Goal: Use online tool/utility: Utilize a website feature to perform a specific function

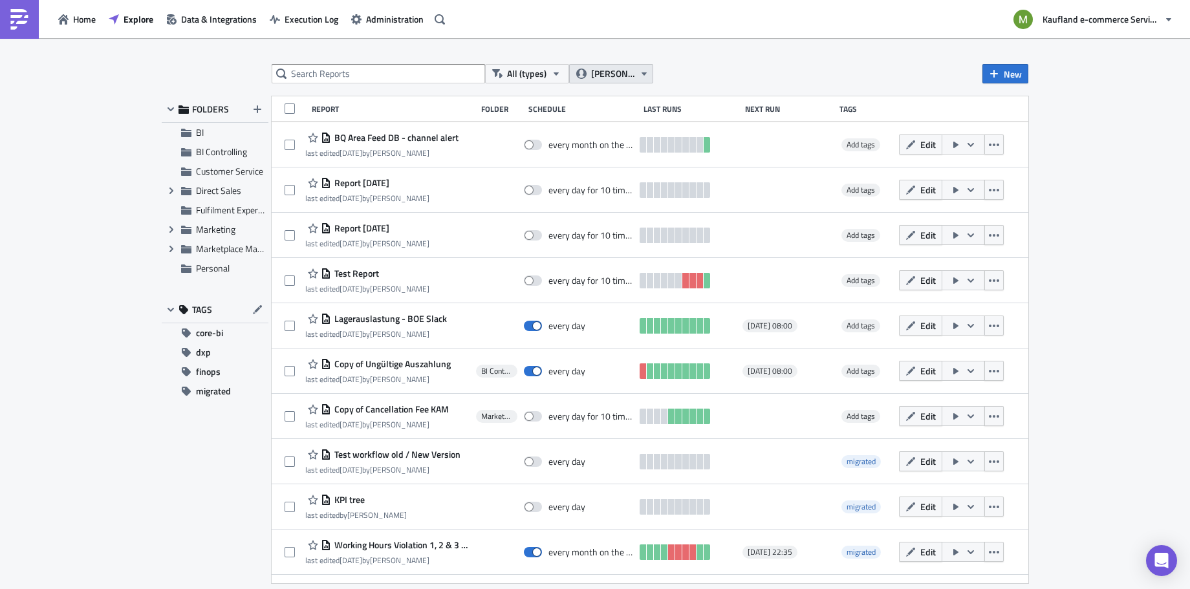
click at [606, 78] on span "[PERSON_NAME]" at bounding box center [612, 74] width 43 height 14
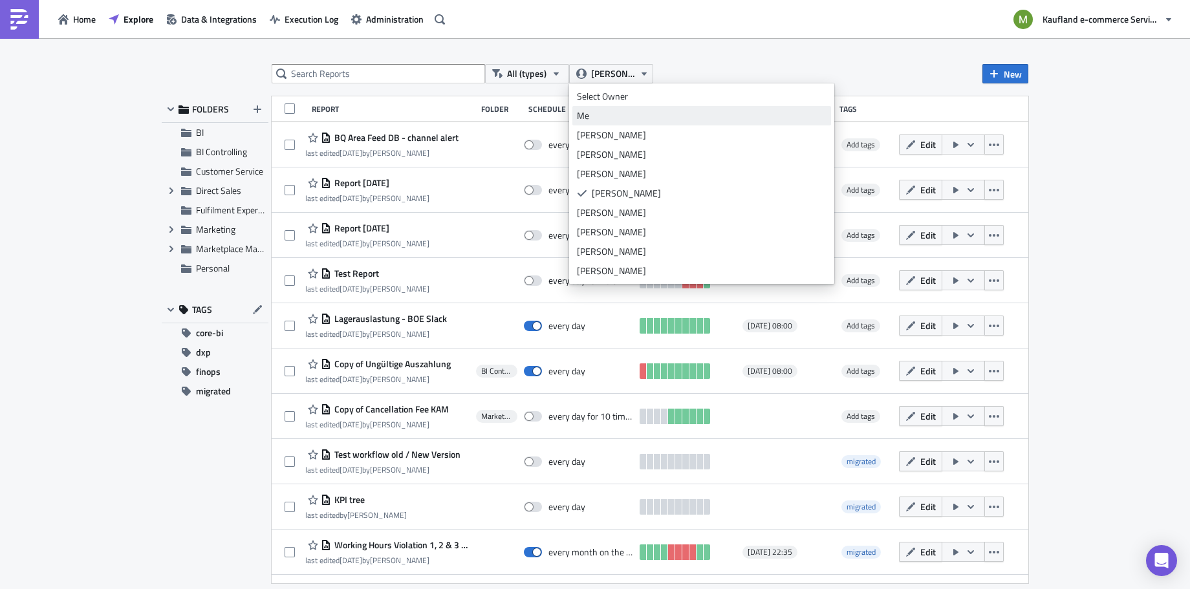
click at [657, 116] on div "Me" at bounding box center [702, 115] width 250 height 13
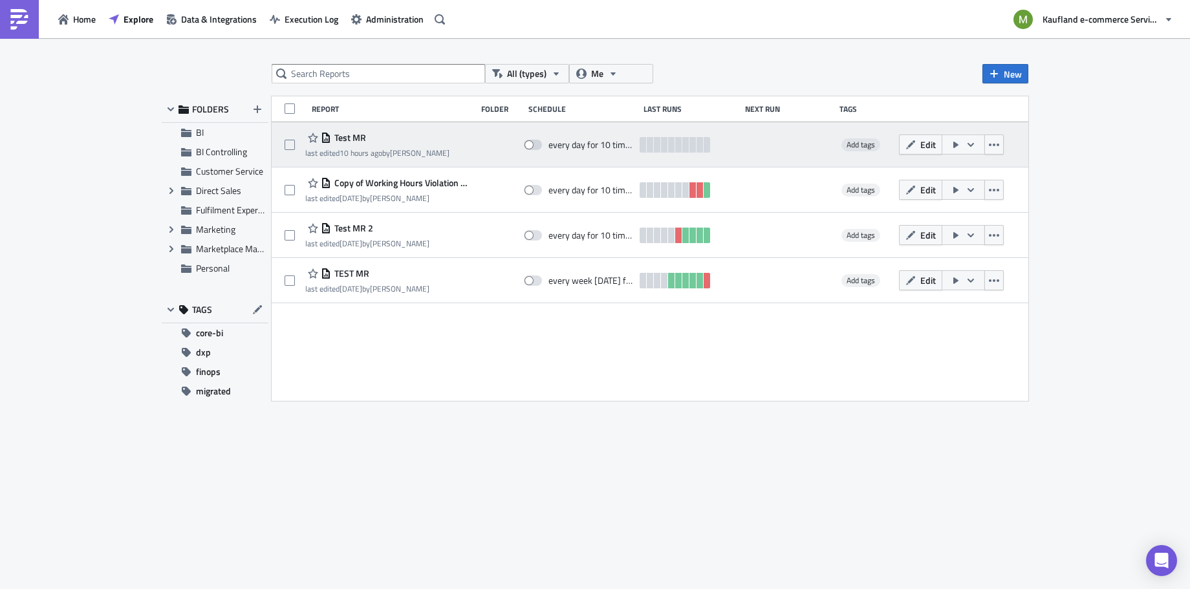
click at [353, 134] on span "Test MR" at bounding box center [348, 138] width 35 height 12
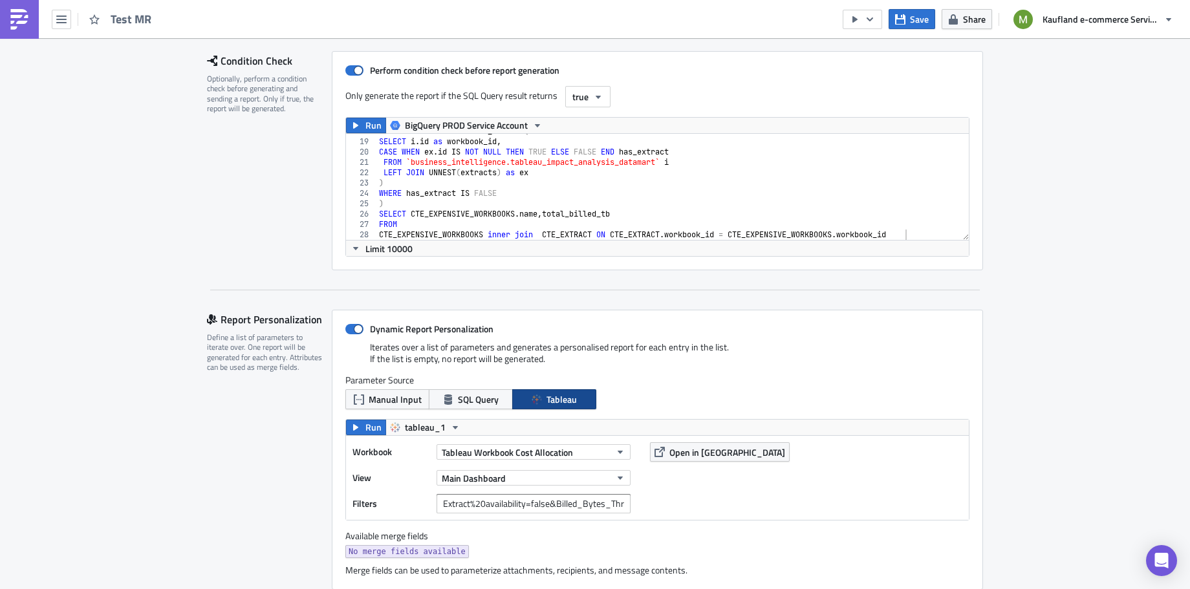
scroll to position [185, 0]
click at [480, 396] on span "SQL Query" at bounding box center [478, 401] width 41 height 14
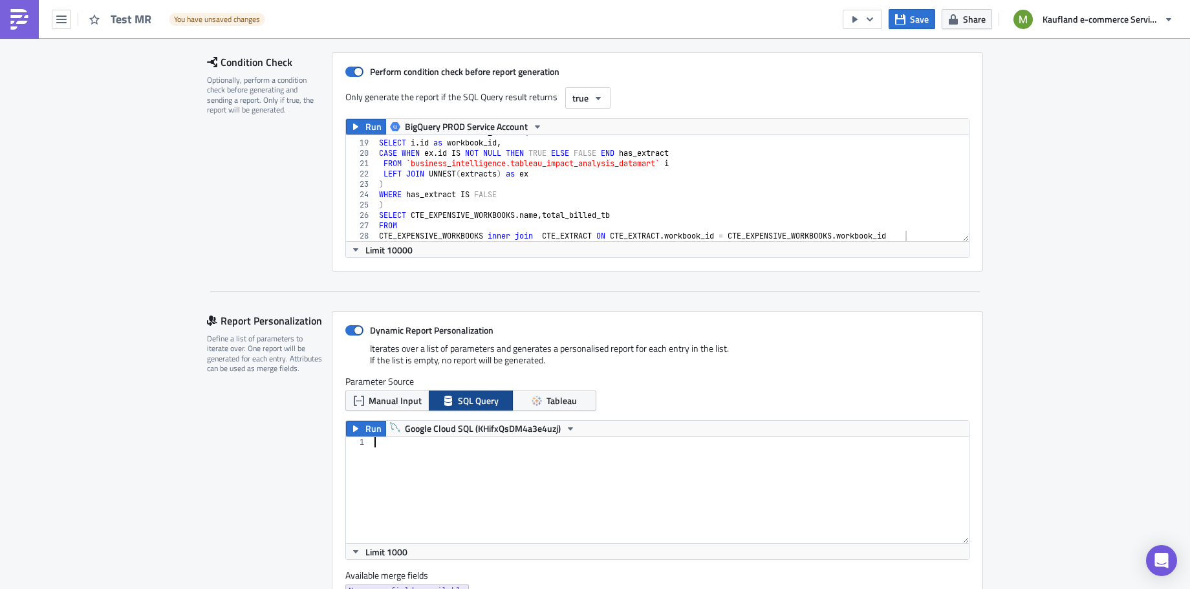
click at [438, 453] on div at bounding box center [670, 500] width 597 height 127
paste textarea "CTE_EXPENSIVE_WORKBOOKS inner join CTE_EXTRACT ON CTE_EXTRACT.workbook_id = CTE…"
type textarea "CTE_EXPENSIVE_WORKBOOKS inner join CTE_EXTRACT ON CTE_EXTRACT.workbook_id = CTE…"
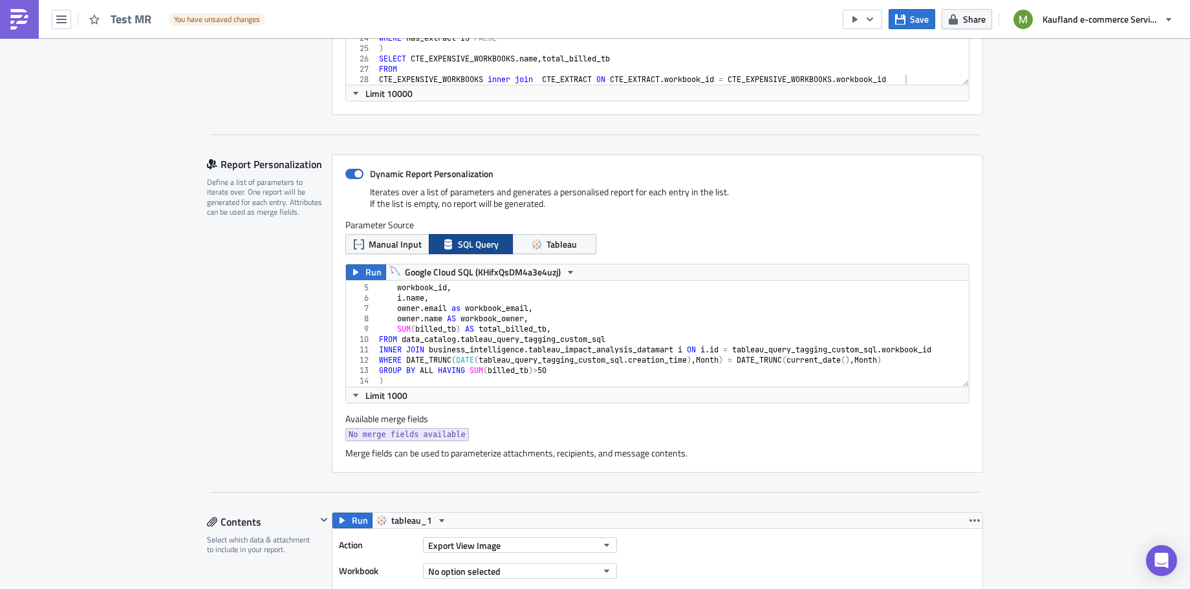
scroll to position [0, 0]
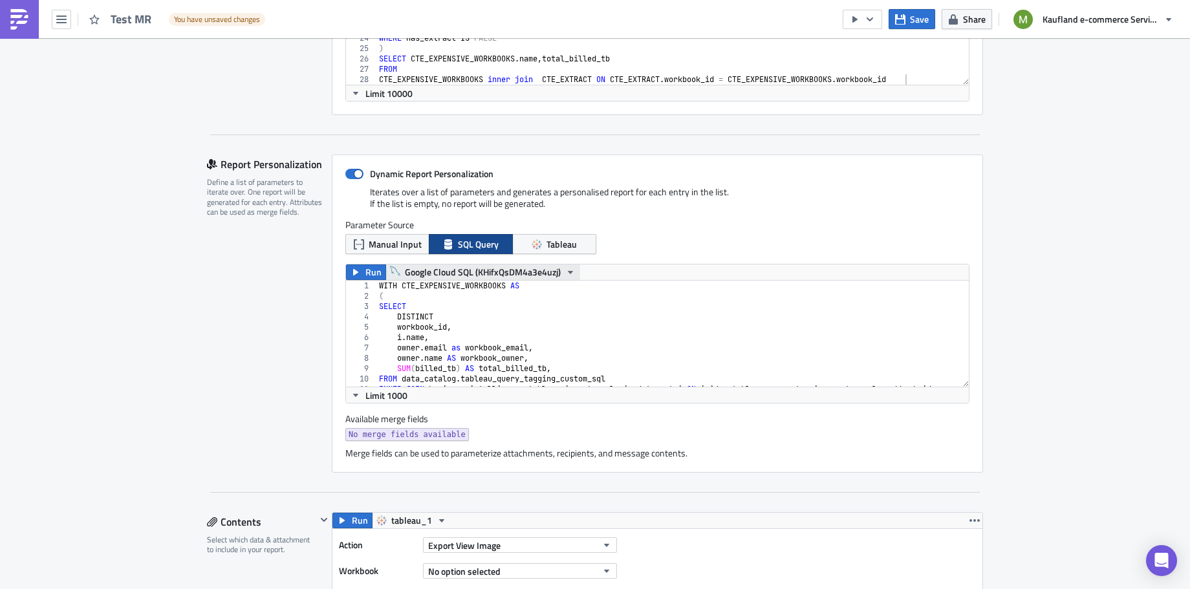
click at [433, 267] on span "Google Cloud SQL (KHifxQsDM4a3e4uzj)" at bounding box center [483, 272] width 156 height 16
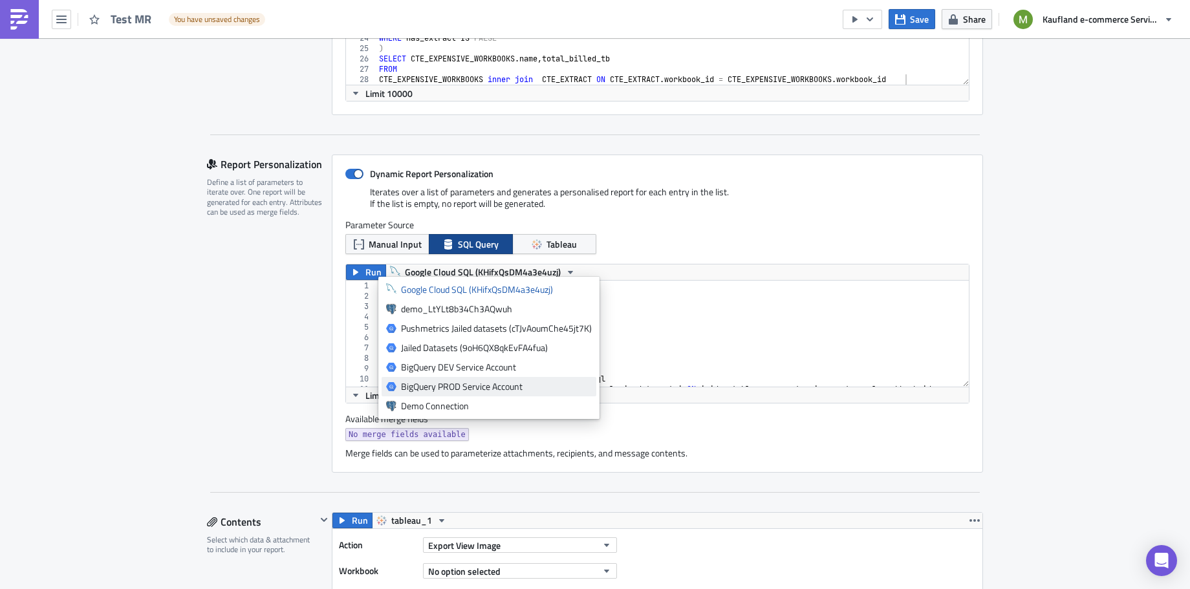
click at [480, 385] on div "BigQuery PROD Service Account" at bounding box center [496, 386] width 191 height 13
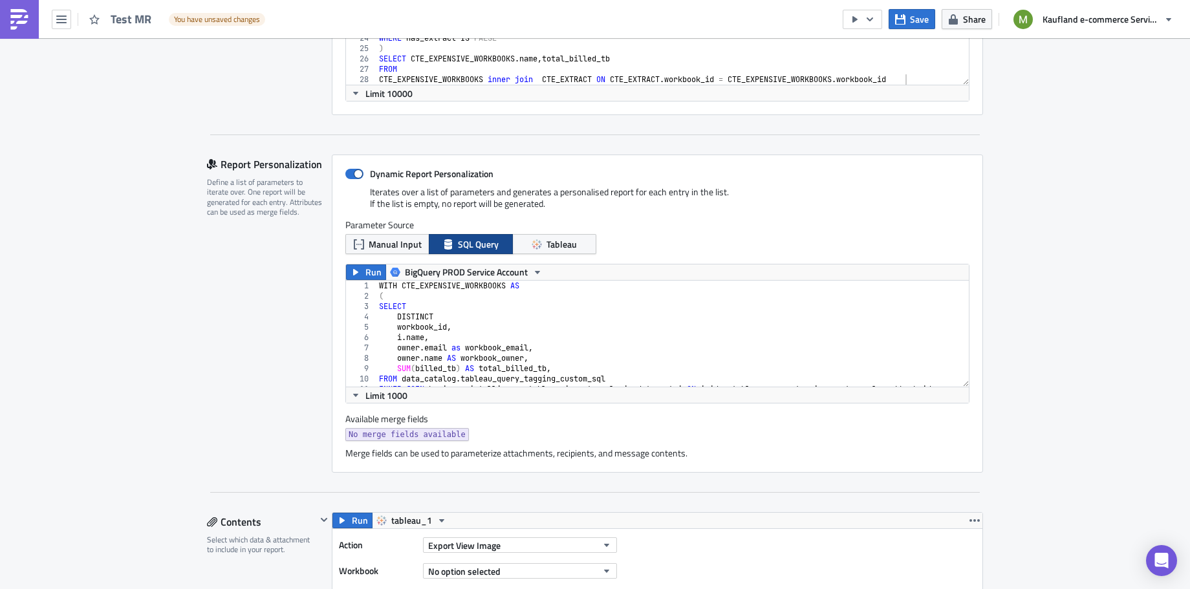
click at [728, 219] on label "Parameter Source" at bounding box center [657, 225] width 624 height 12
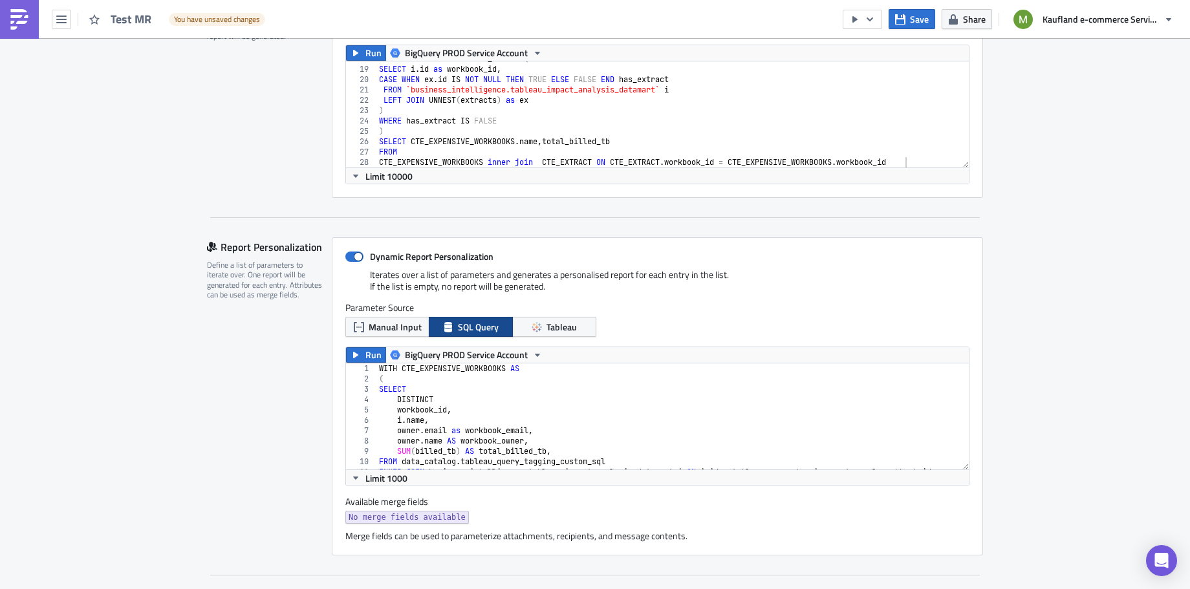
scroll to position [266, 0]
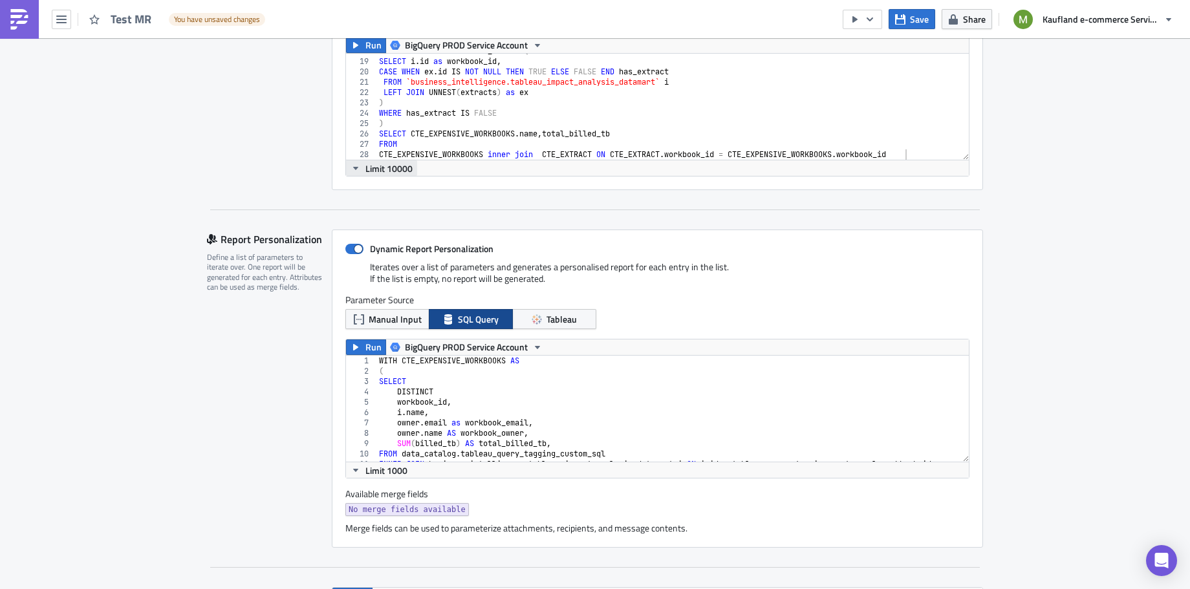
click at [350, 167] on icon "button" at bounding box center [355, 168] width 10 height 10
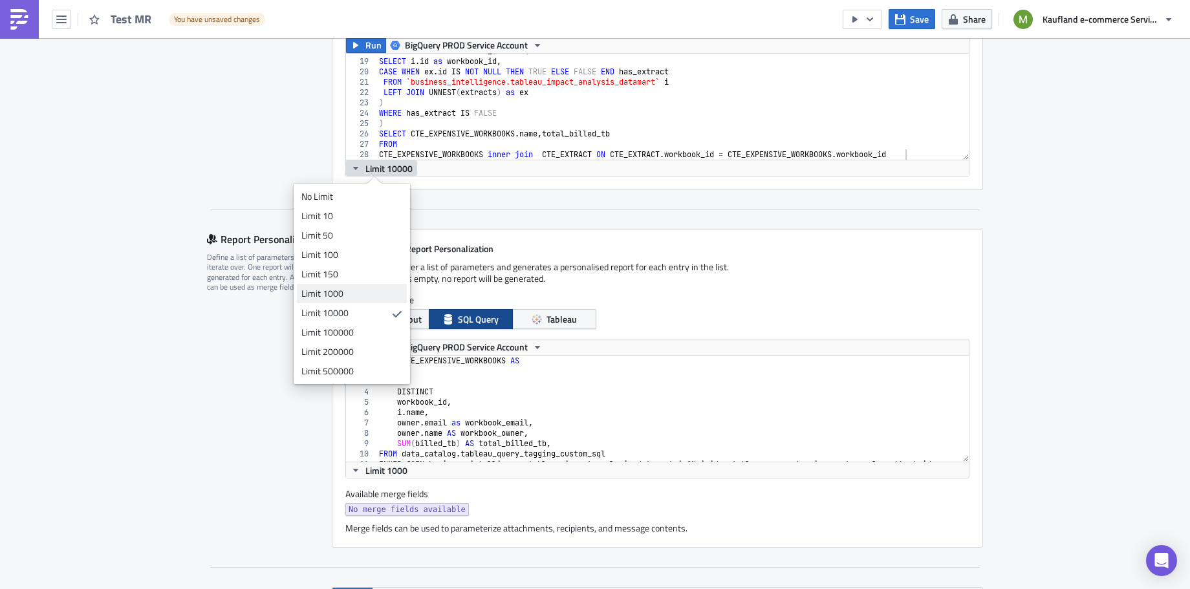
click at [347, 296] on div "Limit 1000" at bounding box center [349, 293] width 96 height 13
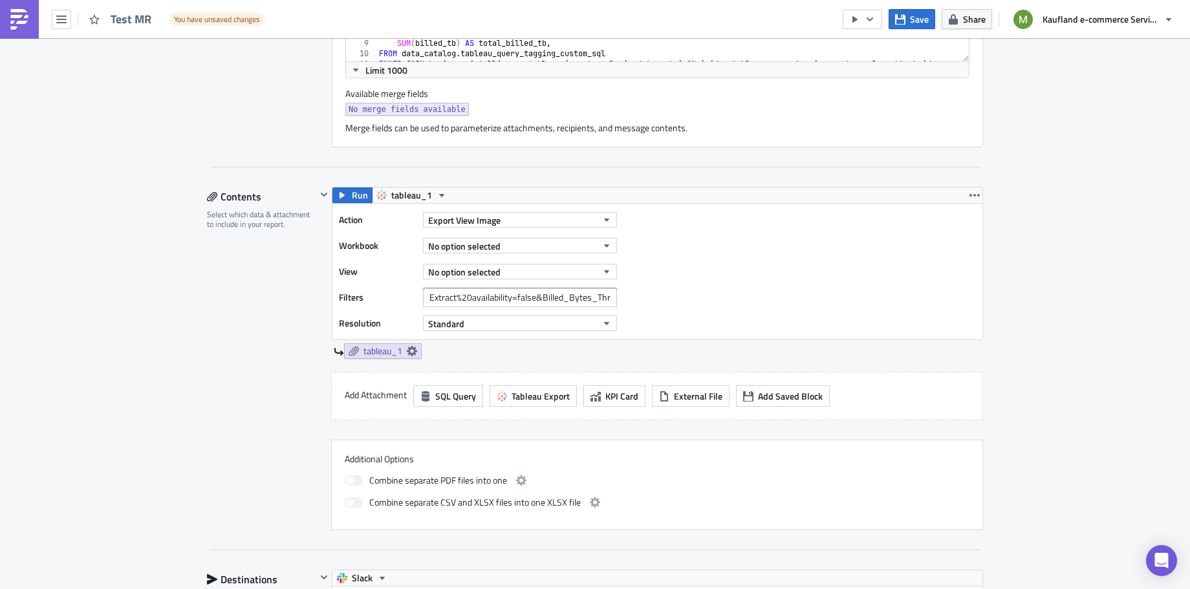
scroll to position [653, 0]
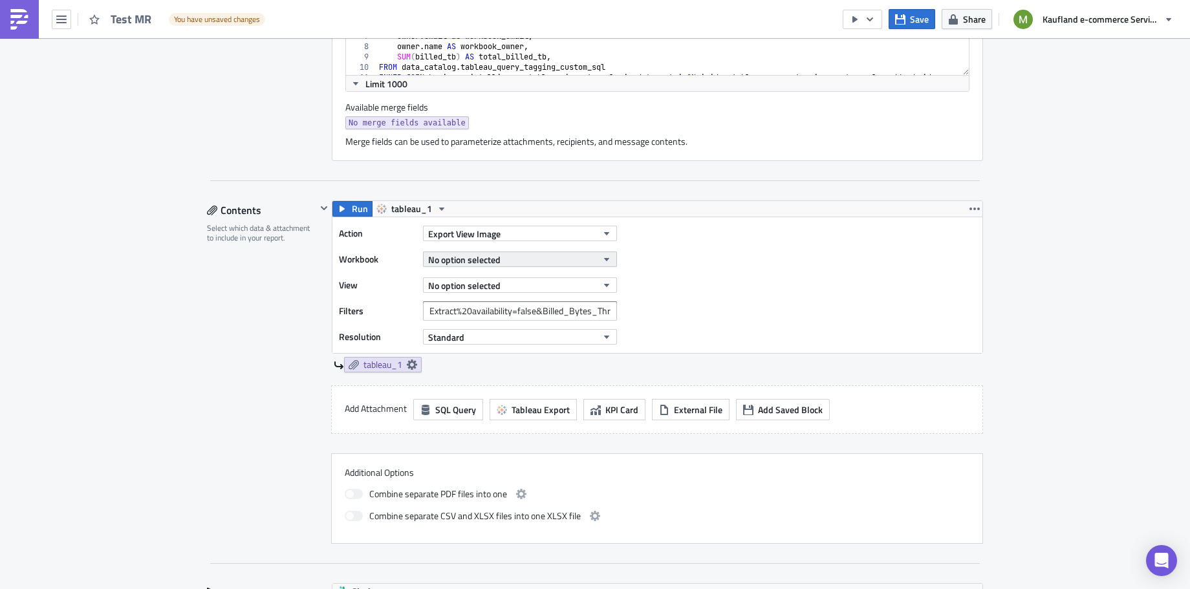
click at [604, 258] on icon "button" at bounding box center [606, 259] width 5 height 3
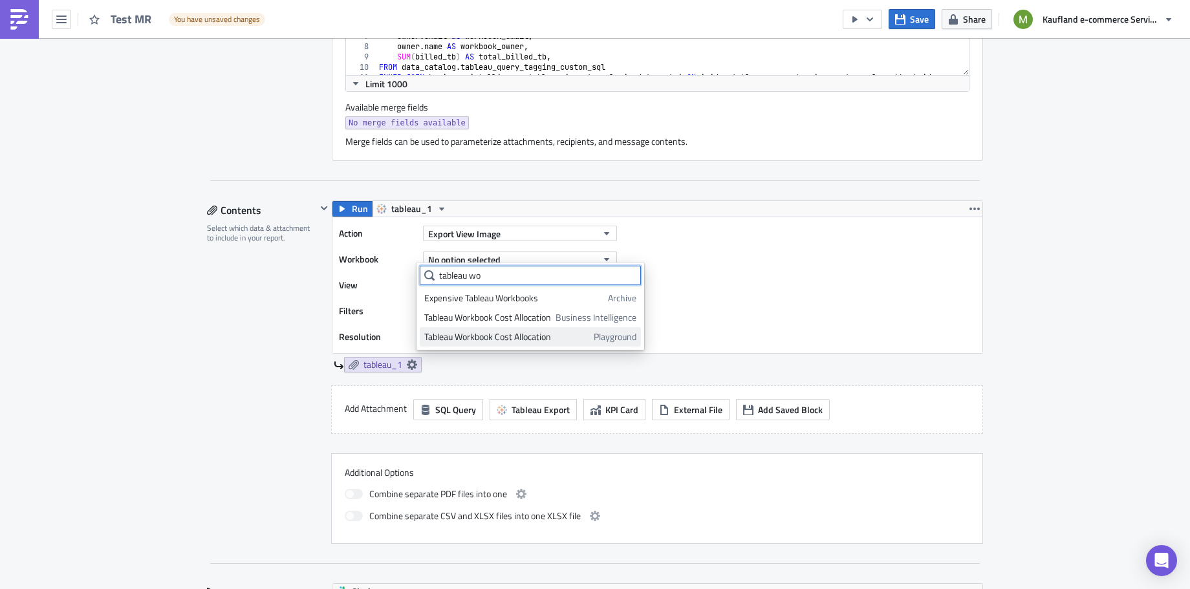
type input "tableau wo"
click at [580, 336] on div "Tableau Workbook Cost Allocation" at bounding box center [506, 336] width 165 height 13
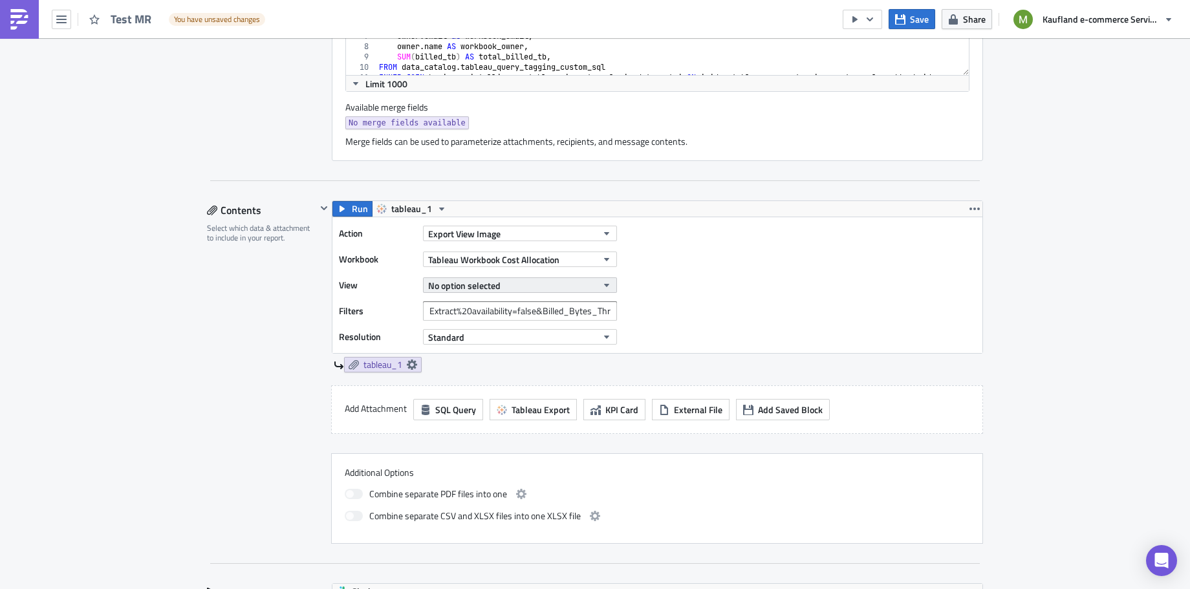
click at [597, 287] on button "No option selected" at bounding box center [520, 285] width 194 height 16
click at [499, 325] on div "Main Dashboard" at bounding box center [481, 323] width 114 height 13
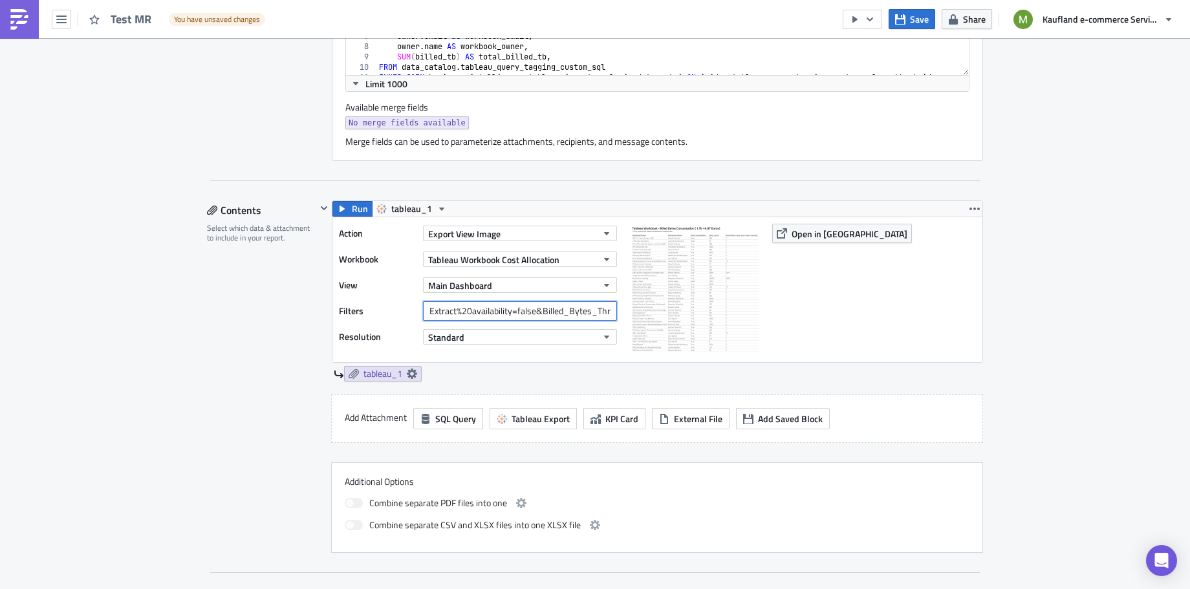
click at [555, 311] on input "Extract%20availability=false&Billed_Bytes_Threshold=20" at bounding box center [520, 310] width 194 height 19
drag, startPoint x: 552, startPoint y: 310, endPoint x: 603, endPoint y: 308, distance: 51.1
click at [603, 308] on input "Extract%20availability=false&Billed_Bytes_Threshold=20" at bounding box center [520, 310] width 194 height 19
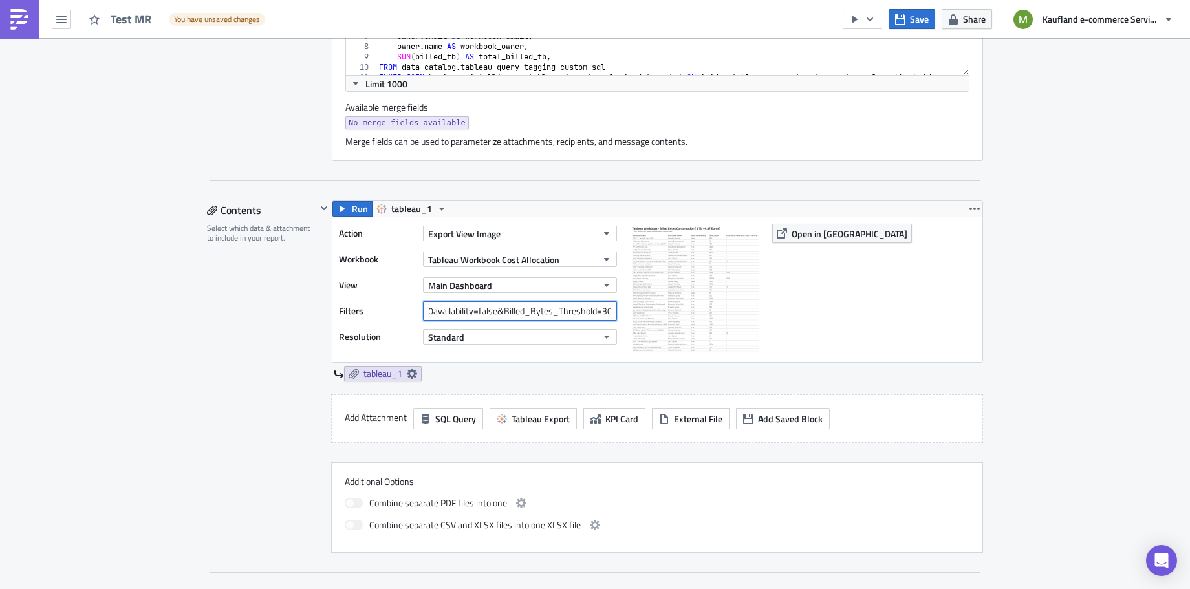
scroll to position [0, 45]
type input "Extract%20availability=false&Billed_Bytes_Threshold=30&"
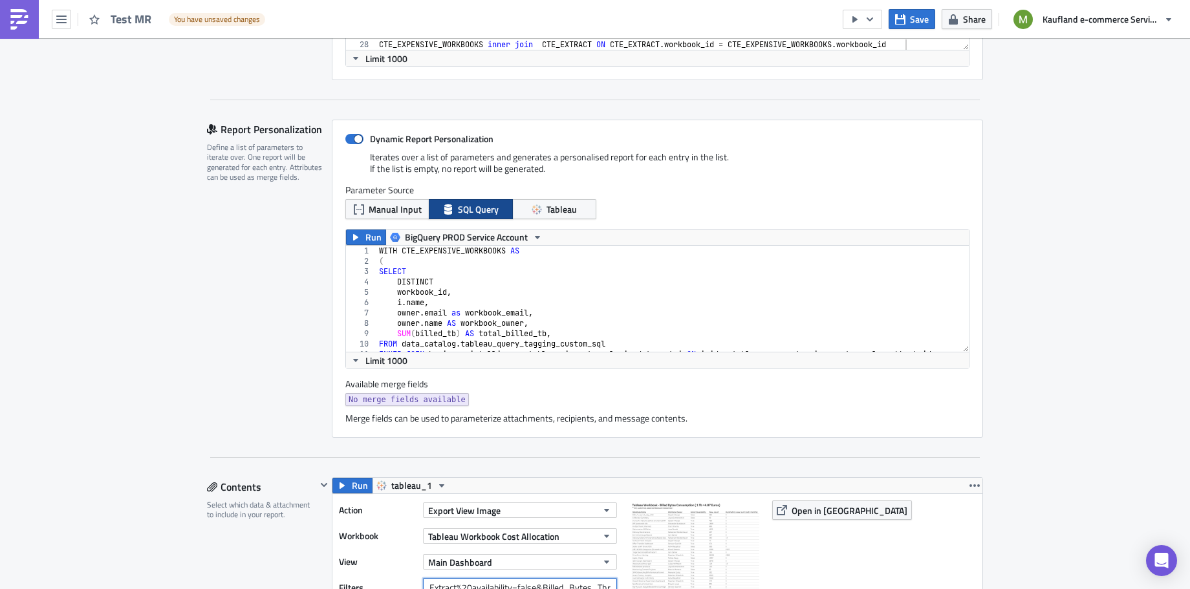
scroll to position [375, 0]
click at [365, 361] on span "Limit 1000" at bounding box center [386, 362] width 42 height 14
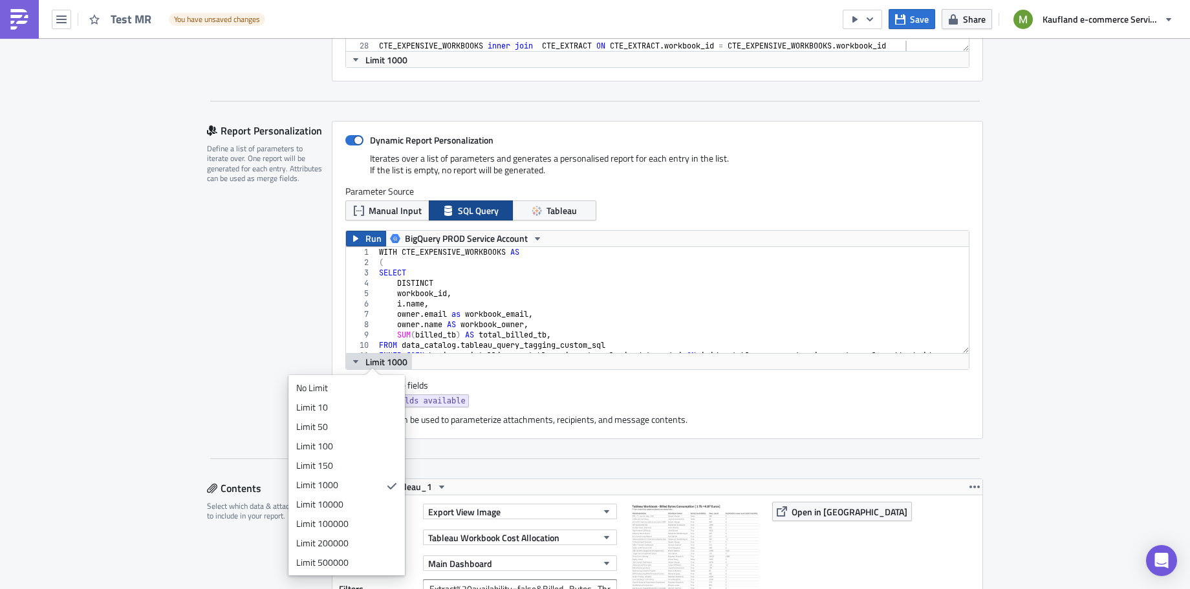
click at [365, 239] on span "Run" at bounding box center [373, 239] width 16 height 16
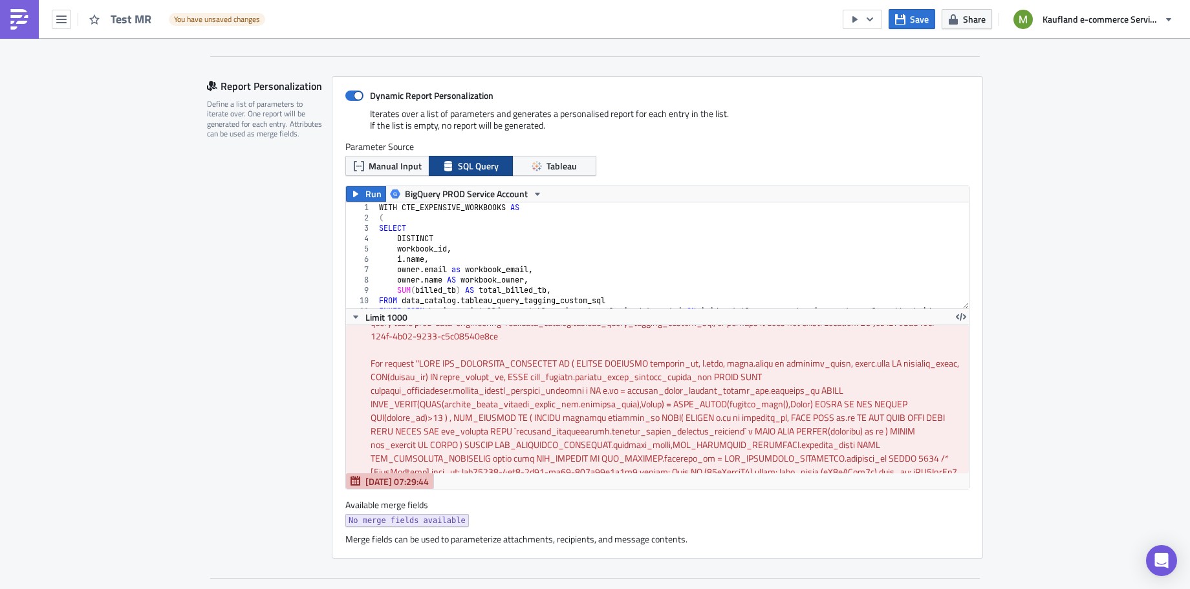
scroll to position [59, 0]
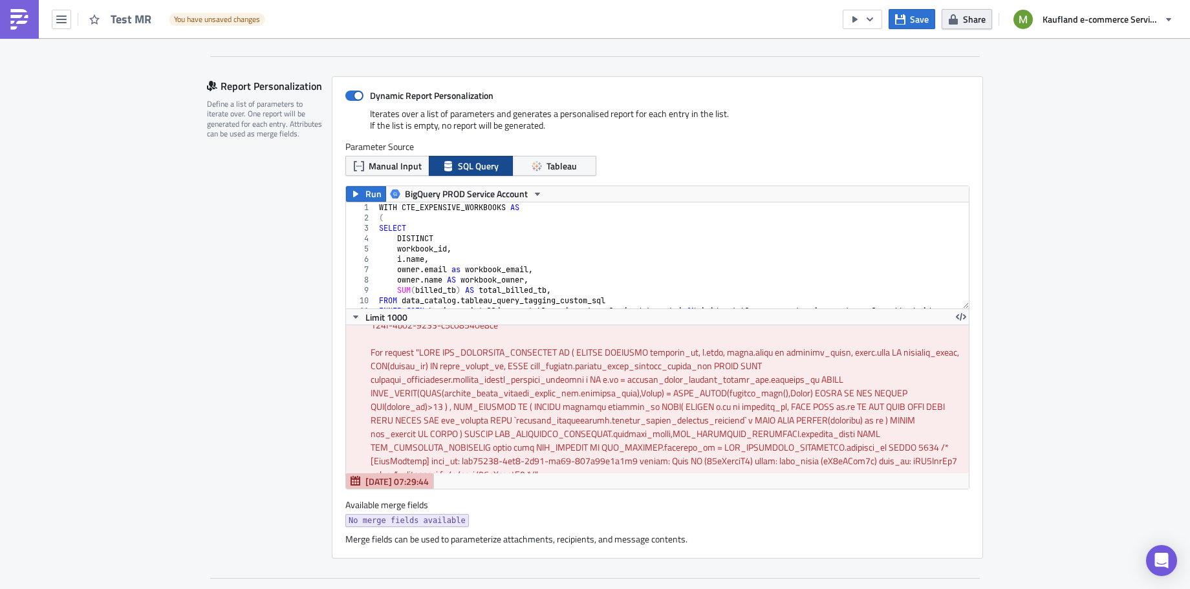
click at [961, 23] on button "Share" at bounding box center [966, 19] width 50 height 20
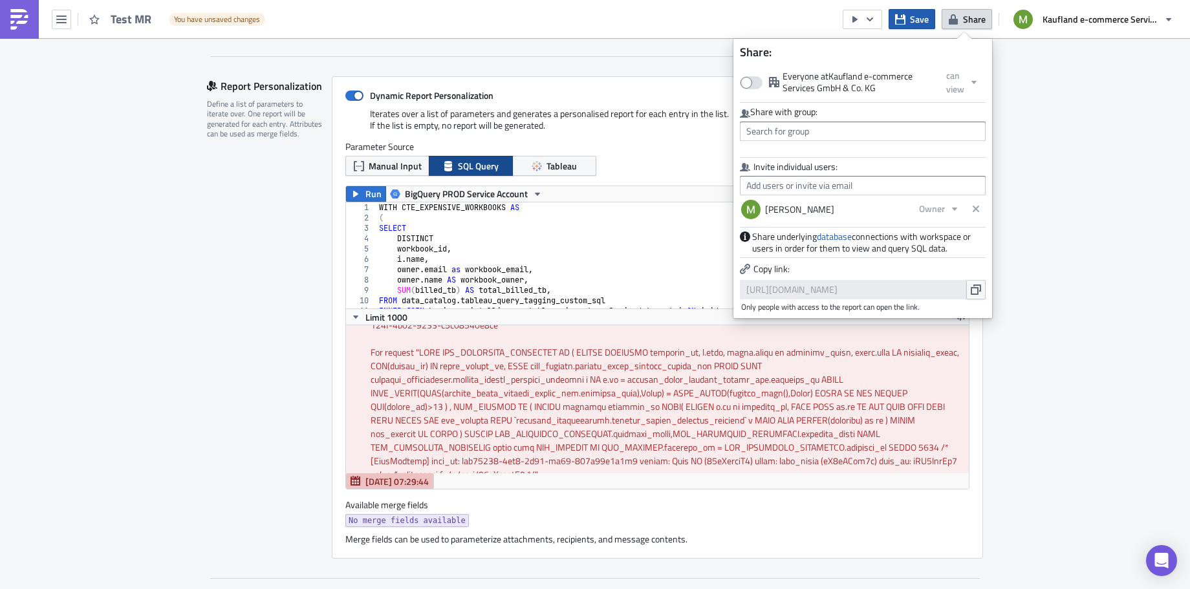
click at [908, 17] on button "Save" at bounding box center [911, 19] width 47 height 20
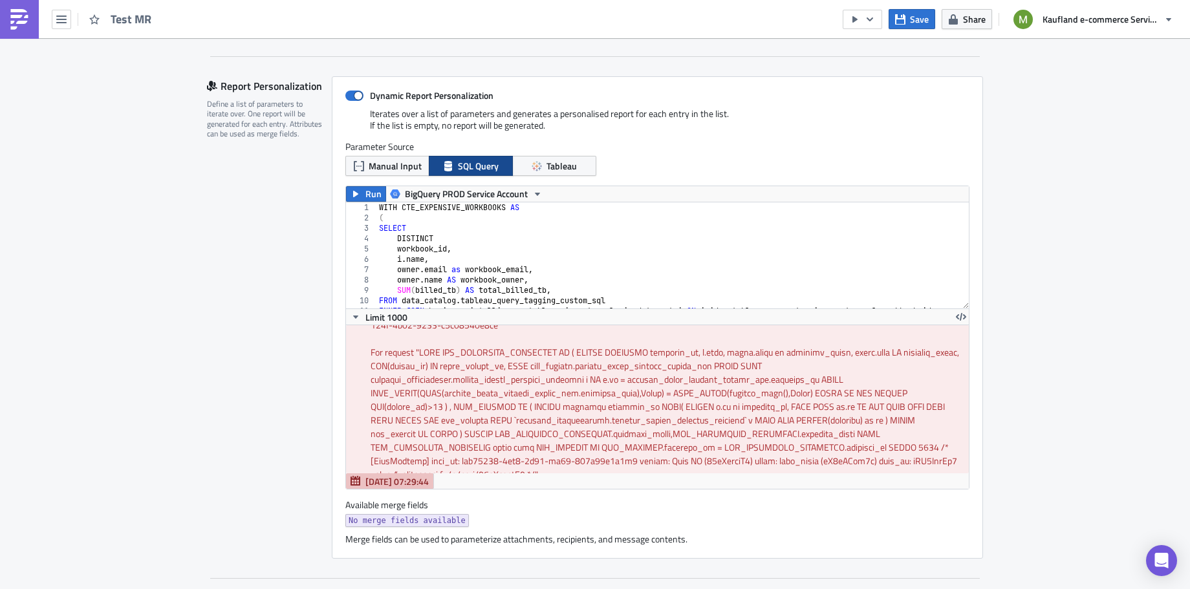
click at [61, 8] on div "Test MR" at bounding box center [84, 19] width 169 height 38
click at [61, 16] on icon "button" at bounding box center [61, 20] width 10 height 8
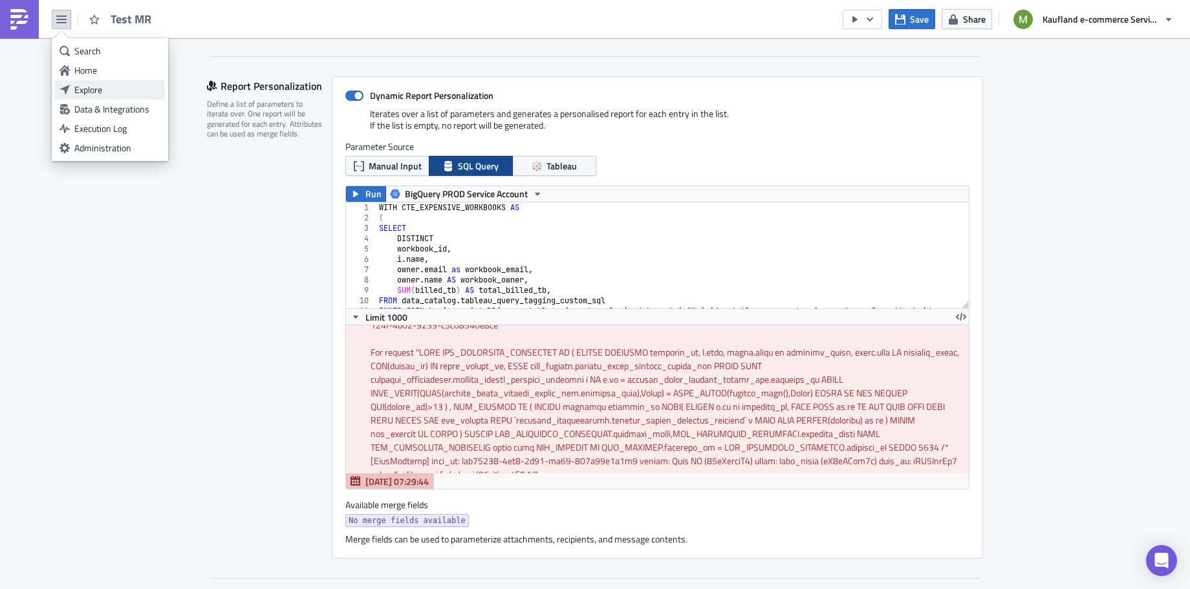
click at [91, 84] on div "Explore" at bounding box center [117, 89] width 86 height 13
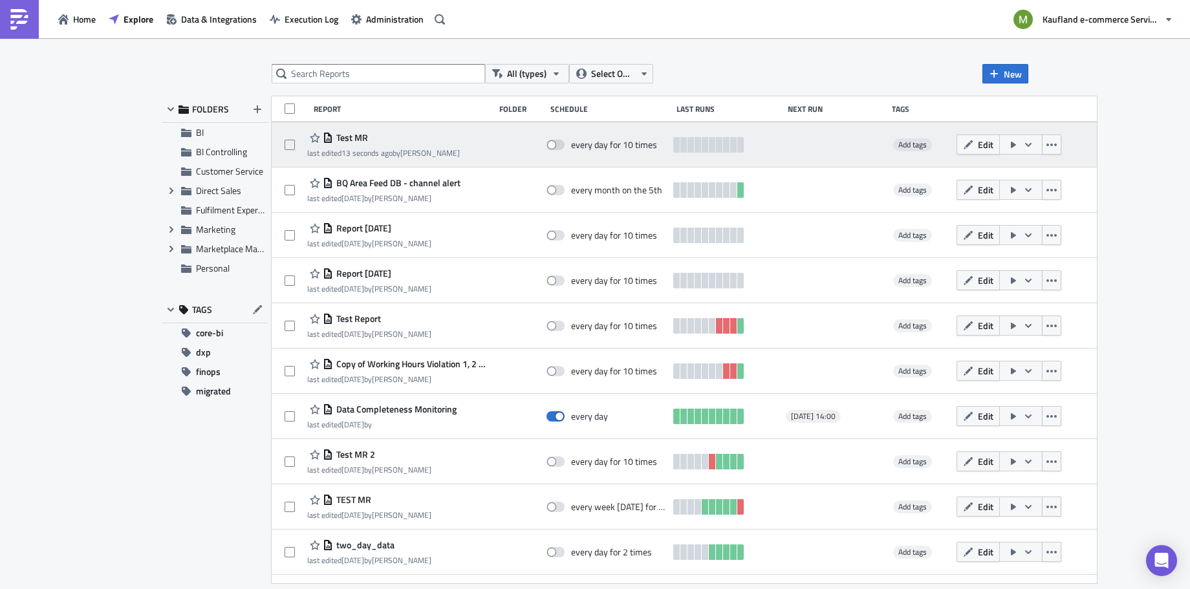
click at [623, 148] on div "every day for 10 times" at bounding box center [614, 145] width 86 height 12
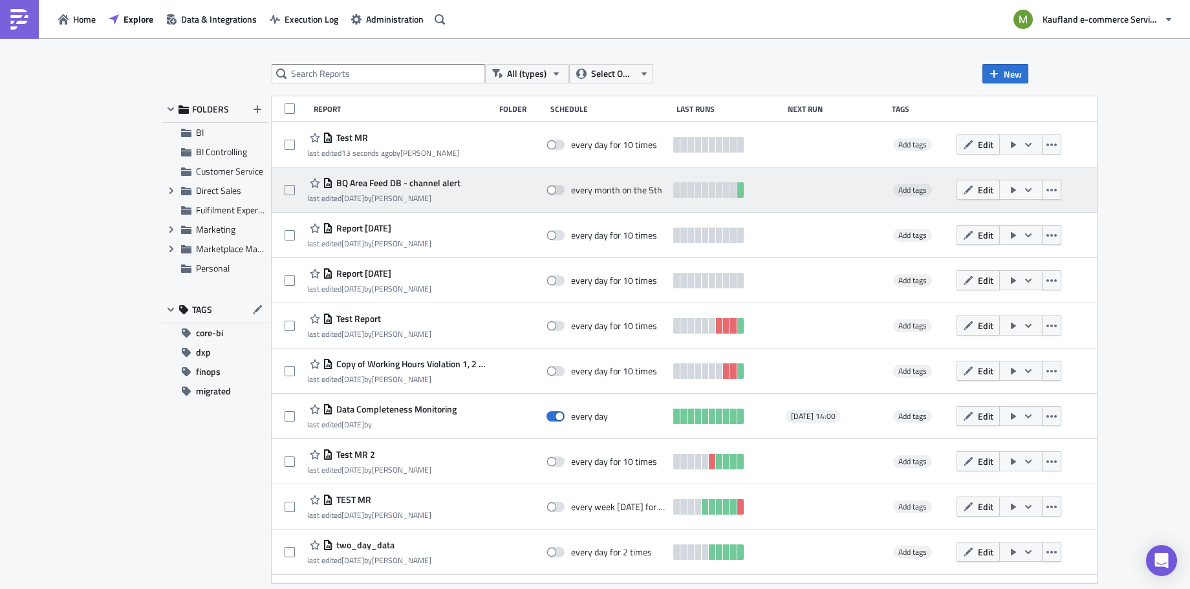
click at [435, 182] on span "BQ Area Feed DB - channel alert" at bounding box center [396, 183] width 127 height 12
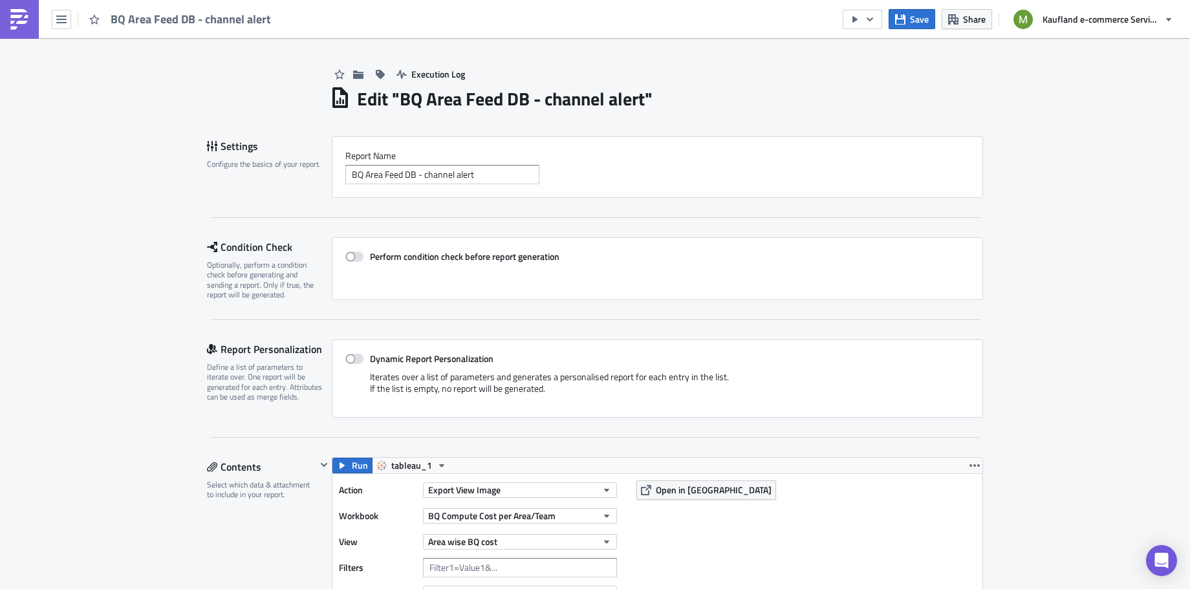
scroll to position [6, 0]
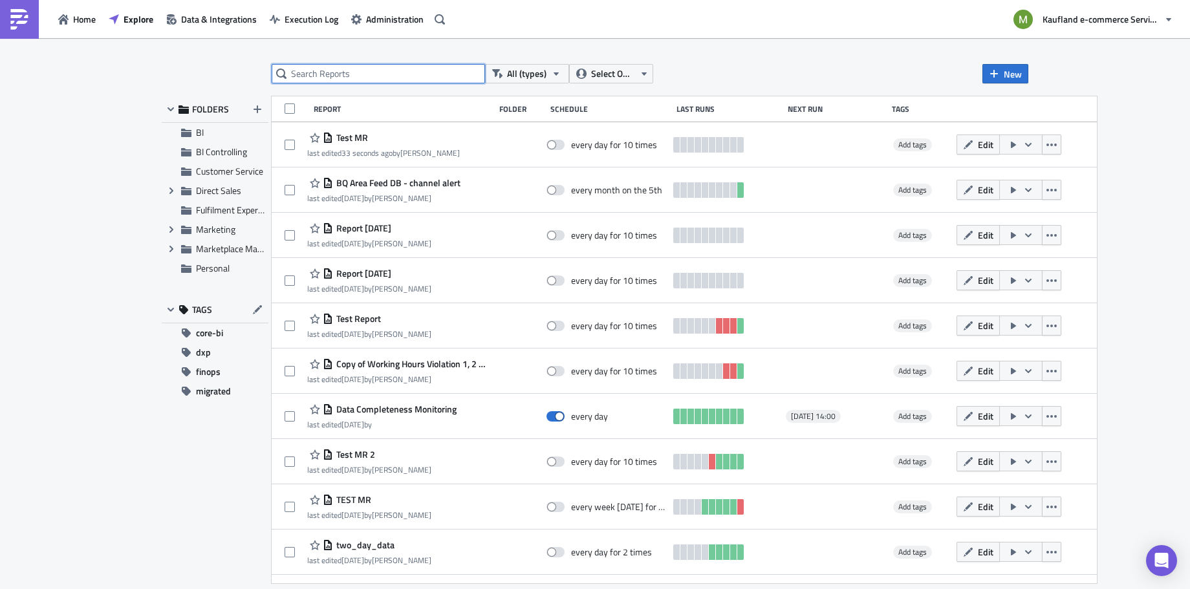
click at [341, 70] on input "text" at bounding box center [378, 73] width 213 height 19
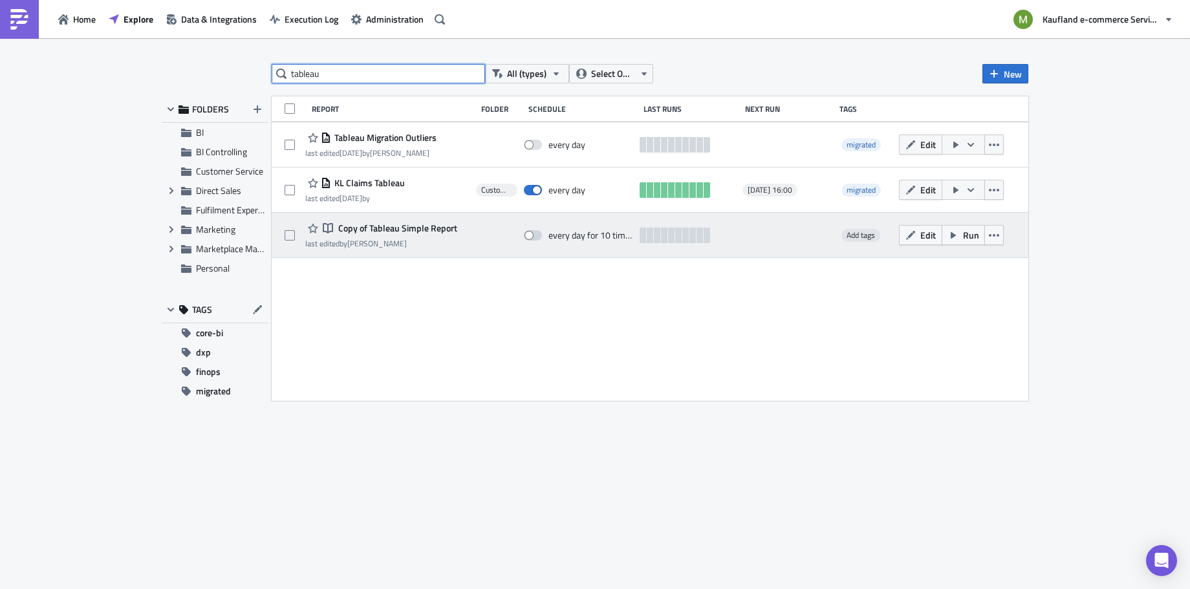
type input "tableau"
click at [357, 222] on span "Copy of Tableau Simple Report" at bounding box center [396, 228] width 122 height 12
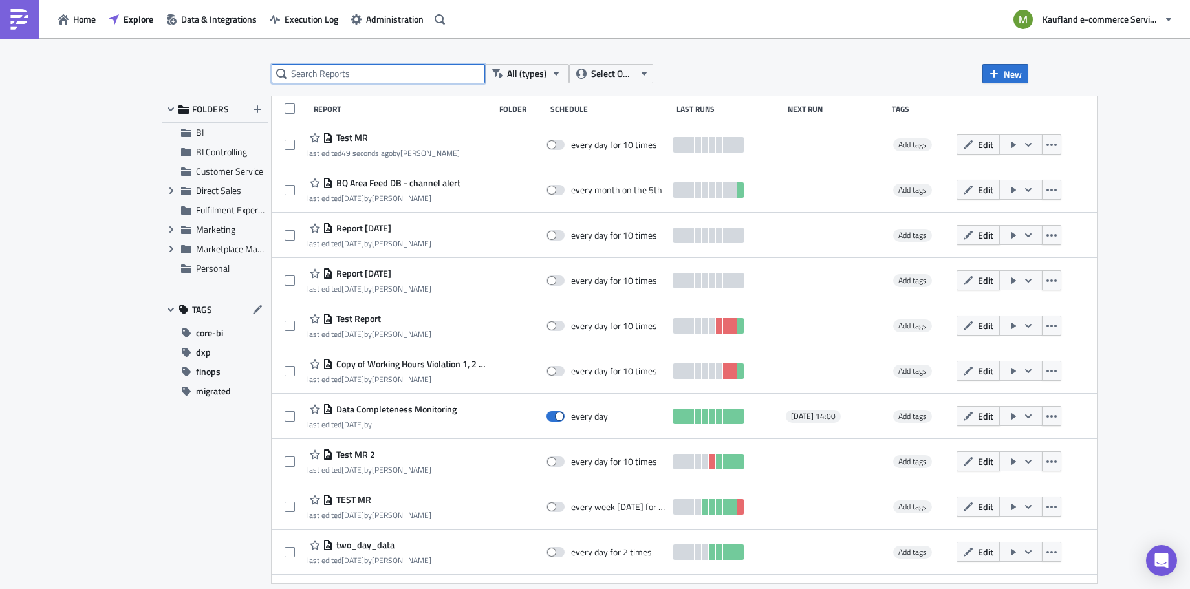
click at [345, 75] on input "text" at bounding box center [378, 73] width 213 height 19
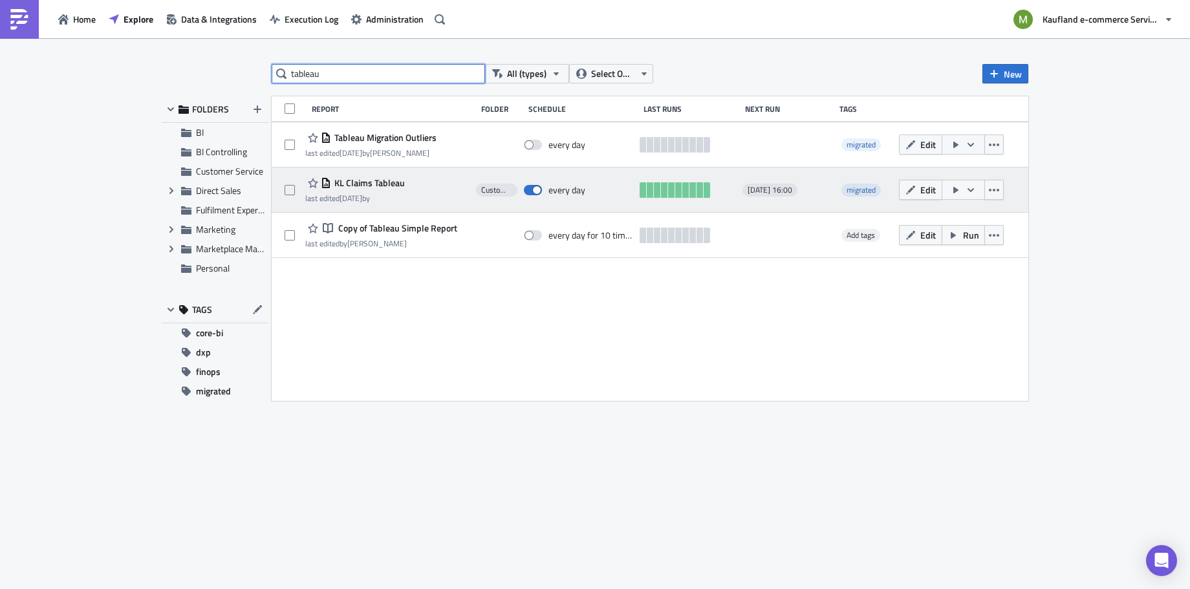
type input "tableau"
click at [376, 183] on span "KL Claims Tableau" at bounding box center [368, 183] width 74 height 12
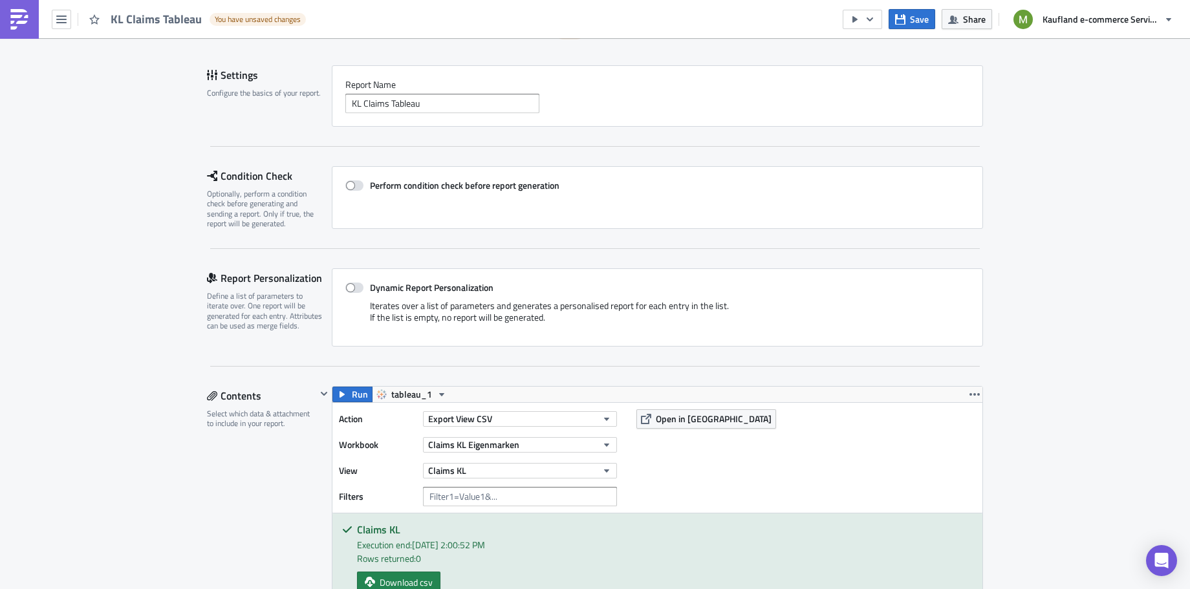
scroll to position [74, 0]
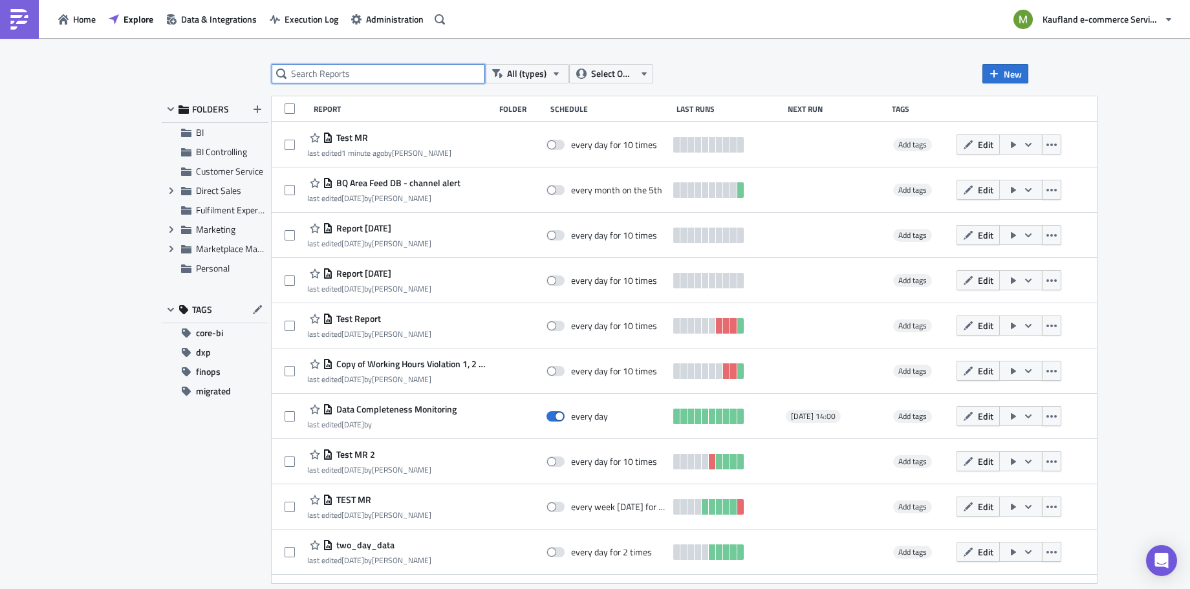
click at [394, 72] on input "text" at bounding box center [378, 73] width 213 height 19
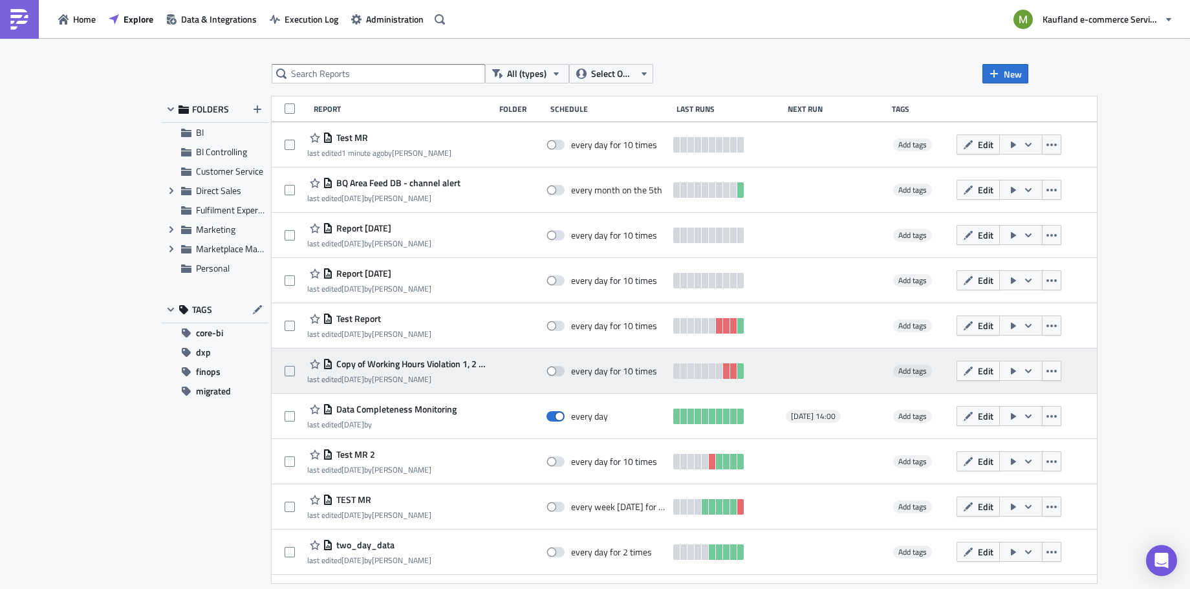
click at [433, 367] on span "Copy of Working Hours Violation 1, 2 & 3 - Final" at bounding box center [410, 364] width 155 height 12
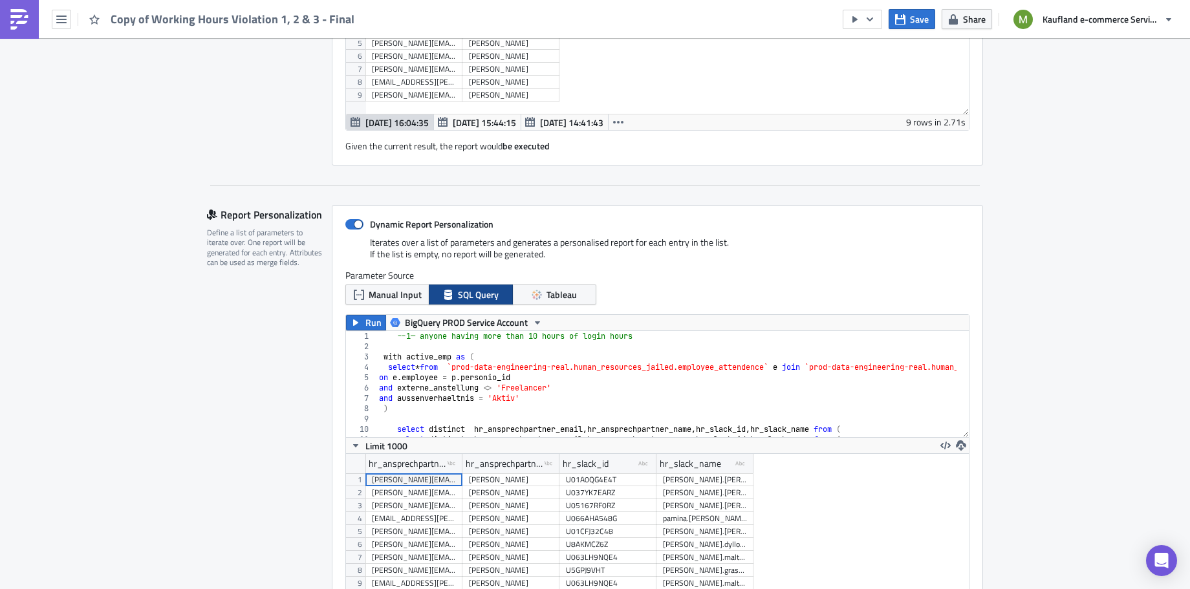
scroll to position [481, 0]
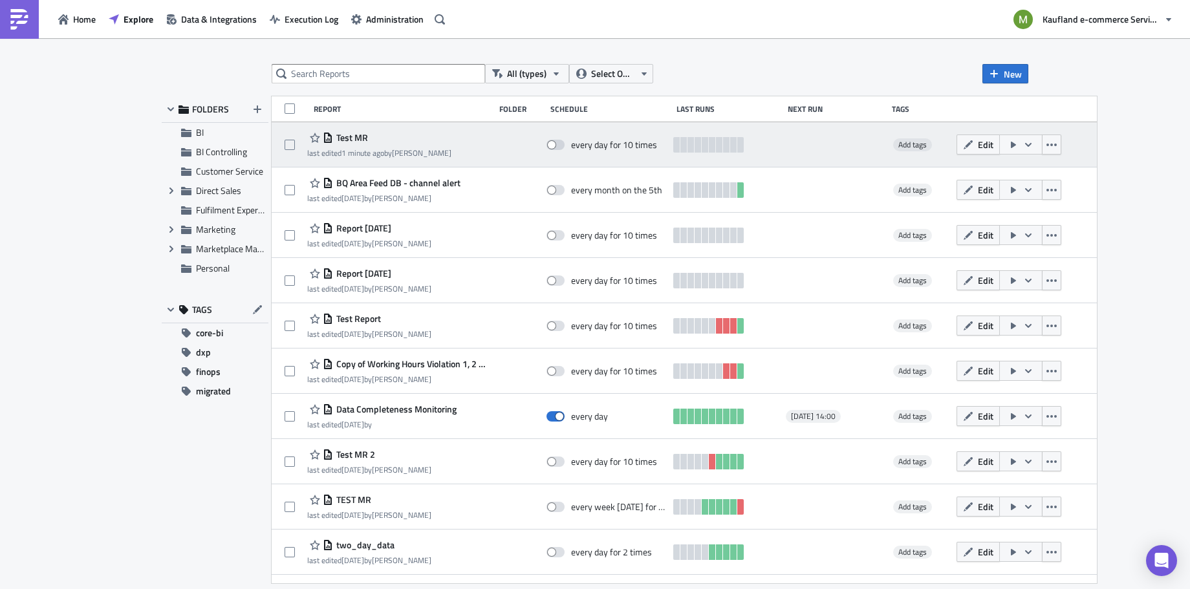
click at [351, 136] on span "Test MR" at bounding box center [350, 138] width 35 height 12
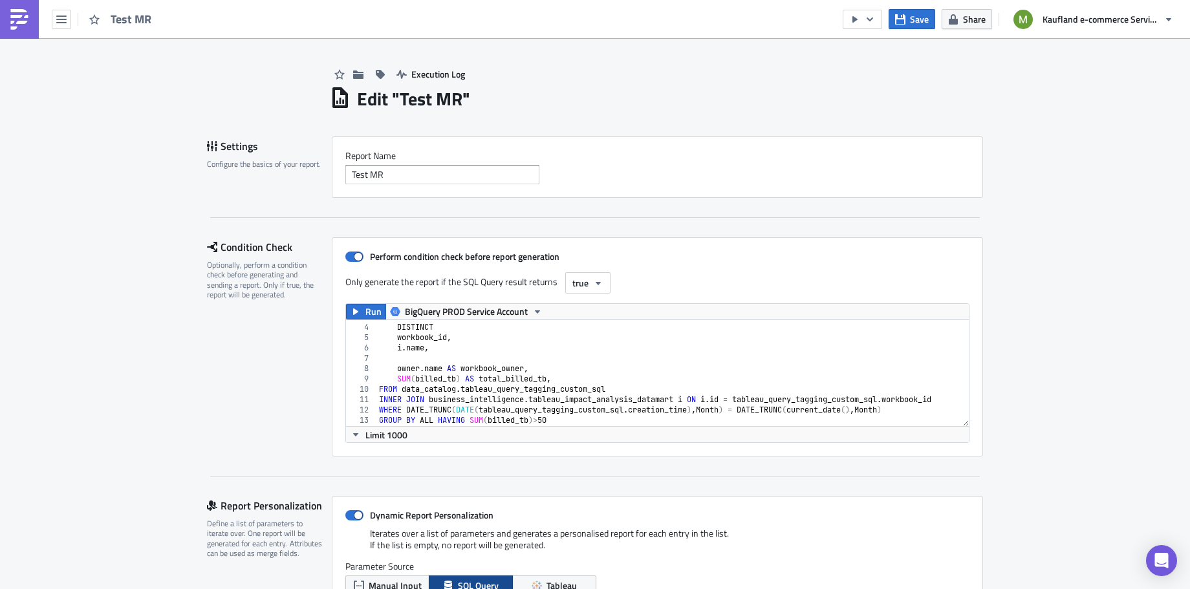
scroll to position [31, 0]
drag, startPoint x: 612, startPoint y: 382, endPoint x: 396, endPoint y: 386, distance: 215.4
click at [396, 386] on div "DISTINCT workbook_id , i . name , owner . name AS workbook_owner , SUM ( billed…" at bounding box center [666, 382] width 581 height 127
click at [590, 376] on div "DISTINCT workbook_id , i . name , owner . name AS workbook_owner , SUM ( billed…" at bounding box center [666, 382] width 581 height 127
click at [396, 387] on div "DISTINCT workbook_id , i . name , owner . name AS workbook_owner , SUM ( billed…" at bounding box center [666, 382] width 581 height 127
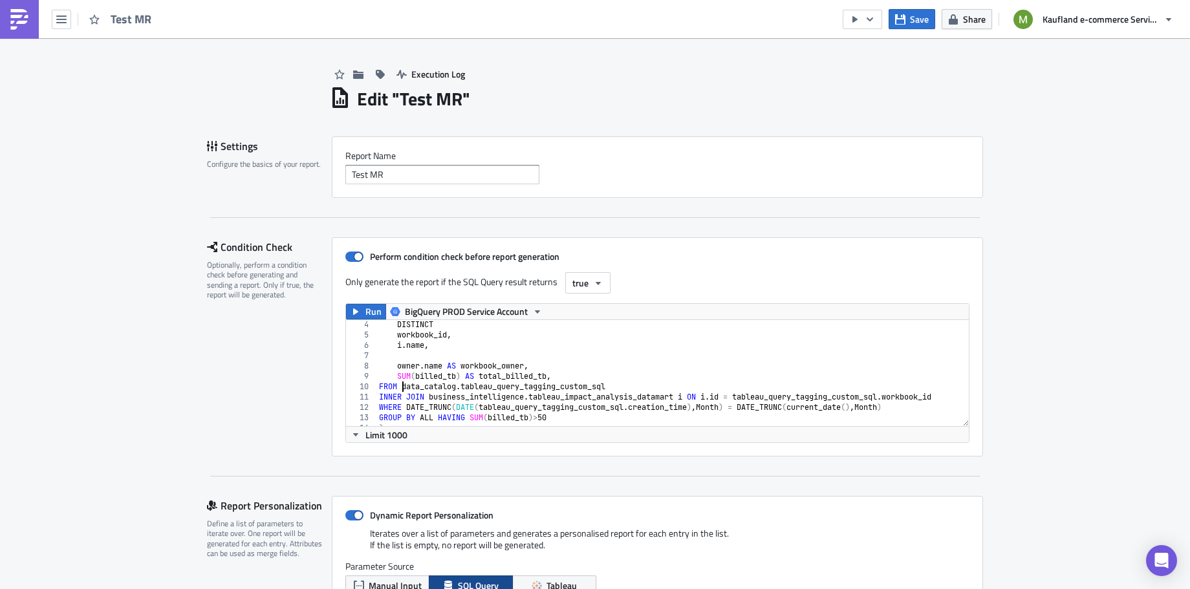
paste textarea "prod-data-engineering-real."
drag, startPoint x: 740, startPoint y: 385, endPoint x: 398, endPoint y: 386, distance: 342.7
click at [398, 386] on div "DISTINCT workbook_id , i . name , owner . name AS workbook_owner , SUM ( billed…" at bounding box center [666, 382] width 581 height 127
paste textarea "`[DOMAIN_NAME]_[DOMAIN_NAME]_query_tagging_custom_sql`"
drag, startPoint x: 678, startPoint y: 395, endPoint x: 427, endPoint y: 397, distance: 250.3
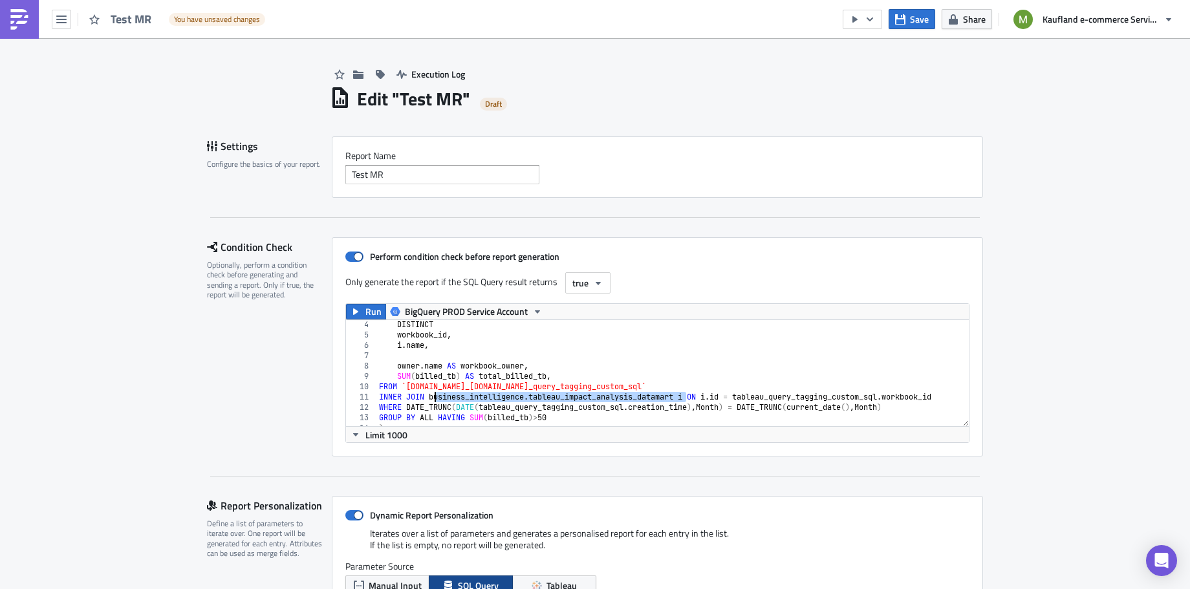
click at [427, 397] on div "DISTINCT workbook_id , i . name , owner . name AS workbook_owner , SUM ( billed…" at bounding box center [666, 382] width 581 height 127
click at [679, 398] on div "DISTINCT workbook_id , i . name , owner . name AS workbook_owner , SUM ( billed…" at bounding box center [666, 382] width 581 height 127
drag, startPoint x: 675, startPoint y: 396, endPoint x: 424, endPoint y: 393, distance: 250.9
click at [424, 393] on div "DISTINCT workbook_id , i . name , owner . name AS workbook_owner , SUM ( billed…" at bounding box center [666, 382] width 581 height 127
paste textarea "`prod-data-engineering-real.business_intelligence.tableau_impact_analysis_datam…"
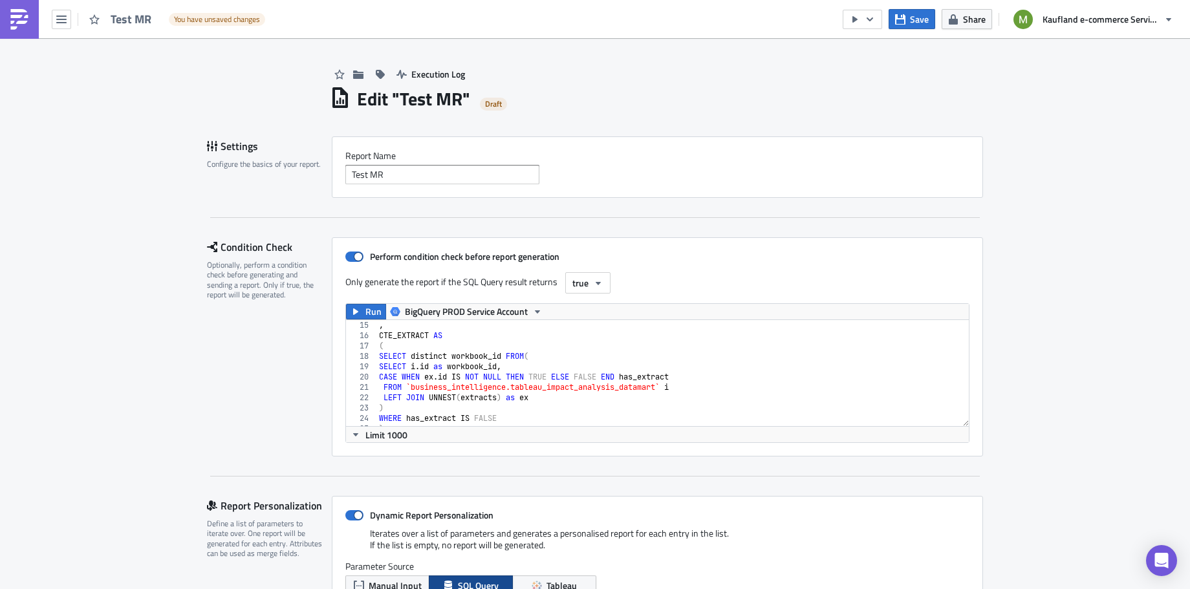
scroll to position [149, 0]
drag, startPoint x: 661, startPoint y: 380, endPoint x: 402, endPoint y: 384, distance: 259.3
click at [402, 384] on div ", CTE_EXTRACT AS ( SELECT distinct workbook_id FROM ( SELECT i . id as workbook…" at bounding box center [730, 373] width 708 height 114
paste textarea "prod-data-engineering-real."
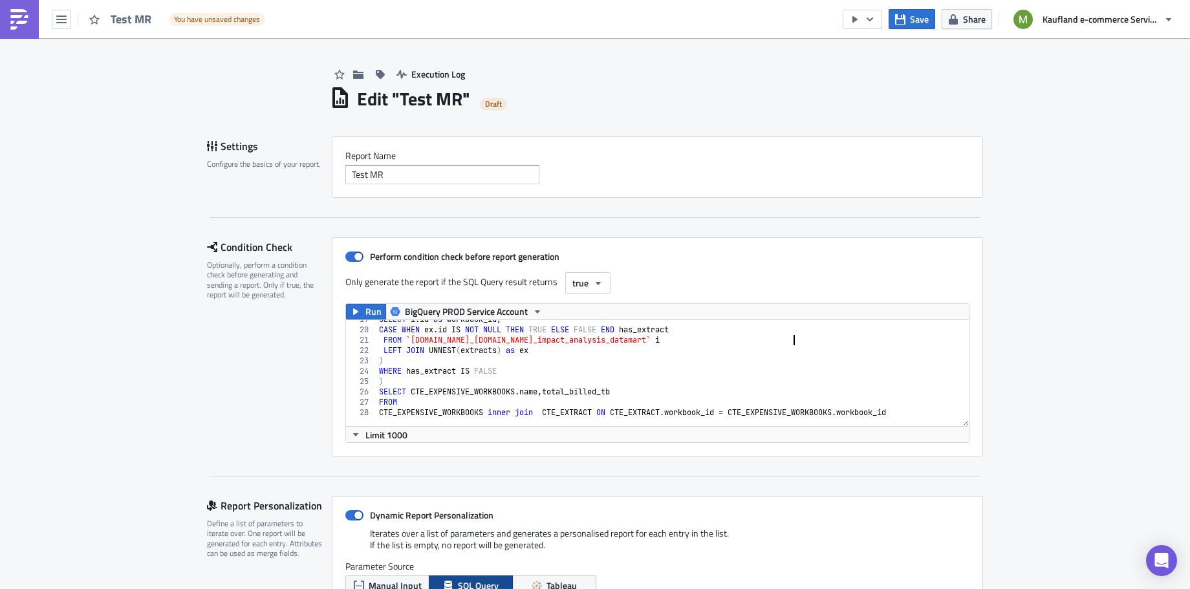
scroll to position [196, 0]
click at [830, 376] on div "SELECT i . id as workbook_id , CASE WHEN ex . id IS NOT NULL THEN TRUE ELSE FAL…" at bounding box center [730, 367] width 708 height 114
type textarea ")"
click at [905, 17] on icon "button" at bounding box center [900, 19] width 10 height 10
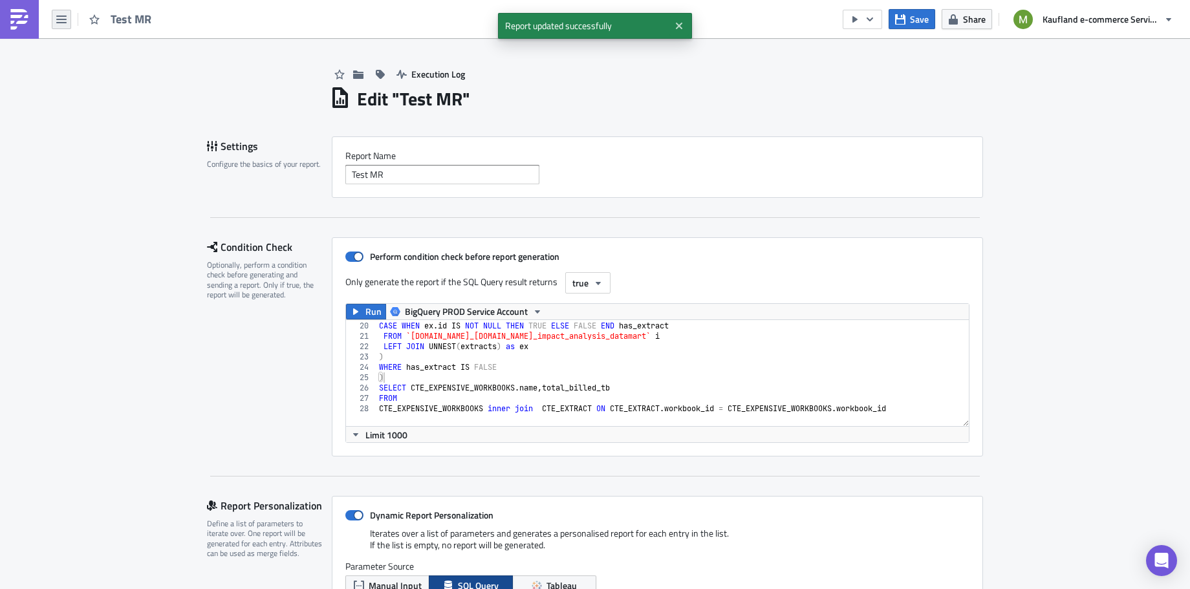
click at [61, 20] on icon "button" at bounding box center [61, 19] width 10 height 10
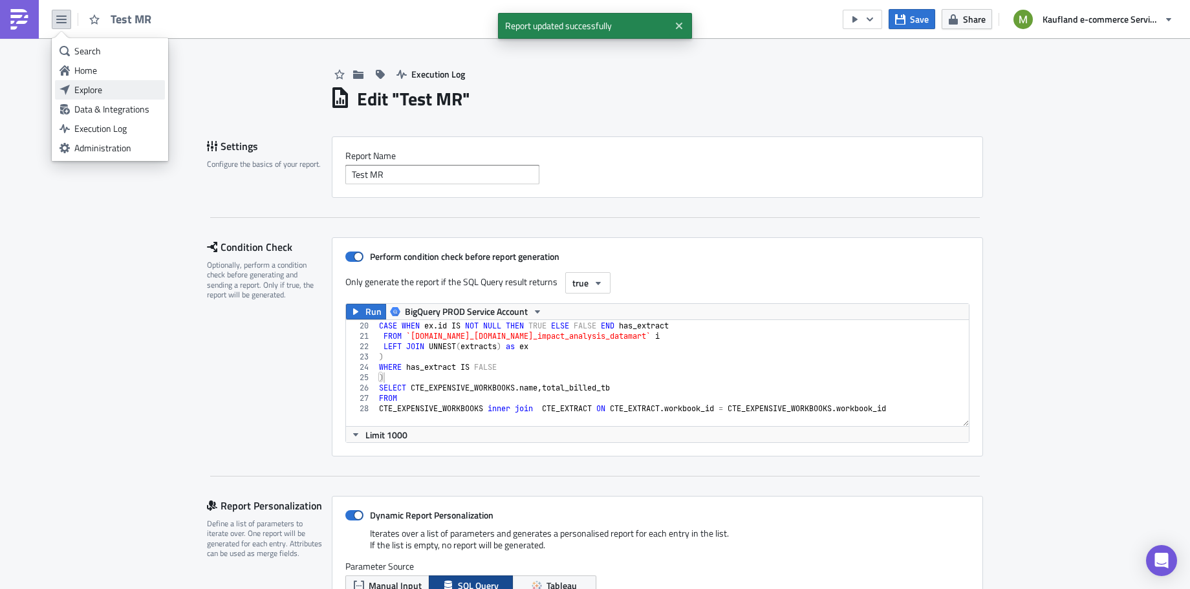
click at [85, 91] on div "Explore" at bounding box center [117, 89] width 86 height 13
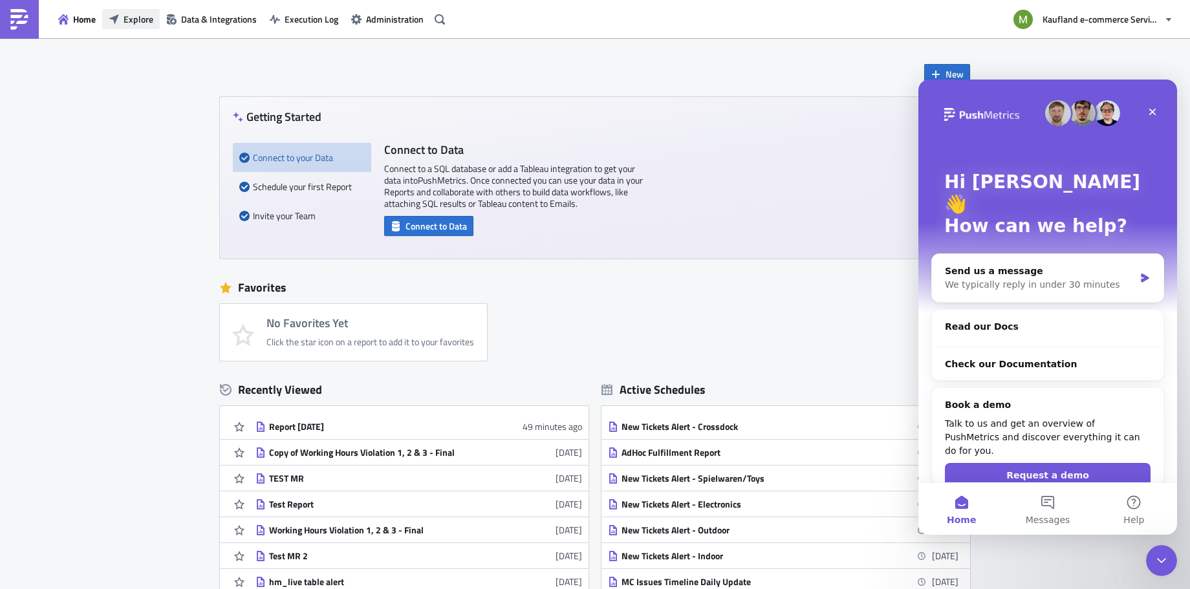
click at [145, 22] on span "Explore" at bounding box center [139, 19] width 30 height 14
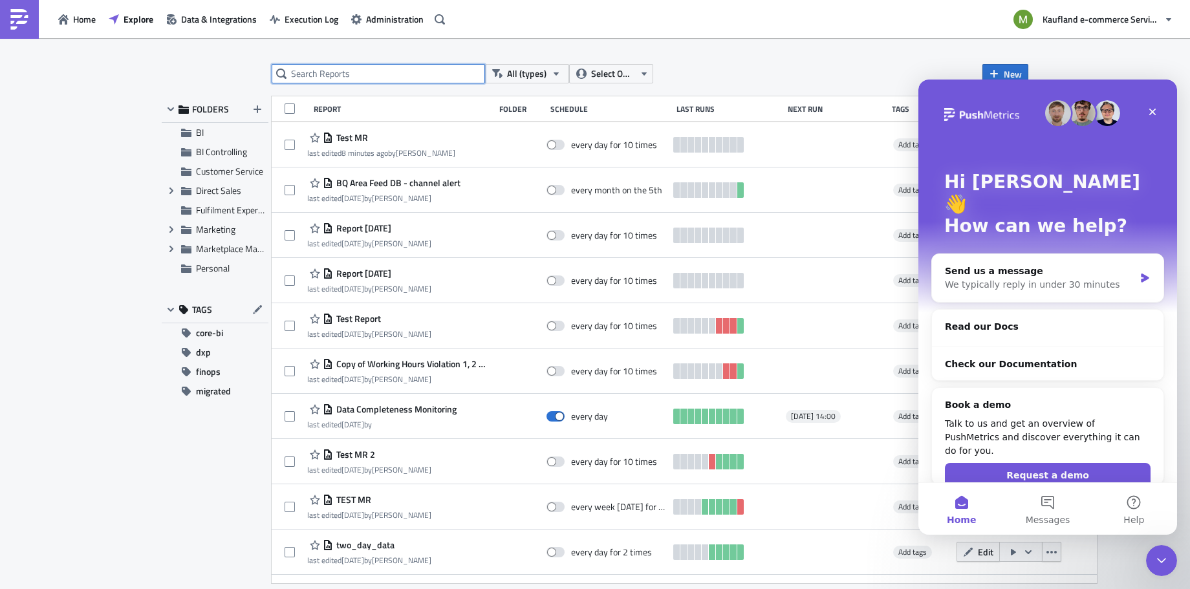
click at [353, 70] on input "text" at bounding box center [378, 73] width 213 height 19
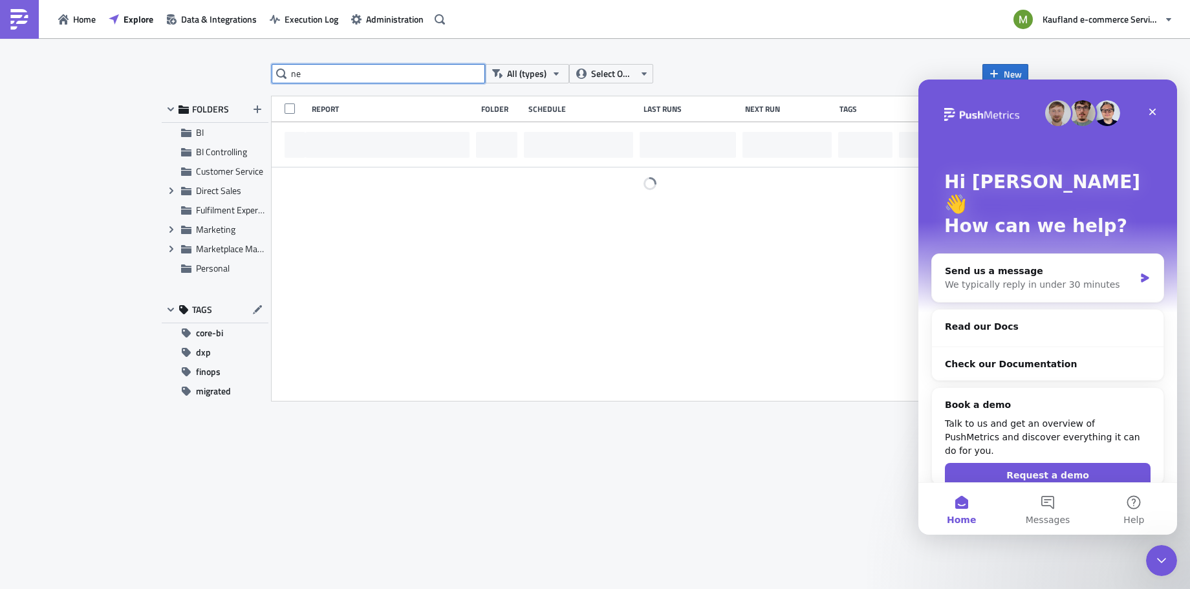
type input "n"
type input "s"
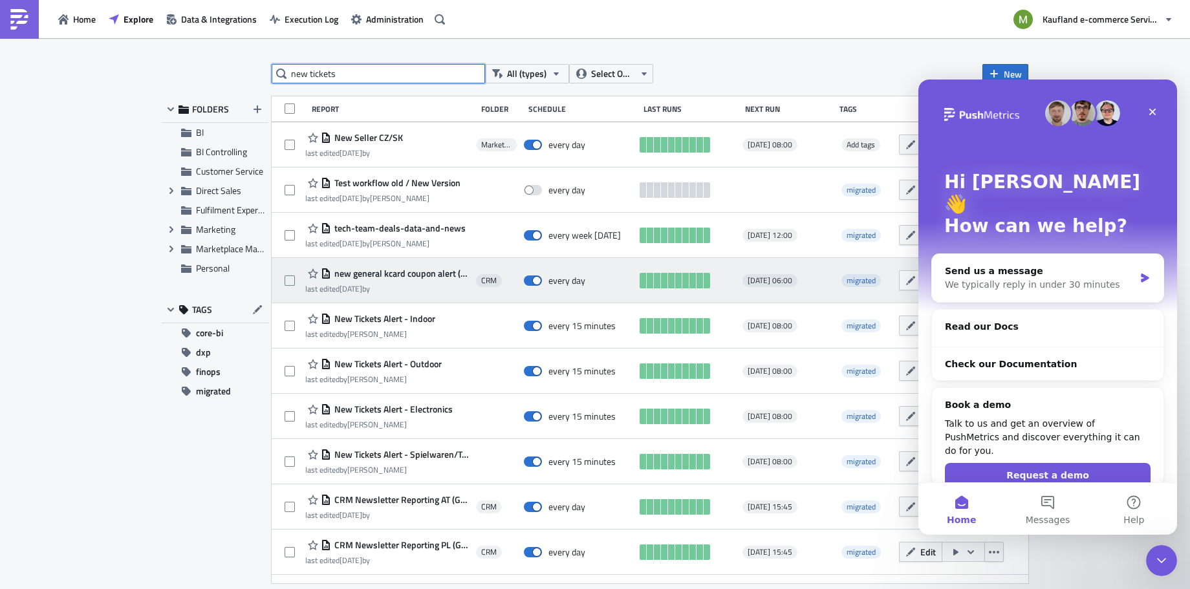
type input "new tickets"
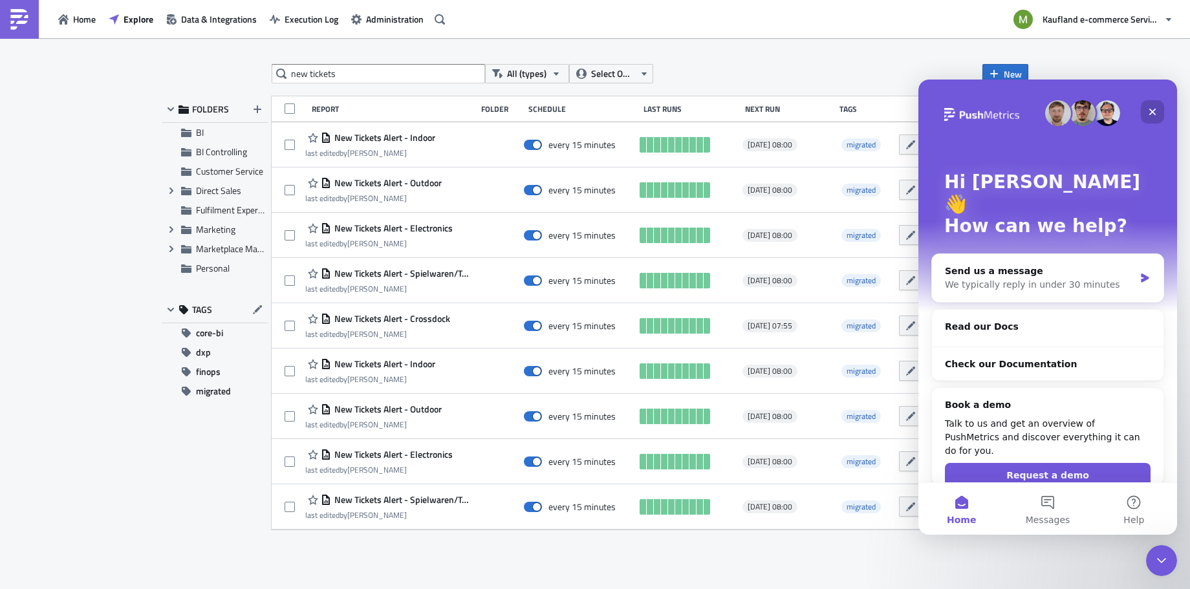
click at [1153, 111] on icon "Close" at bounding box center [1152, 112] width 7 height 7
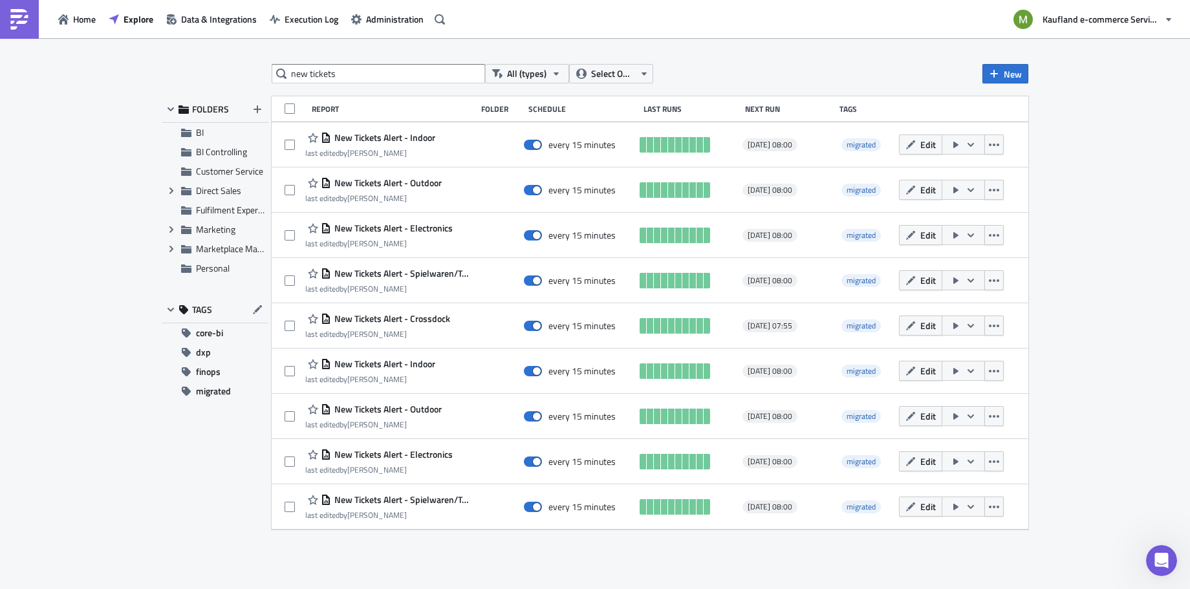
click at [1172, 149] on div "new tickets All (types) Select Owner New FOLDERS BI BI Controlling Customer Ser…" at bounding box center [595, 314] width 1190 height 553
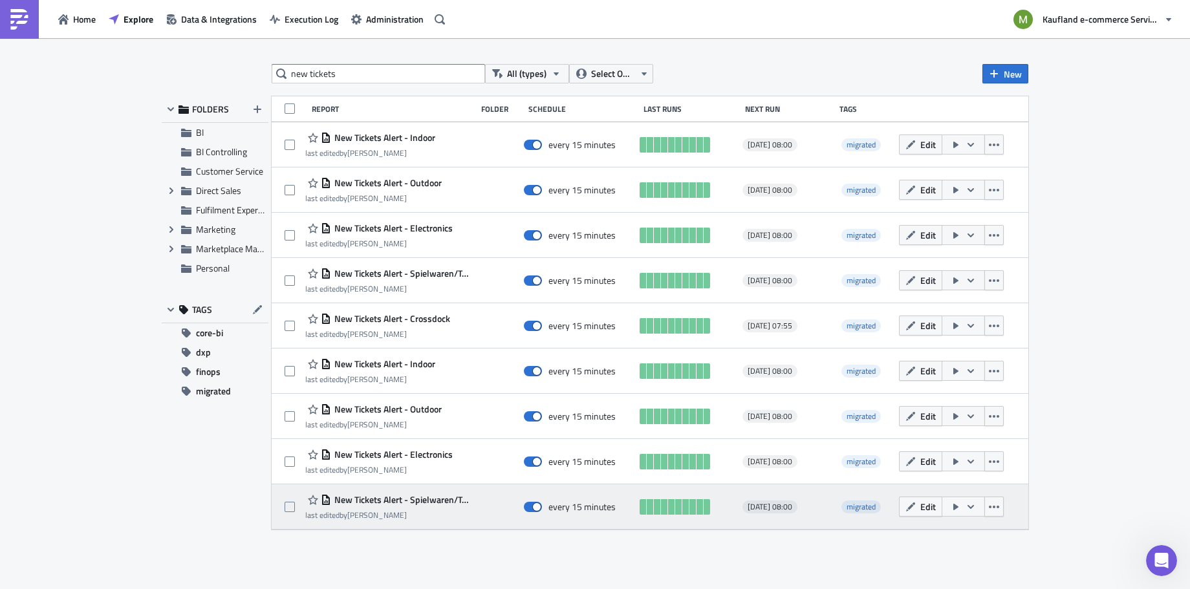
click at [398, 516] on div "last edited by Bharti Saxena" at bounding box center [387, 515] width 164 height 10
click at [395, 496] on span "New Tickets Alert - Spielwaren/Toys" at bounding box center [400, 500] width 138 height 12
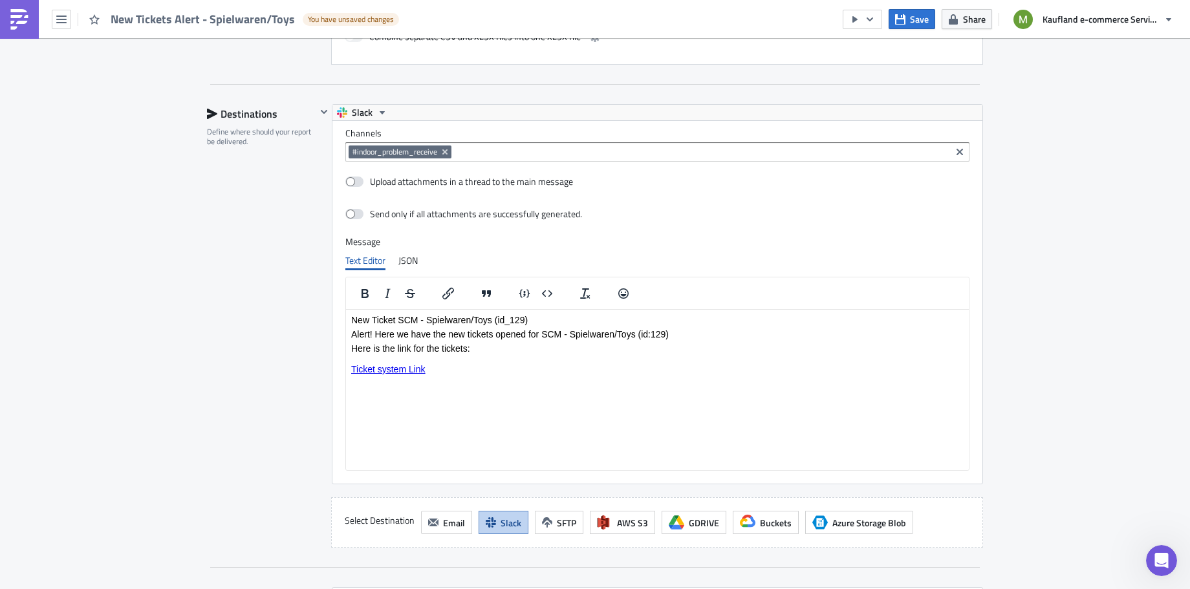
scroll to position [1205, 0]
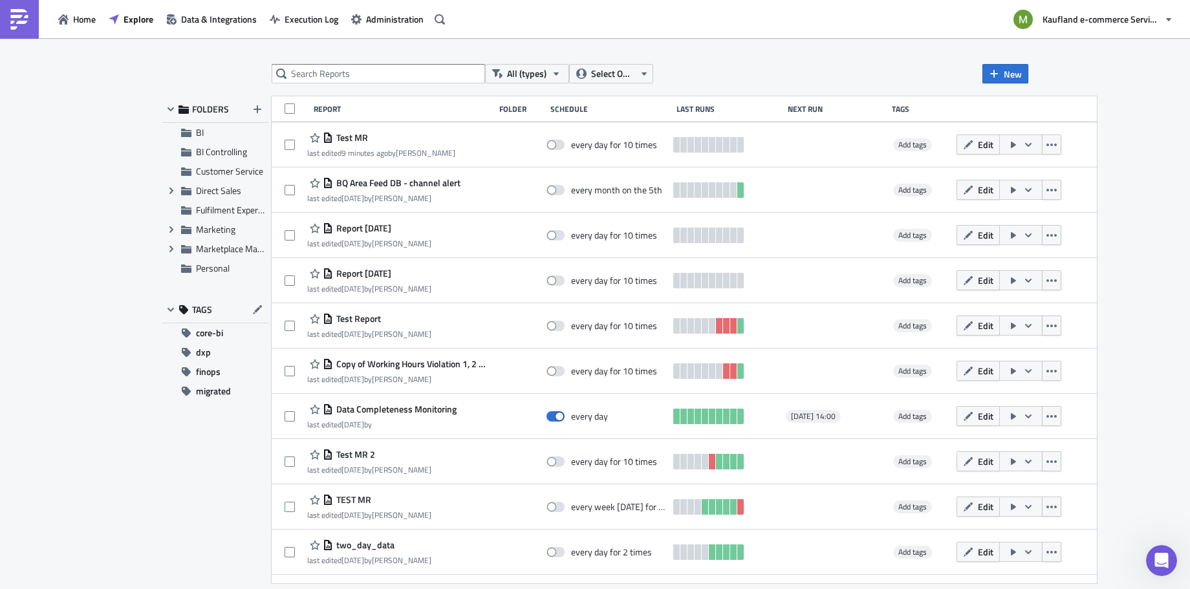
click at [308, 59] on div "All (types) Select Owner New FOLDERS BI BI Controlling Customer Service Expand …" at bounding box center [595, 314] width 1190 height 553
click at [309, 74] on input "text" at bounding box center [378, 73] width 213 height 19
type input "new ticket"
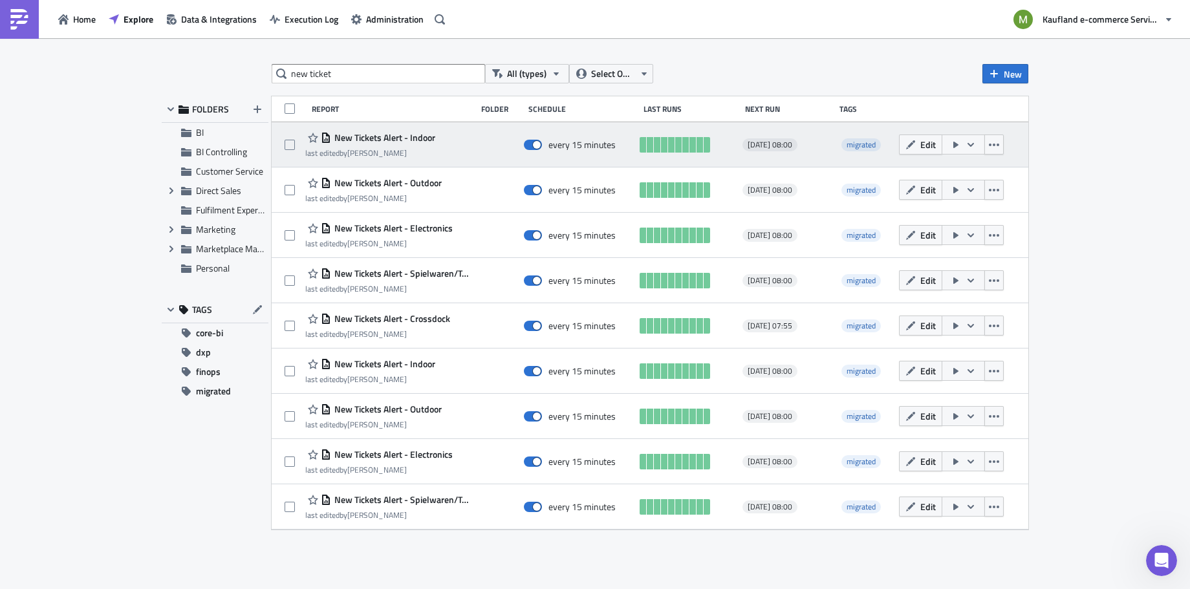
click at [425, 142] on span "New Tickets Alert - Indoor" at bounding box center [383, 138] width 104 height 12
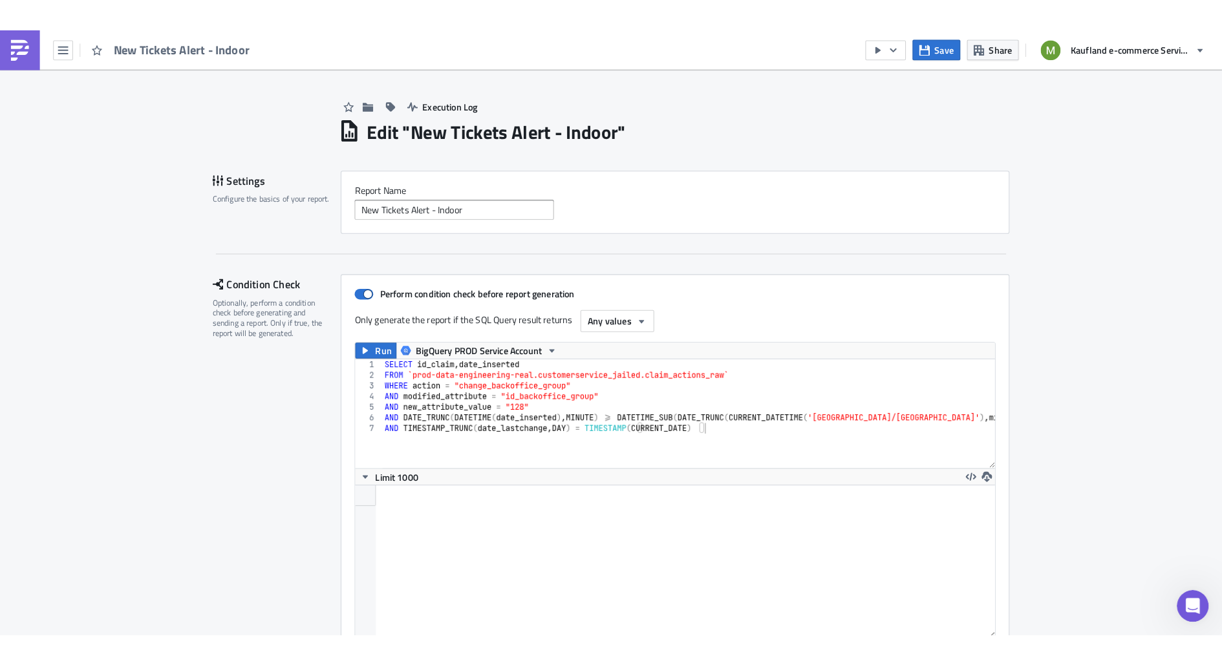
scroll to position [148, 623]
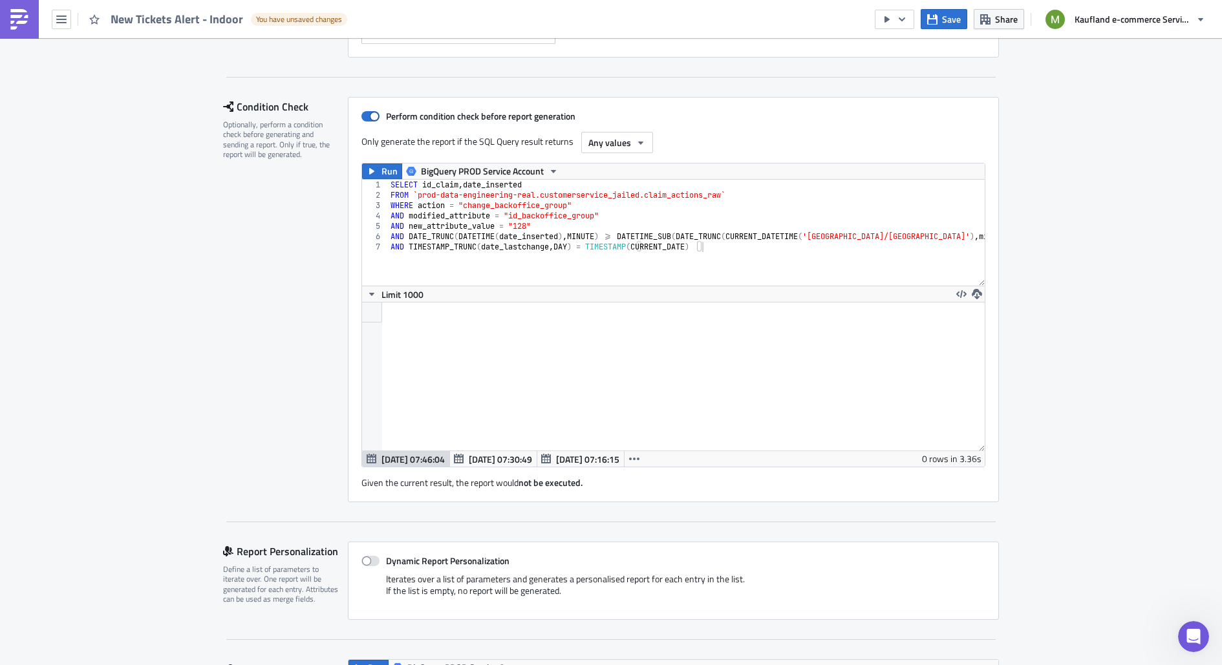
scroll to position [29, 0]
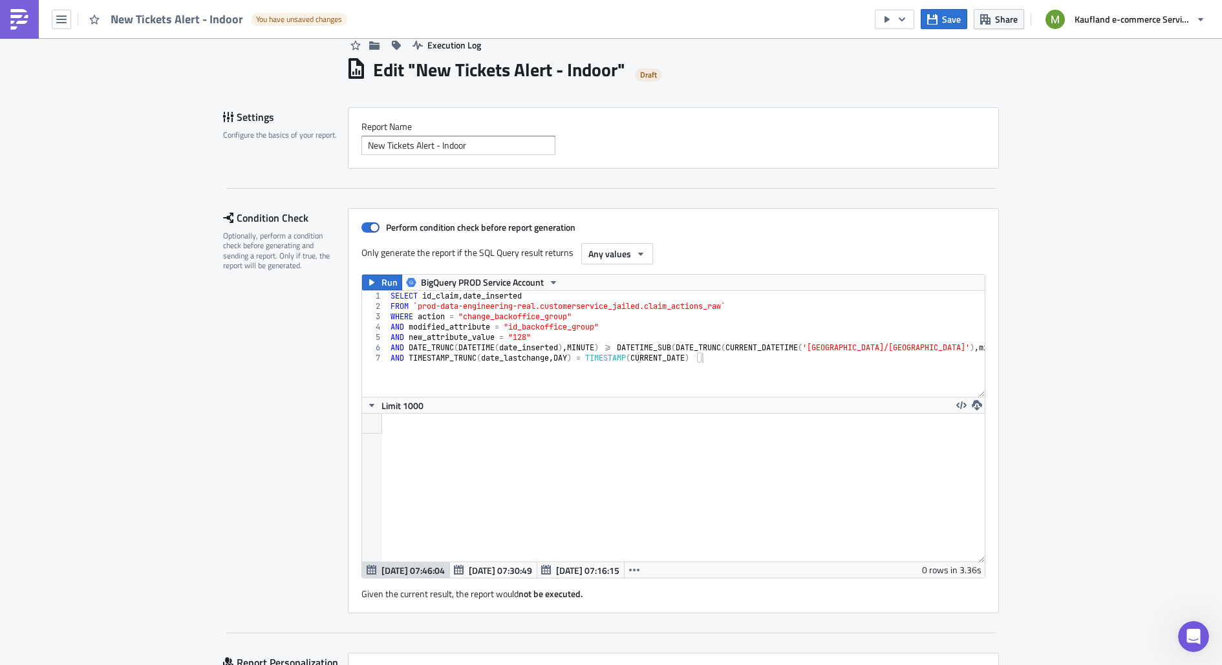
drag, startPoint x: 1221, startPoint y: 201, endPoint x: 1207, endPoint y: 186, distance: 20.6
click at [1189, 186] on main "Execution Log Edit " New Tickets Alert - Indoor " Draft Settings Configure the …" at bounding box center [611, 352] width 1222 height 629
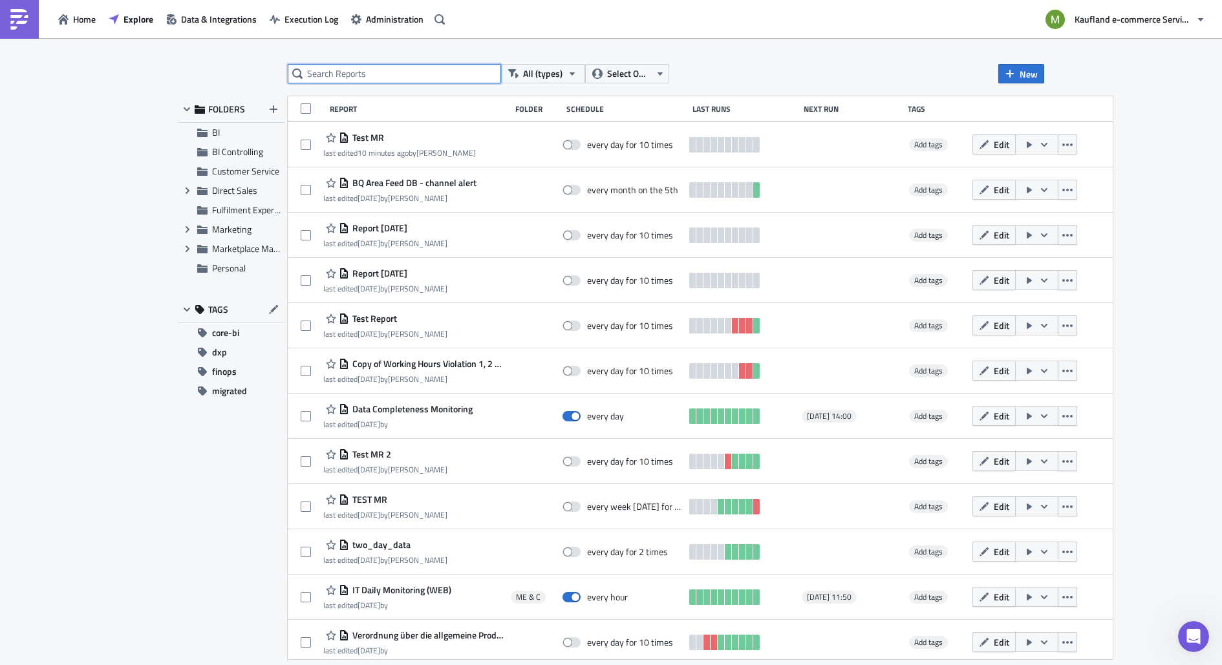
click at [374, 81] on input "text" at bounding box center [394, 73] width 213 height 19
type input "ticket"
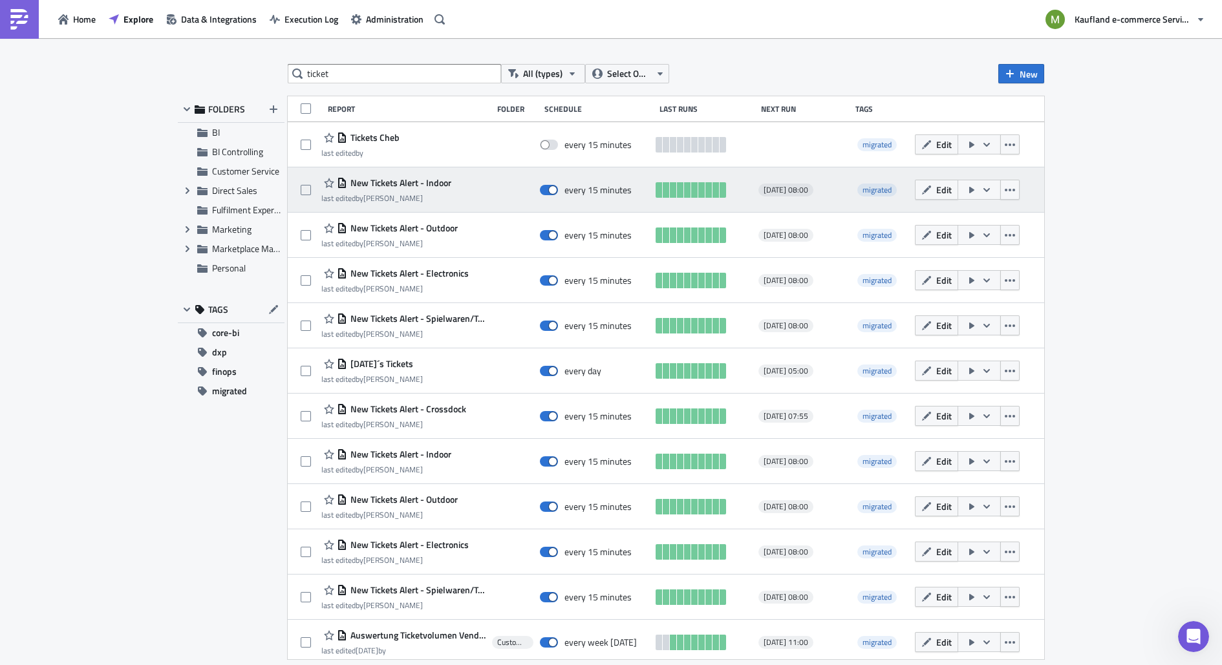
click at [438, 184] on span "New Tickets Alert - Indoor" at bounding box center [399, 183] width 104 height 12
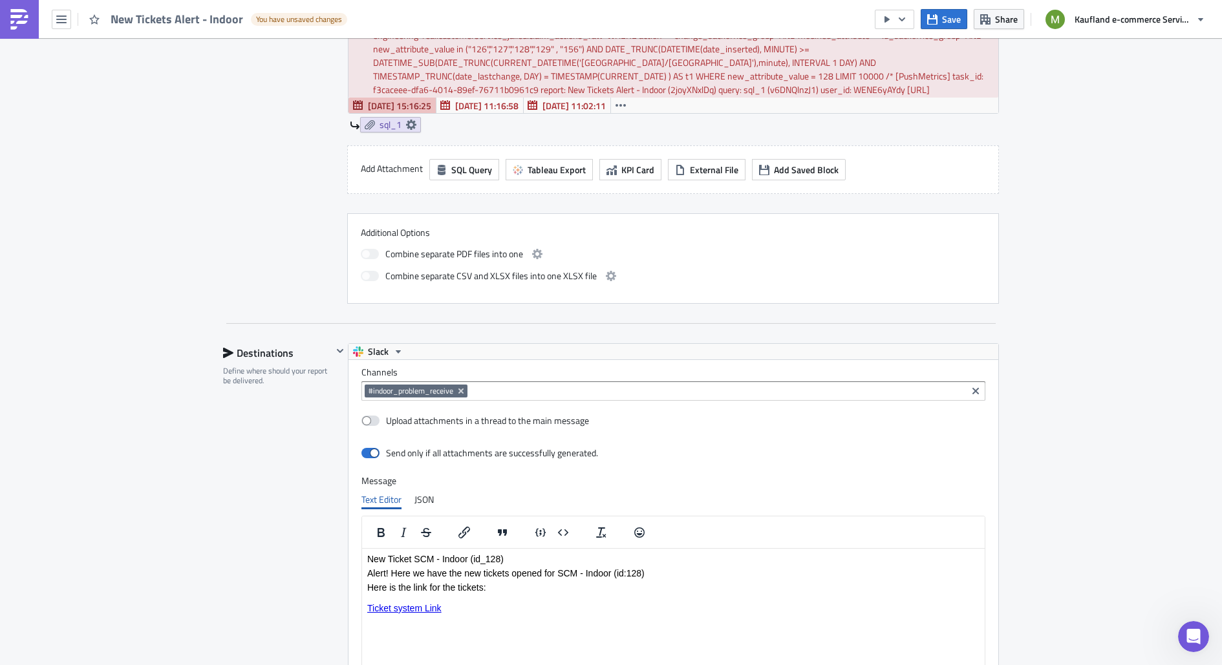
scroll to position [994, 0]
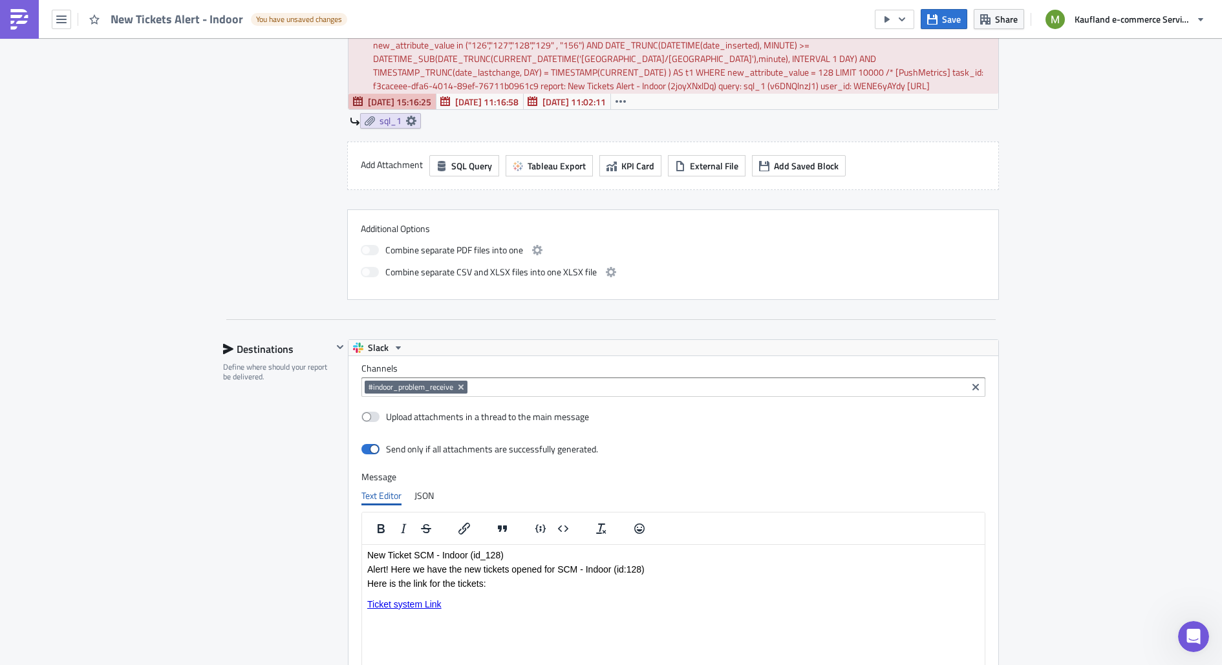
drag, startPoint x: 1221, startPoint y: 201, endPoint x: 1221, endPoint y: 519, distance: 318.1
click at [1189, 519] on main "Execution Log Edit " New Tickets Alert - Indoor " Draft Settings Configure the …" at bounding box center [611, 352] width 1222 height 629
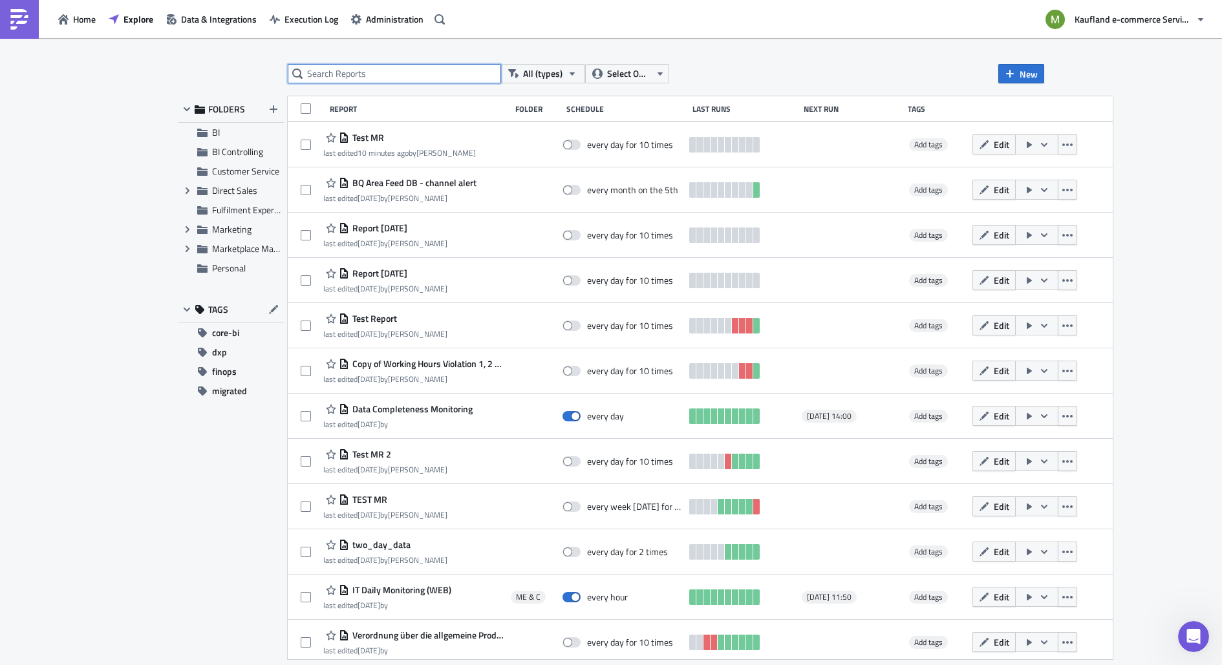
click at [390, 77] on input "text" at bounding box center [394, 73] width 213 height 19
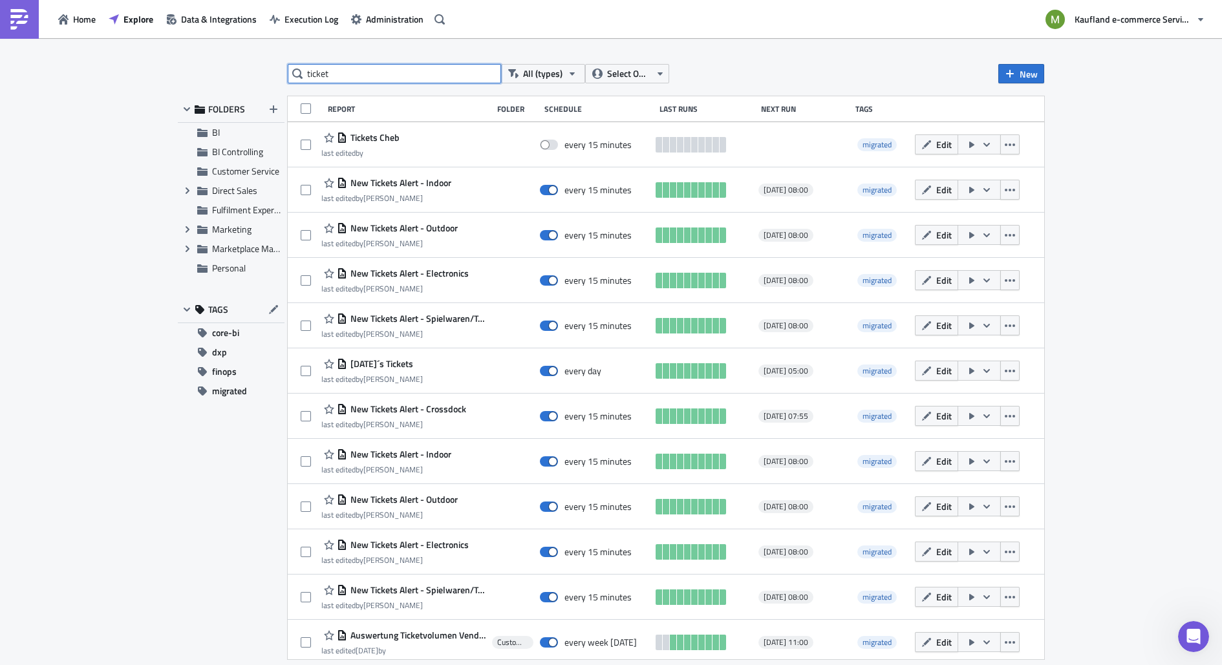
click at [308, 73] on input "ticket" at bounding box center [394, 73] width 213 height 19
type input "new ticket"
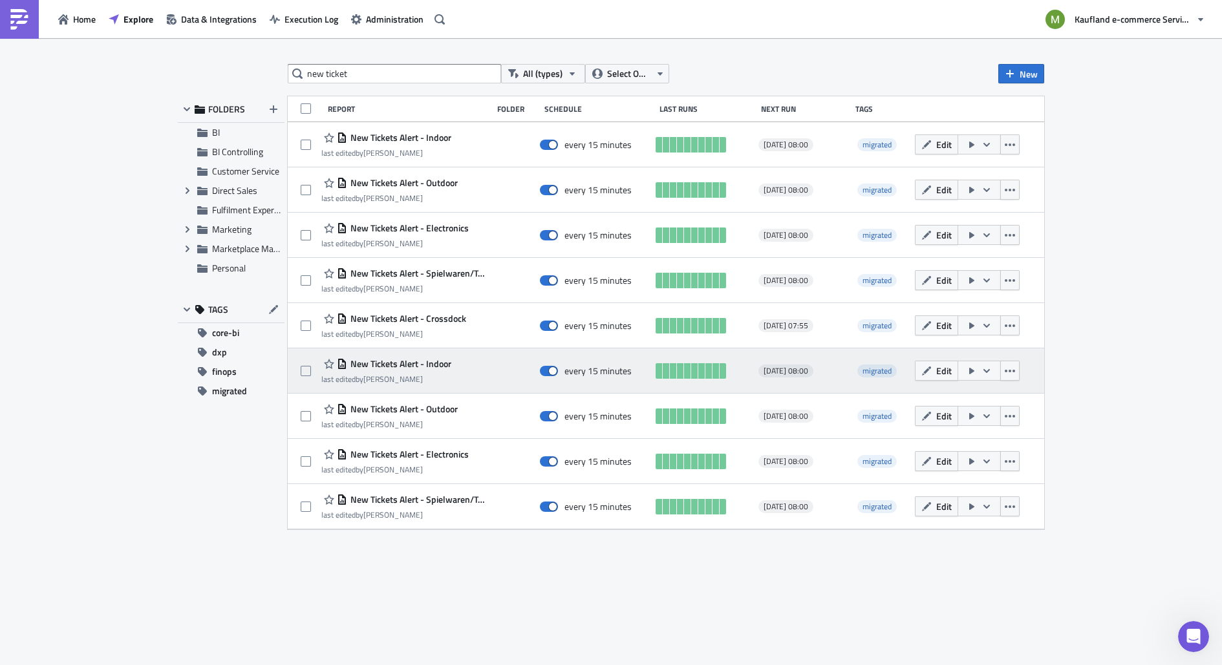
click at [396, 376] on div "last edited by Bharti Saxena" at bounding box center [386, 379] width 130 height 10
click at [395, 369] on span "New Tickets Alert - Indoor" at bounding box center [399, 364] width 104 height 12
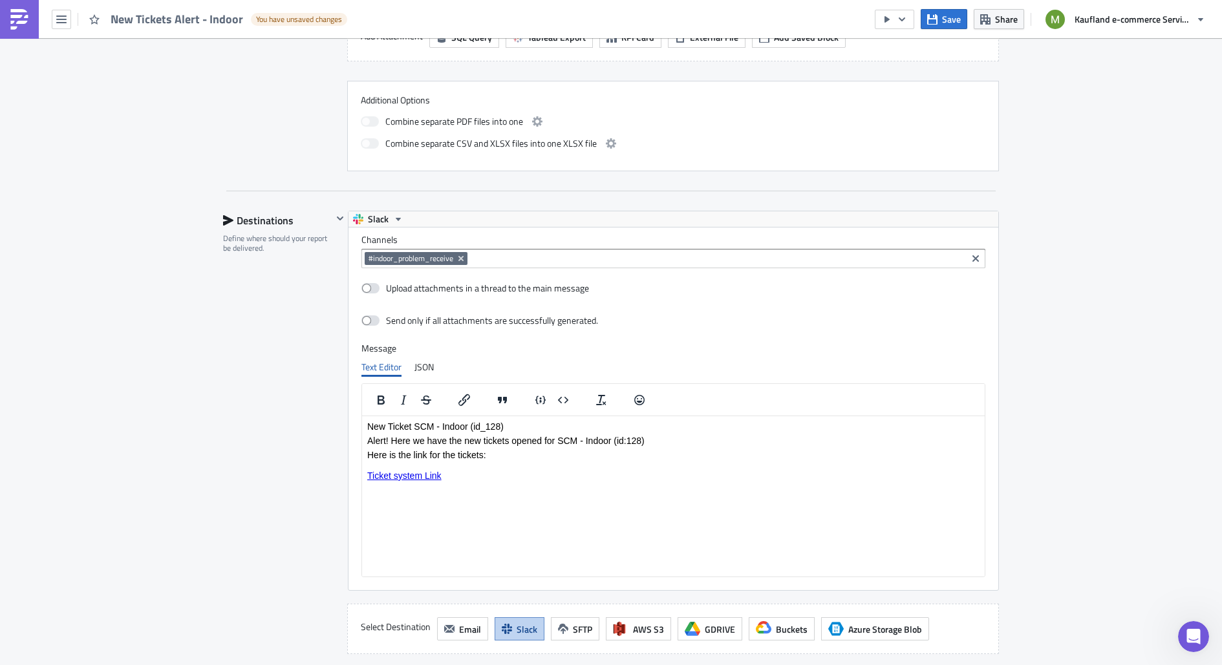
scroll to position [1132, 0]
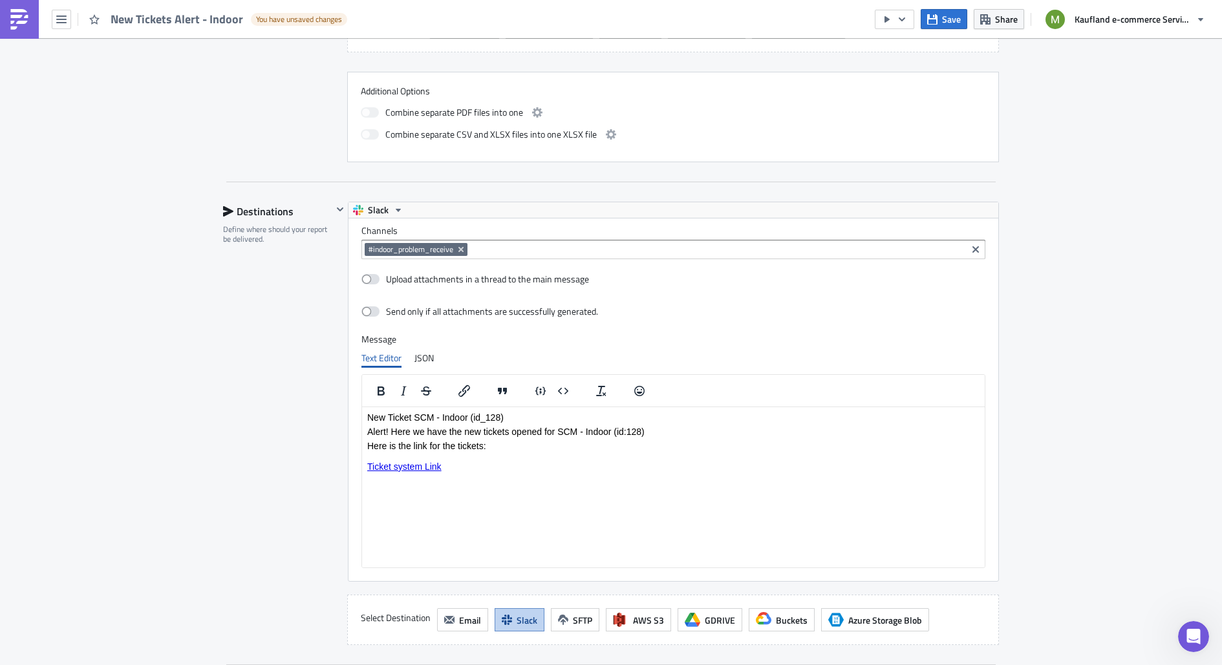
drag, startPoint x: 1221, startPoint y: 420, endPoint x: 1221, endPoint y: 463, distance: 43.3
click at [1189, 463] on main "Execution Log Edit " New Tickets Alert - Indoor " Draft Settings Configure the …" at bounding box center [611, 352] width 1222 height 629
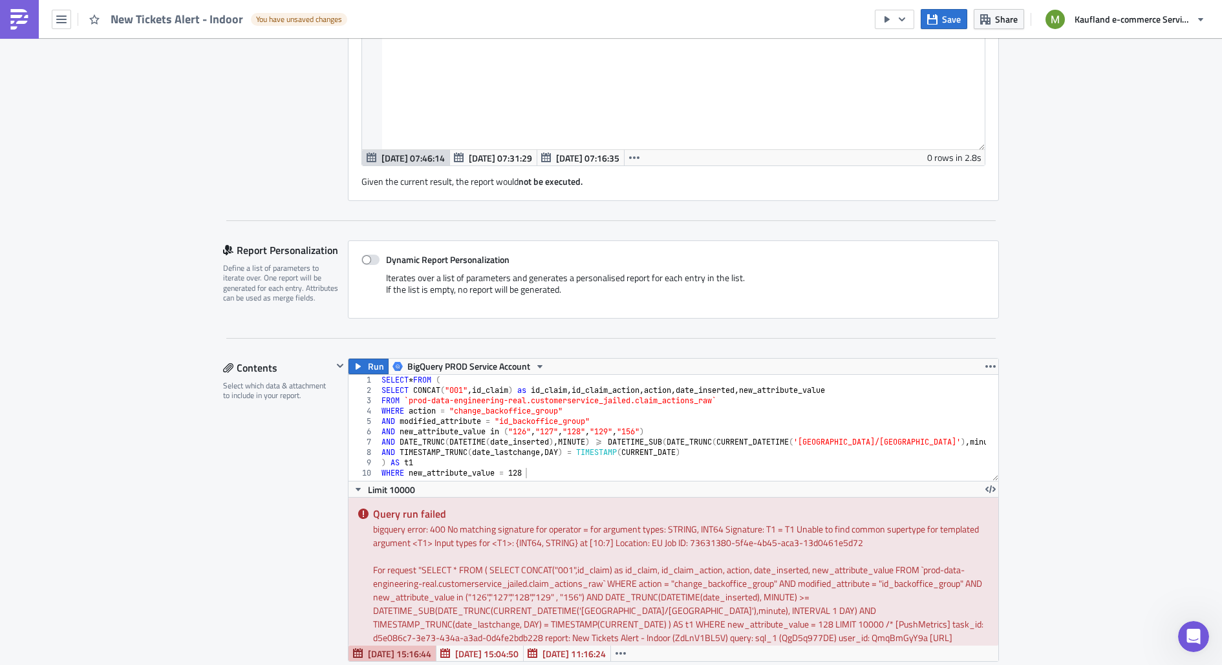
scroll to position [440, 0]
drag, startPoint x: 1221, startPoint y: 467, endPoint x: 1220, endPoint y: 246, distance: 220.5
click at [1189, 246] on main "Execution Log Edit " New Tickets Alert - Indoor " Draft Settings Configure the …" at bounding box center [611, 352] width 1222 height 629
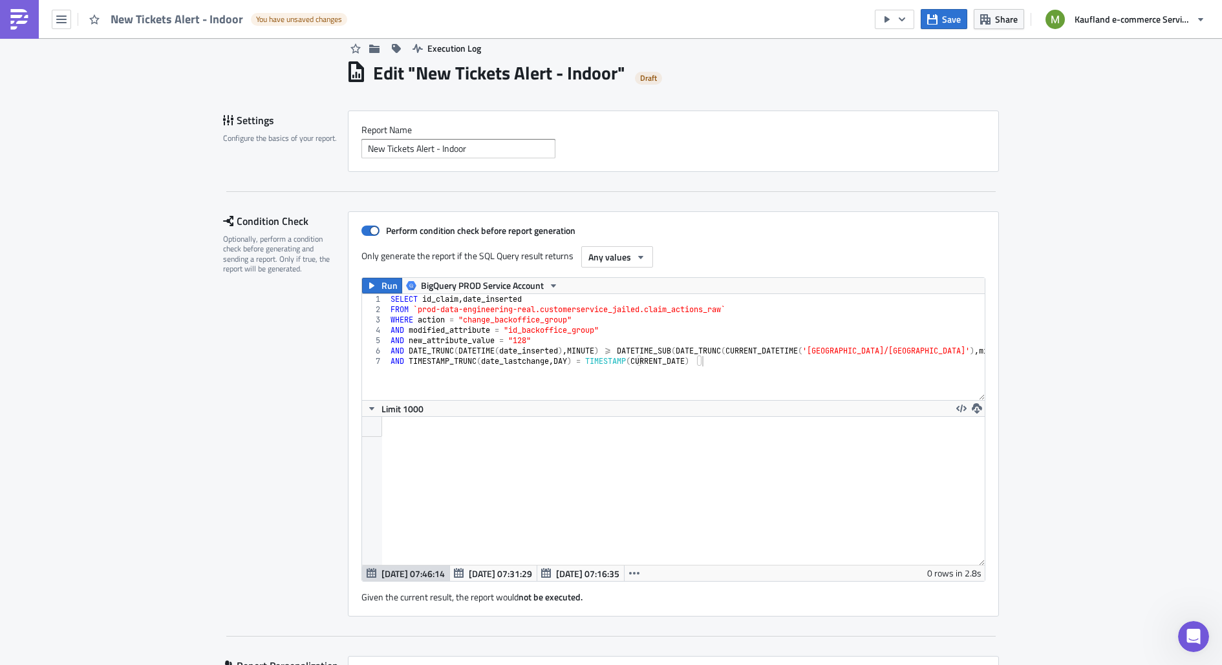
scroll to position [21, 0]
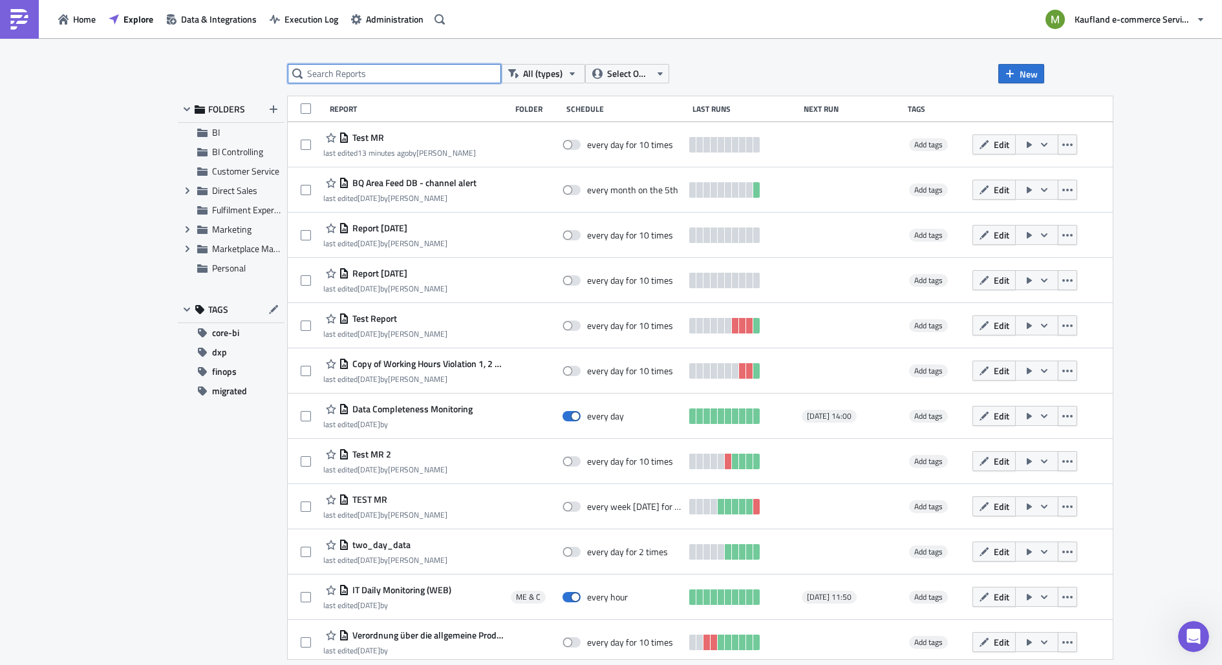
click at [367, 67] on input "text" at bounding box center [394, 73] width 213 height 19
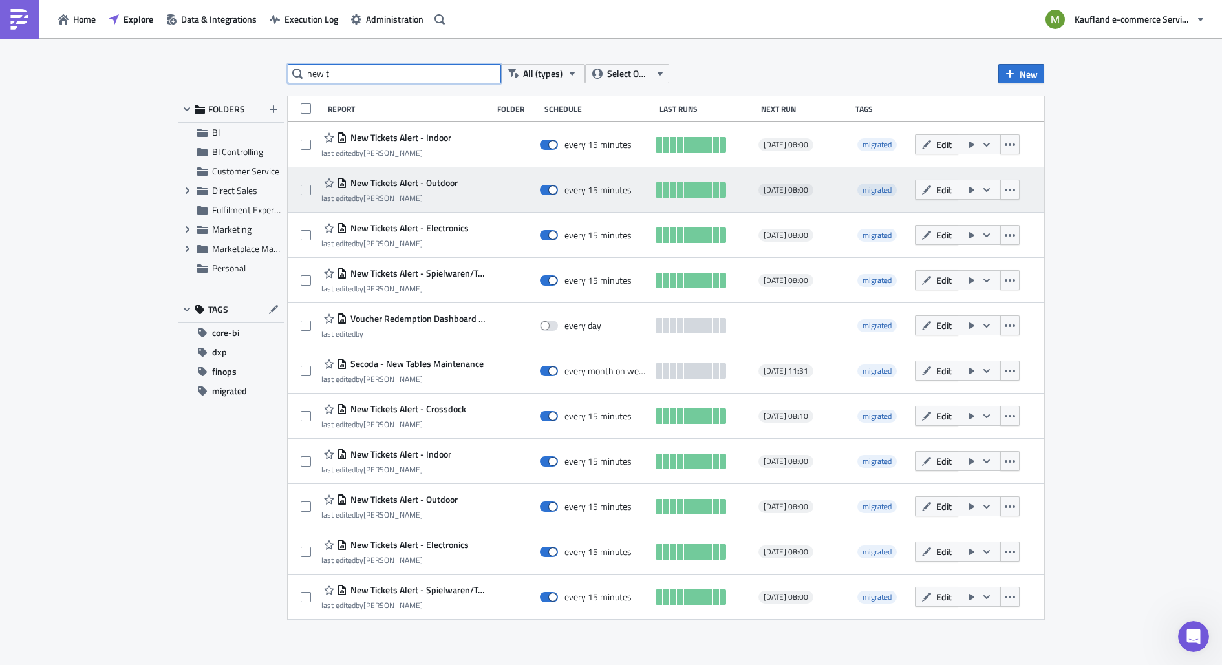
type input "new t"
click at [440, 185] on span "New Tickets Alert - Outdoor" at bounding box center [402, 183] width 111 height 12
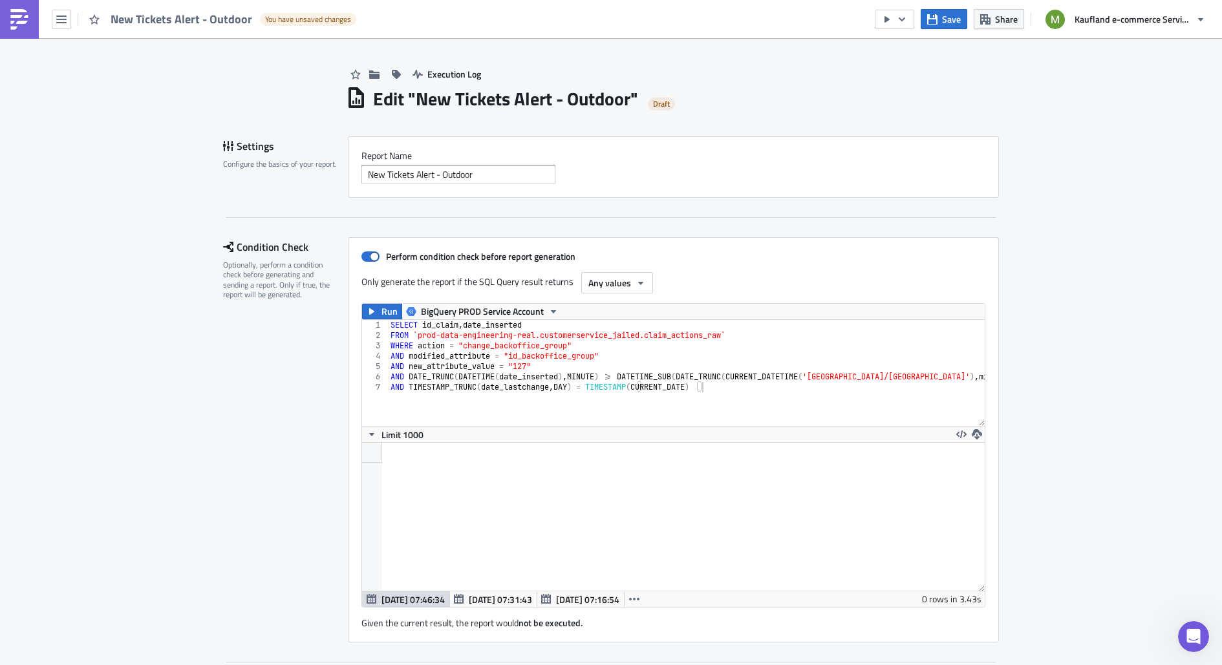
scroll to position [148, 623]
click at [1189, 174] on main "Execution Log Edit " New Tickets Alert - Outdoor " Draft Settings Configure the…" at bounding box center [611, 352] width 1222 height 629
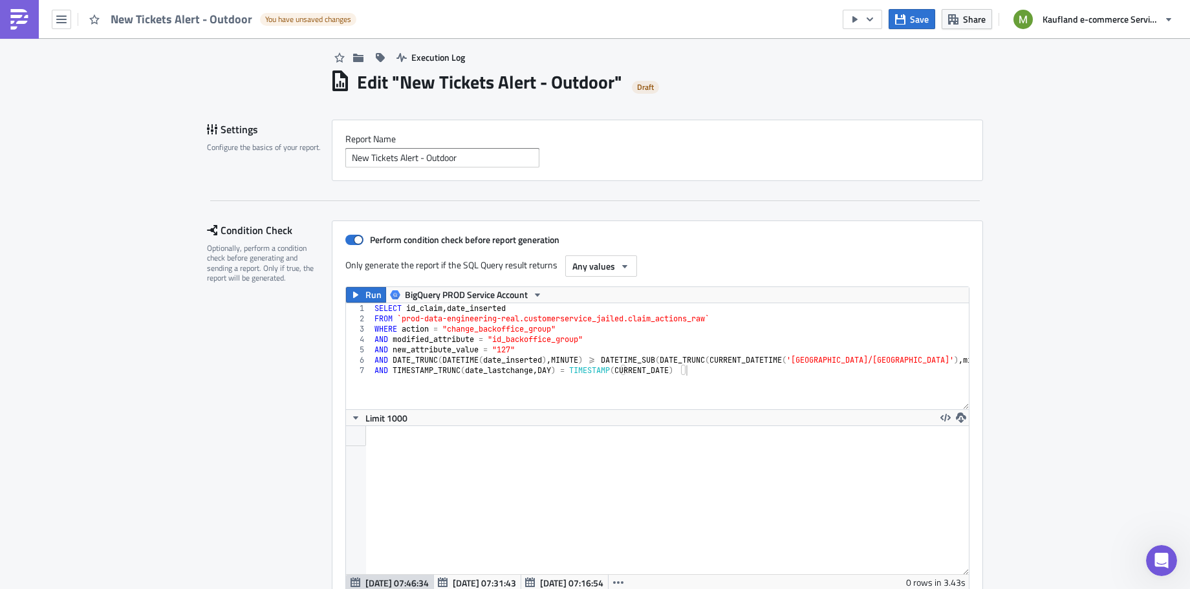
scroll to position [0, 0]
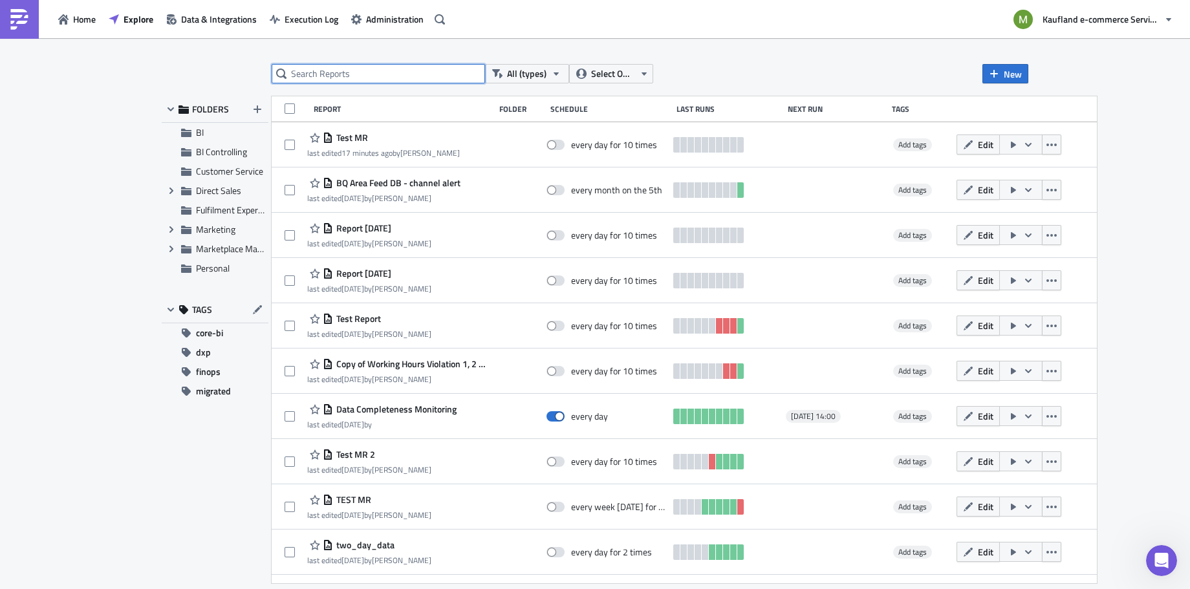
click at [380, 76] on input "text" at bounding box center [378, 73] width 213 height 19
type input "t"
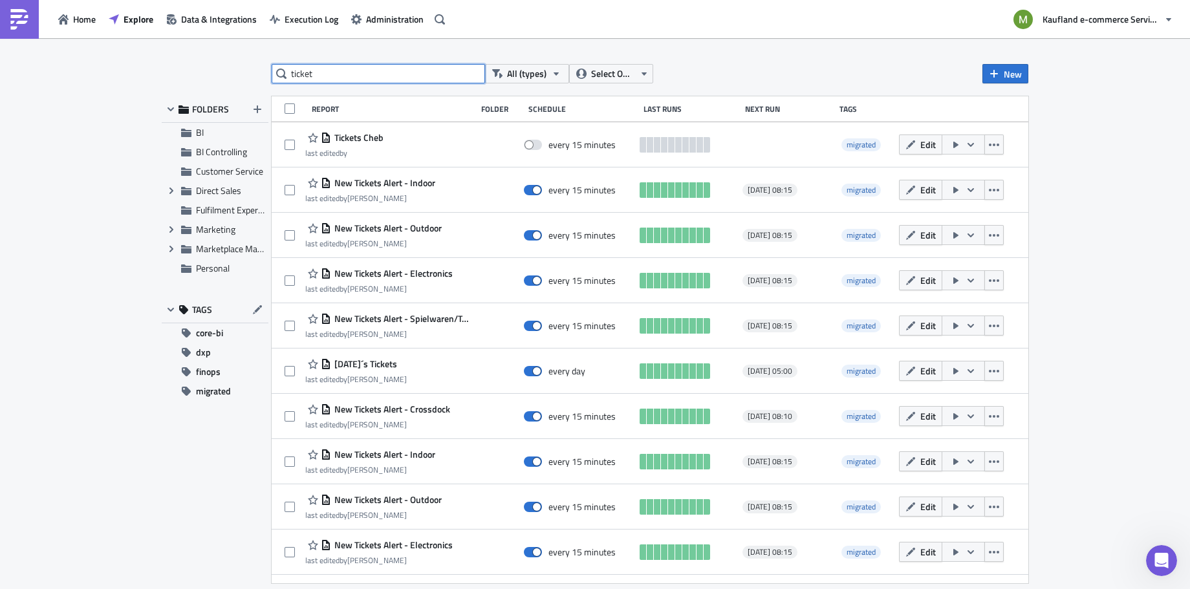
click at [291, 72] on input "ticket" at bounding box center [378, 73] width 213 height 19
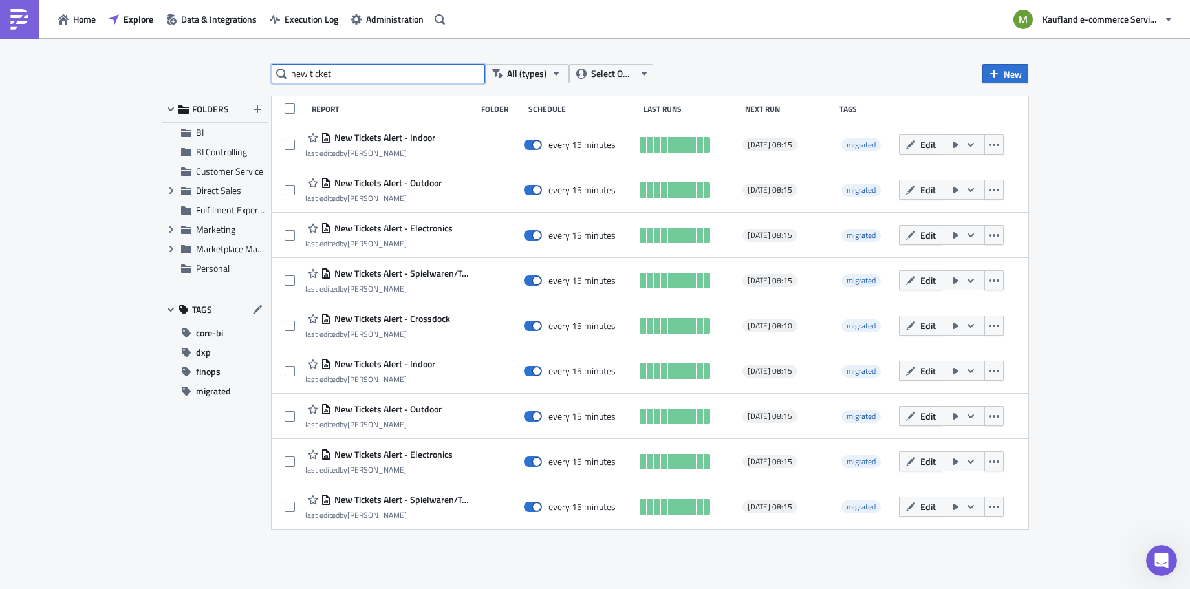
type input "new ticket"
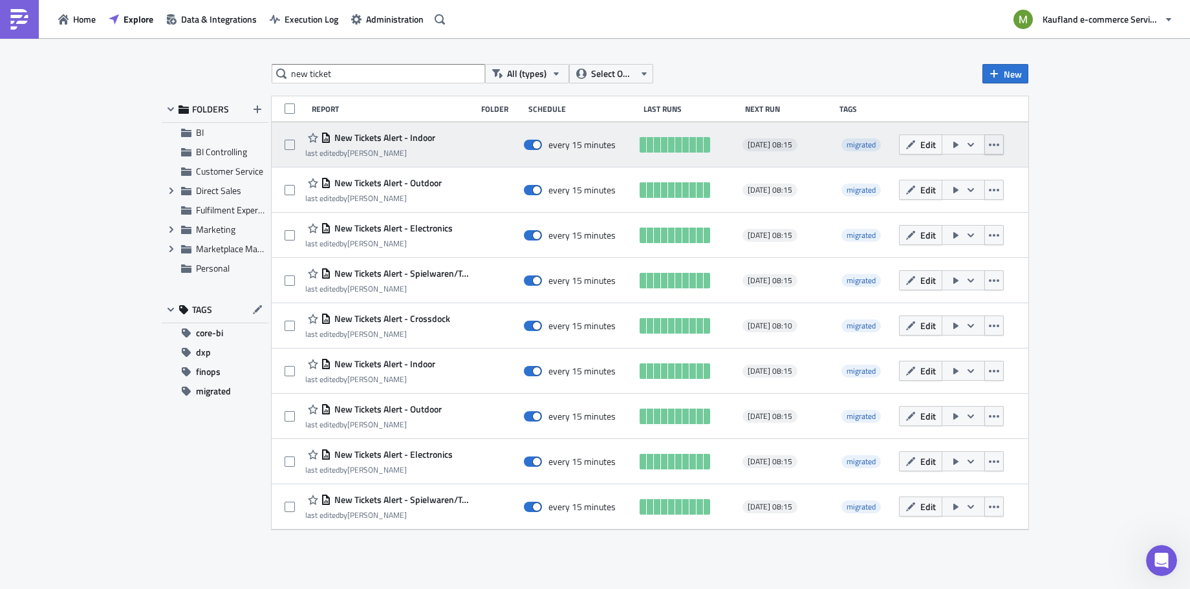
click at [996, 140] on icon "button" at bounding box center [994, 145] width 10 height 10
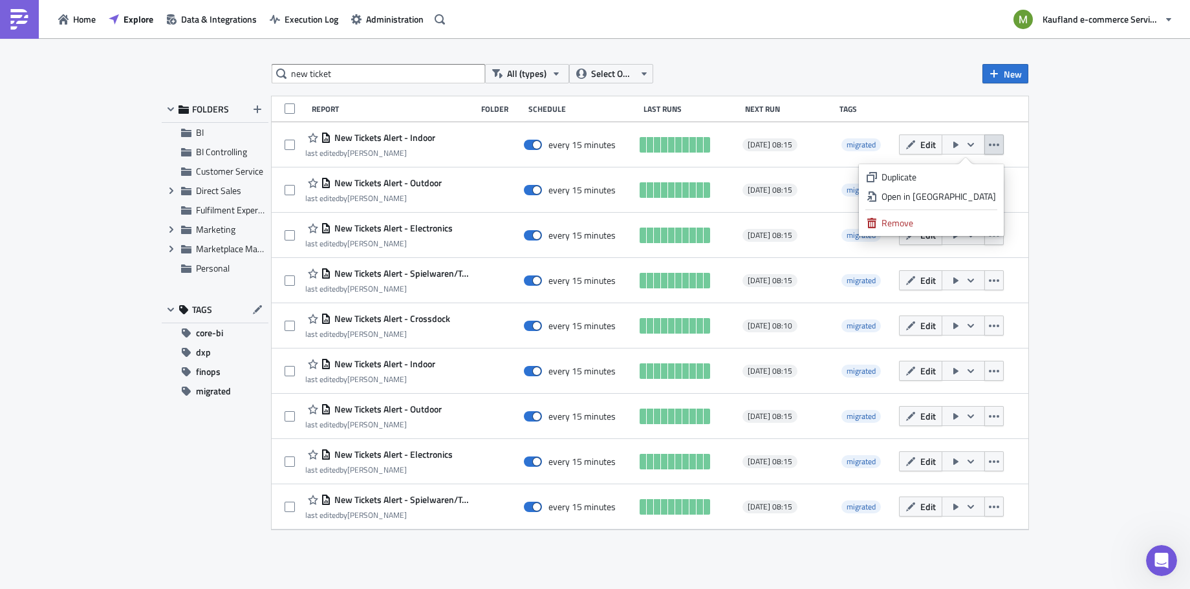
click at [1127, 150] on div "new ticket All (types) Select Owner New FOLDERS BI BI Controlling Customer Serv…" at bounding box center [595, 314] width 1190 height 553
click at [533, 70] on span "All (types)" at bounding box center [526, 74] width 39 height 14
click at [591, 20] on div "Home Explore Data & Integrations Execution Log Administration Kaufland e-commer…" at bounding box center [595, 19] width 1190 height 38
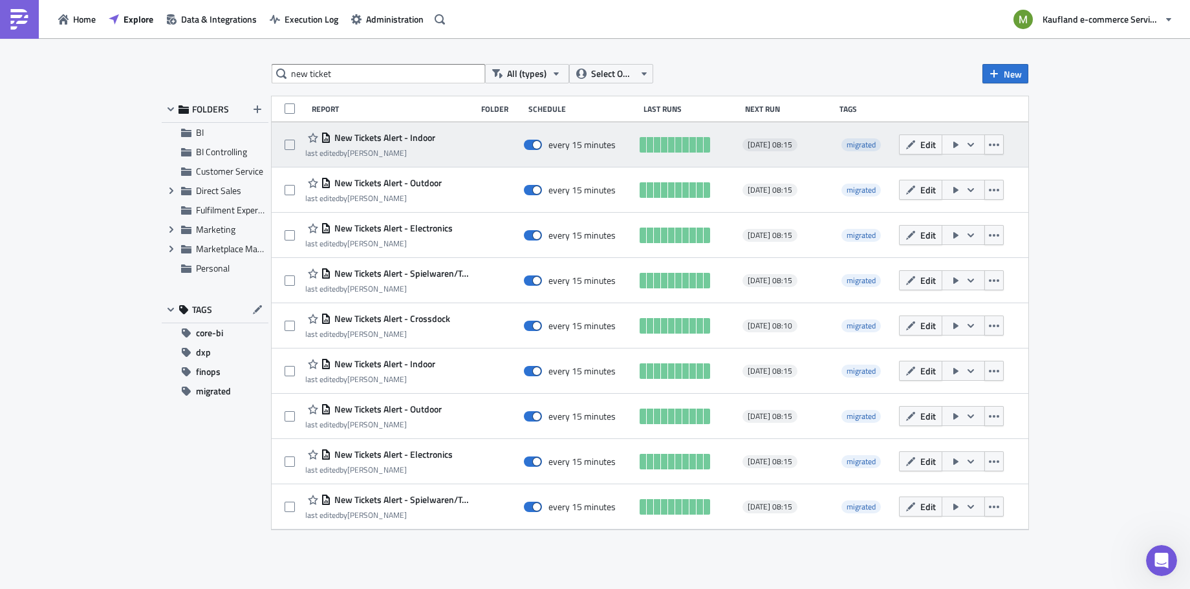
click at [410, 138] on span "New Tickets Alert - Indoor" at bounding box center [383, 138] width 104 height 12
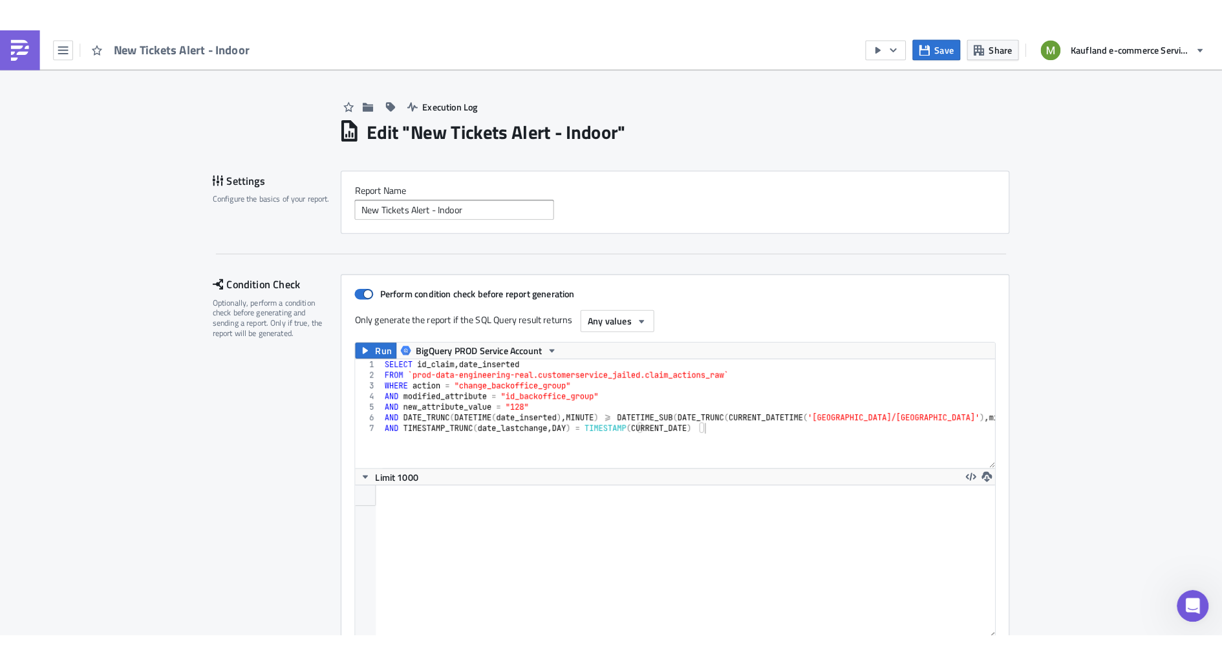
scroll to position [148, 623]
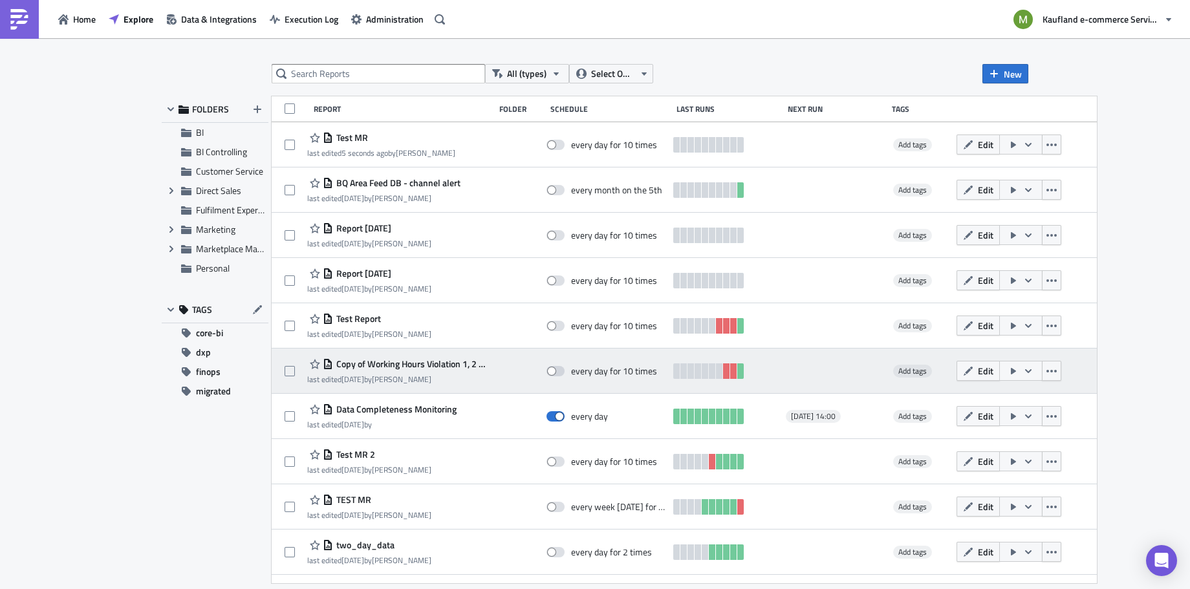
click at [409, 367] on span "Copy of Working Hours Violation 1, 2 & 3 - Final" at bounding box center [410, 364] width 155 height 12
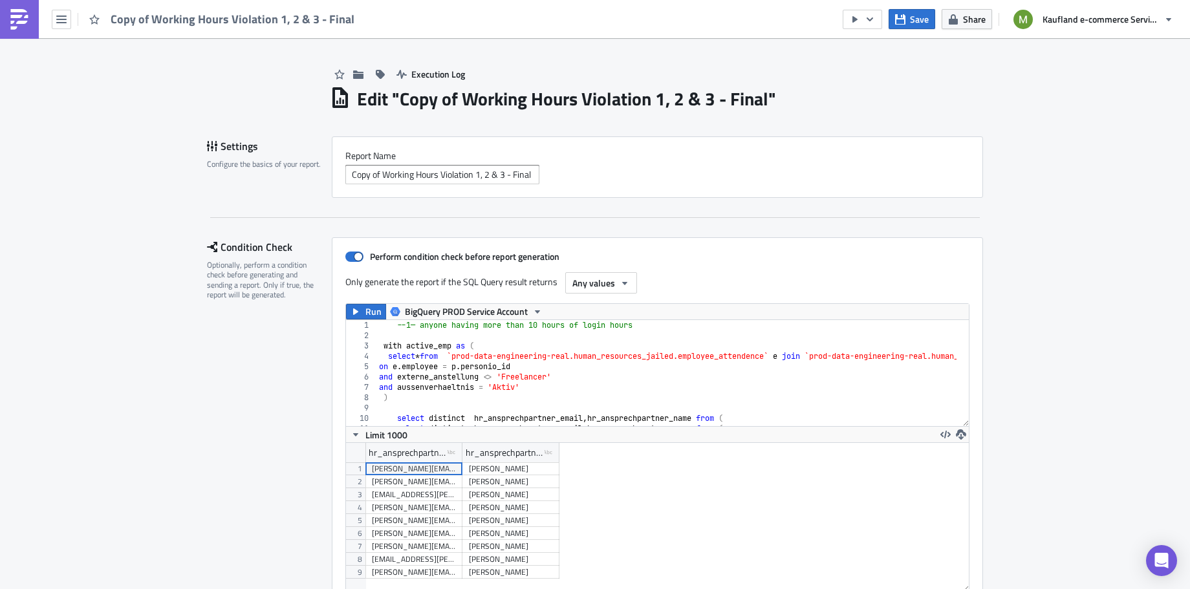
scroll to position [148, 623]
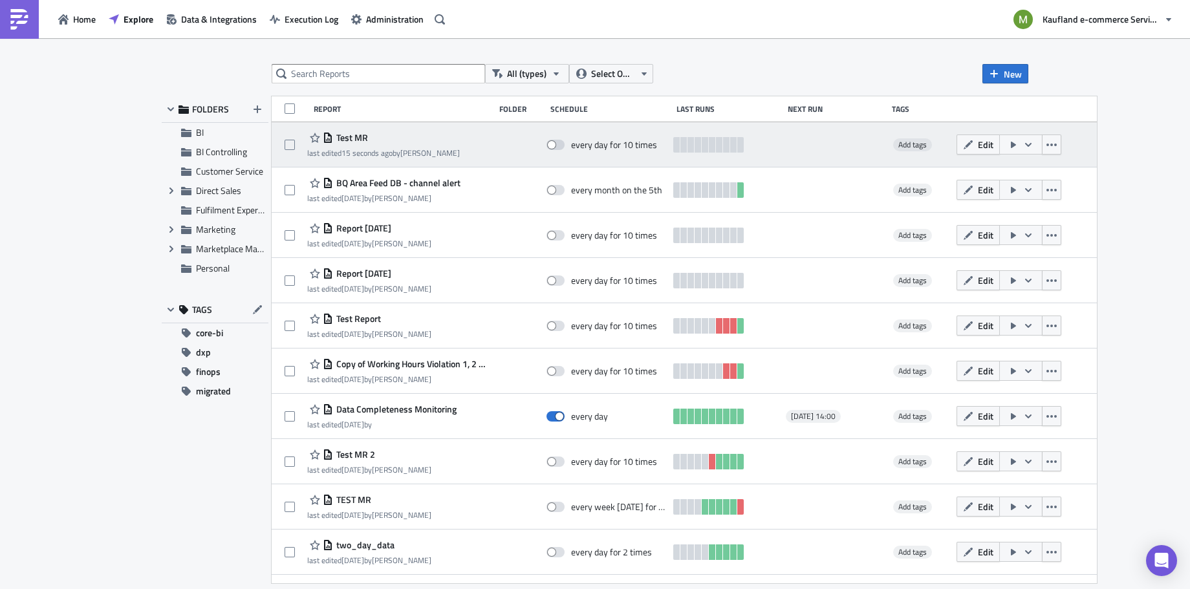
click at [347, 136] on span "Test MR" at bounding box center [350, 138] width 35 height 12
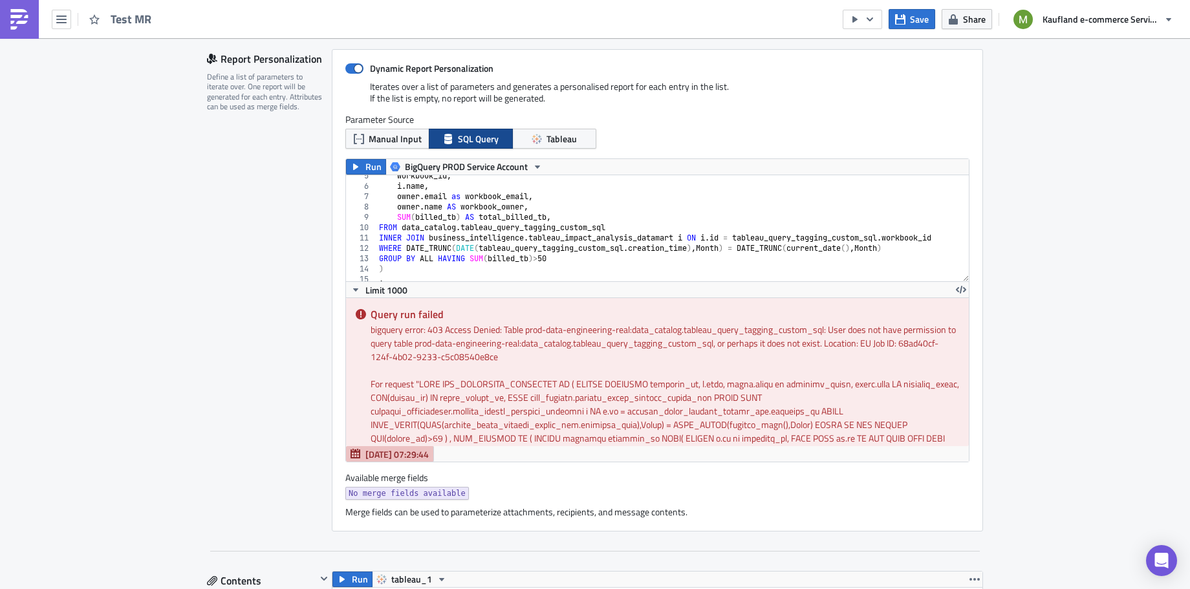
scroll to position [72, 0]
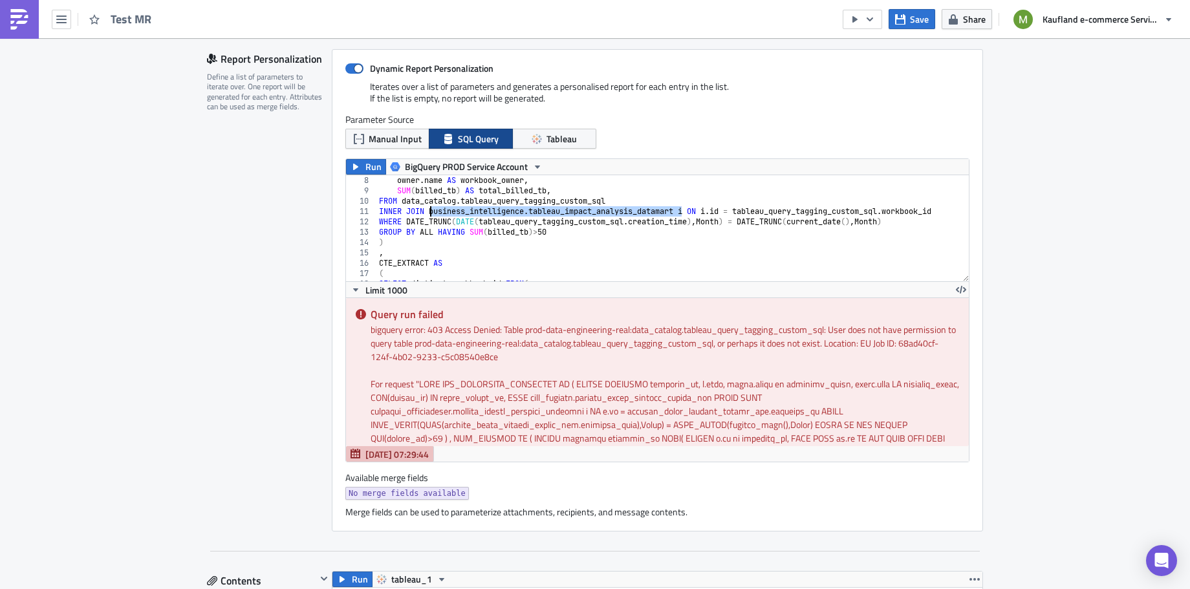
drag, startPoint x: 675, startPoint y: 208, endPoint x: 423, endPoint y: 207, distance: 252.2
click at [423, 207] on div "owner . email as workbook_email , owner . name AS workbook_owner , SUM ( billed…" at bounding box center [666, 228] width 581 height 127
paste textarea "`prod-data-engineering-real.business_intelligence.tableau_impact_analysis_datam…"
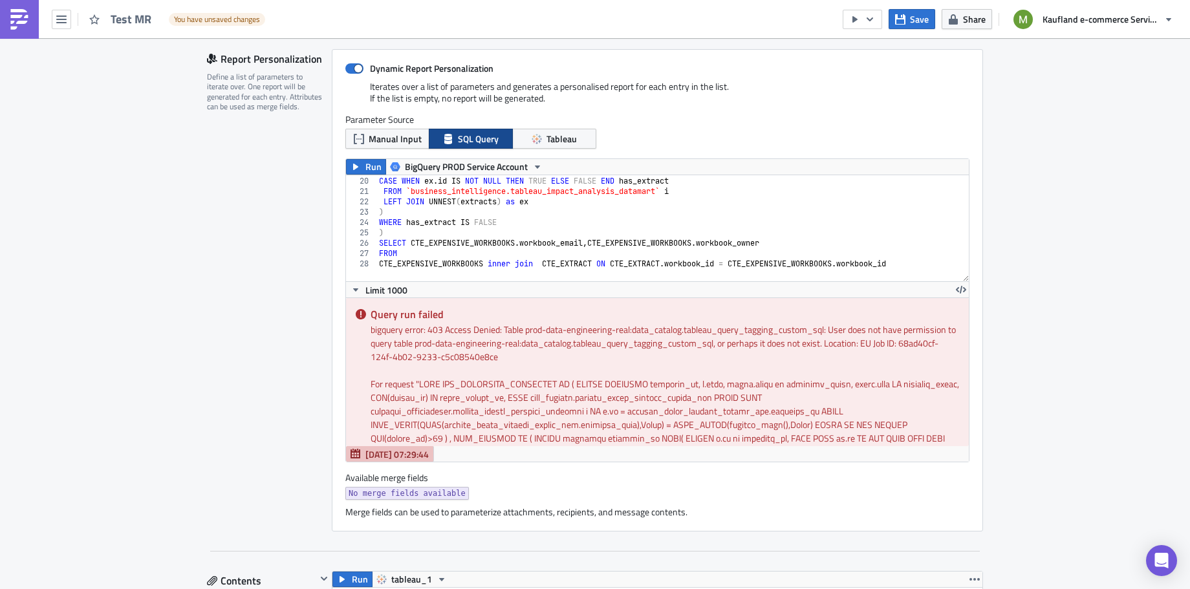
scroll to position [196, 0]
drag, startPoint x: 662, startPoint y: 188, endPoint x: 402, endPoint y: 186, distance: 260.0
click at [402, 186] on div "SELECT i . id as workbook_id , CASE WHEN ex . id IS NOT NULL THEN TRUE ELSE FAL…" at bounding box center [730, 223] width 708 height 114
paste textarea "prod-data-engineering-real."
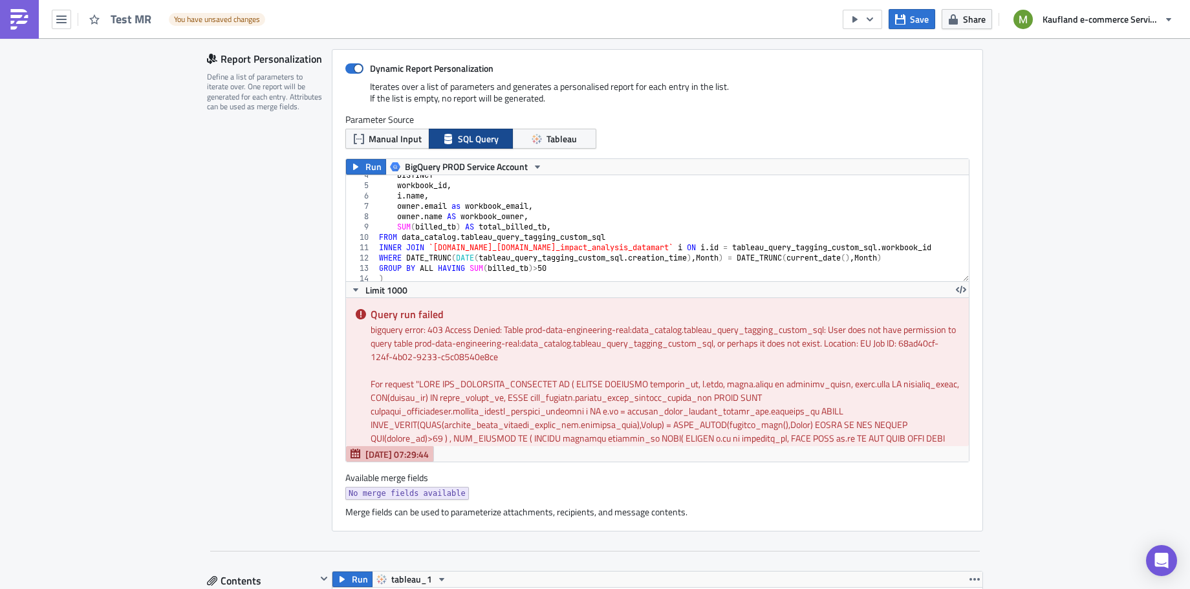
scroll to position [38, 0]
drag, startPoint x: 610, startPoint y: 231, endPoint x: 398, endPoint y: 234, distance: 212.1
click at [398, 234] on div "DISTINCT workbook_id , i . name , owner . email as workbook_email , owner . nam…" at bounding box center [730, 226] width 708 height 114
paste textarea "`prod-data-engineering-real.data_catalog.tableau_query_tagging_custom_sql`"
click at [454, 214] on div "DISTINCT workbook_id , i . name , owner . email as workbook_email , owner . nam…" at bounding box center [730, 226] width 708 height 114
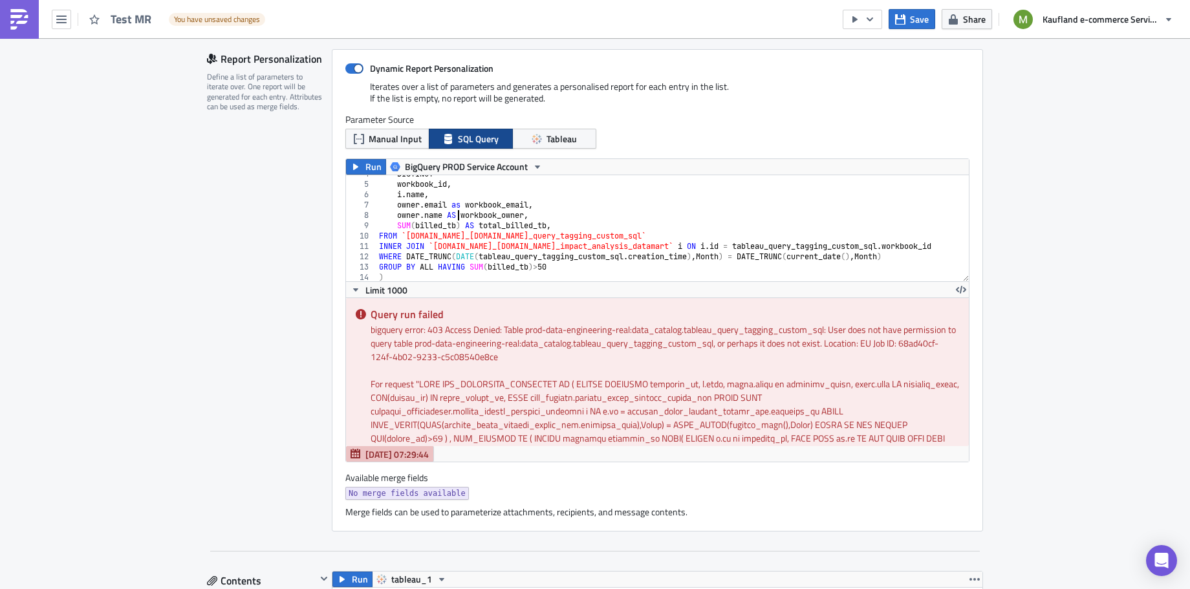
type textarea "owner.name AS workbook_owner,"
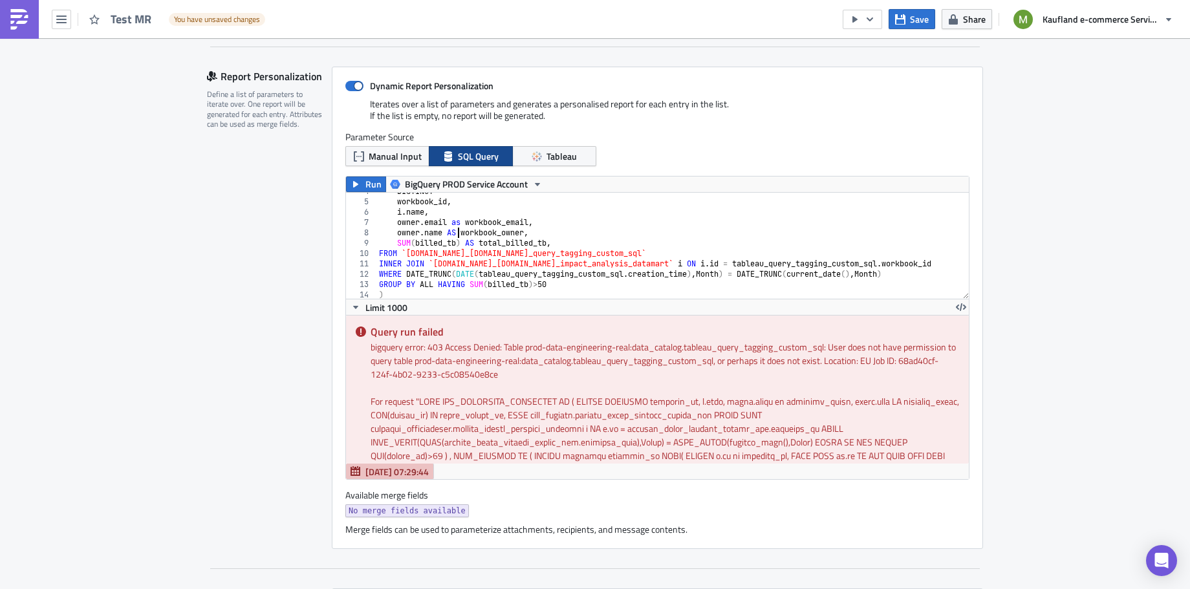
scroll to position [431, 0]
click at [369, 188] on div "4" at bounding box center [361, 190] width 31 height 10
click at [365, 182] on span "Run" at bounding box center [373, 183] width 16 height 16
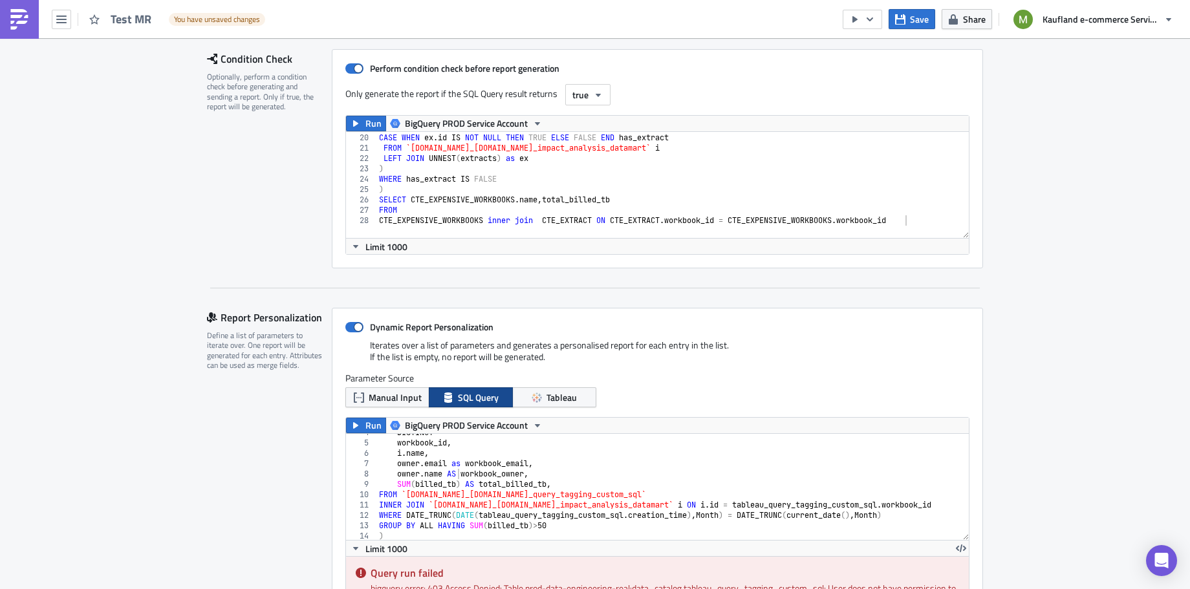
scroll to position [187, 0]
type textarea "WHERE has_extract IS FALSE"
click at [460, 175] on div "SELECT i . id as workbook_id , CASE WHEN ex . id IS NOT NULL THEN TRUE ELSE FAL…" at bounding box center [730, 181] width 708 height 114
click at [354, 122] on icon "button" at bounding box center [355, 125] width 10 height 10
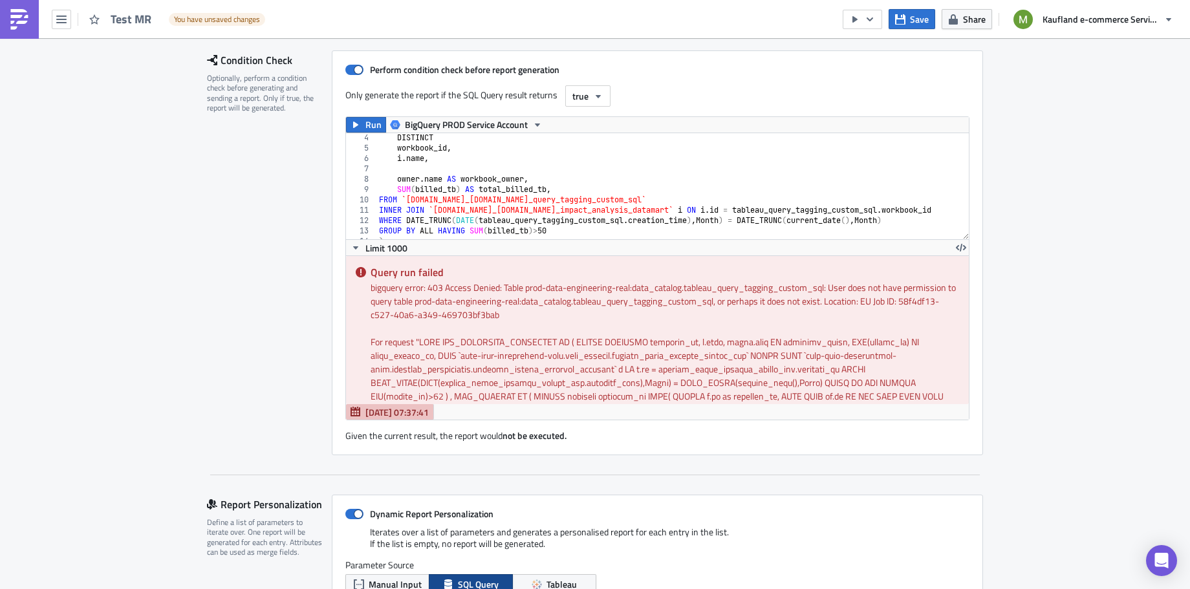
scroll to position [36, 0]
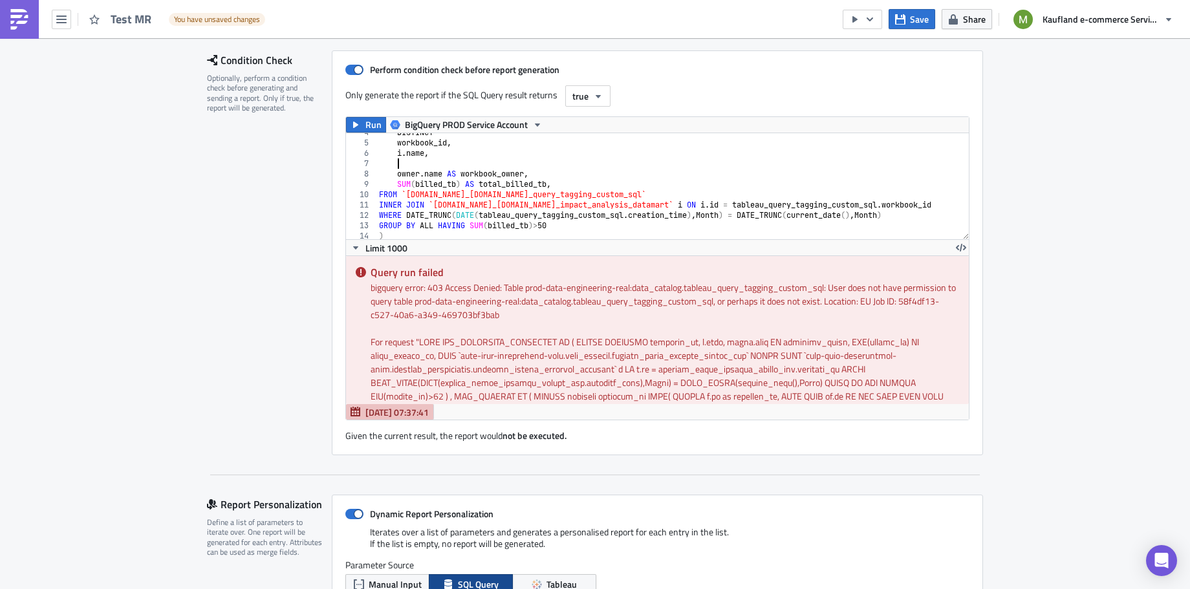
click at [791, 166] on div "DISTINCT workbook_id , i . name , owner . name AS workbook_owner , SUM ( billed…" at bounding box center [730, 184] width 708 height 114
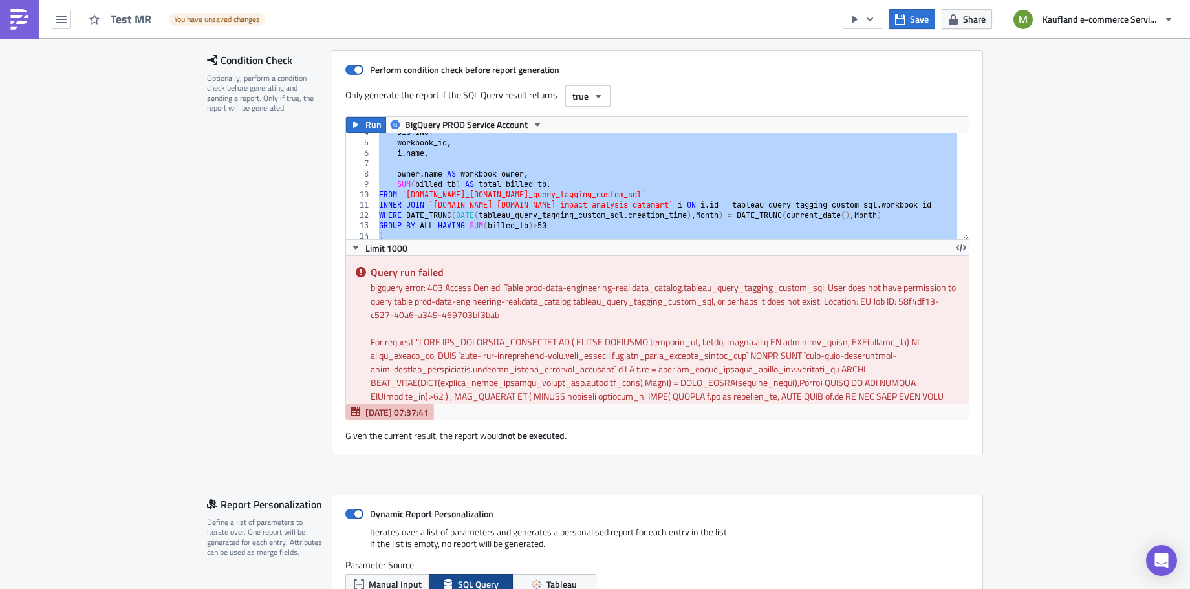
click at [555, 177] on div "DISTINCT workbook_id , i . name , owner . name AS workbook_owner , SUM ( billed…" at bounding box center [730, 184] width 708 height 114
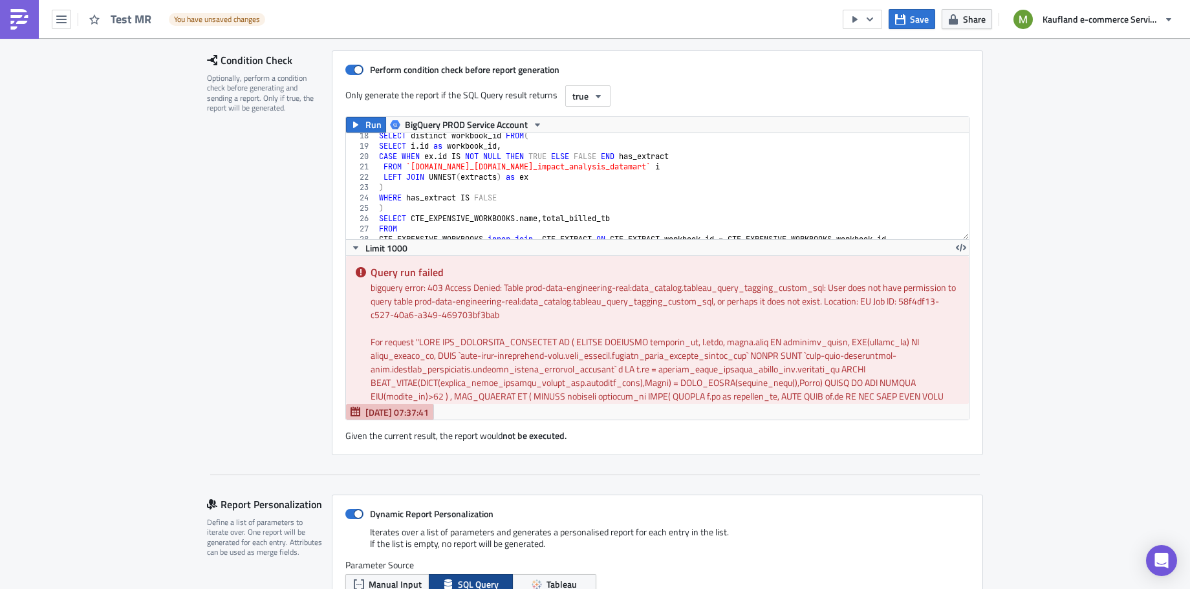
scroll to position [196, 0]
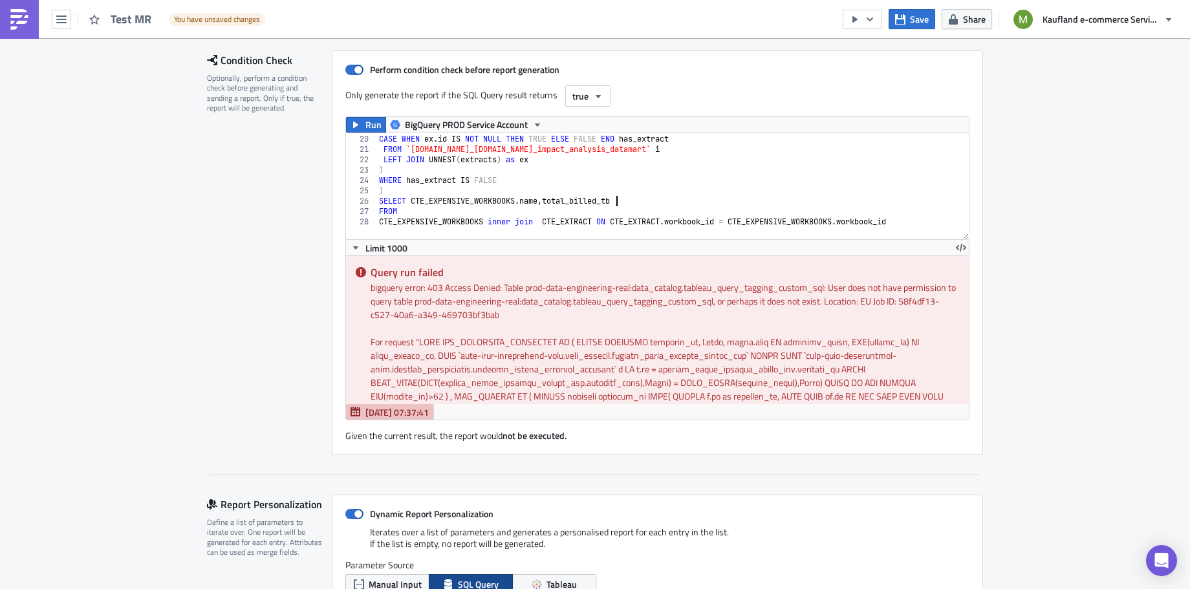
click at [832, 200] on div "SELECT i . id as workbook_id , CASE WHEN ex . id IS NOT NULL THEN TRUE ELSE FAL…" at bounding box center [730, 181] width 708 height 114
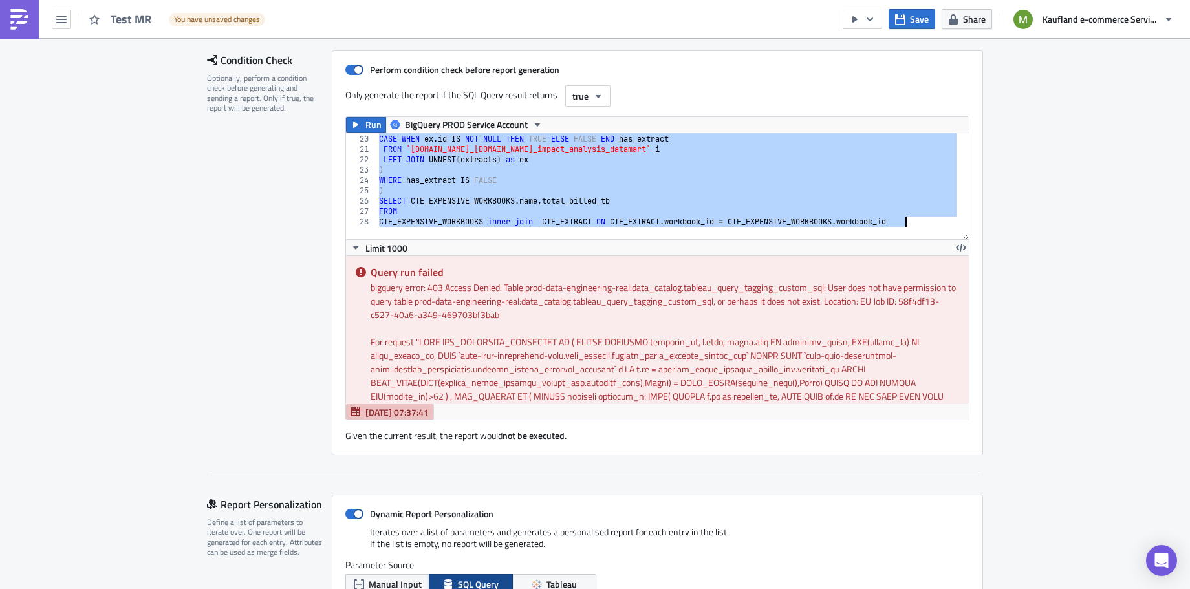
paste textarea
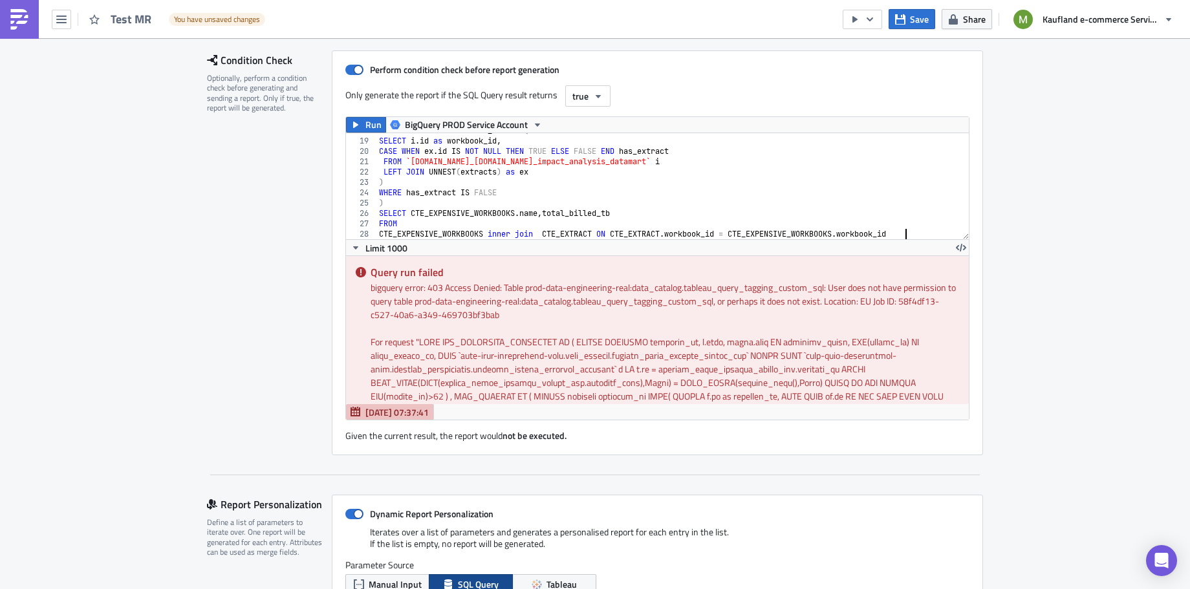
scroll to position [183, 0]
click at [365, 125] on span "Run" at bounding box center [373, 125] width 16 height 16
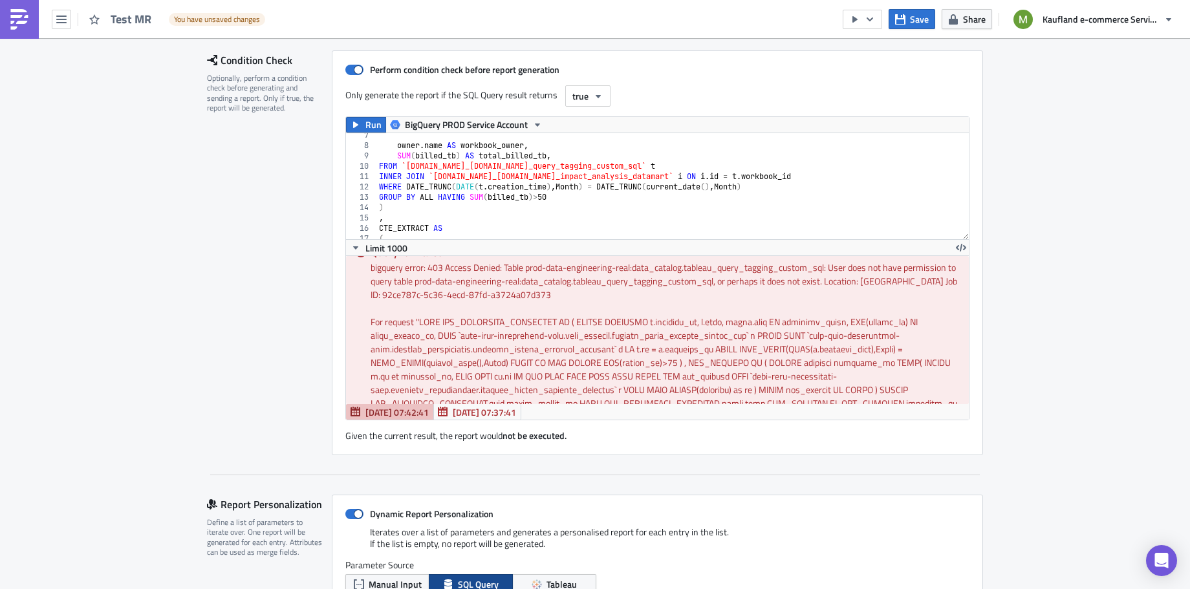
scroll to position [0, 0]
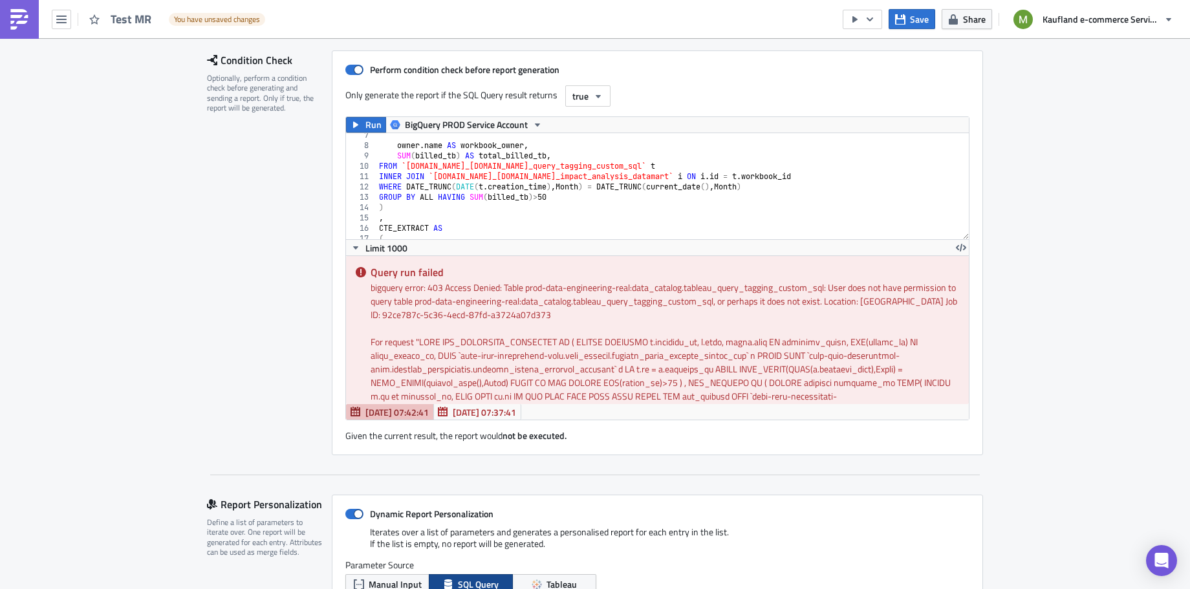
type textarea "WHERE DATE_TRUNC(DATE(t.creation_time),Month) = DATE_TRUNC(current_date(),Month)"
click at [793, 187] on div "owner . name AS workbook_owner , SUM ( billed_tb ) AS total_billed_tb , FROM `p…" at bounding box center [666, 193] width 581 height 127
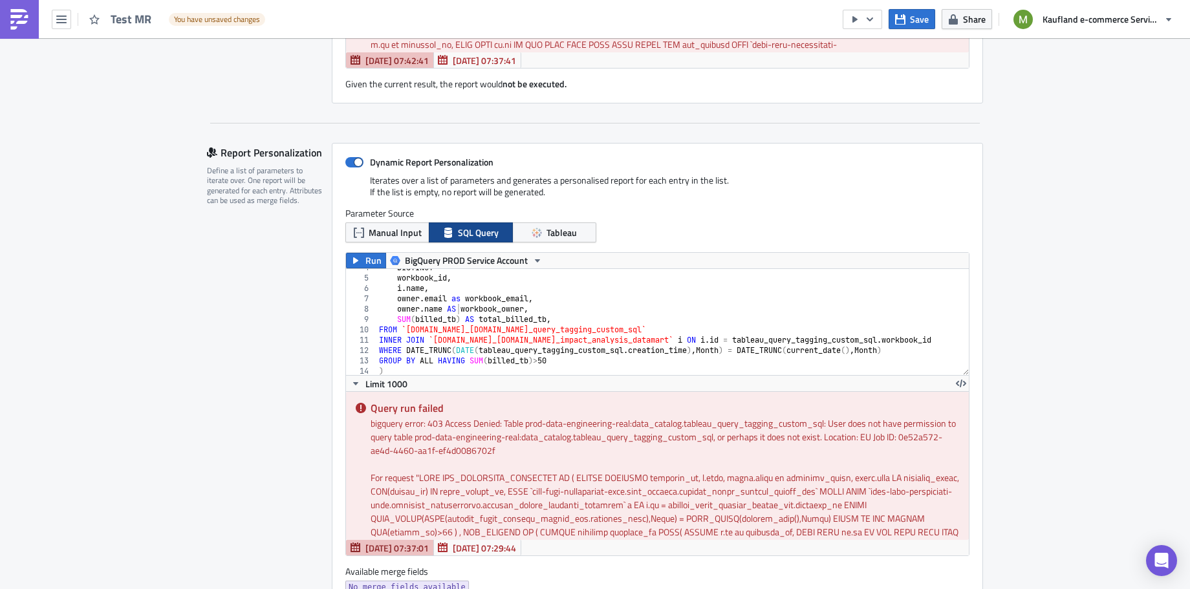
scroll to position [546, 0]
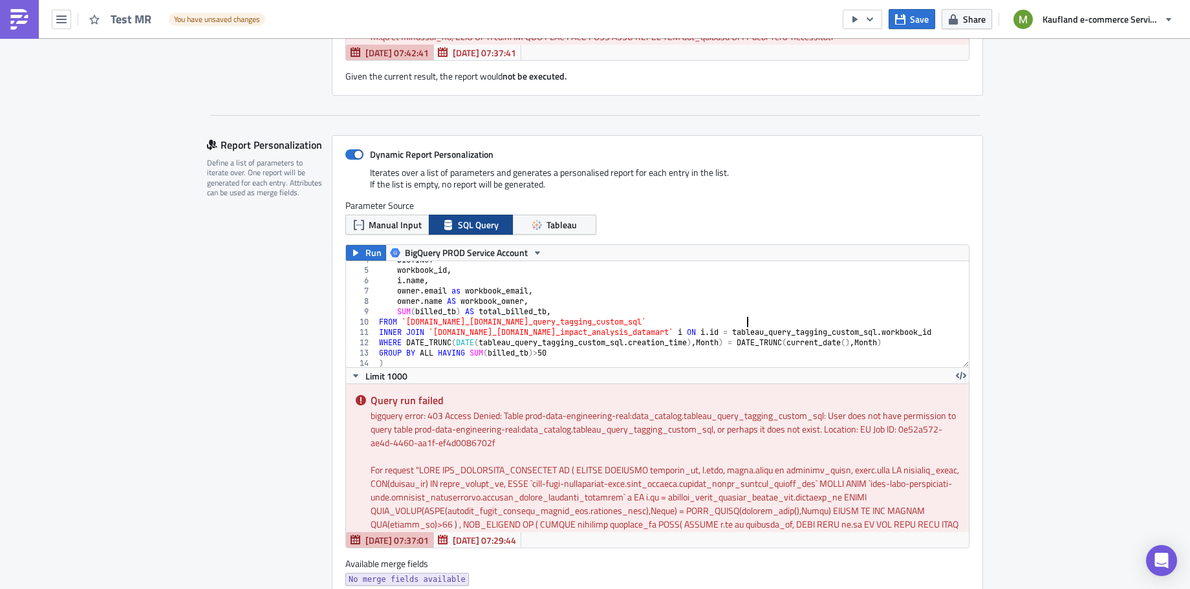
click at [745, 316] on div "DISTINCT workbook_id , i . name , owner . email as workbook_email , owner . nam…" at bounding box center [730, 312] width 708 height 114
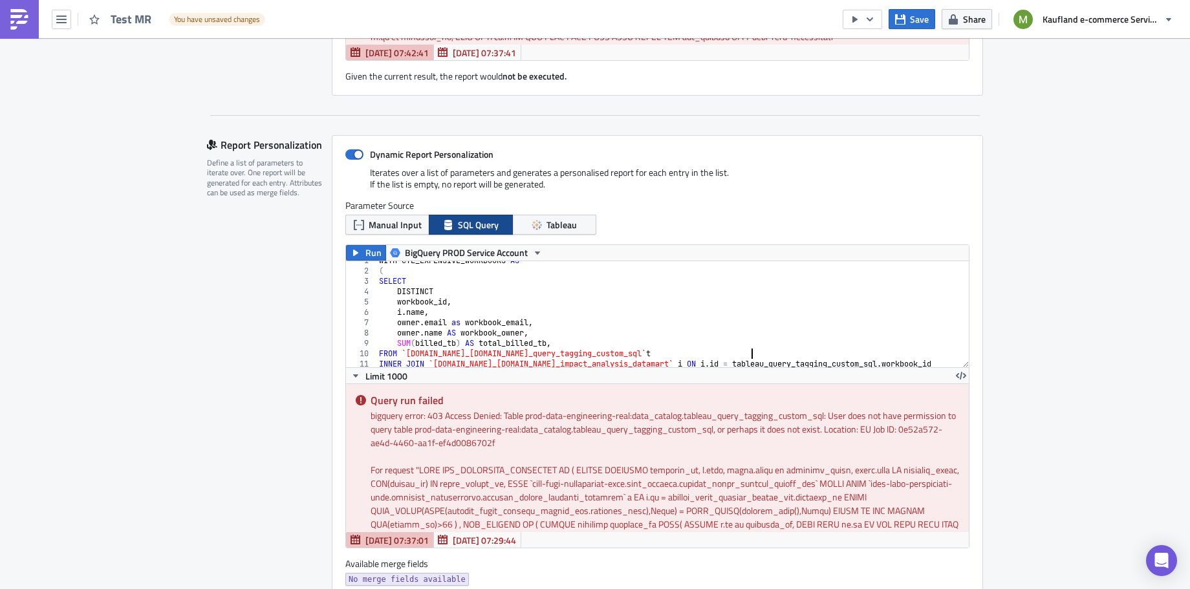
scroll to position [0, 0]
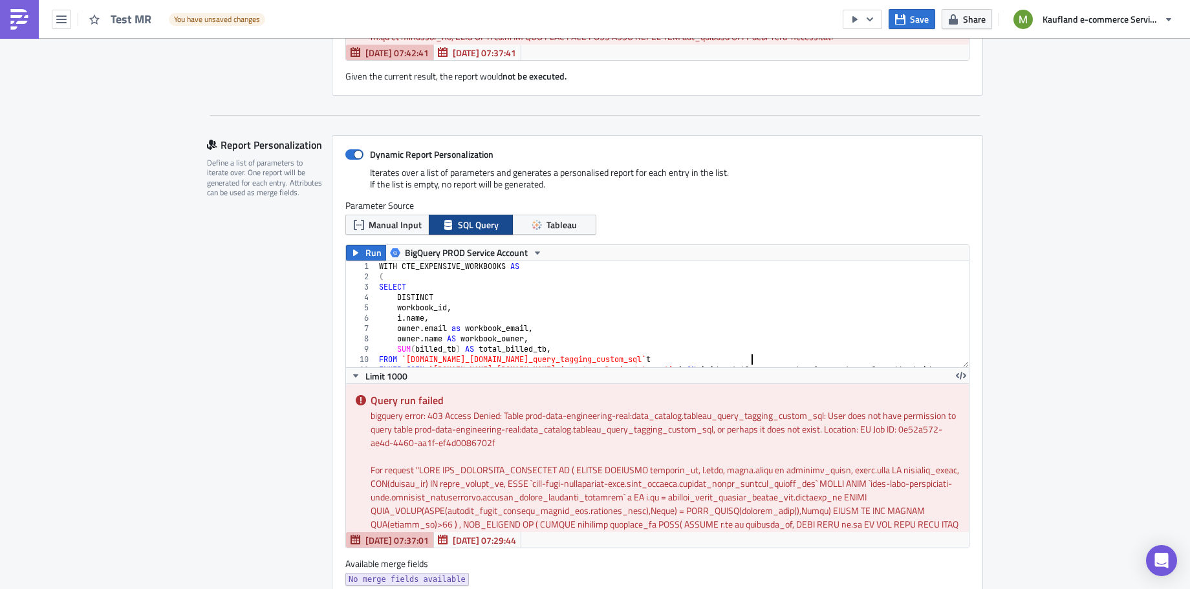
click at [393, 305] on div "WITH CTE_EXPENSIVE_WORKBOOKS AS ( SELECT DISTINCT workbook_id , i . name , owne…" at bounding box center [730, 318] width 708 height 114
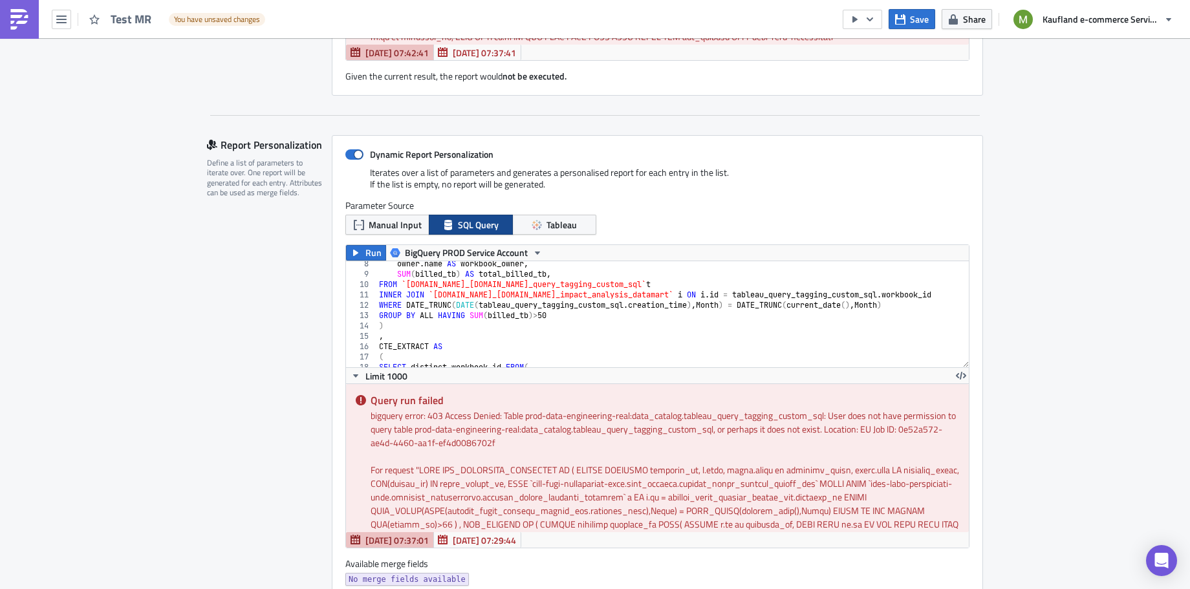
click at [574, 303] on div "owner . name AS workbook_owner , SUM ( billed_tb ) AS total_billed_tb , FROM `p…" at bounding box center [730, 316] width 708 height 114
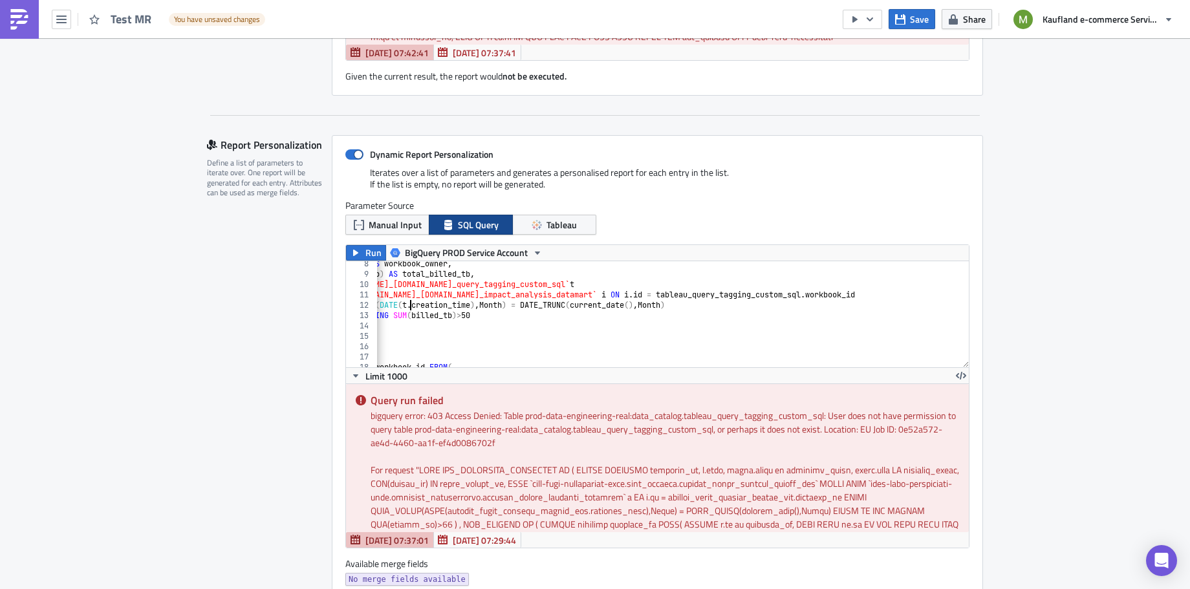
scroll to position [0, 76]
click at [834, 294] on div "owner . name AS workbook_owner , SUM ( billed_tb ) AS total_billed_tb , FROM `p…" at bounding box center [655, 316] width 708 height 114
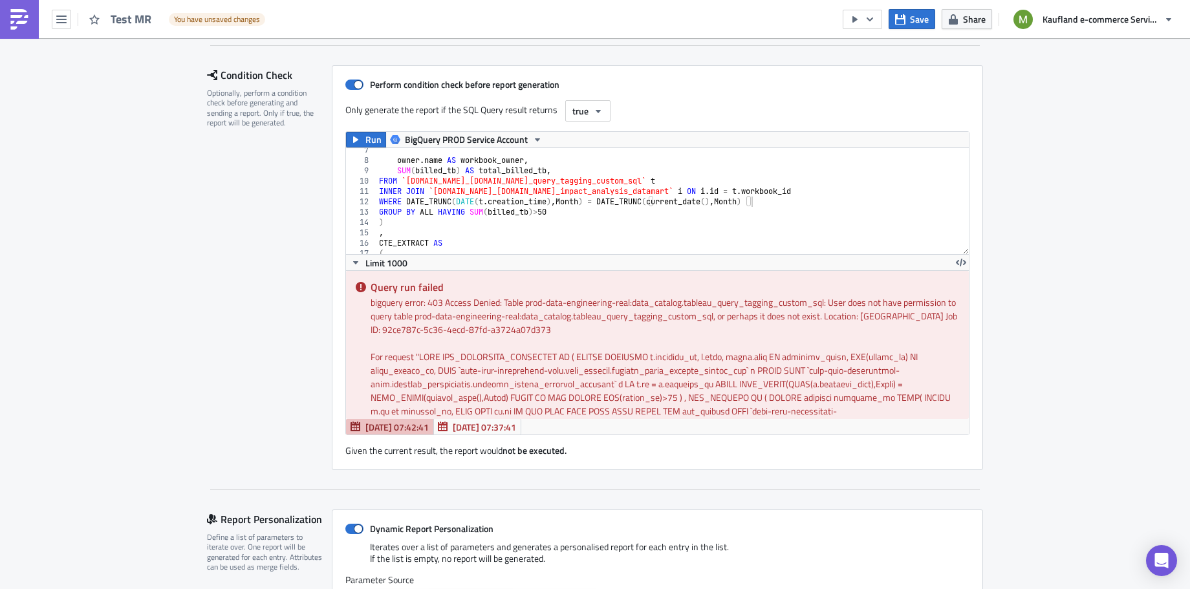
scroll to position [180, 0]
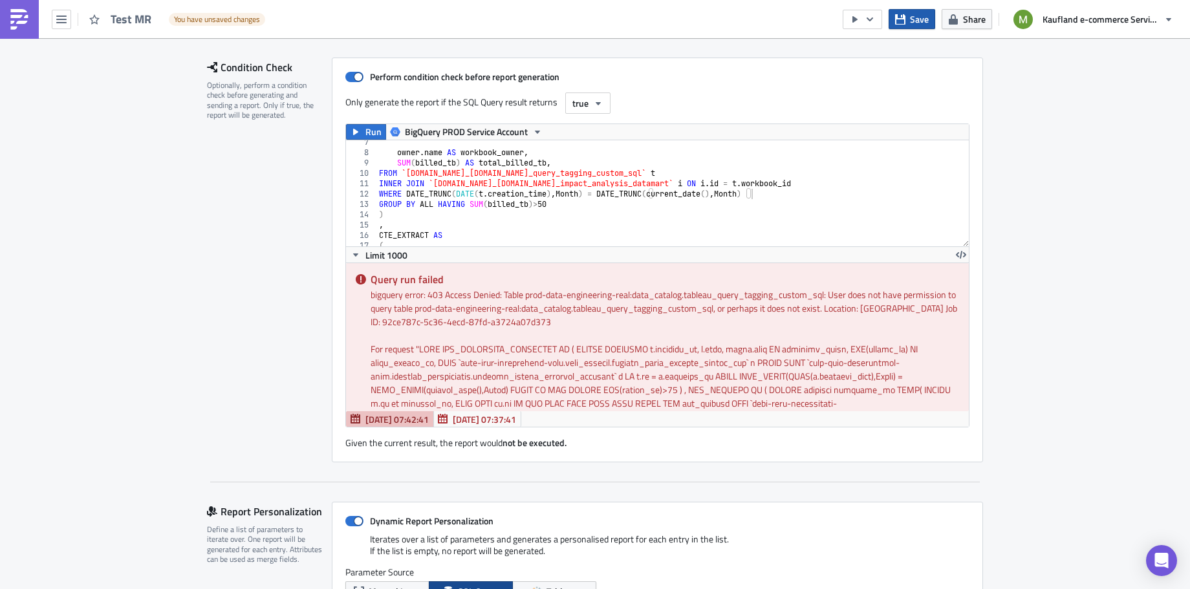
type textarea "INNER JOIN `prod-data-engineering-real.business_intelligence.tableau_impact_ana…"
click at [912, 21] on span "Save" at bounding box center [919, 19] width 19 height 14
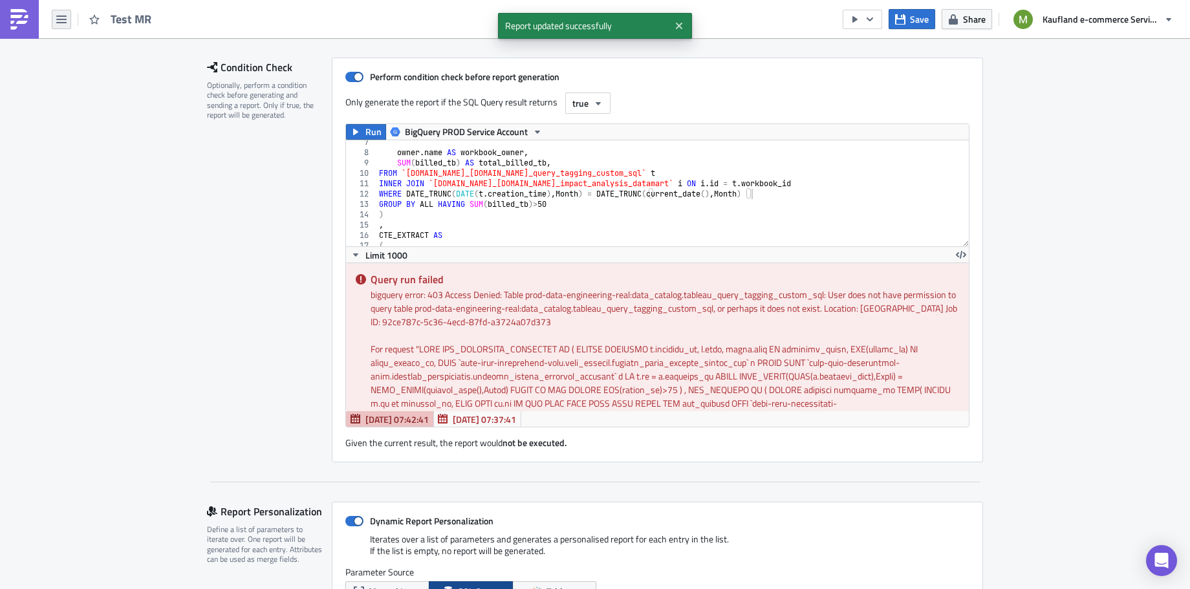
click at [59, 15] on icon "button" at bounding box center [61, 19] width 10 height 10
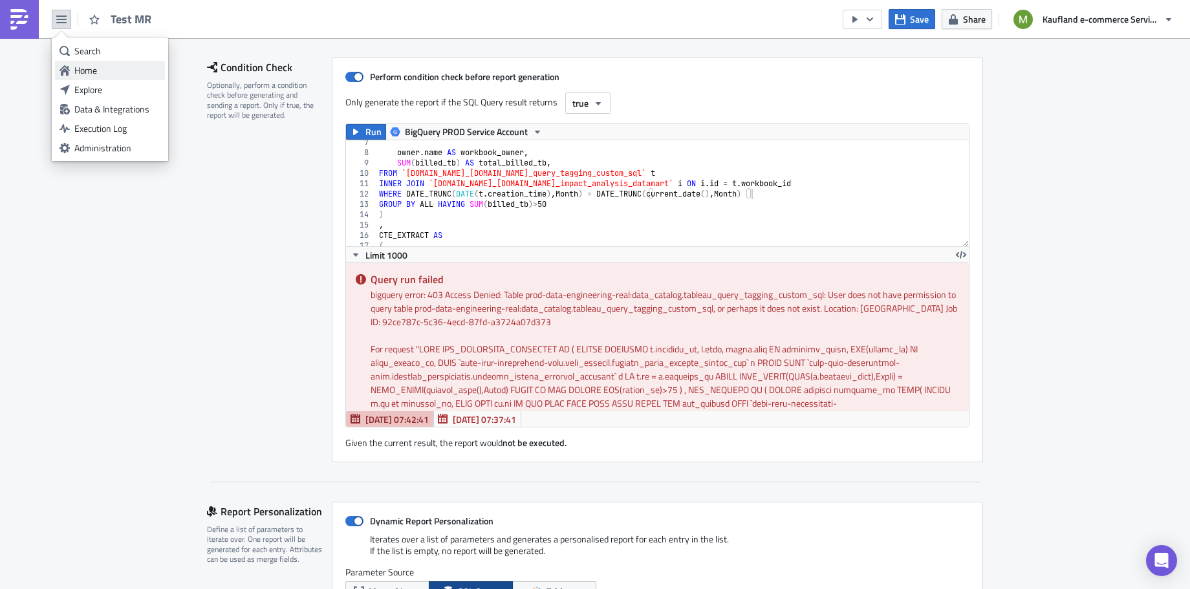
click at [85, 68] on div "Home" at bounding box center [117, 70] width 86 height 13
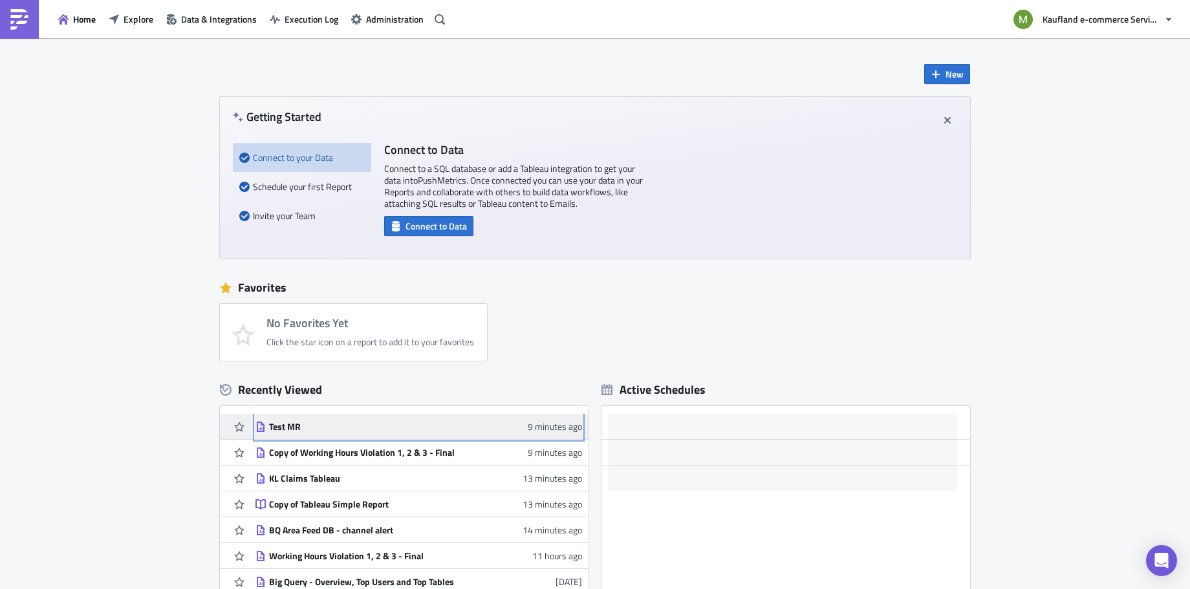
click at [271, 427] on div "Test MR" at bounding box center [382, 427] width 226 height 12
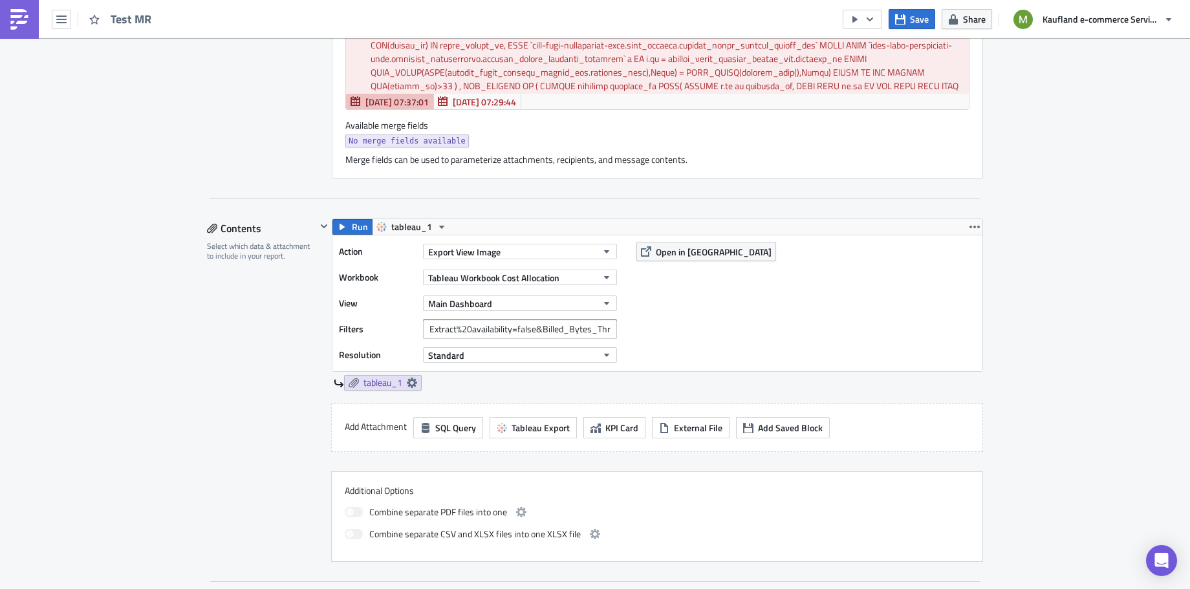
scroll to position [993, 0]
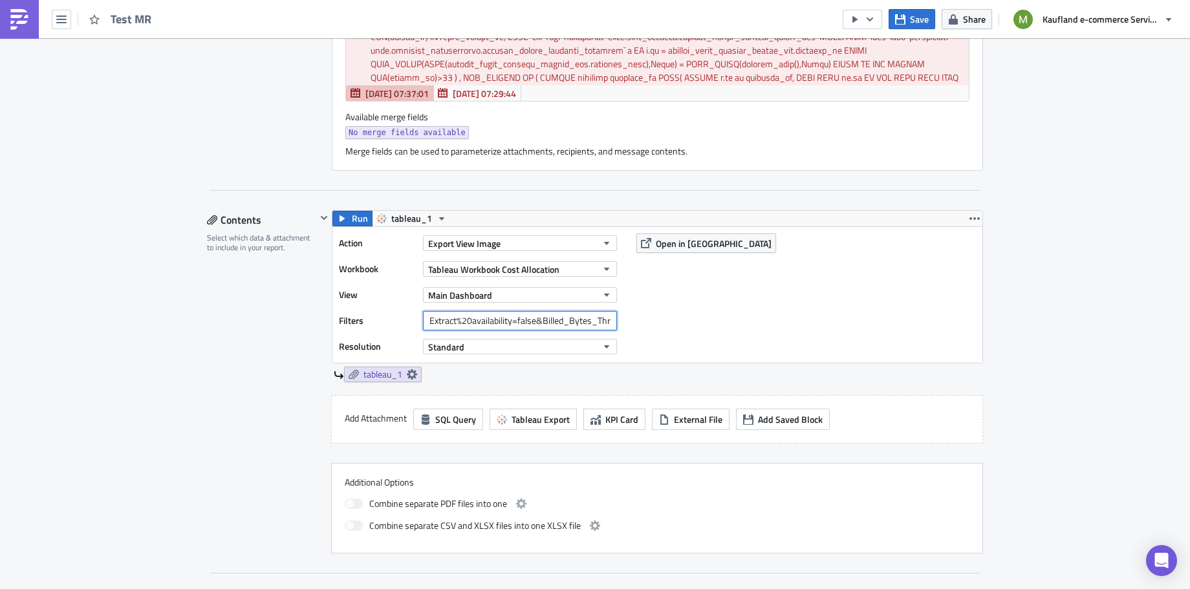
click at [518, 316] on input "Extract%20availability=false&Billed_Bytes_Threshold=30&" at bounding box center [520, 320] width 194 height 19
drag, startPoint x: 518, startPoint y: 316, endPoint x: 610, endPoint y: 319, distance: 92.5
click at [610, 319] on div "Filters Extract%20availability=false&Billed_Bytes_Threshold=30&" at bounding box center [481, 320] width 285 height 19
click at [607, 315] on input "Extract%20availability=false&Billed_Bytes_Threshold=30&" at bounding box center [520, 320] width 194 height 19
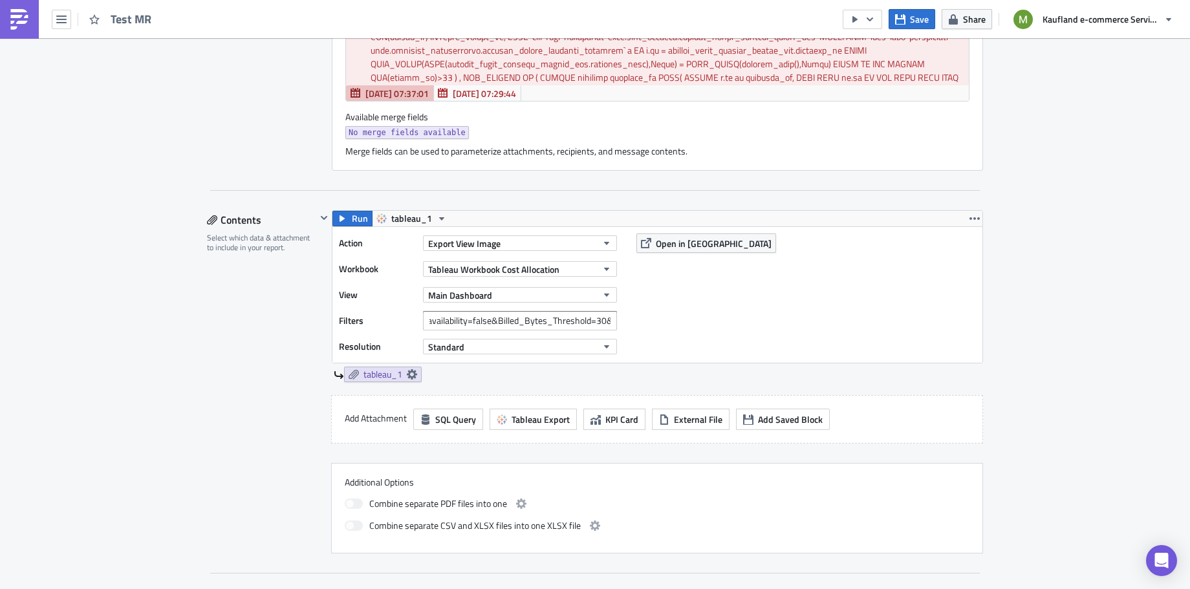
scroll to position [0, 0]
click at [579, 323] on input "Extract%20availability=false&Billed_Bytes_Threshold=30&" at bounding box center [520, 320] width 194 height 19
drag, startPoint x: 579, startPoint y: 321, endPoint x: 610, endPoint y: 314, distance: 31.8
click at [618, 314] on div "Action Export View Image Workbook Tableau Workbook Cost Allocation View Main Da…" at bounding box center [657, 295] width 650 height 136
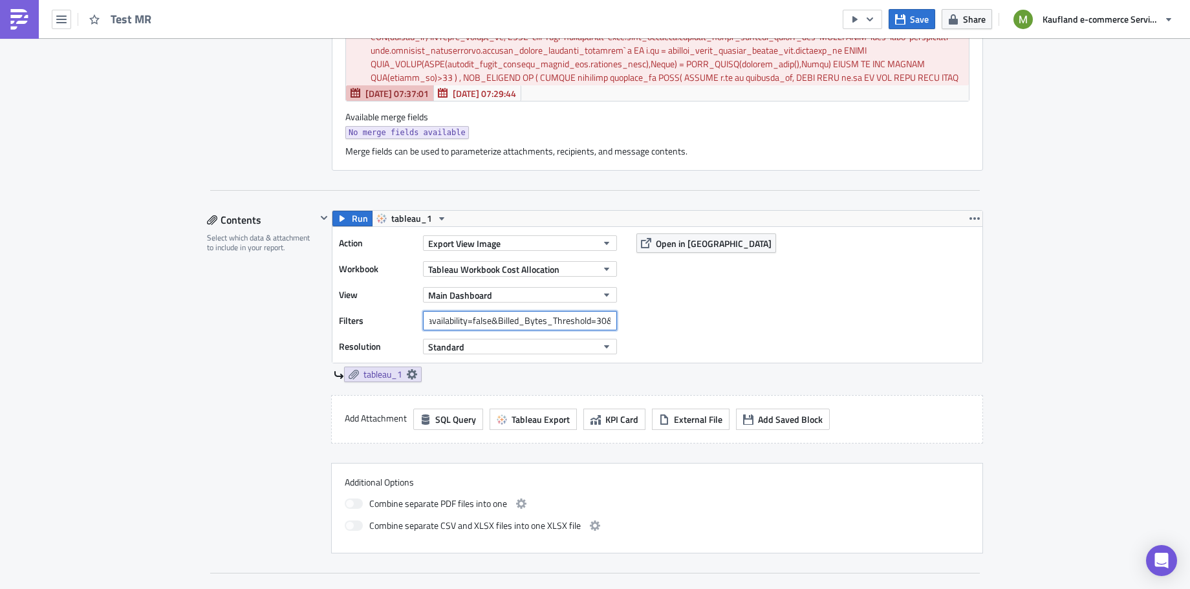
click at [607, 314] on input "Extract%20availability=false&Billed_Bytes_Threshold=30&" at bounding box center [520, 320] width 194 height 19
paste input "Workbook Owner"
click at [579, 317] on input "Extract%20availability=false&Billed_Bytes_Threshold=30&Workbook Owner" at bounding box center [520, 320] width 194 height 19
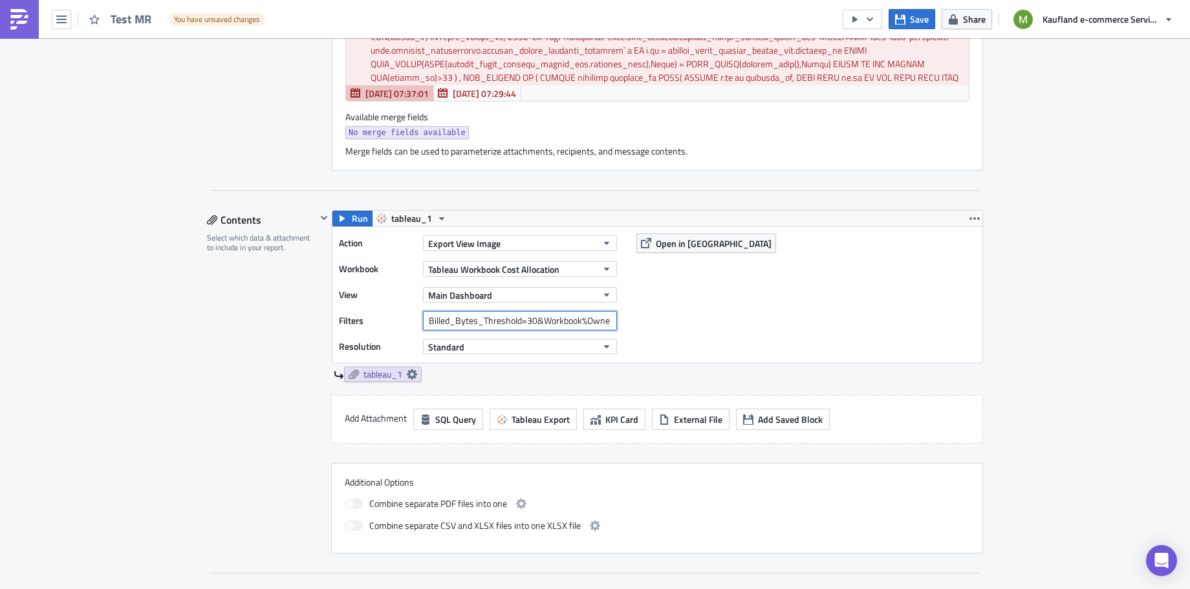
click at [583, 317] on input "Extract%20availability=false&Billed_Bytes_Threshold=30&Workbook%Owner" at bounding box center [520, 320] width 194 height 19
click at [580, 317] on input "Extract%20availability=false&Billed_Bytes_Threshold=30&Workbook%Owner" at bounding box center [520, 320] width 194 height 19
type input "Extract%20availability=false&Billed_Bytes_Threshold=30&Workbook%20Owner"
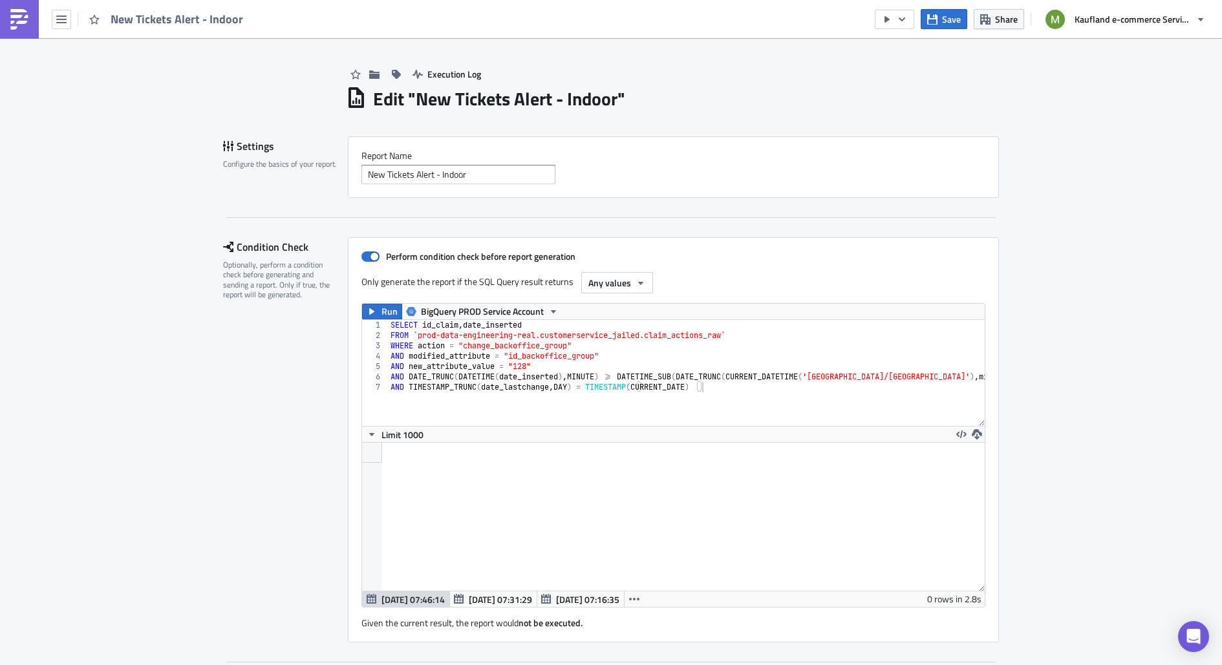
scroll to position [148, 623]
click at [61, 23] on icon "button" at bounding box center [61, 19] width 10 height 10
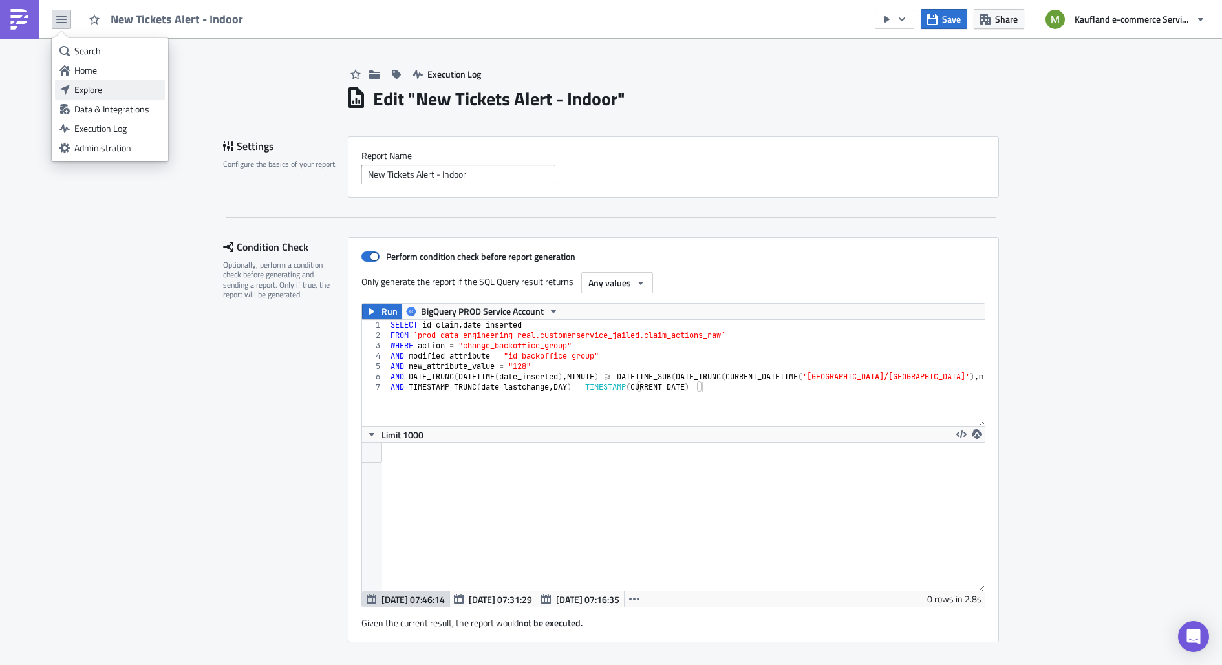
click at [86, 90] on div "Explore" at bounding box center [117, 89] width 86 height 13
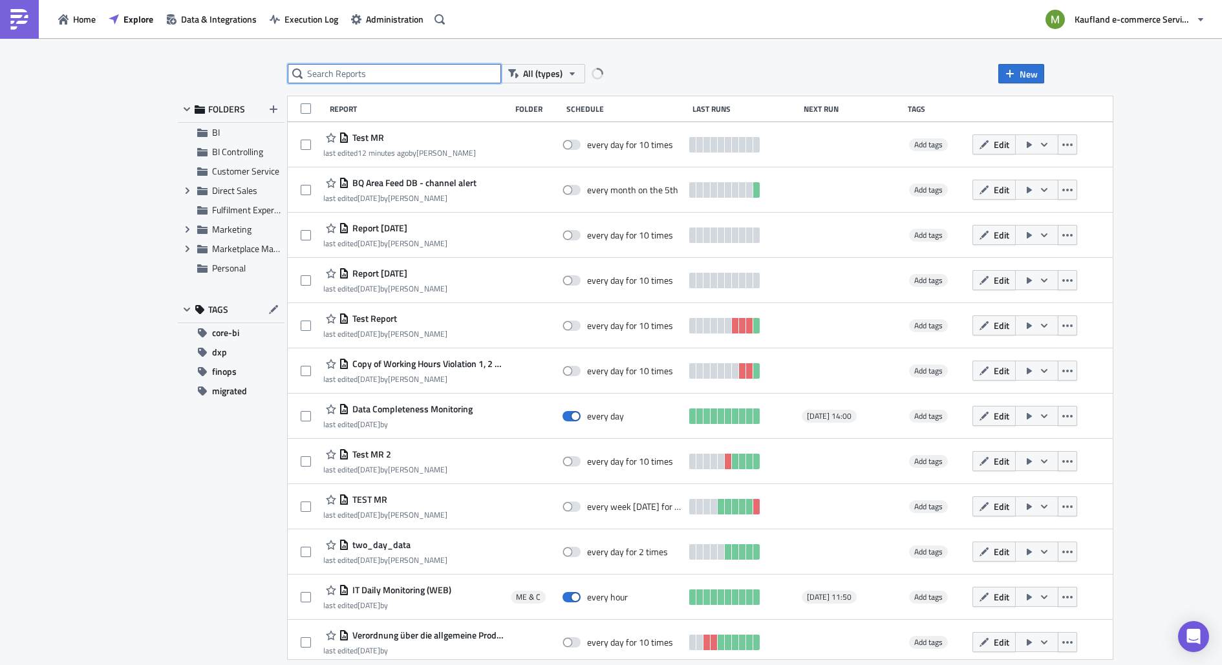
click at [337, 77] on input "text" at bounding box center [394, 73] width 213 height 19
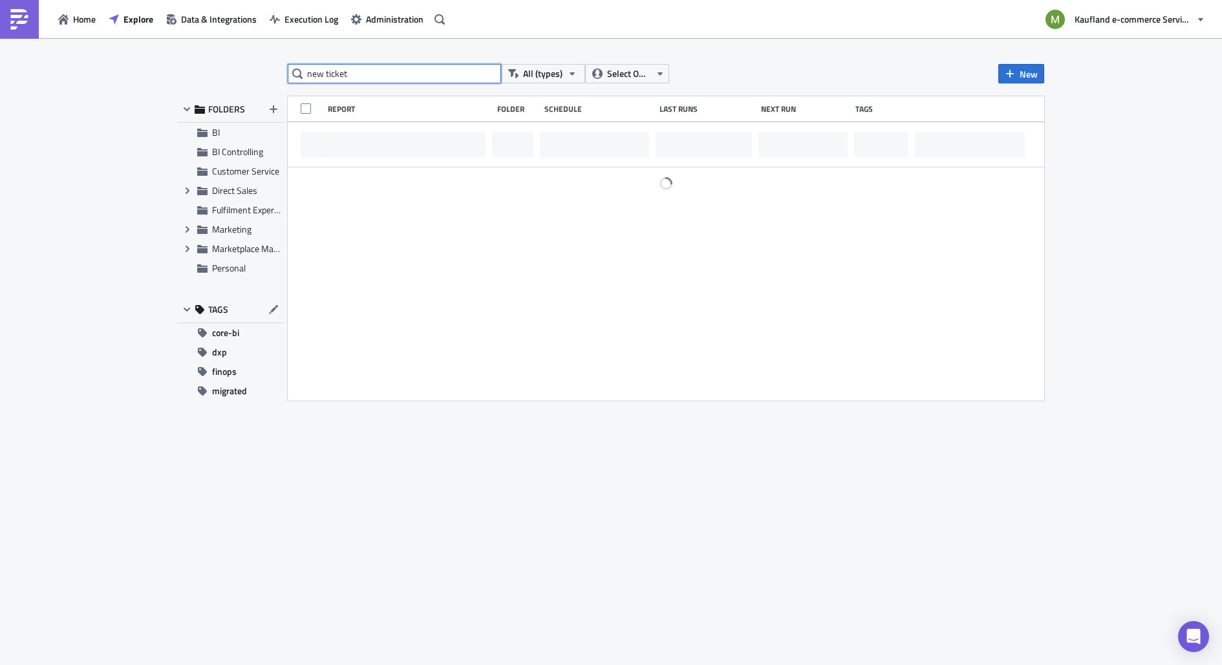
type input "new ticket"
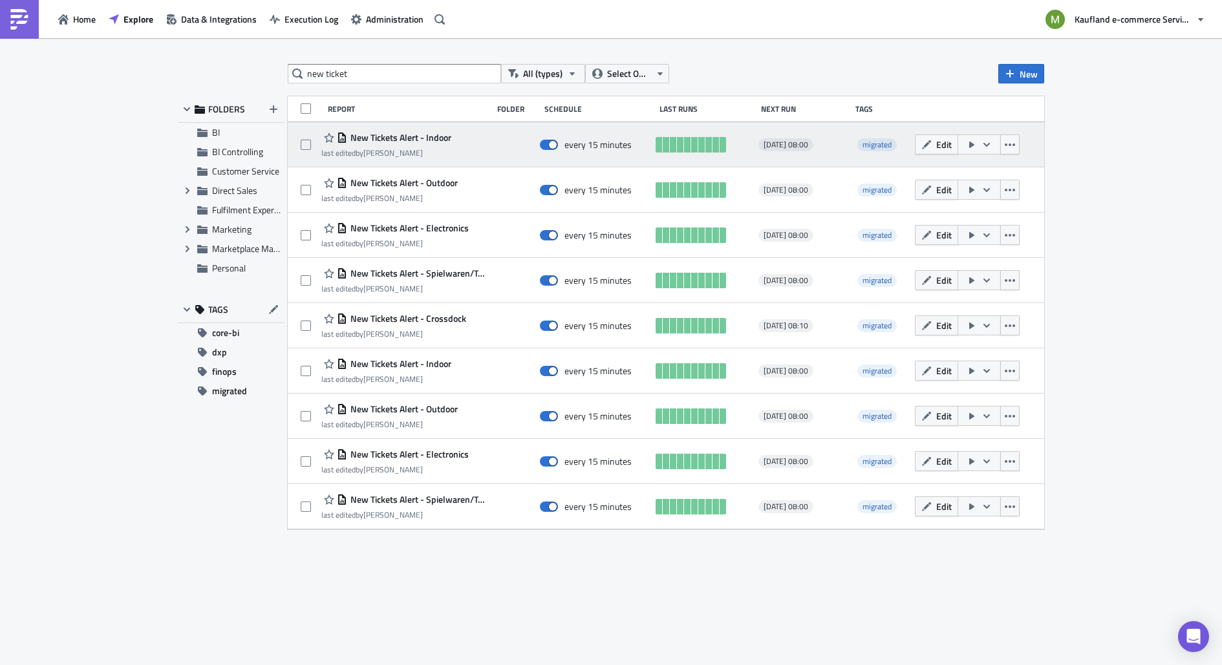
click at [403, 134] on span "New Tickets Alert - Indoor" at bounding box center [399, 138] width 104 height 12
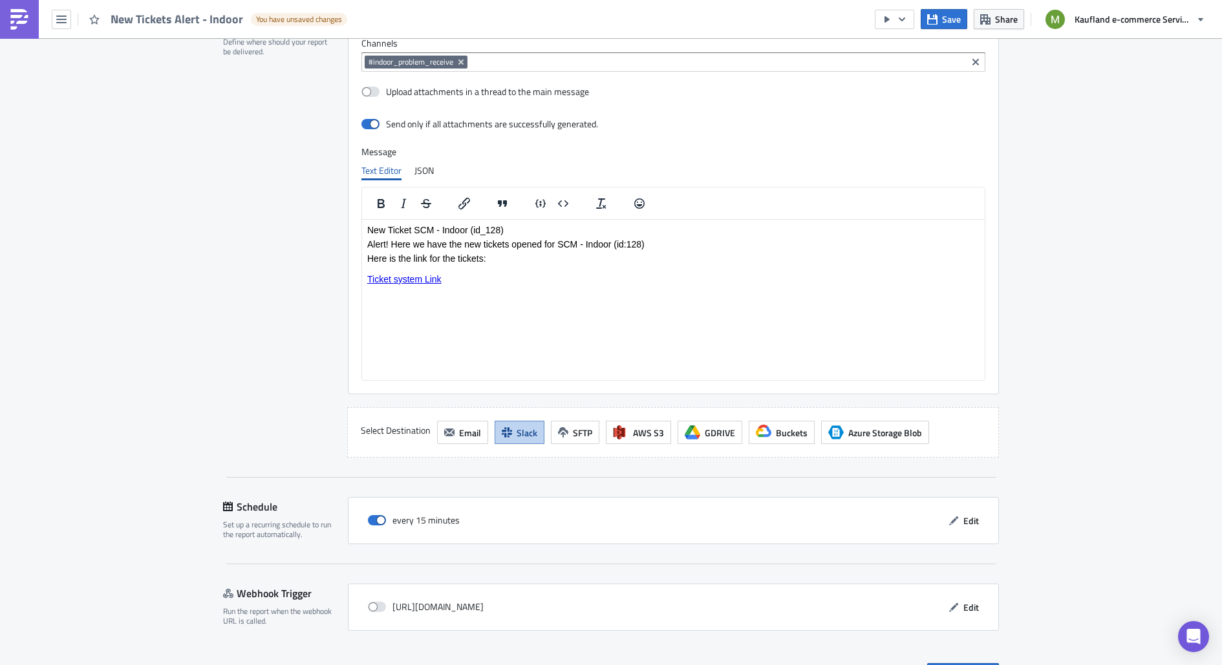
scroll to position [1310, 0]
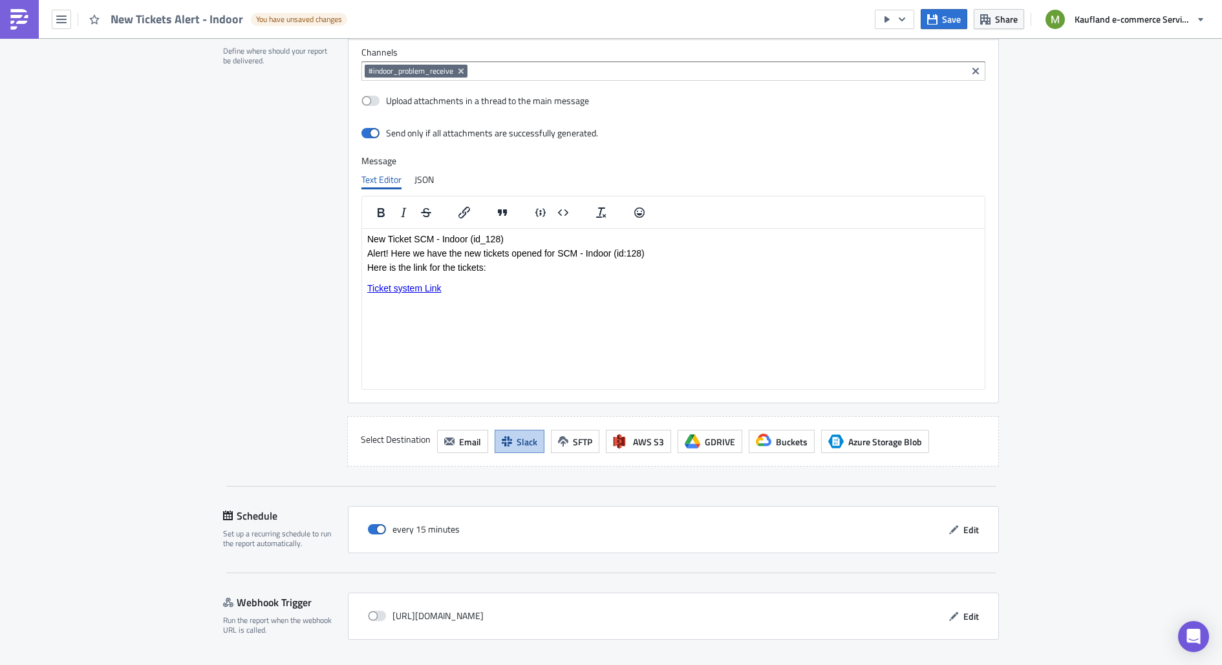
drag, startPoint x: 1221, startPoint y: 172, endPoint x: 1221, endPoint y: 592, distance: 419.7
click at [1221, 592] on main "Execution Log Edit " New Tickets Alert - Indoor " Draft Settings Configure the …" at bounding box center [611, 352] width 1222 height 629
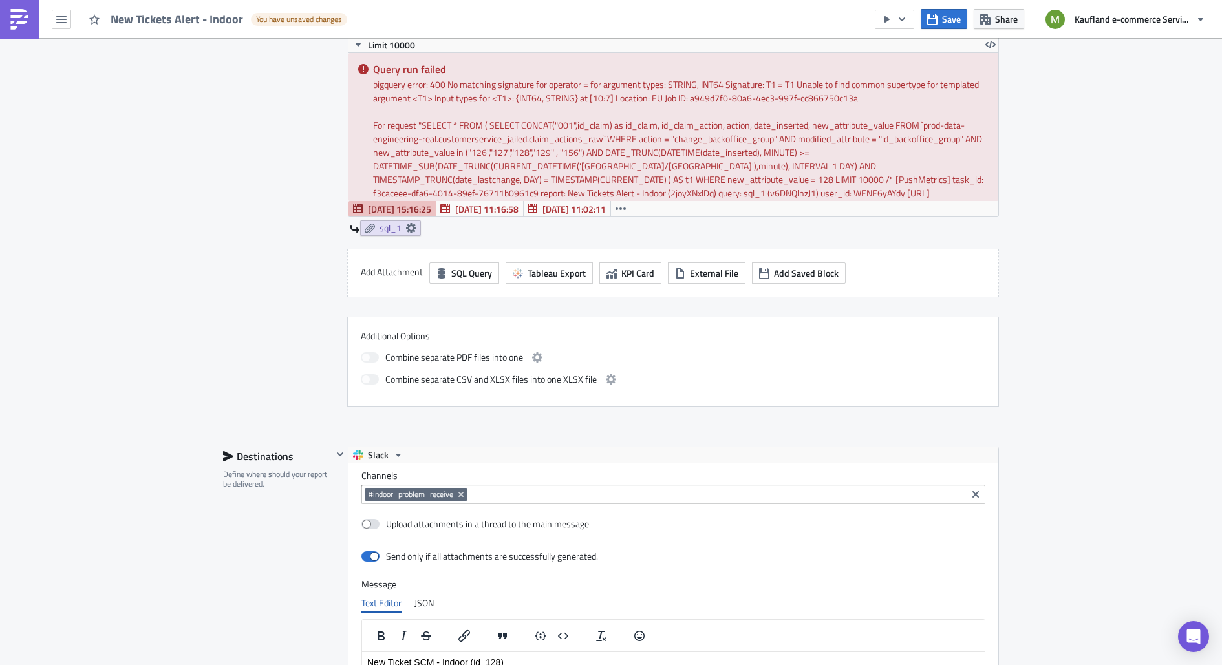
scroll to position [885, 0]
drag, startPoint x: 1221, startPoint y: 513, endPoint x: 1209, endPoint y: 378, distance: 135.7
click at [1209, 378] on main "Execution Log Edit " New Tickets Alert - Indoor " Draft Settings Configure the …" at bounding box center [611, 352] width 1222 height 629
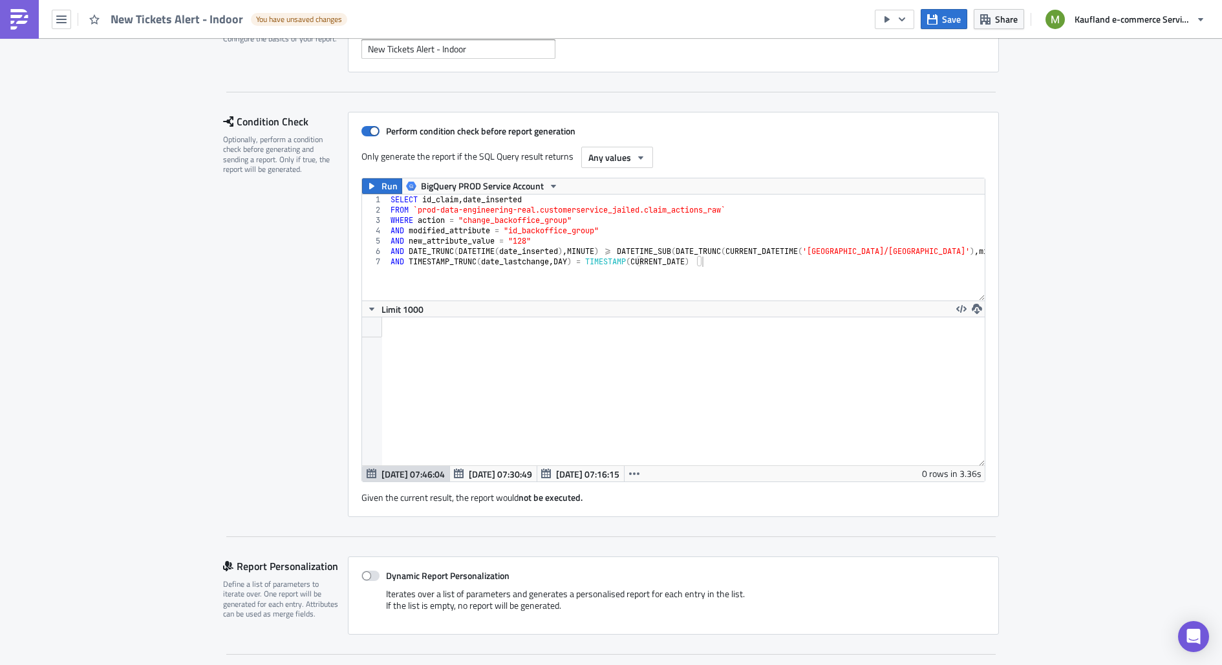
scroll to position [124, 0]
drag, startPoint x: 1221, startPoint y: 398, endPoint x: 1204, endPoint y: 155, distance: 243.8
click at [1204, 155] on main "Execution Log Edit " New Tickets Alert - Indoor " Draft Settings Configure the …" at bounding box center [611, 352] width 1222 height 629
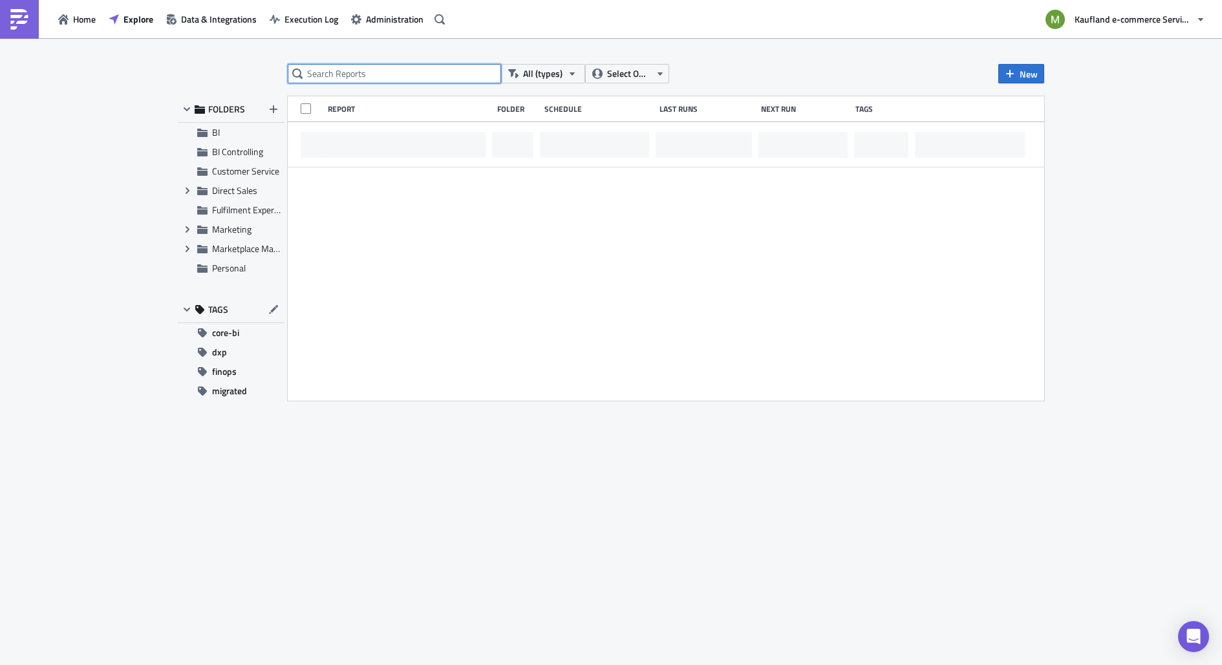
click at [392, 73] on input "text" at bounding box center [394, 73] width 213 height 19
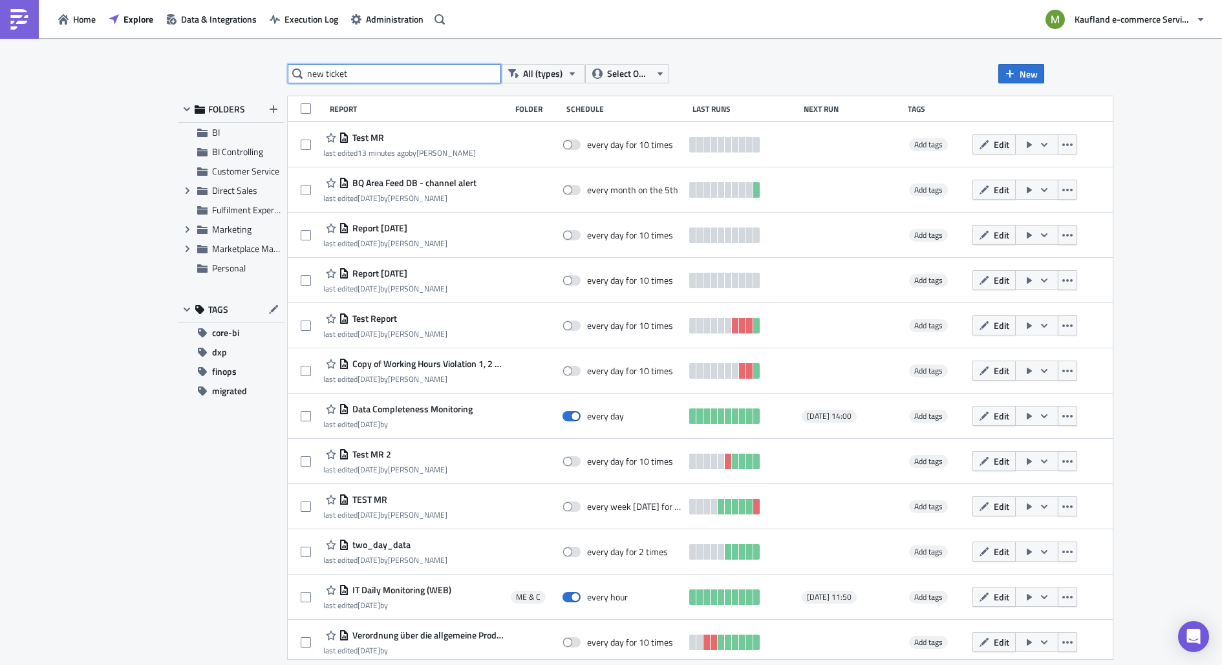
type input "new ticket"
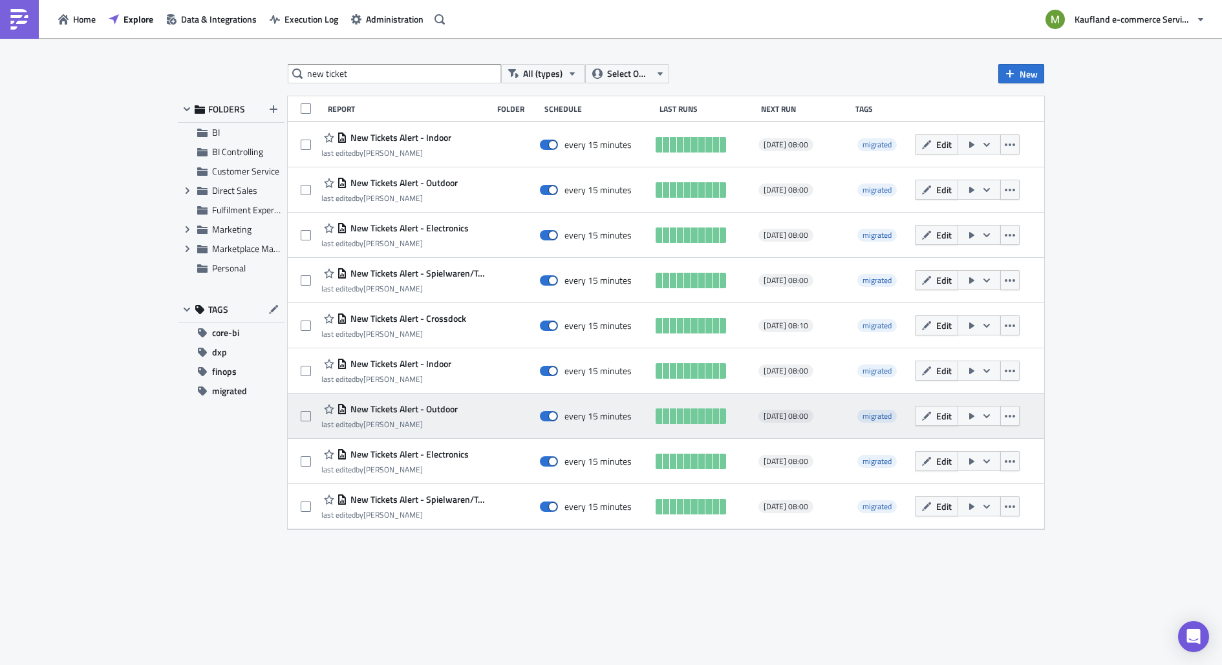
click at [436, 411] on span "New Tickets Alert - Outdoor" at bounding box center [402, 409] width 111 height 12
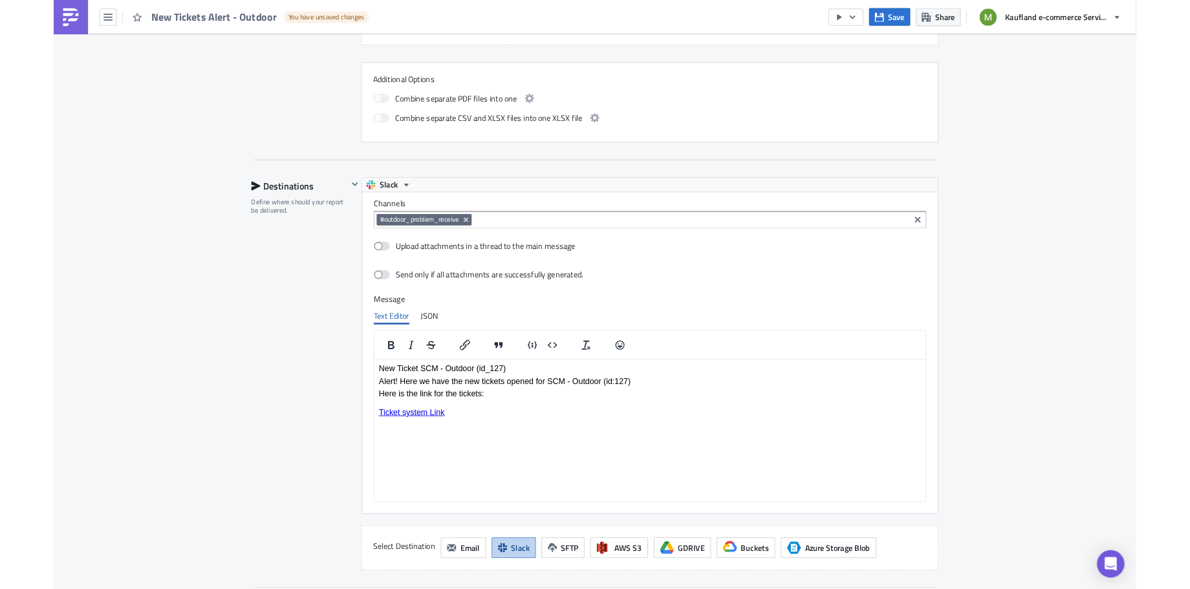
scroll to position [1130, 0]
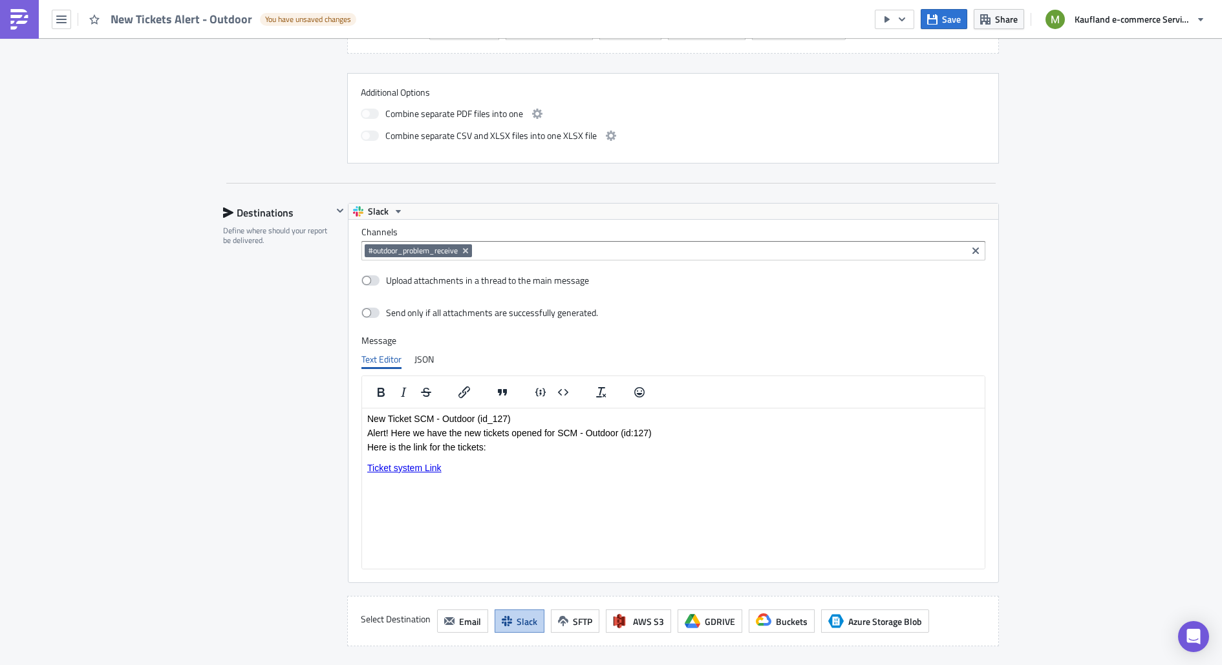
drag, startPoint x: 1221, startPoint y: 168, endPoint x: 1221, endPoint y: 530, distance: 361.5
click at [1221, 530] on main "Execution Log Edit " New Tickets Alert - Outdoor " Draft Settings Configure the…" at bounding box center [611, 352] width 1222 height 629
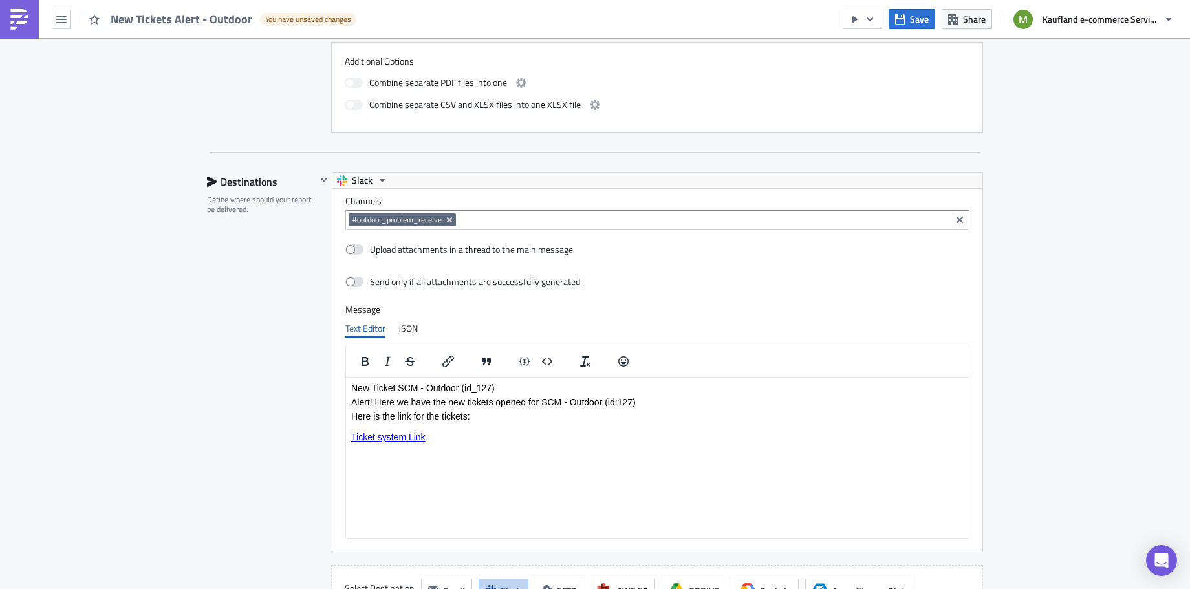
scroll to position [1163, 0]
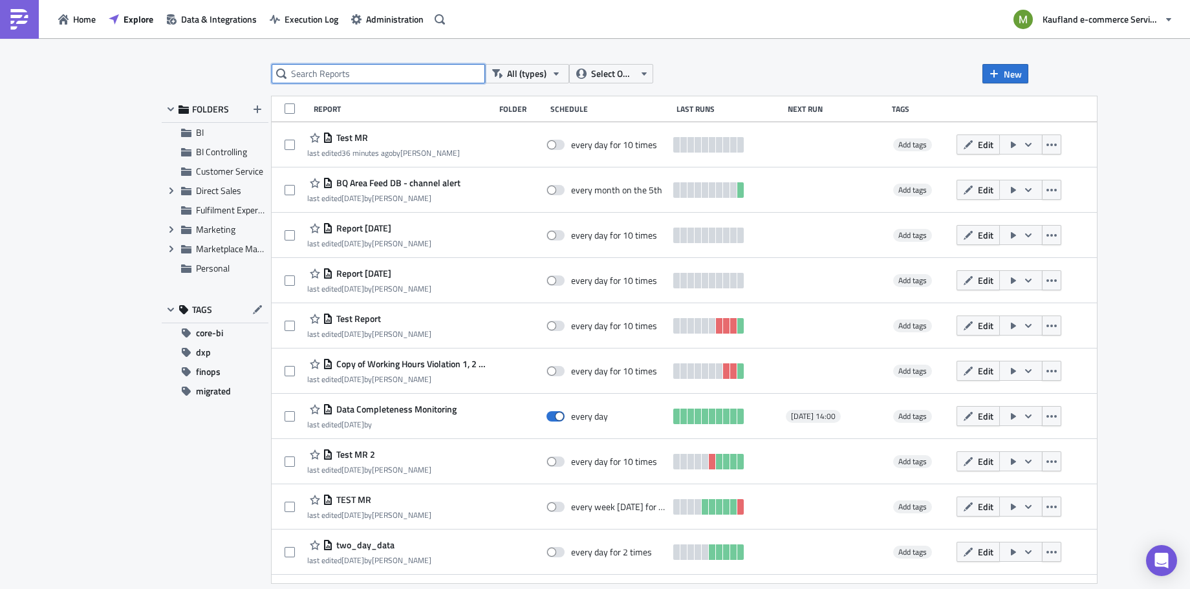
click at [374, 69] on input "text" at bounding box center [378, 73] width 213 height 19
type input "t"
type input "new ticket"
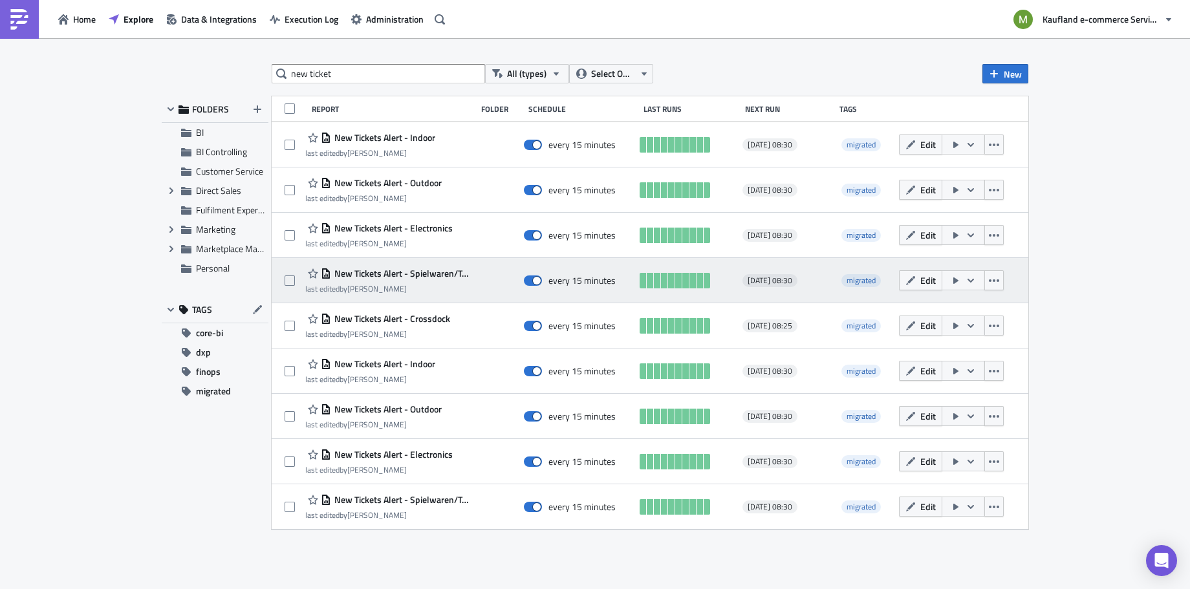
click at [425, 274] on span "New Tickets Alert - Spielwaren/Toys" at bounding box center [400, 274] width 138 height 12
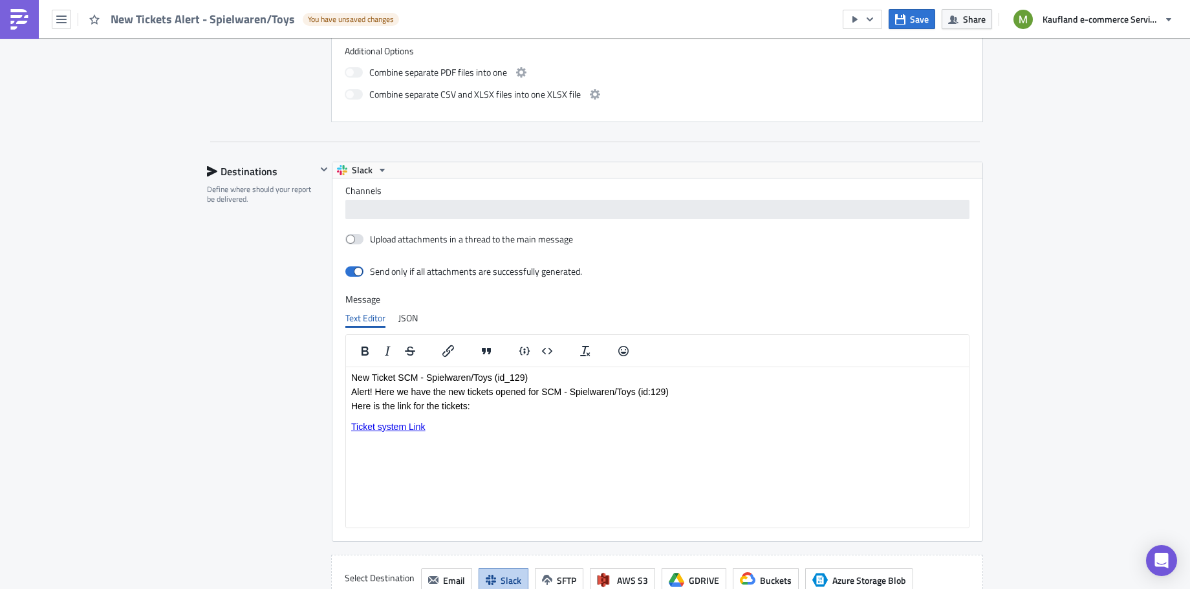
scroll to position [1163, 0]
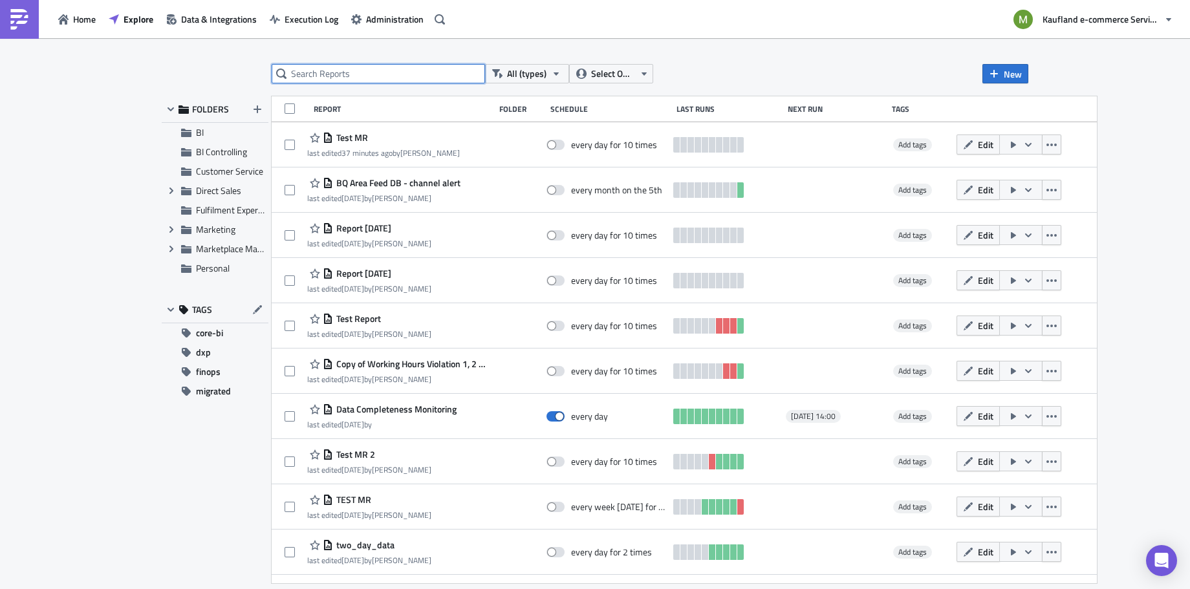
click at [339, 77] on input "text" at bounding box center [378, 73] width 213 height 19
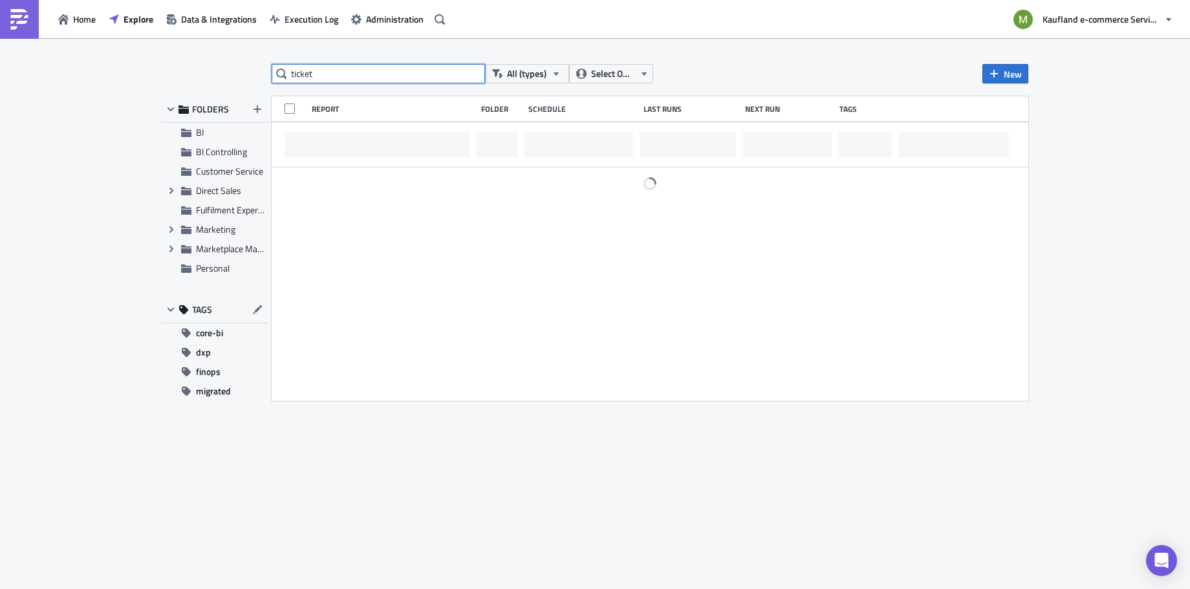
click at [292, 70] on input "ticket" at bounding box center [378, 73] width 213 height 19
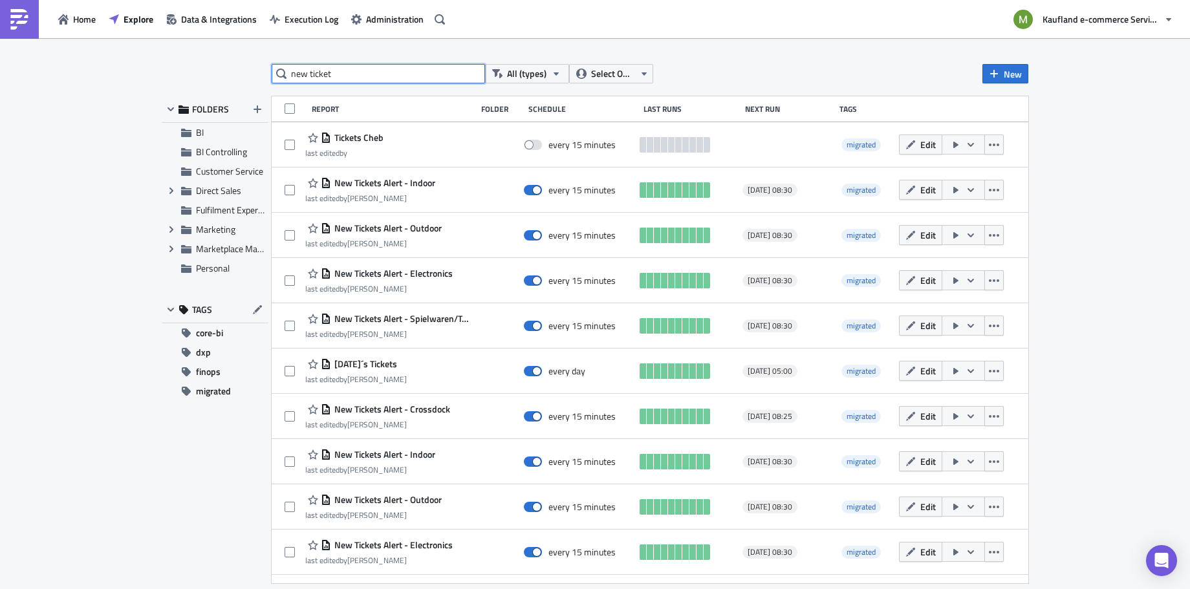
type input "new ticket"
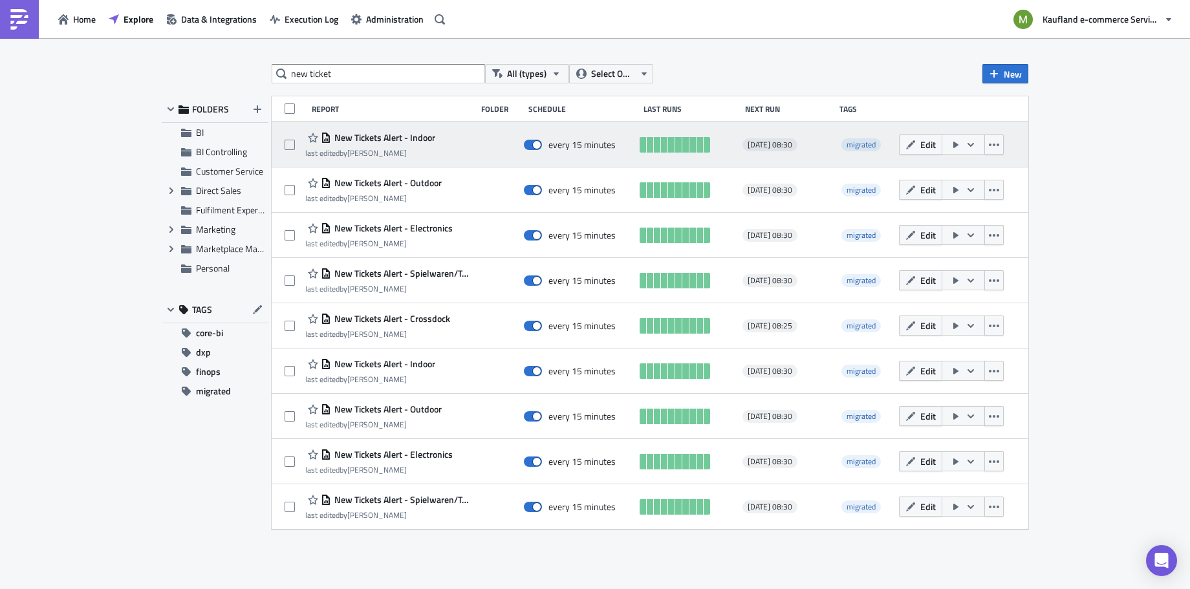
click at [366, 135] on span "New Tickets Alert - Indoor" at bounding box center [383, 138] width 104 height 12
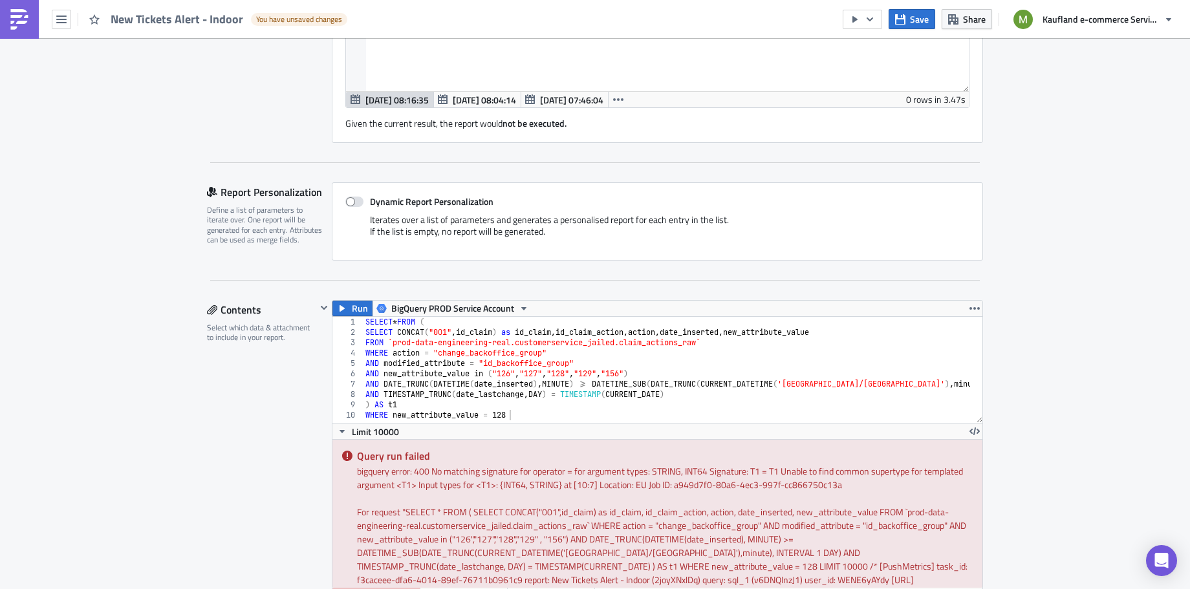
scroll to position [292, 0]
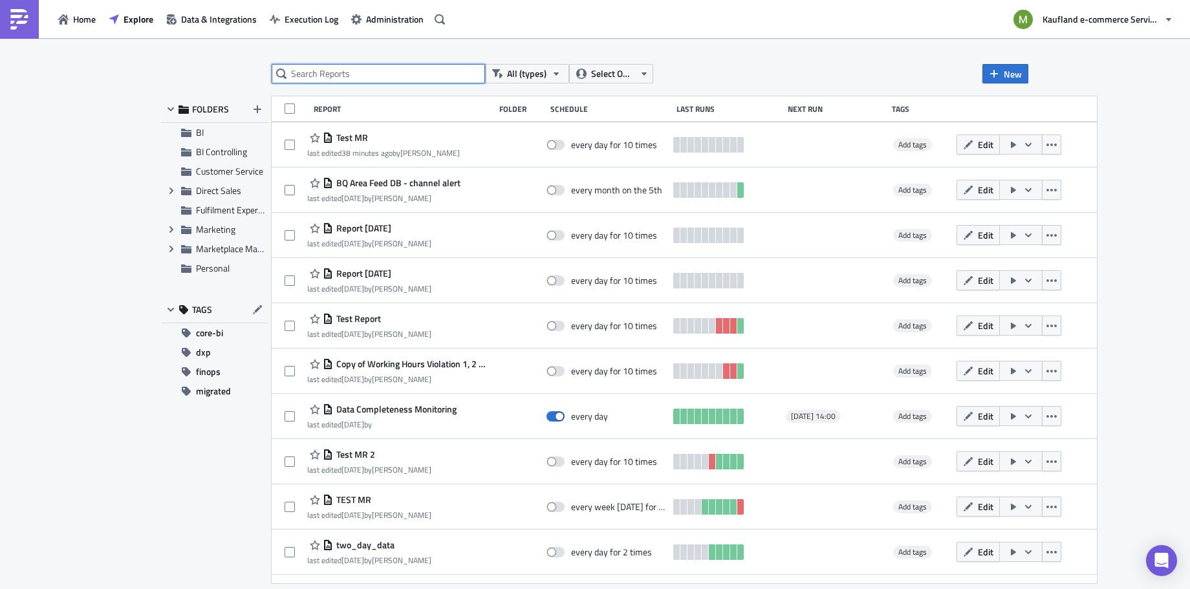
click at [361, 70] on input "text" at bounding box center [378, 73] width 213 height 19
type input "new ticket"
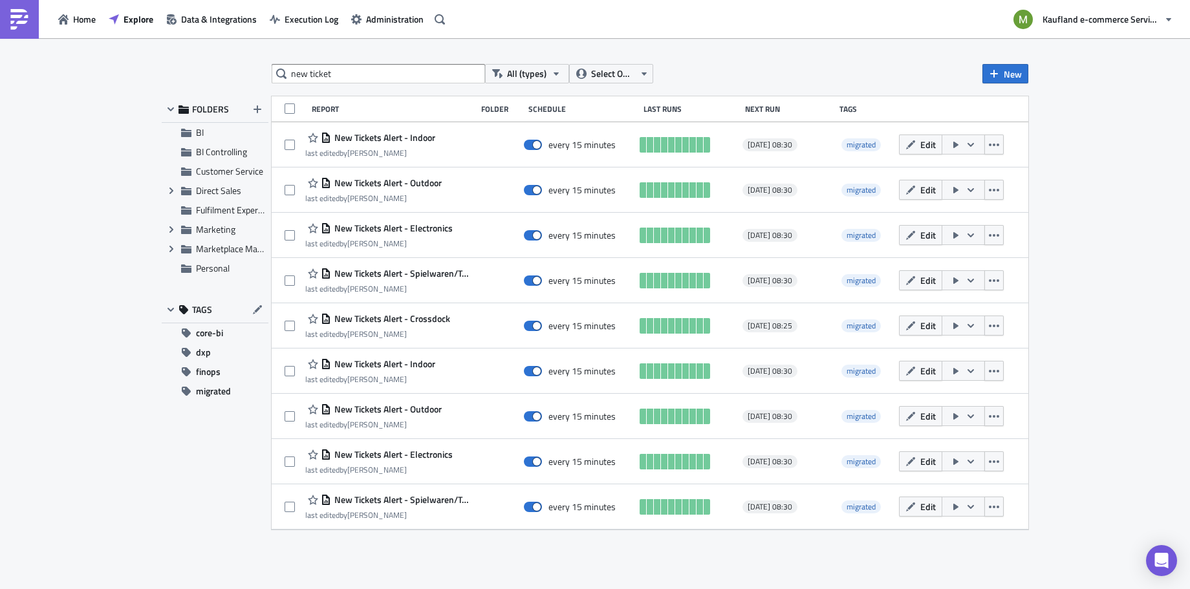
click at [1154, 154] on div "new ticket All (types) Select Owner New FOLDERS BI BI Controlling Customer Serv…" at bounding box center [595, 314] width 1190 height 553
click at [1163, 199] on div "new ticket All (types) Select Owner New FOLDERS BI BI Controlling Customer Serv…" at bounding box center [595, 314] width 1190 height 553
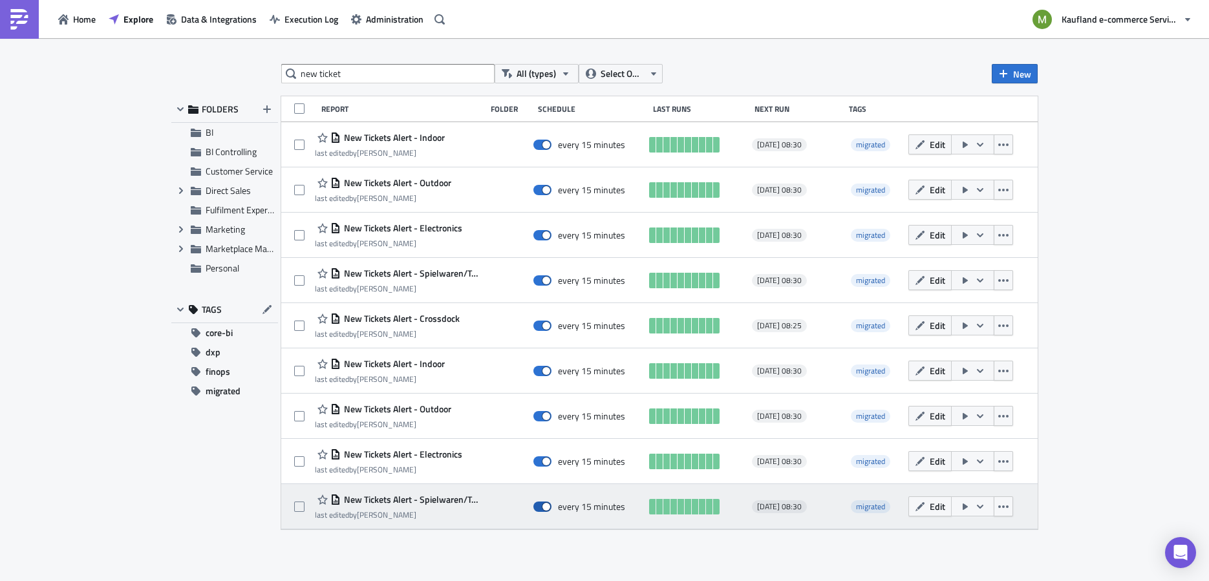
click at [541, 504] on span at bounding box center [542, 507] width 18 height 10
click at [541, 504] on input "checkbox" at bounding box center [540, 507] width 8 height 8
checkbox input "false"
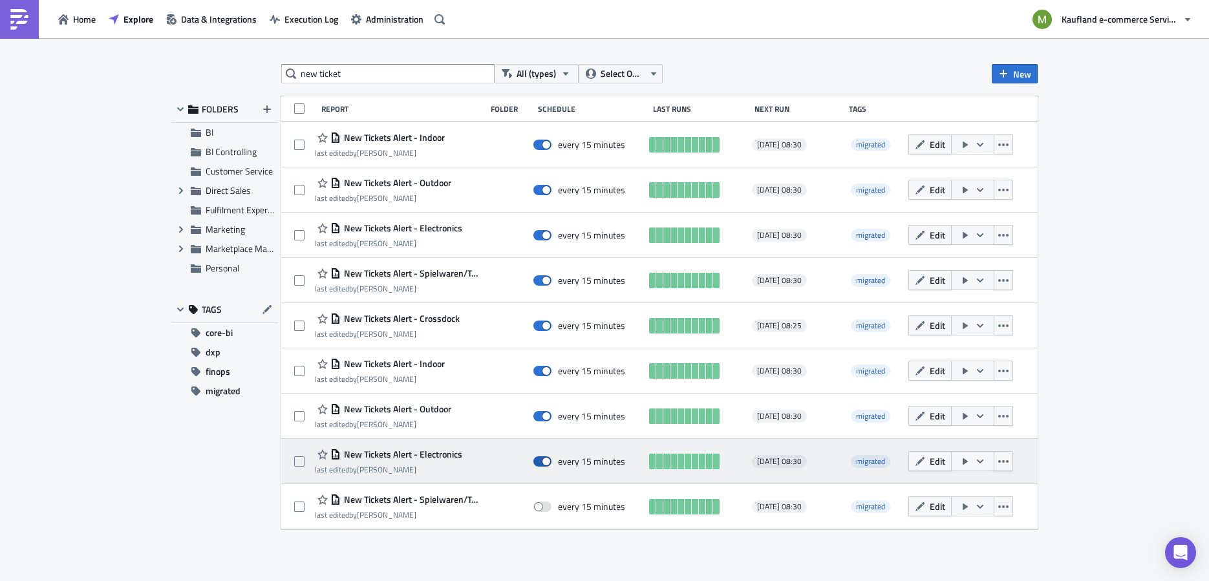
click at [548, 460] on span at bounding box center [542, 462] width 18 height 10
click at [544, 460] on input "checkbox" at bounding box center [540, 462] width 8 height 8
checkbox input "false"
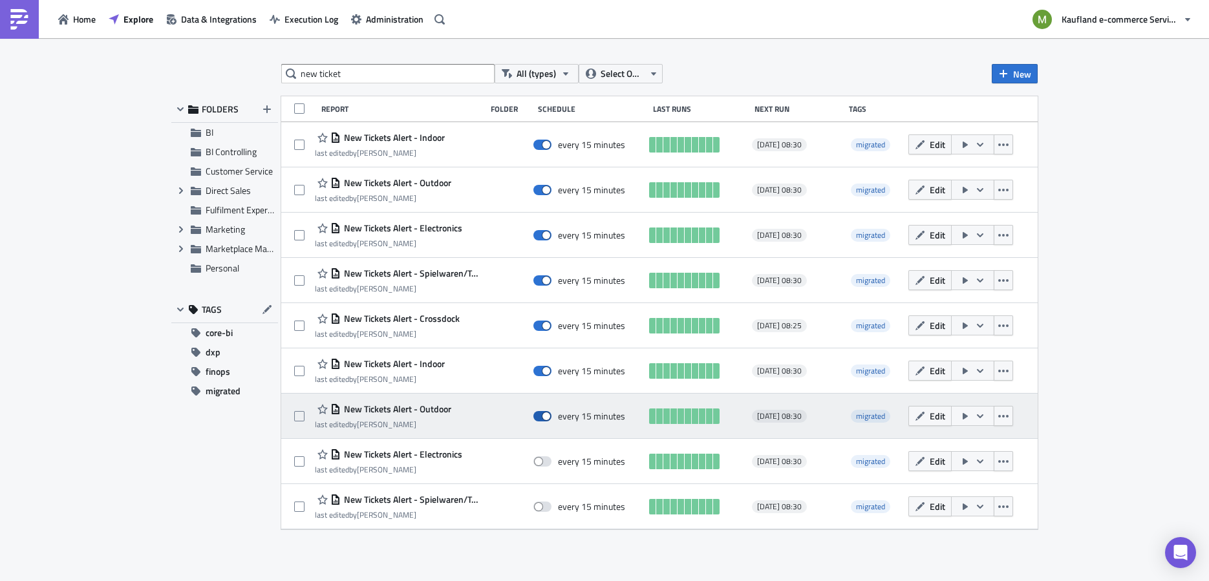
click at [546, 417] on span at bounding box center [542, 416] width 18 height 10
click at [544, 417] on input "checkbox" at bounding box center [540, 417] width 8 height 8
checkbox input "false"
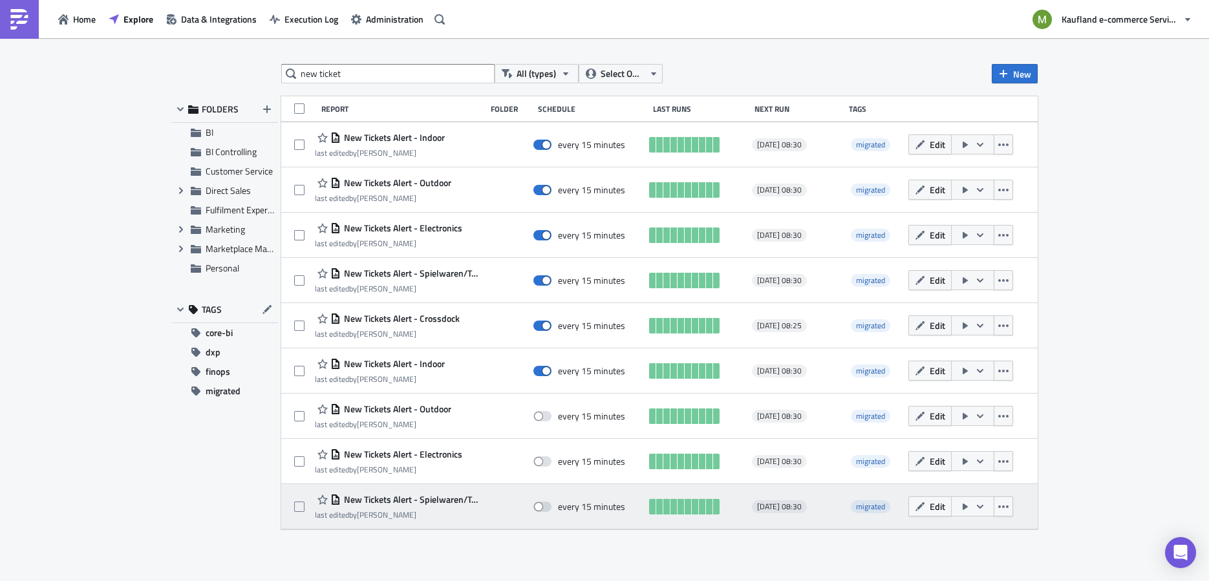
click at [429, 499] on span "New Tickets Alert - Spielwaren/Toys" at bounding box center [410, 500] width 138 height 12
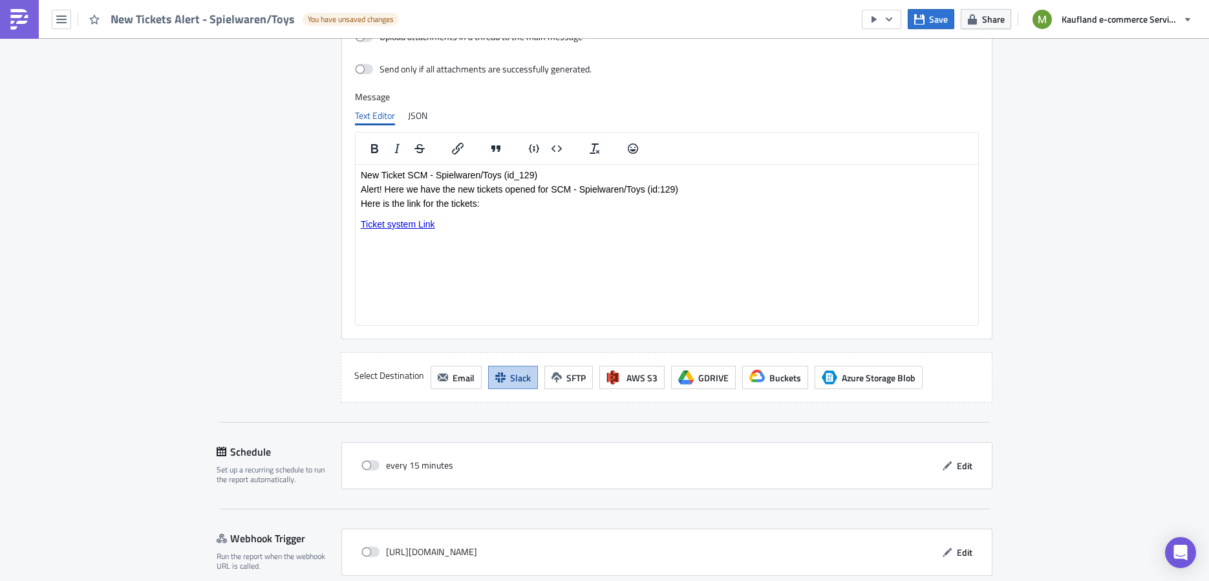
scroll to position [1365, 0]
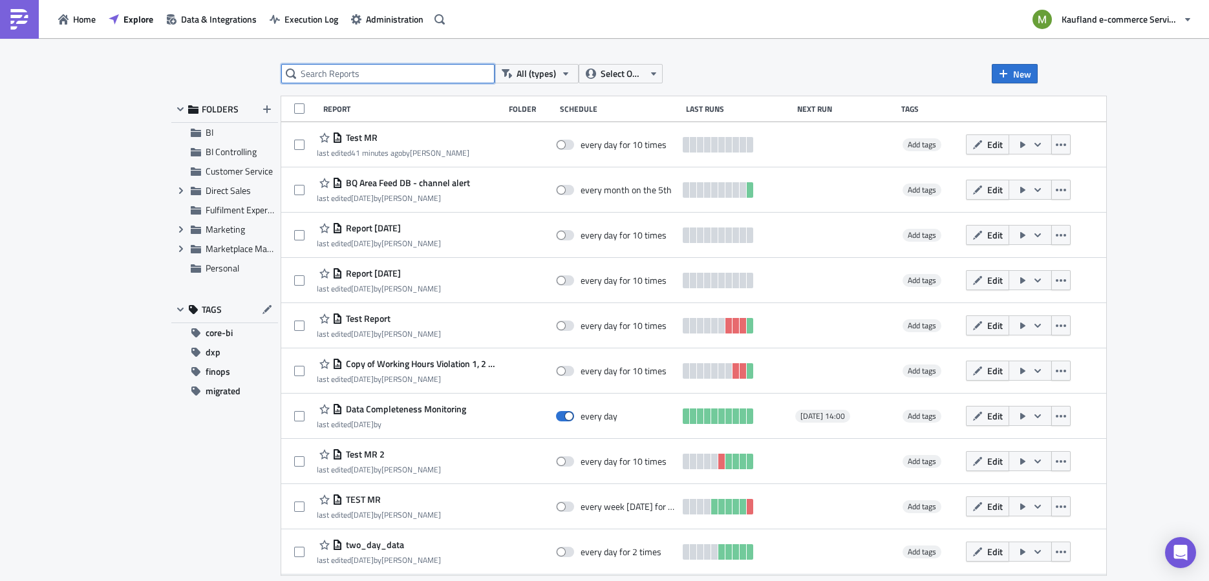
click at [350, 72] on input "text" at bounding box center [387, 73] width 213 height 19
type input "new ticket"
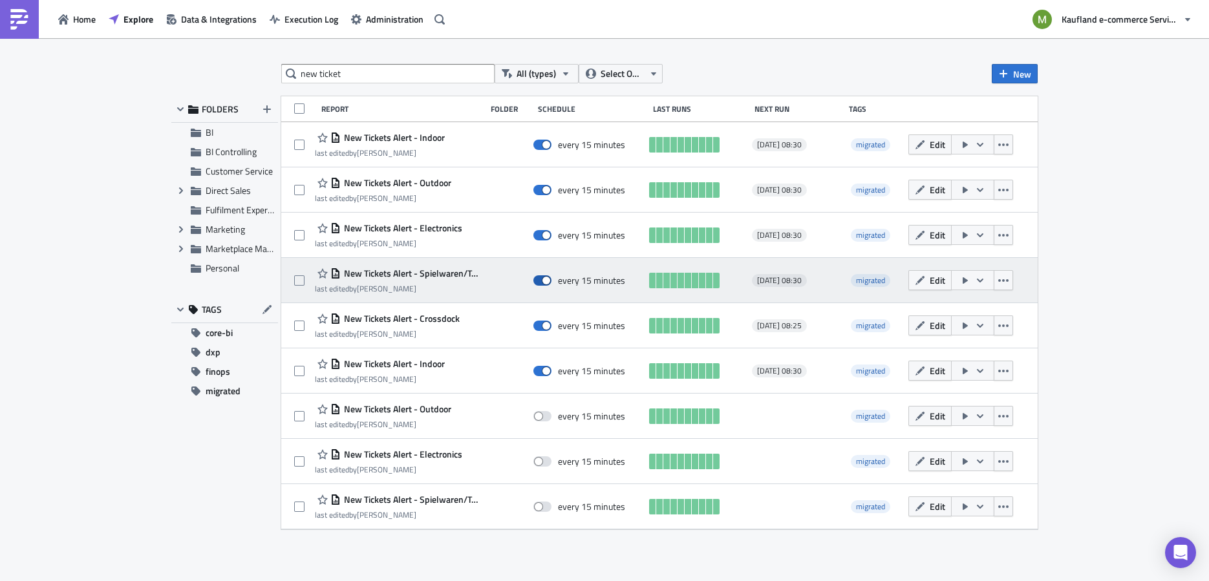
click at [547, 281] on span at bounding box center [542, 280] width 18 height 10
click at [544, 281] on input "checkbox" at bounding box center [540, 281] width 8 height 8
checkbox input "false"
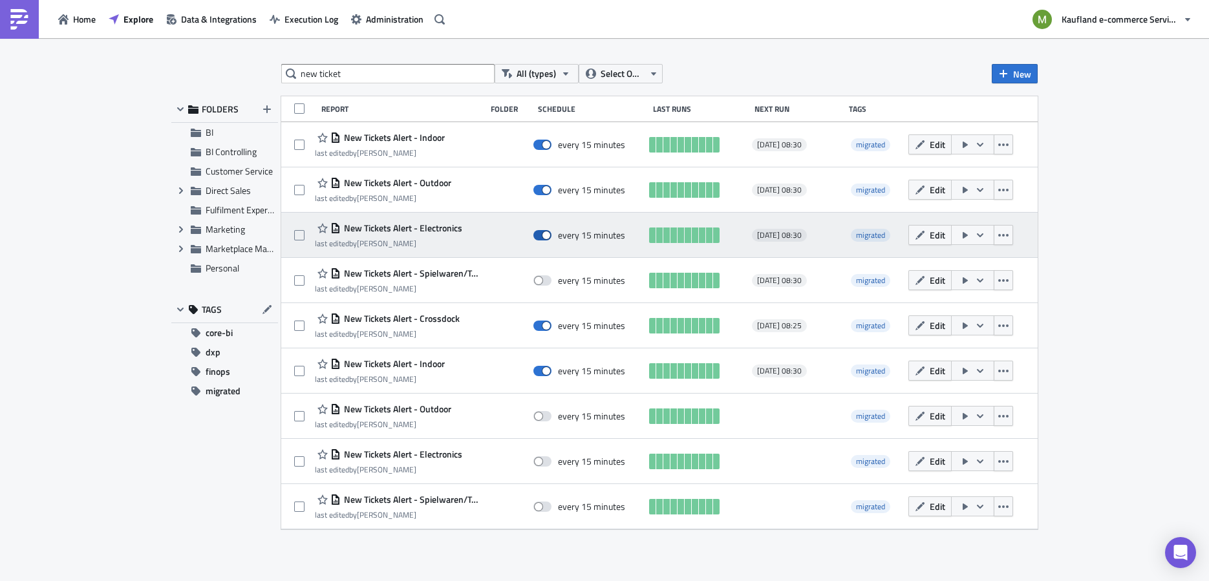
click at [548, 233] on span at bounding box center [542, 235] width 18 height 10
click at [544, 233] on input "checkbox" at bounding box center [540, 235] width 8 height 8
checkbox input "false"
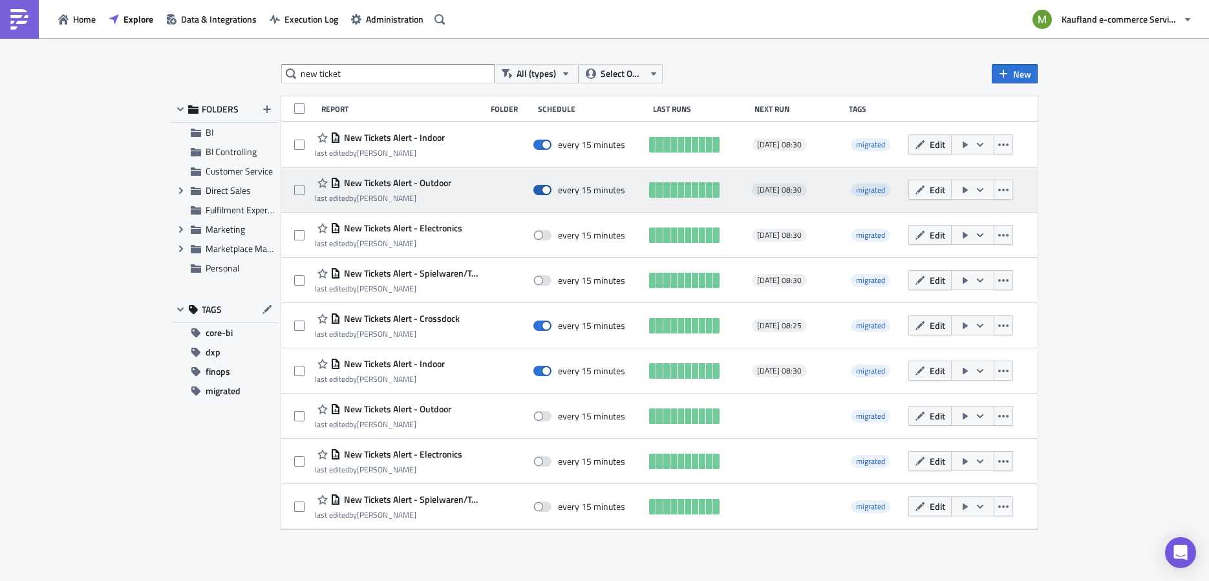
click at [547, 187] on span at bounding box center [542, 190] width 18 height 10
click at [544, 187] on input "checkbox" at bounding box center [540, 190] width 8 height 8
checkbox input "false"
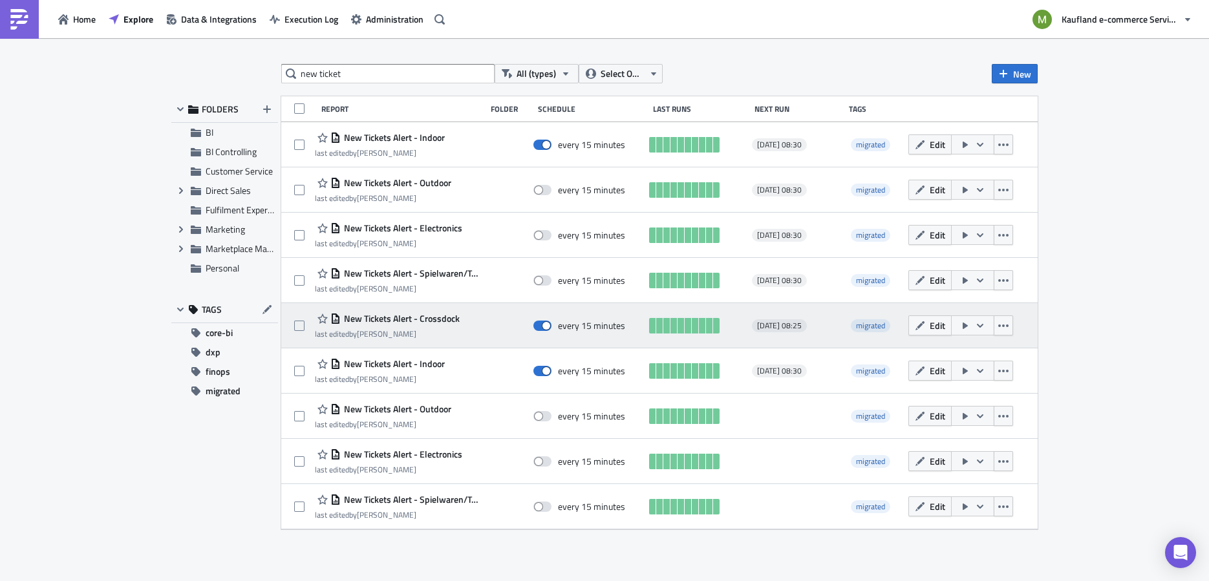
click at [447, 319] on span "New Tickets Alert - Crossdock" at bounding box center [400, 319] width 119 height 12
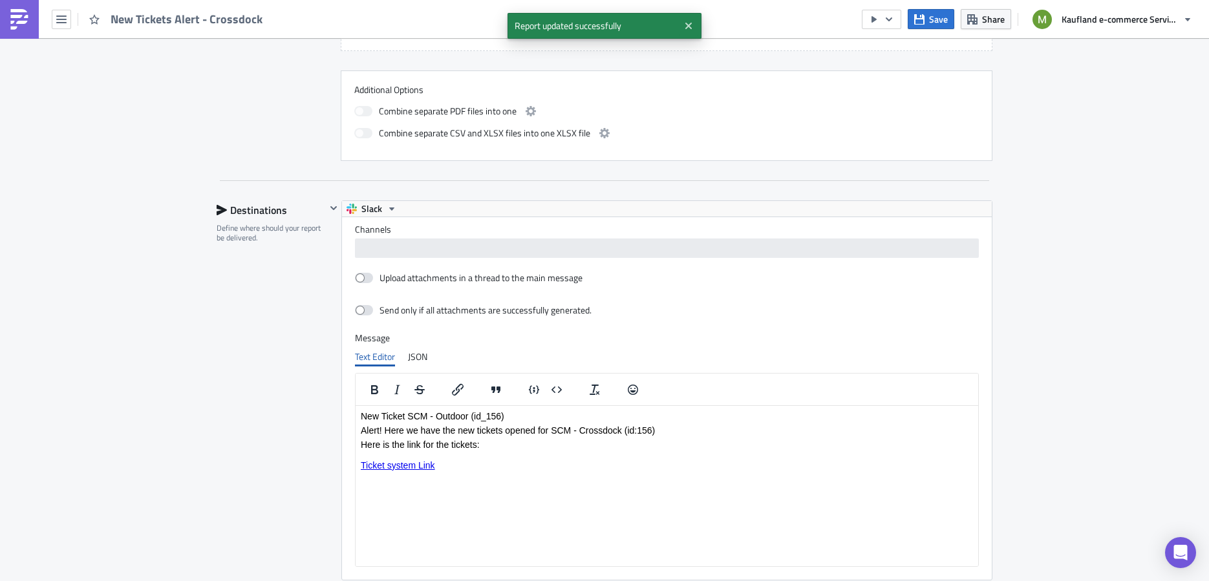
scroll to position [1134, 0]
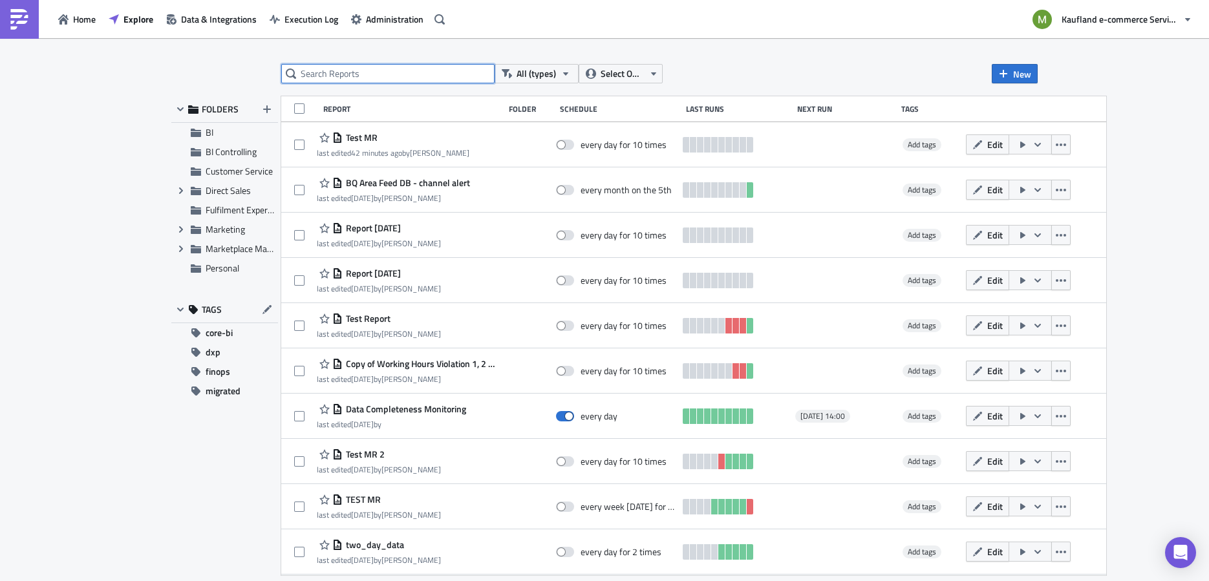
click at [354, 75] on input "text" at bounding box center [387, 73] width 213 height 19
type input "r"
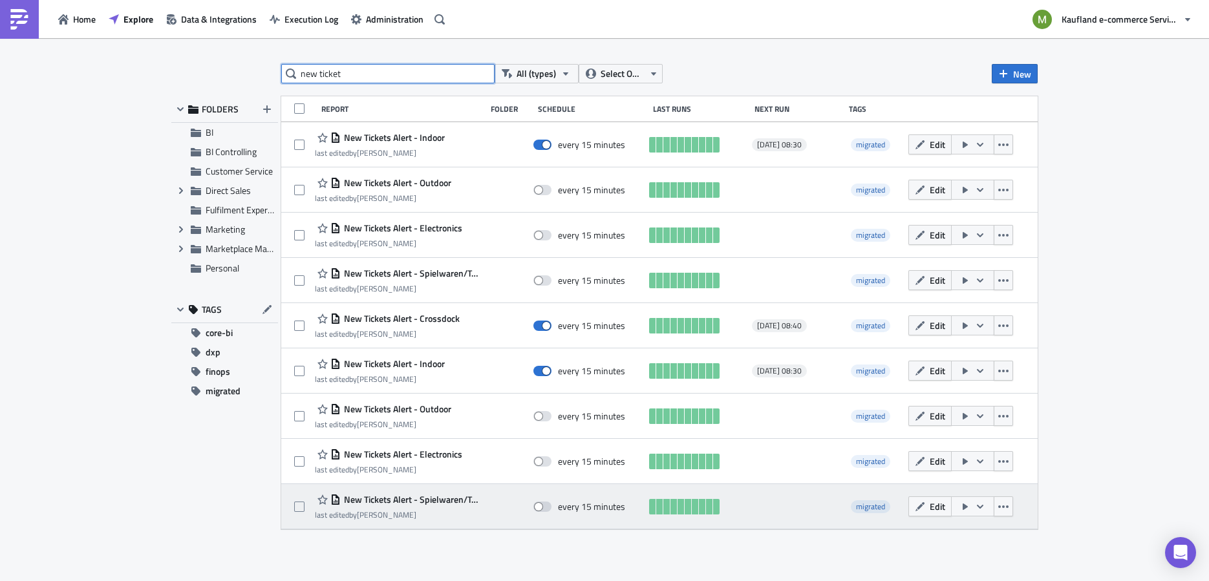
type input "new ticket"
click at [398, 497] on span "New Tickets Alert - Spielwaren/Toys" at bounding box center [410, 500] width 138 height 12
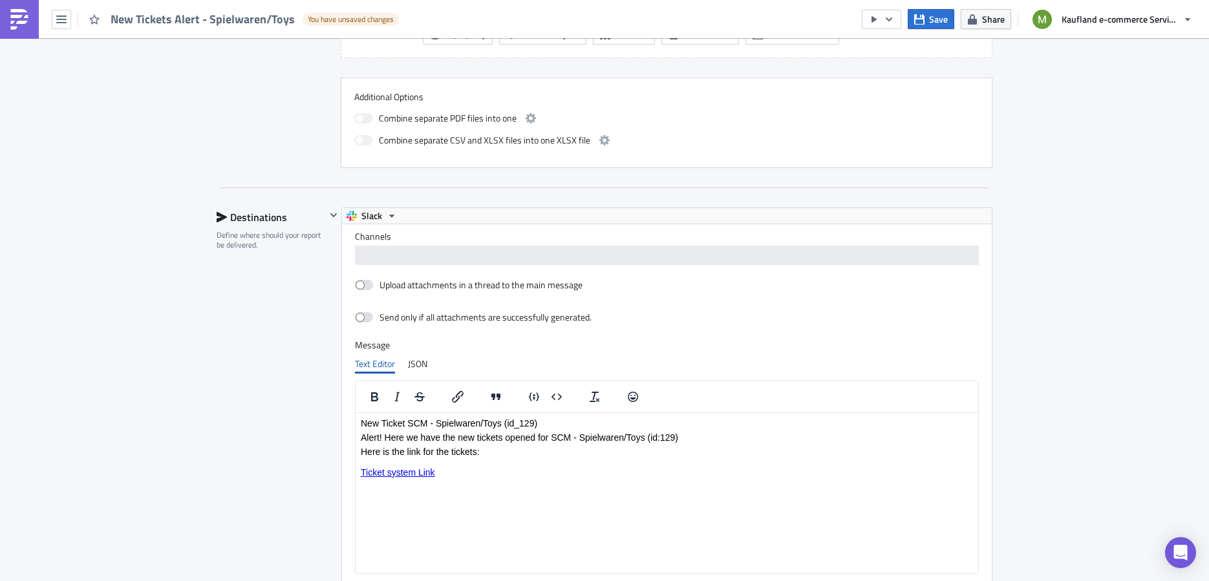
scroll to position [1130, 0]
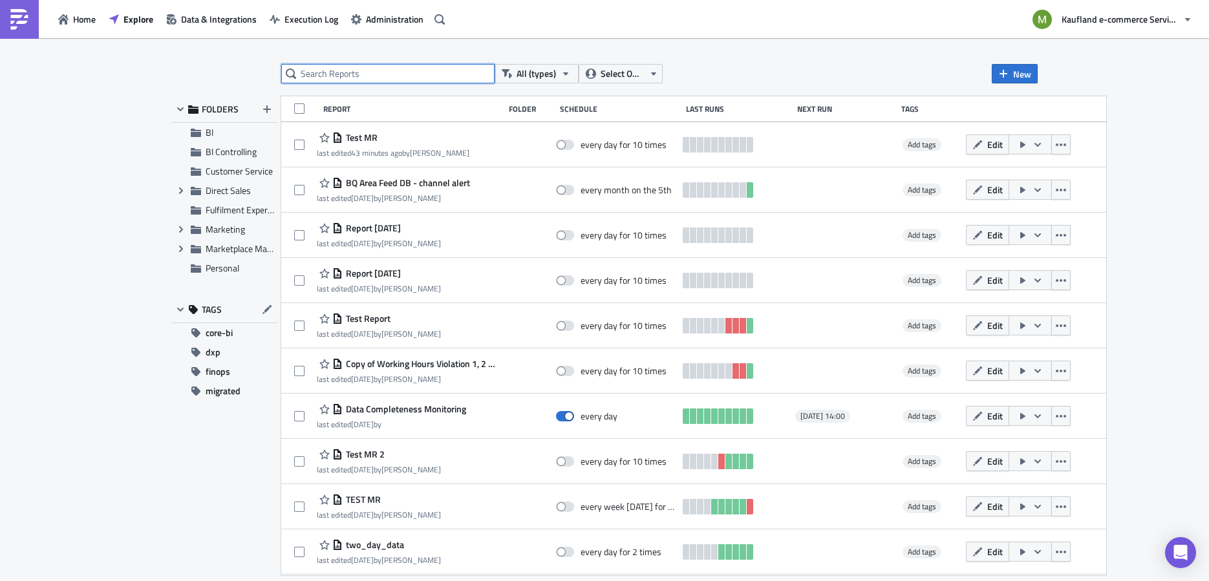
click at [398, 72] on input "text" at bounding box center [387, 73] width 213 height 19
type input "new ticket"
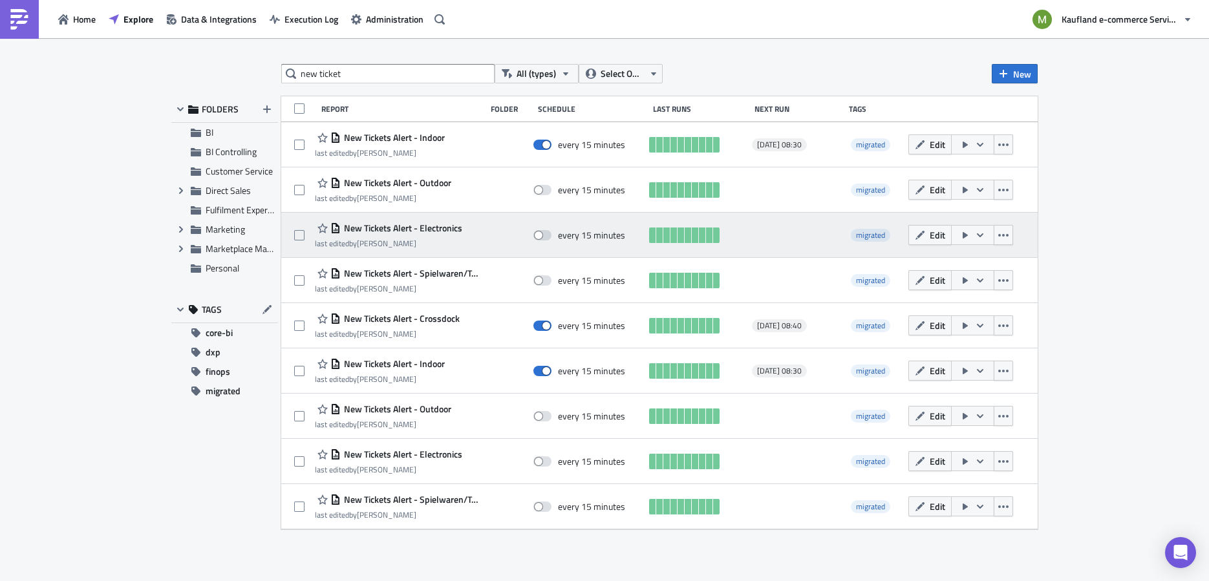
click at [439, 226] on span "New Tickets Alert - Electronics" at bounding box center [402, 228] width 122 height 12
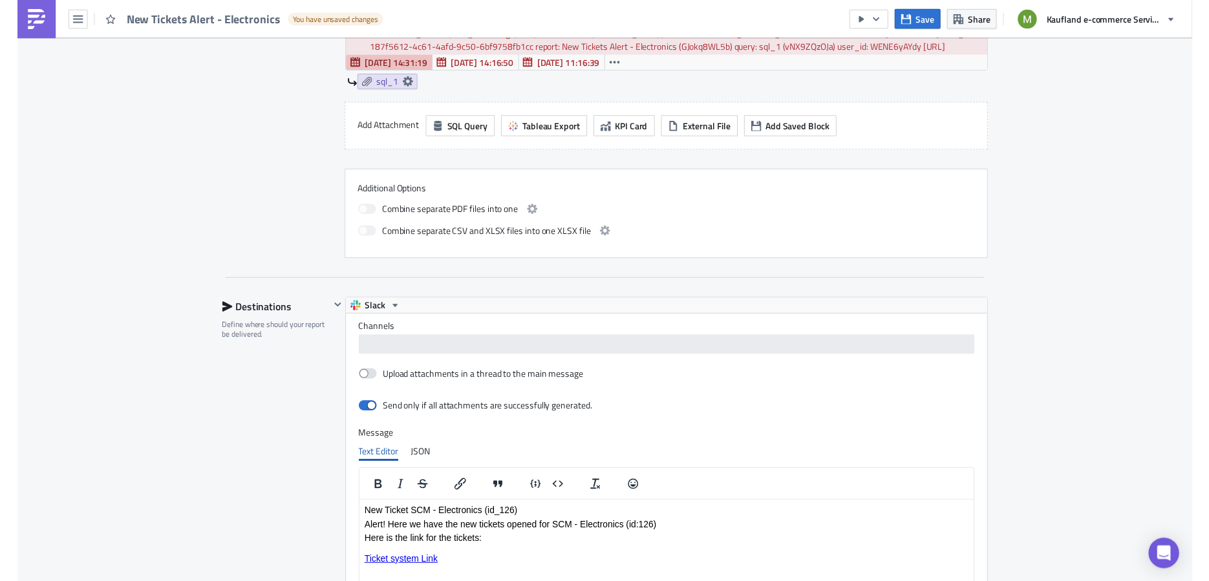
scroll to position [1024, 0]
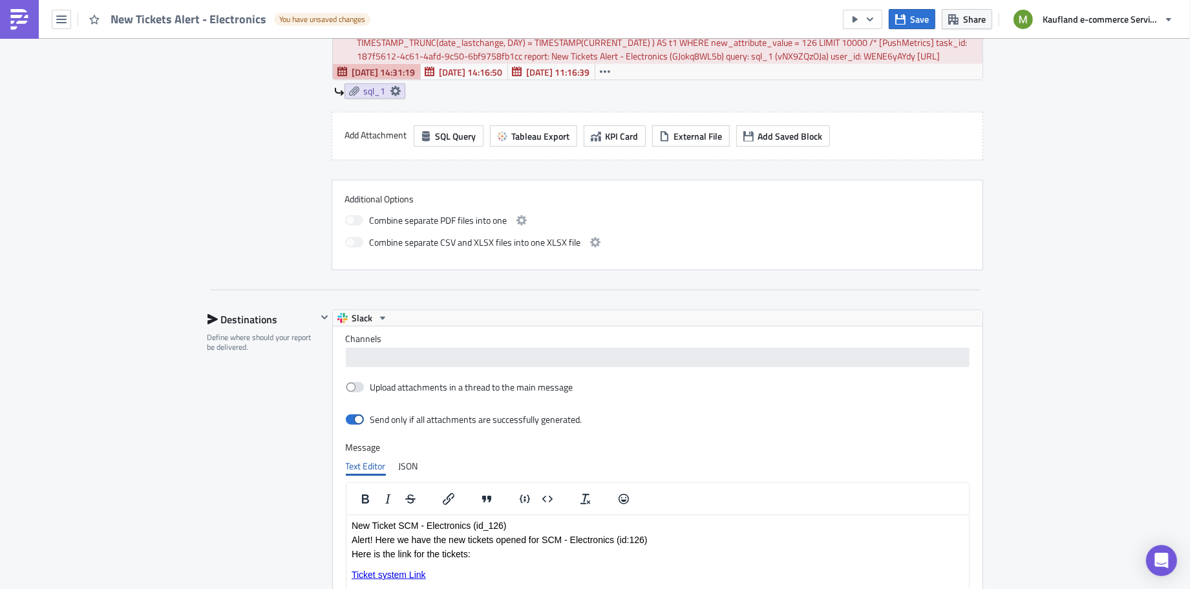
click at [1167, 321] on div "Execution Log Edit " New Tickets Alert - Electronics " Draft Settings Configure…" at bounding box center [595, 3] width 1190 height 1977
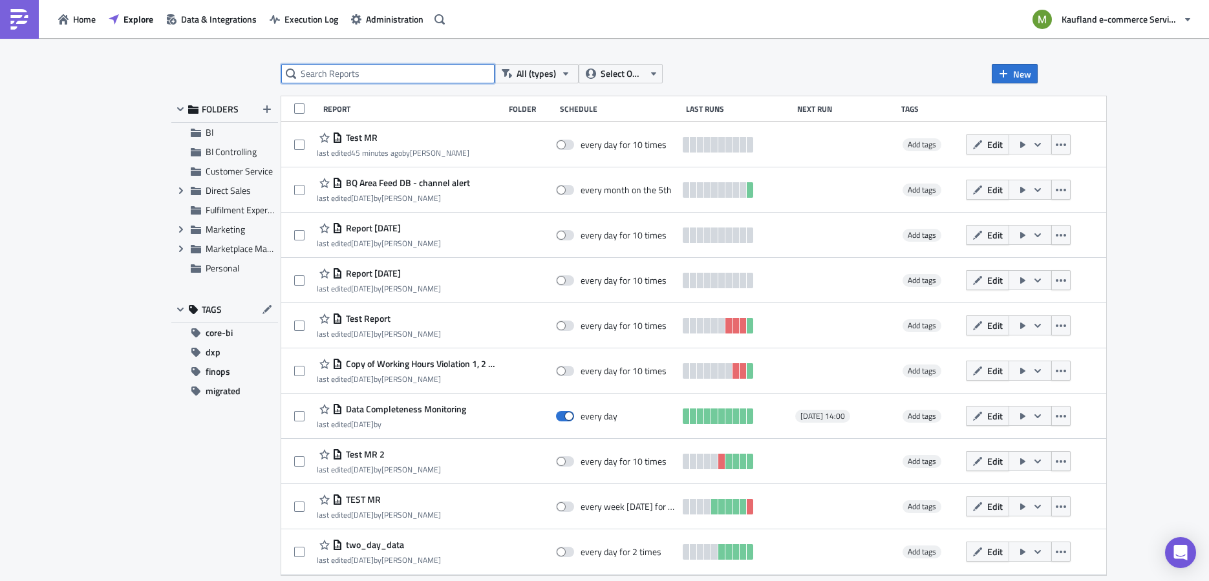
click at [406, 75] on input "text" at bounding box center [387, 73] width 213 height 19
type input "new ticket"
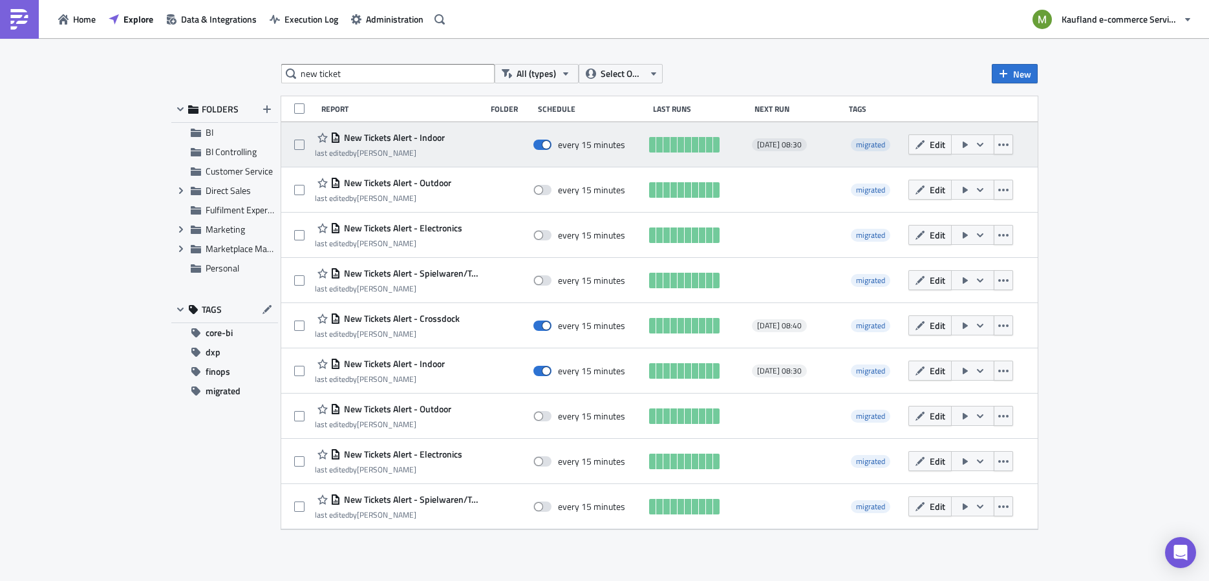
click at [401, 141] on span "New Tickets Alert - Indoor" at bounding box center [393, 138] width 104 height 12
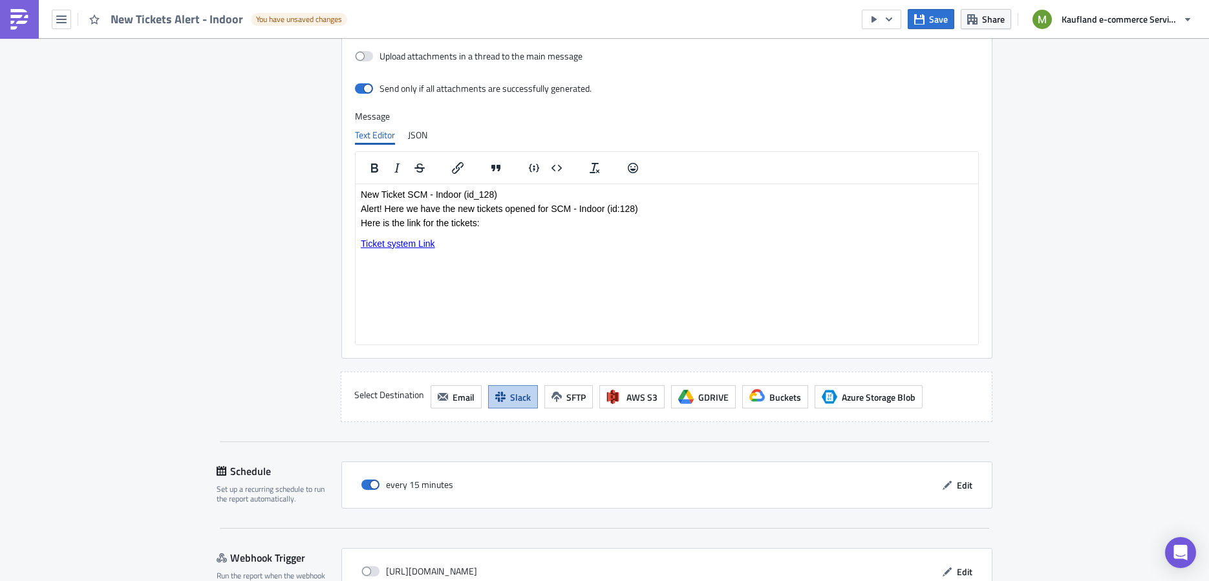
scroll to position [1359, 0]
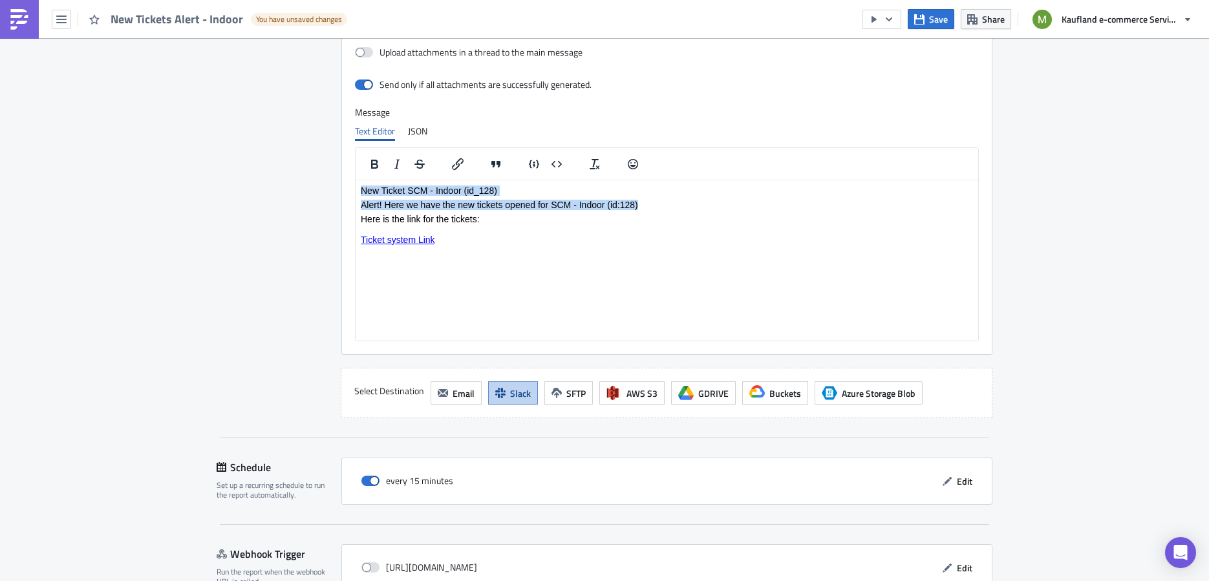
drag, startPoint x: 361, startPoint y: 188, endPoint x: 668, endPoint y: 209, distance: 307.8
click at [668, 209] on body "New Ticket SCM - Indoor (id_128) Alert! Here we have the new tickets opened for…" at bounding box center [667, 215] width 612 height 59
copy body "New Ticket SCM - Indoor (id_128) Alert! Here we have the new tickets opened for…"
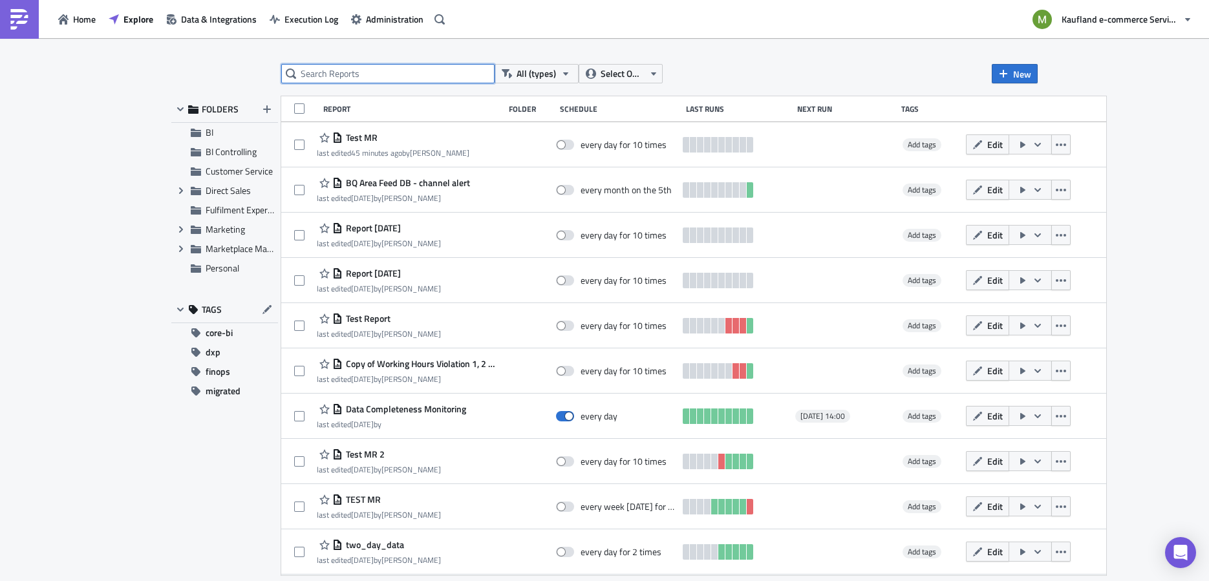
click at [374, 79] on input "text" at bounding box center [387, 73] width 213 height 19
type input "new ticket"
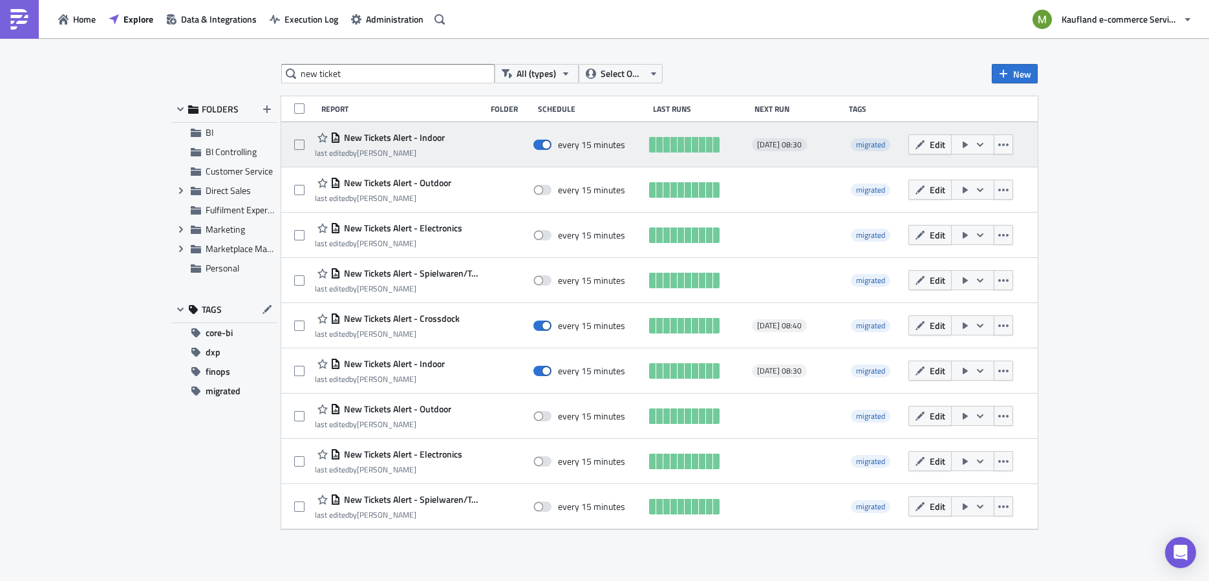
click at [422, 138] on span "New Tickets Alert - Indoor" at bounding box center [393, 138] width 104 height 12
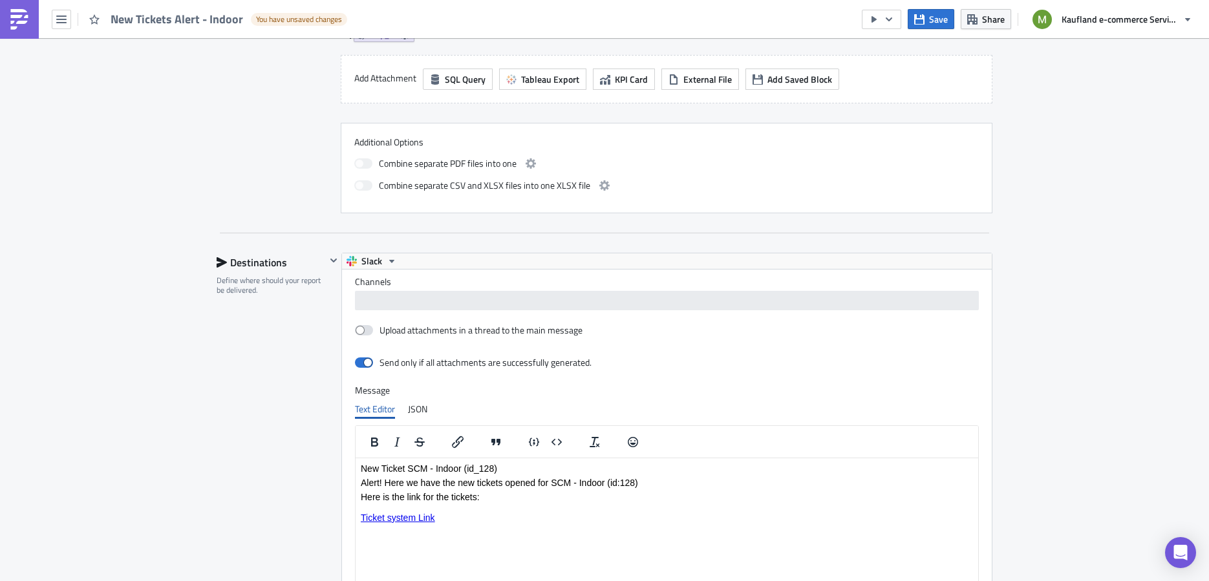
scroll to position [1082, 0]
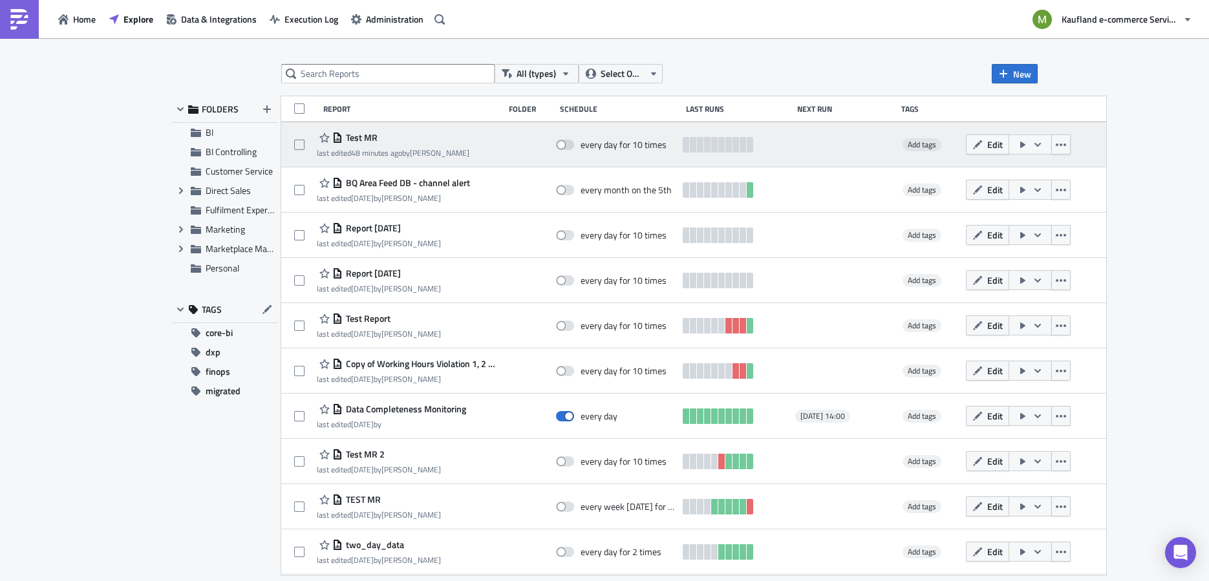
click at [363, 135] on span "Test MR" at bounding box center [360, 138] width 35 height 12
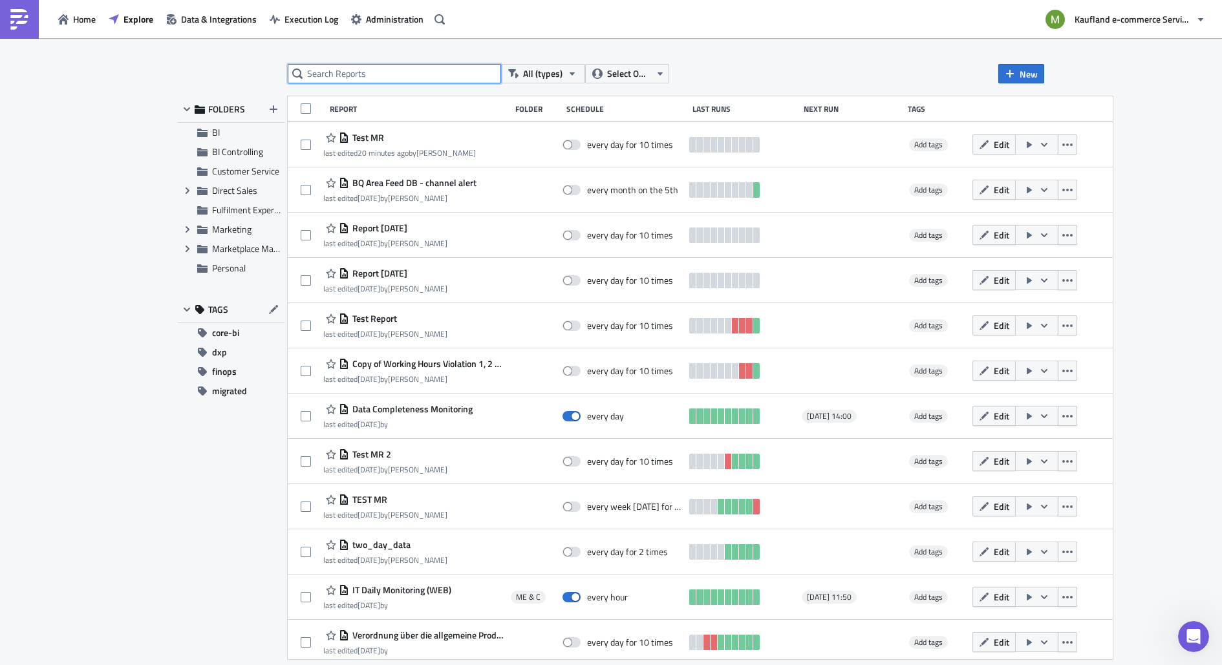
click at [380, 69] on input "text" at bounding box center [394, 73] width 213 height 19
type input "ticket"
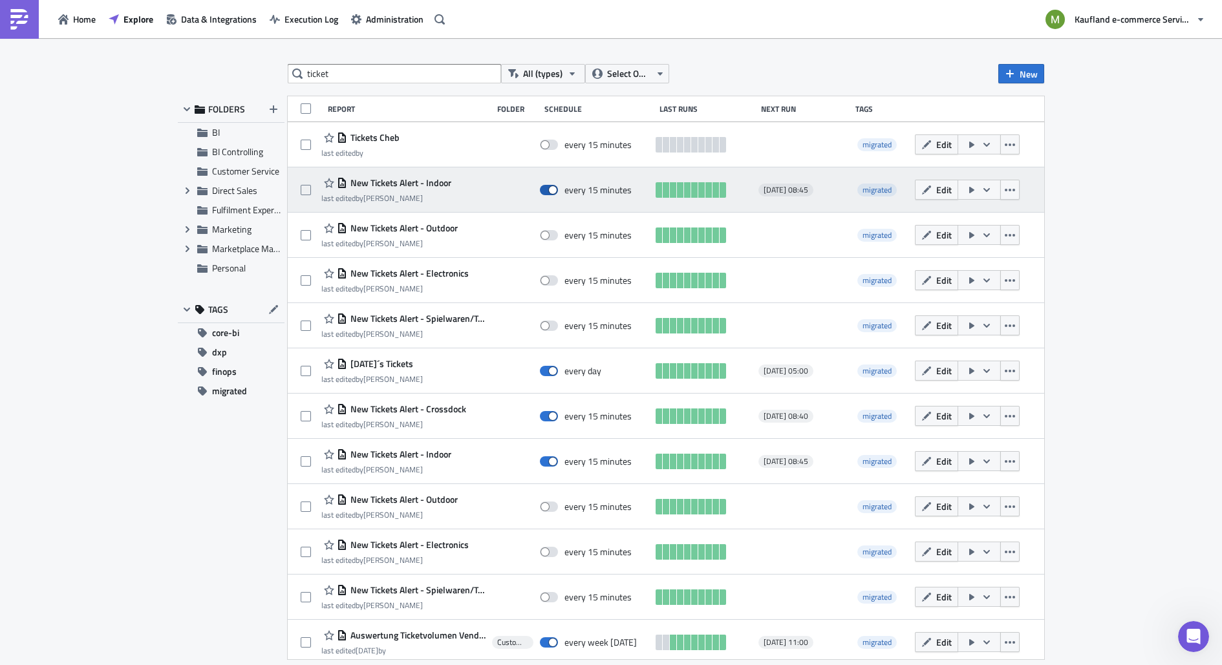
click at [546, 189] on span at bounding box center [549, 190] width 18 height 10
click at [546, 189] on input "checkbox" at bounding box center [547, 190] width 8 height 8
checkbox input "false"
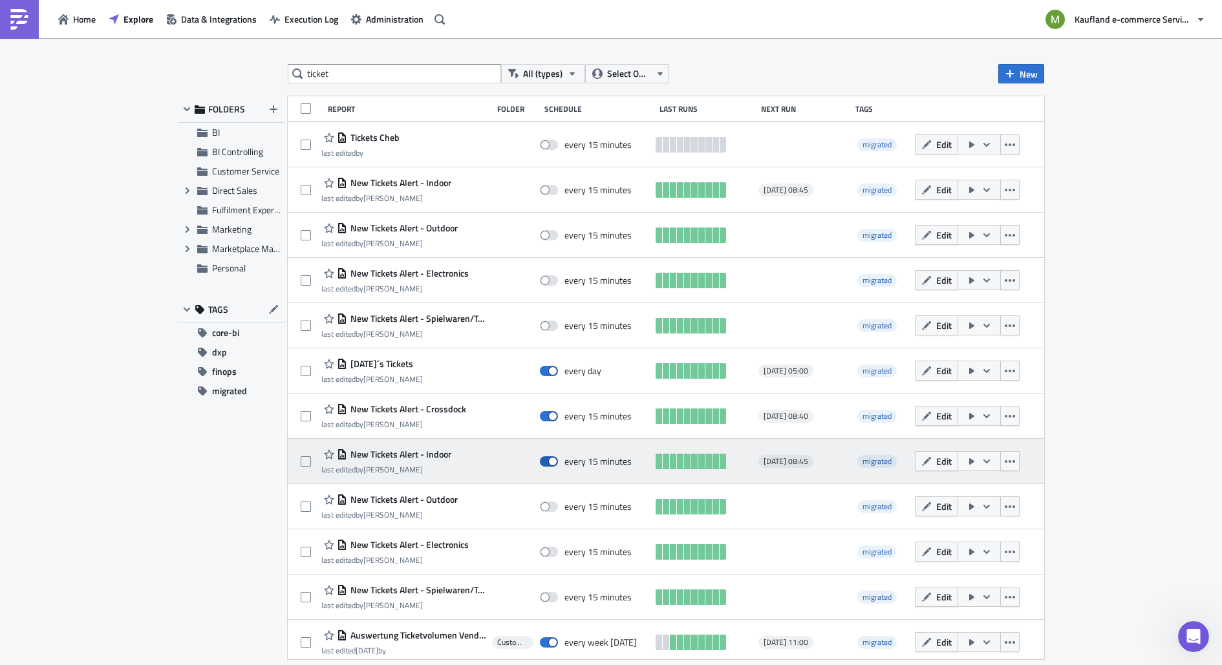
click at [544, 459] on span at bounding box center [549, 462] width 18 height 10
click at [544, 459] on input "checkbox" at bounding box center [547, 462] width 8 height 8
checkbox input "false"
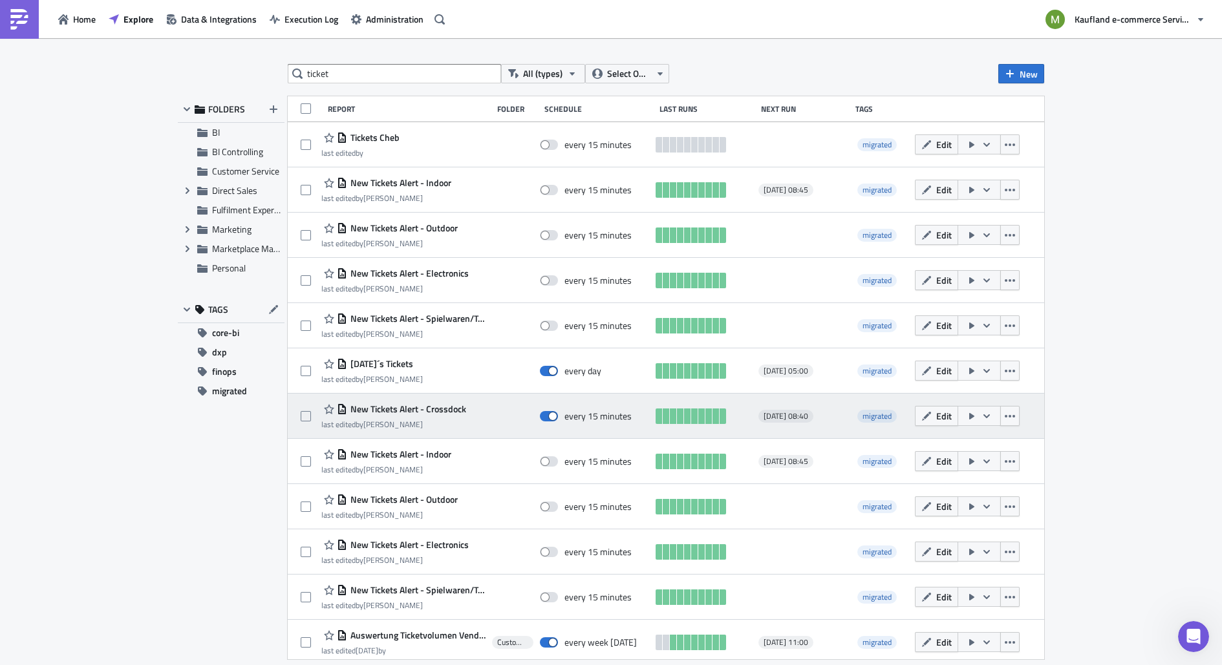
click at [441, 413] on span "New Tickets Alert - Crossdock" at bounding box center [406, 409] width 119 height 12
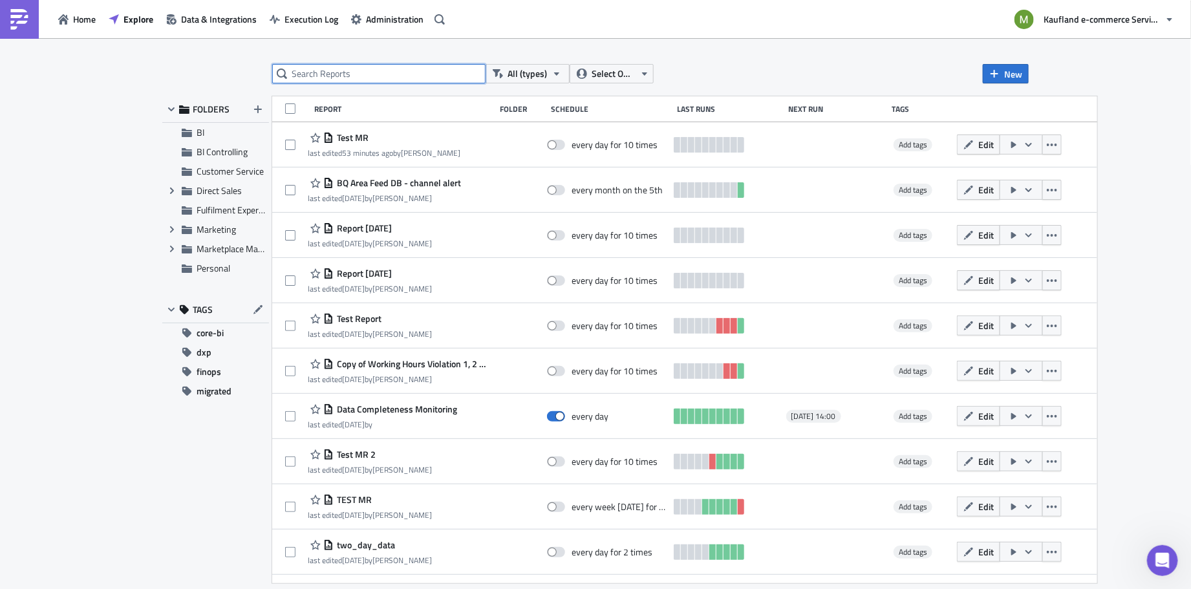
click at [323, 71] on input "text" at bounding box center [378, 73] width 213 height 19
type input "ticket"
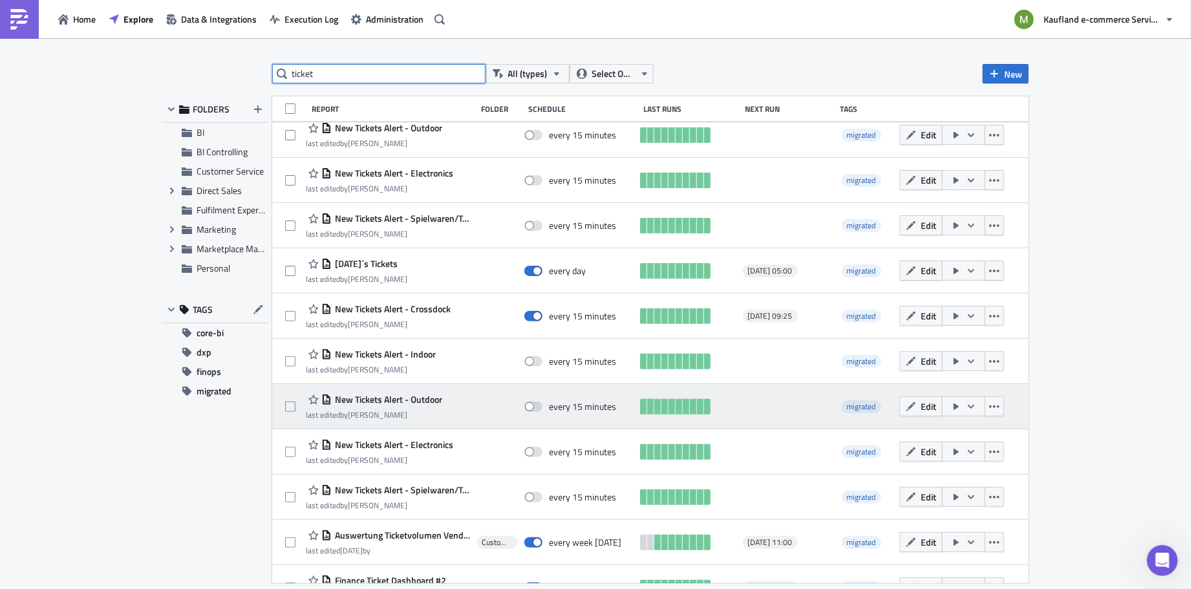
scroll to position [172, 0]
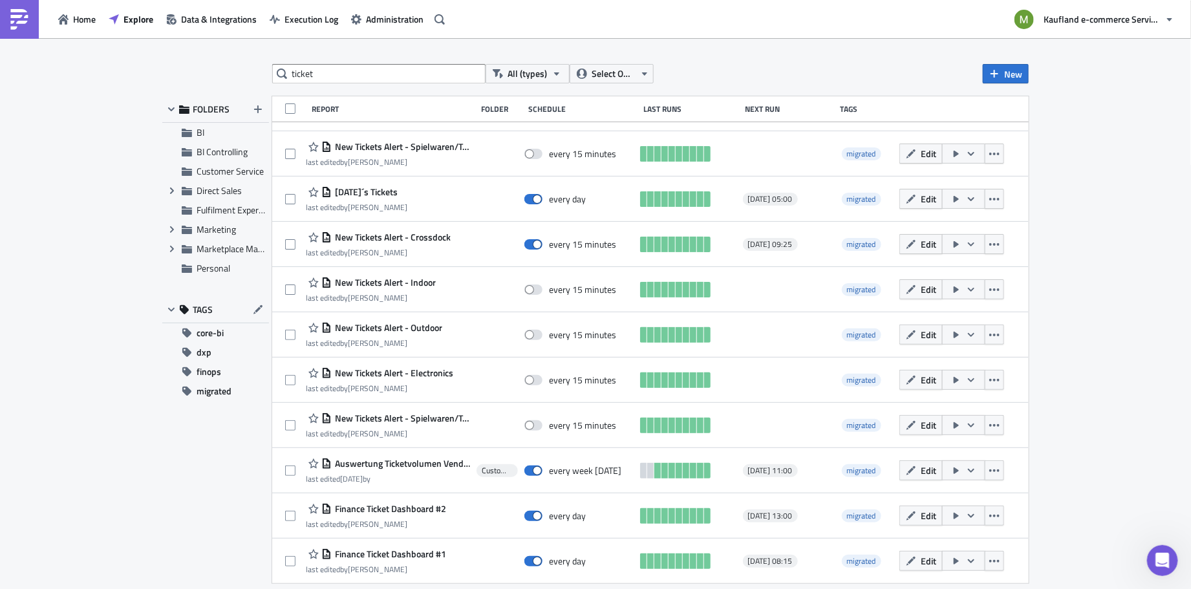
click at [1044, 186] on div "ticket All (types) Select Owner New FOLDERS BI BI Controlling Customer Service …" at bounding box center [595, 314] width 1191 height 553
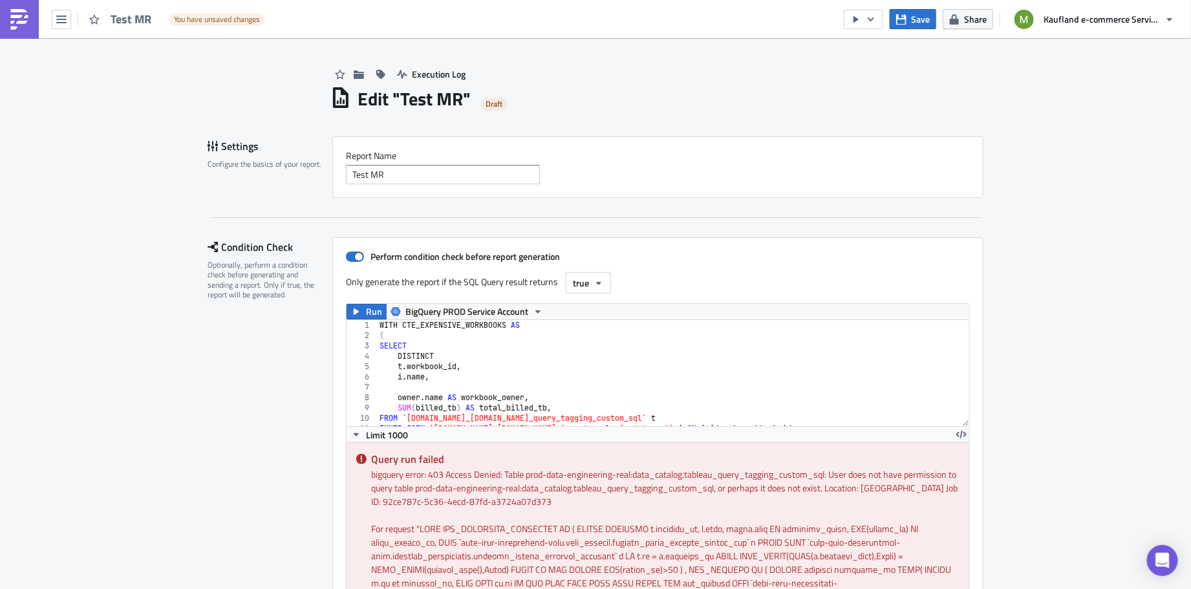
scroll to position [976, 0]
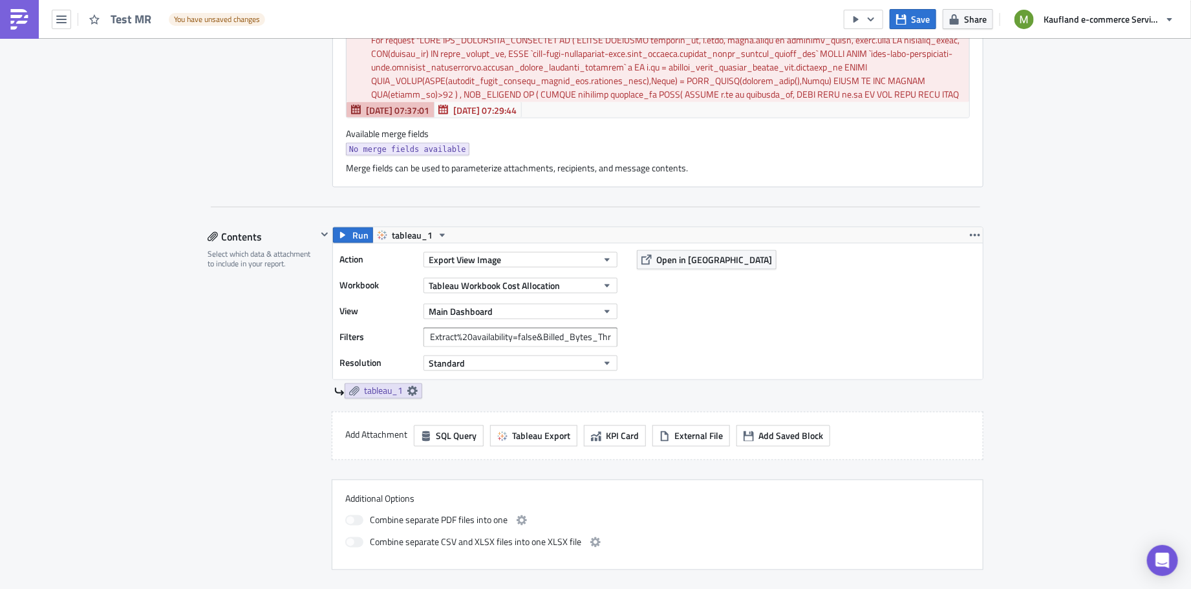
click at [561, 339] on input "Extract%20availability=false&Billed_Bytes_Threshold=30&Workbook%20Owner" at bounding box center [521, 337] width 194 height 19
drag, startPoint x: 561, startPoint y: 339, endPoint x: 597, endPoint y: 334, distance: 37.1
click at [597, 334] on input "Extract%20availability=false&Billed_Bytes_Threshold=30&Workbook%20Owner" at bounding box center [521, 337] width 194 height 19
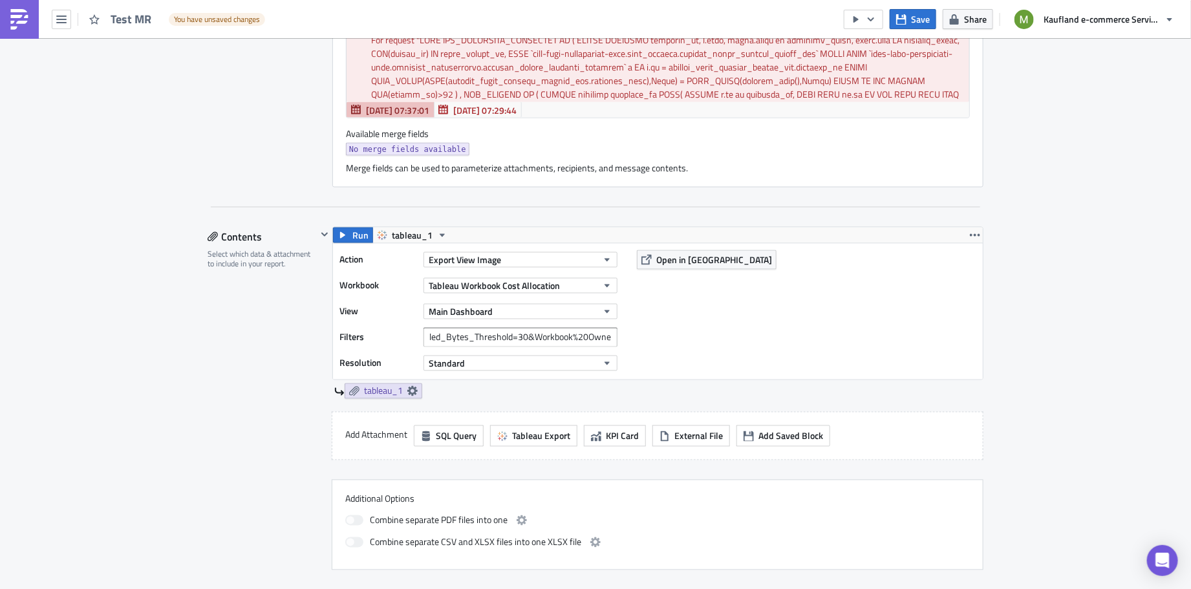
scroll to position [0, 0]
click at [555, 334] on input "Extract%20availability=false&Billed_Bytes_Threshold=30&Workbook%20Owner" at bounding box center [521, 337] width 194 height 19
drag, startPoint x: 555, startPoint y: 334, endPoint x: 619, endPoint y: 341, distance: 63.7
click at [619, 341] on div "Action Export View Image Workbook Tableau Workbook Cost Allocation View Main Da…" at bounding box center [658, 312] width 650 height 136
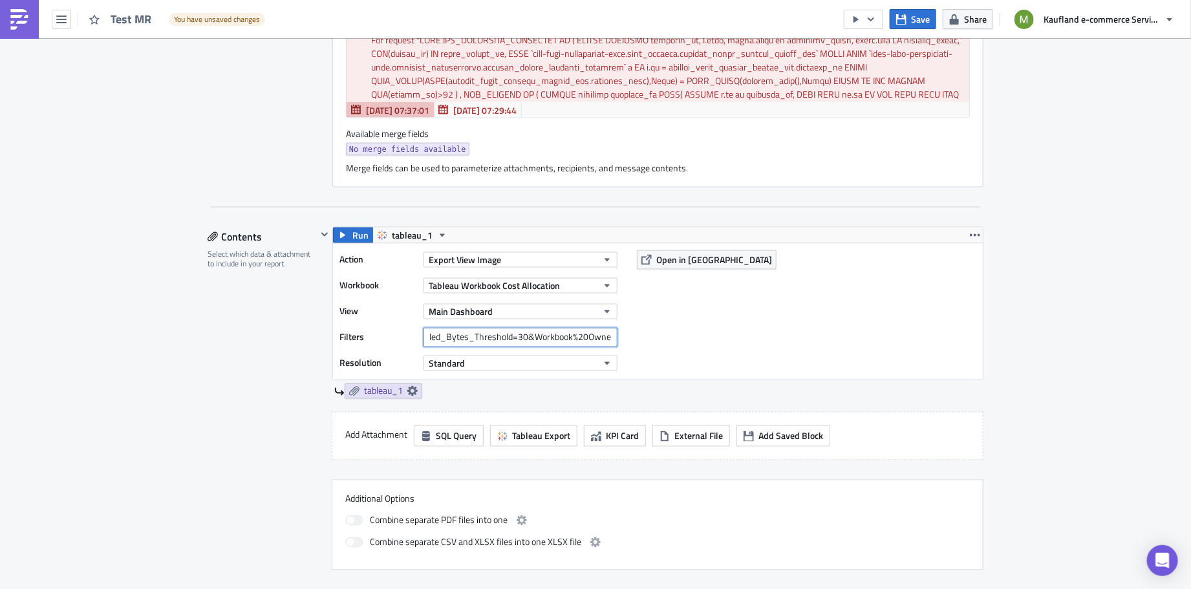
click at [608, 336] on input "Extract%20availability=false&Billed_Bytes_Threshold=30&Workbook%20Owner" at bounding box center [521, 337] width 194 height 19
click at [594, 336] on input "Extract%20availability=false&Billed_Bytes_Threshold=30&Workbook%20Owner=Gayatri" at bounding box center [521, 337] width 194 height 19
type input "Extract%20availability=false&Billed_Bytes_Threshold=30&Workbook%20Owner=Gayatri…"
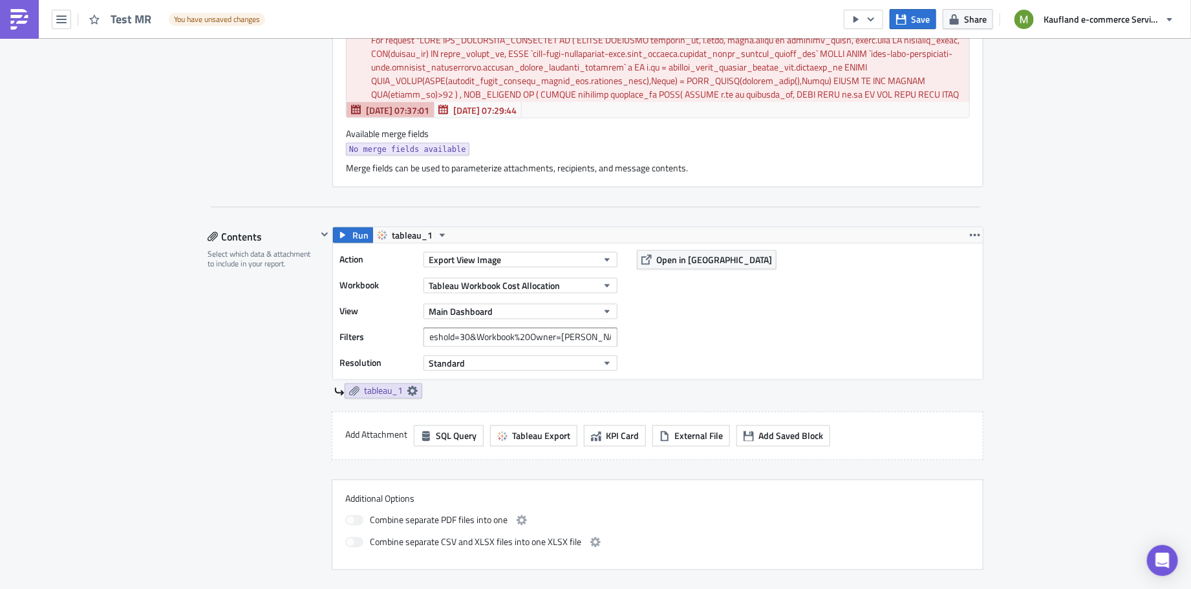
scroll to position [0, 0]
click at [698, 319] on div "Action Export View Image Workbook Tableau Workbook Cost Allocation View Main Da…" at bounding box center [658, 312] width 650 height 136
click at [672, 260] on span "Open in [GEOGRAPHIC_DATA]" at bounding box center [714, 260] width 116 height 14
click at [590, 339] on input "Extract%20availability=false&Billed_Bytes_Threshold=30&Workbook%20Owner=Gayatri…" at bounding box center [521, 337] width 194 height 19
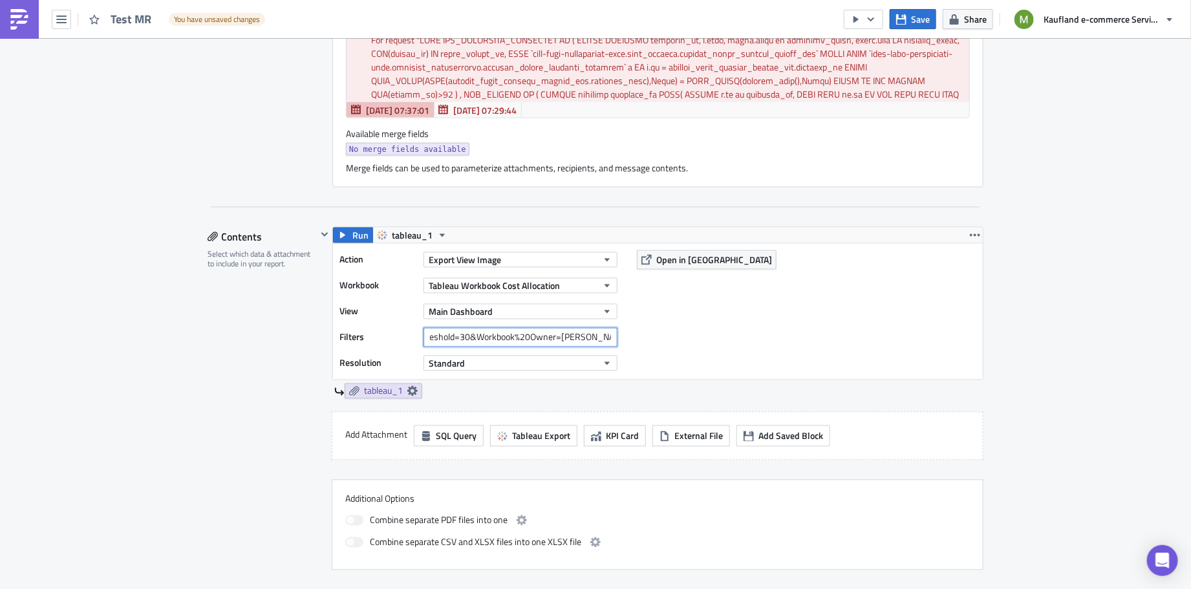
drag, startPoint x: 590, startPoint y: 339, endPoint x: 614, endPoint y: 339, distance: 24.6
click at [616, 339] on div "Filters Extract%20availability=false&Billed_Bytes_Threshold=30&Workbook%20Owner…" at bounding box center [481, 337] width 285 height 19
click at [590, 333] on input "Extract%20availability=false&Billed_Bytes_Threshold=30&Workbook%20Owner=Gayatri…" at bounding box center [521, 337] width 194 height 19
click at [748, 356] on div "Action Export View Image Workbook Tableau Workbook Cost Allocation View Main Da…" at bounding box center [658, 312] width 650 height 136
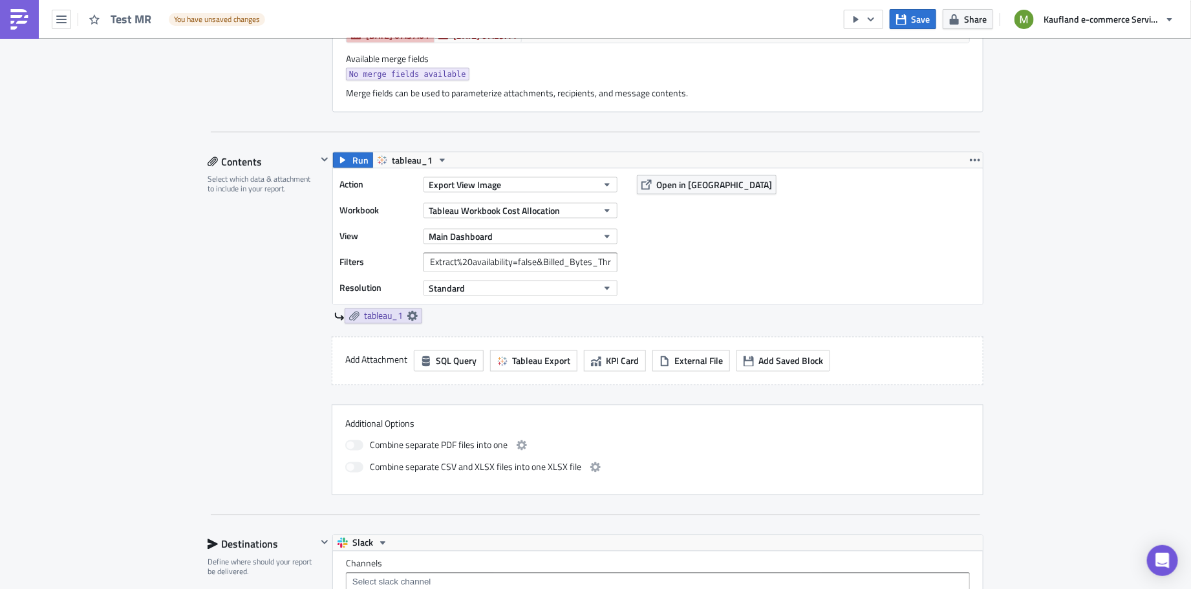
scroll to position [1053, 0]
click at [605, 283] on icon "button" at bounding box center [607, 287] width 10 height 10
click at [457, 323] on div "High" at bounding box center [478, 322] width 107 height 13
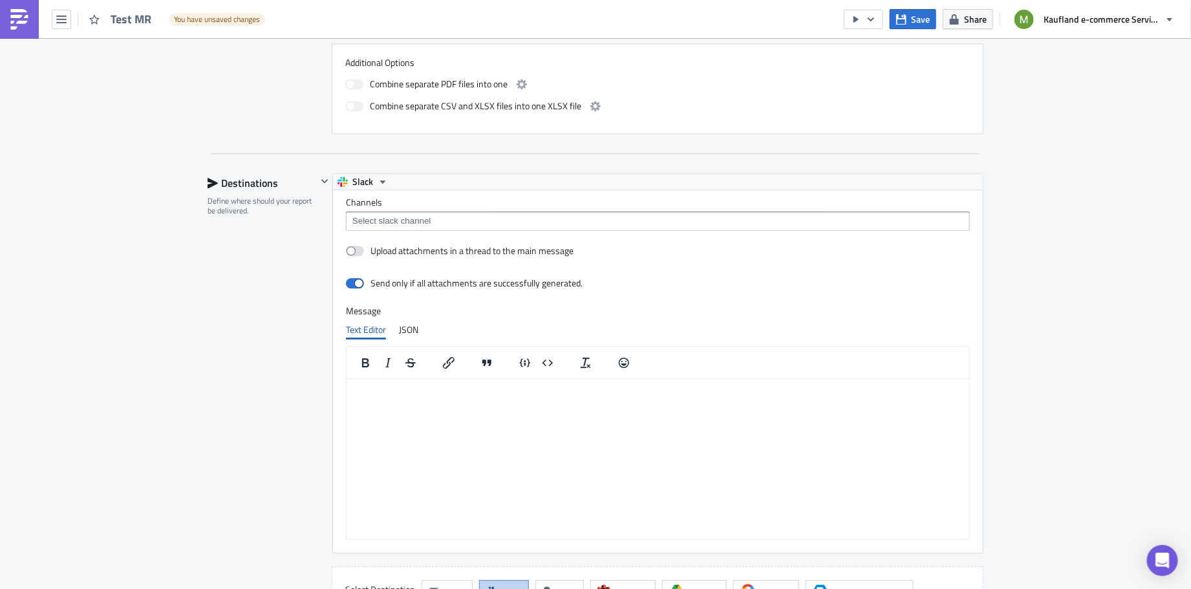
scroll to position [1426, 0]
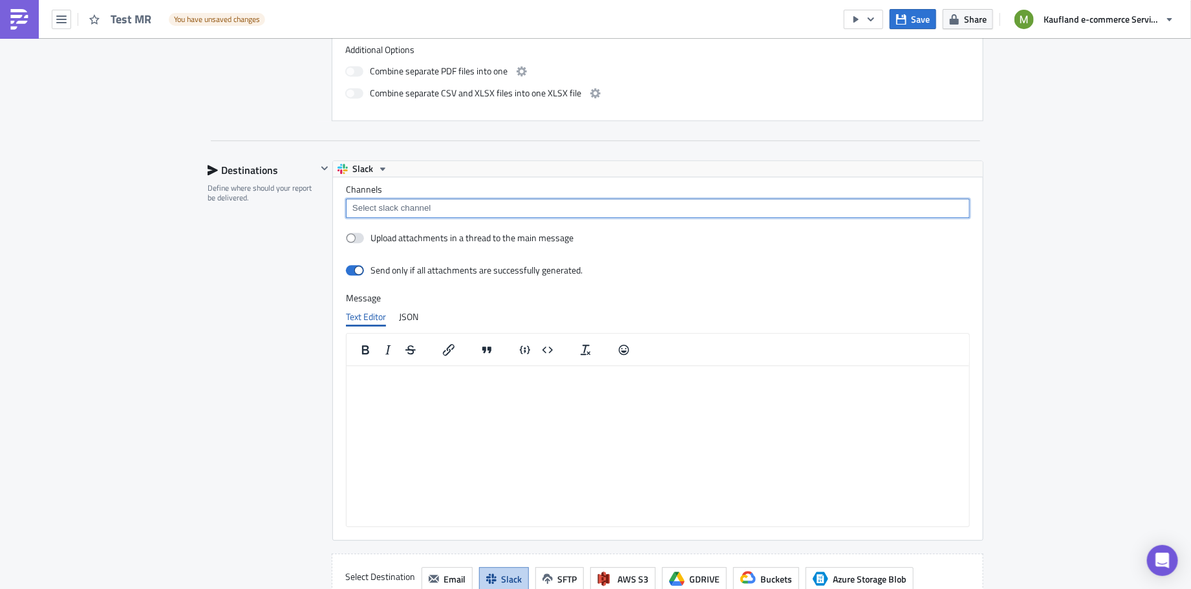
click at [386, 204] on input at bounding box center [657, 208] width 616 height 13
type input "#business_intelligence_intern"
click at [470, 226] on div "Add "#business_intelligence_intern"" at bounding box center [433, 223] width 140 height 13
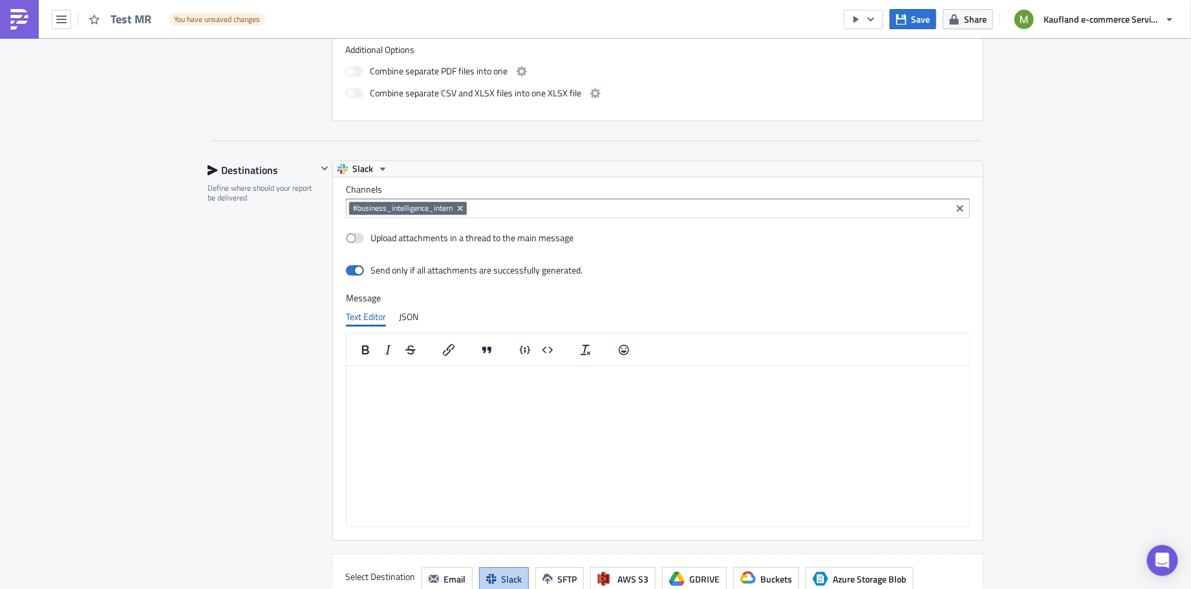
click at [635, 161] on div "Slack" at bounding box center [658, 169] width 650 height 16
click at [458, 203] on icon "Remove Tag" at bounding box center [460, 208] width 10 height 10
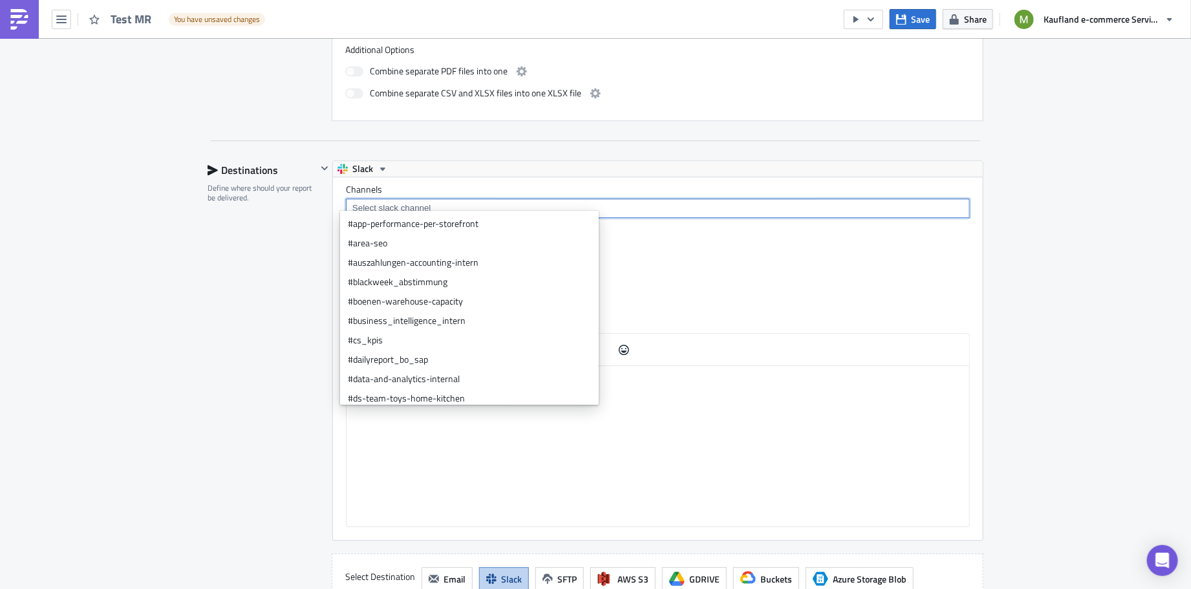
click at [662, 168] on div "Slack" at bounding box center [658, 169] width 650 height 16
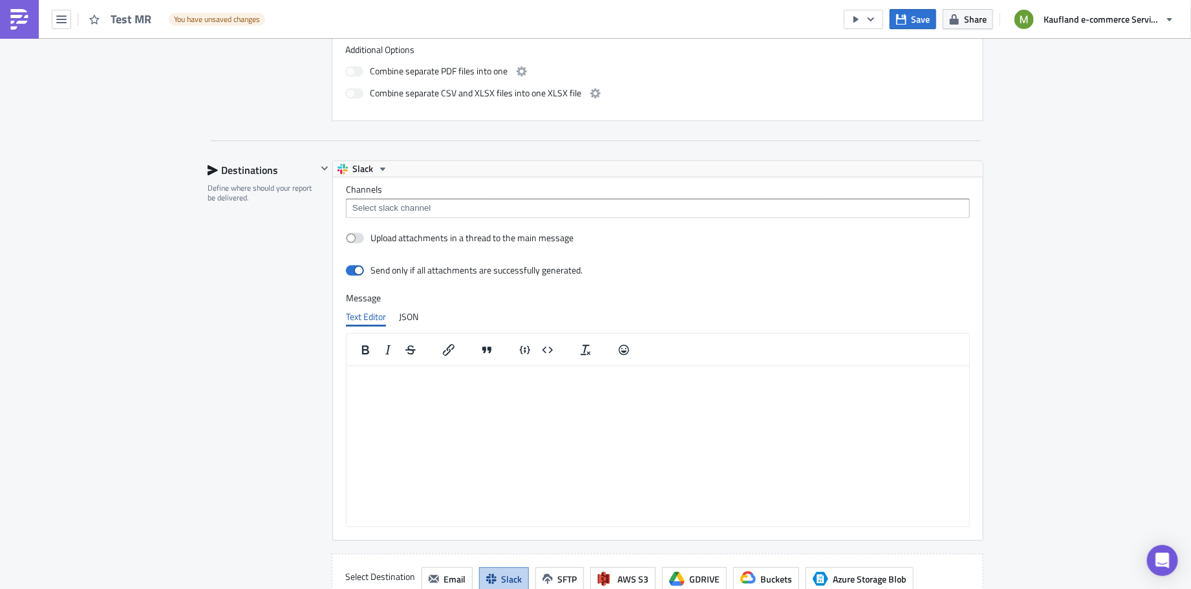
click at [450, 386] on html at bounding box center [657, 375] width 623 height 21
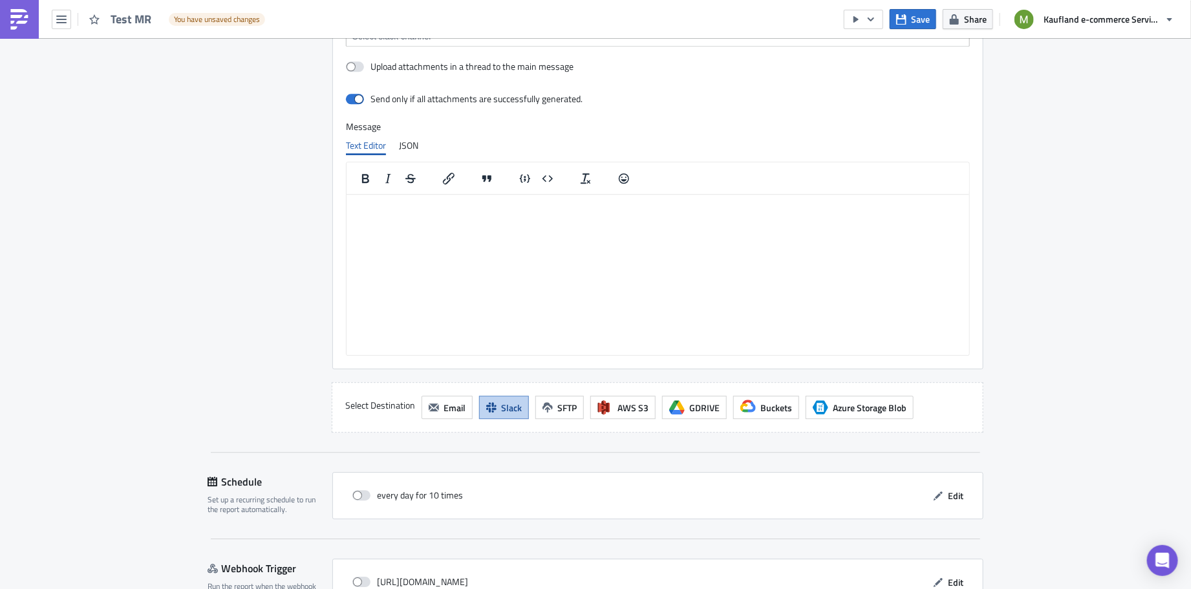
scroll to position [1591, 0]
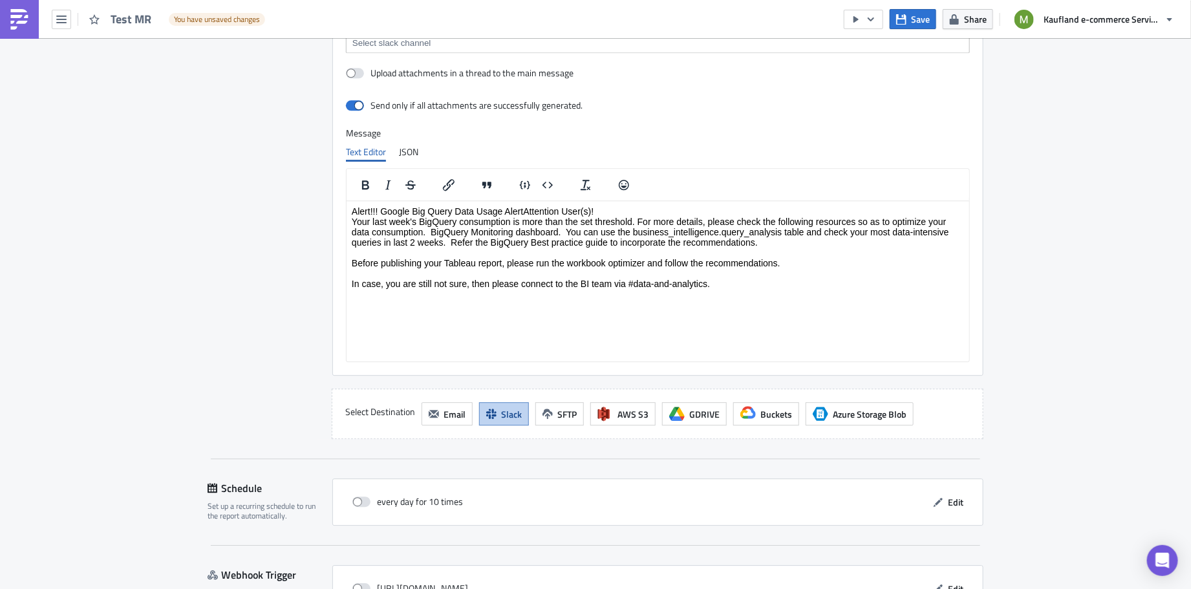
click at [379, 213] on p "Alert!!! Google Big Query Data Usage AlertAttention User(s)! Your last week's B…" at bounding box center [657, 247] width 612 height 83
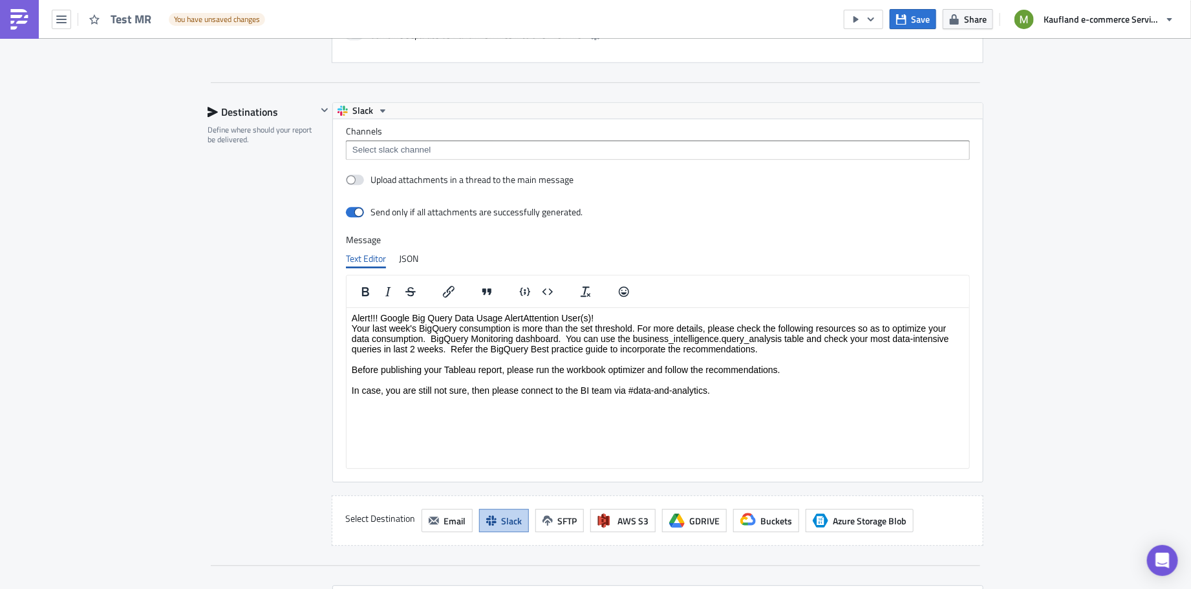
scroll to position [1467, 0]
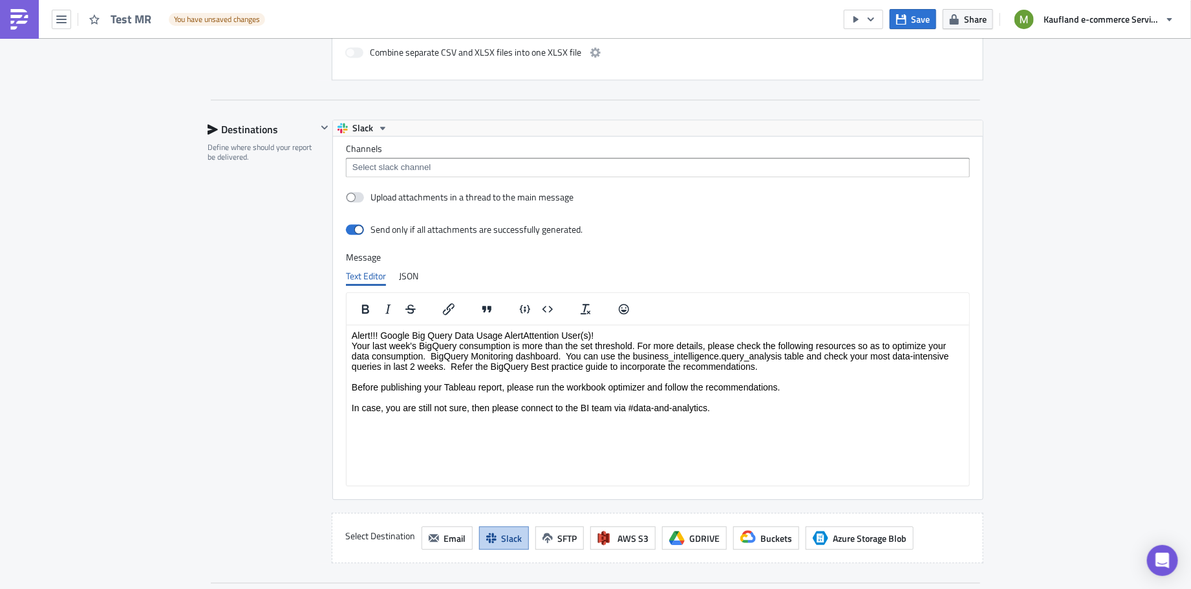
click at [439, 161] on input at bounding box center [657, 167] width 616 height 13
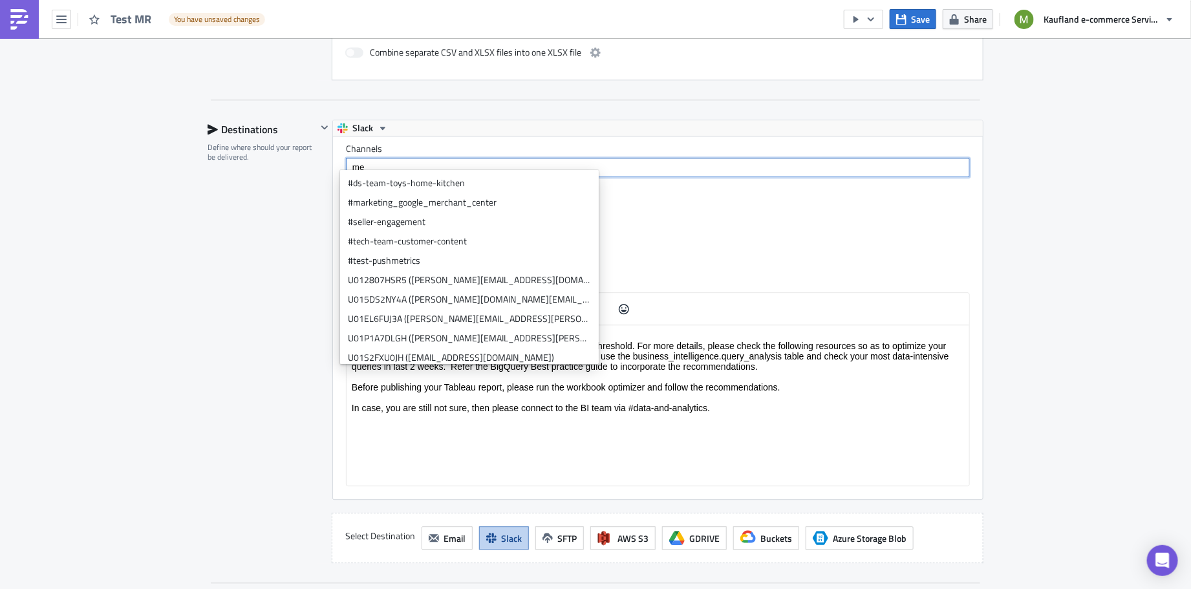
type input "m"
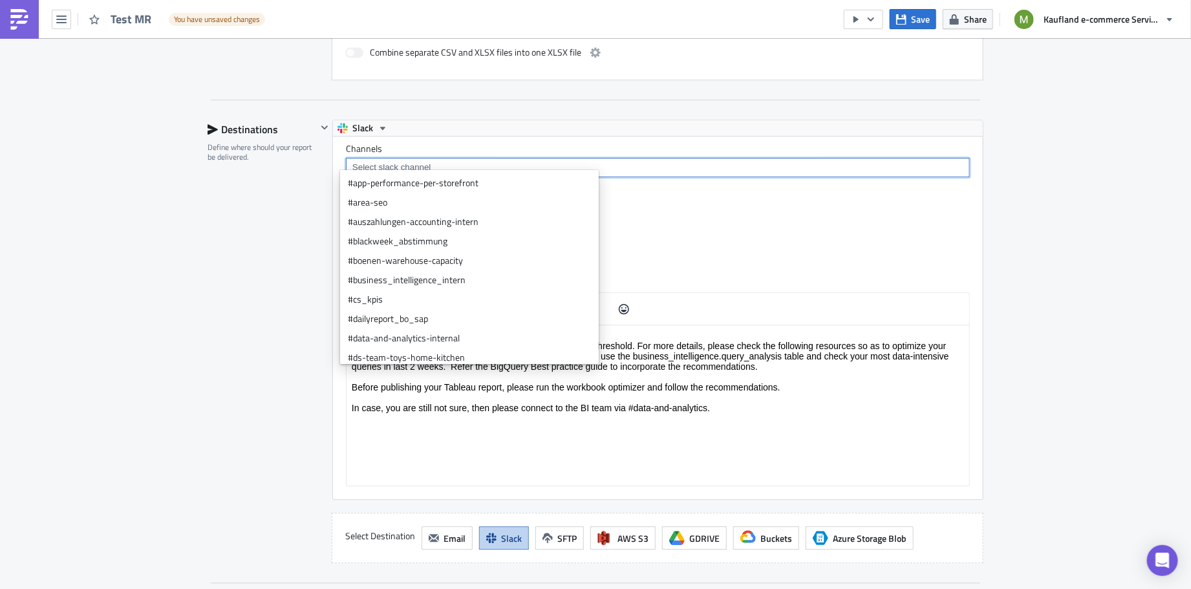
type input "L"
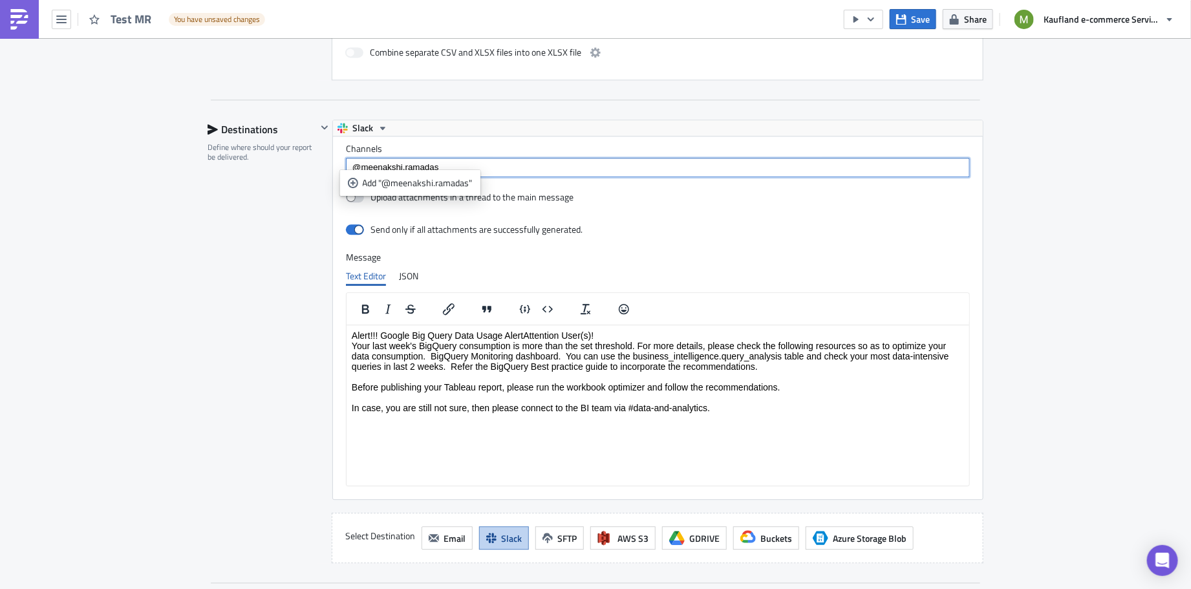
type input "@meenakshi.ramadas"
click at [480, 143] on label "Channels" at bounding box center [658, 149] width 624 height 12
click at [524, 336] on p "Alert!!! Google Big Query Data Usage AlertAttention User(s)! Your last week's B…" at bounding box center [657, 371] width 612 height 83
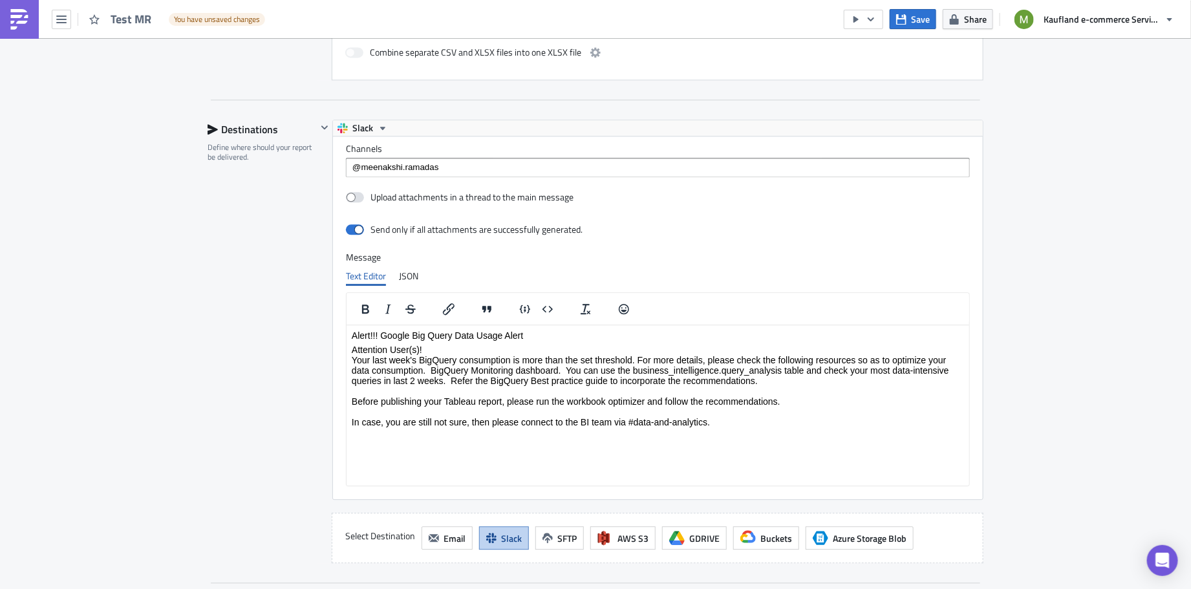
click at [472, 349] on p "Attention User(s)! Your last week's BigQuery consumption is more than the set t…" at bounding box center [657, 385] width 612 height 83
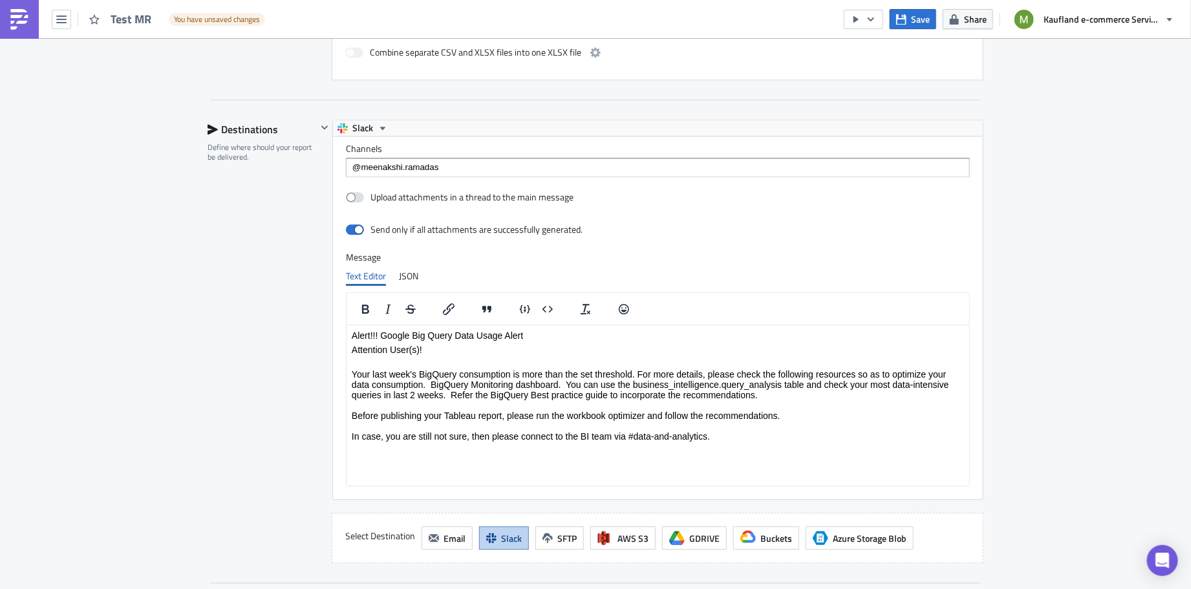
click at [379, 374] on p "Your last week's BigQuery consumption is more than the set threshold. For more …" at bounding box center [657, 399] width 612 height 83
click at [405, 376] on p "Your last week's BigQuery consumption is more than the set threshold. For more …" at bounding box center [657, 399] width 612 height 83
click at [402, 375] on p "Your last week's BigQuery consumption is more than the set threshold. For more …" at bounding box center [657, 399] width 612 height 83
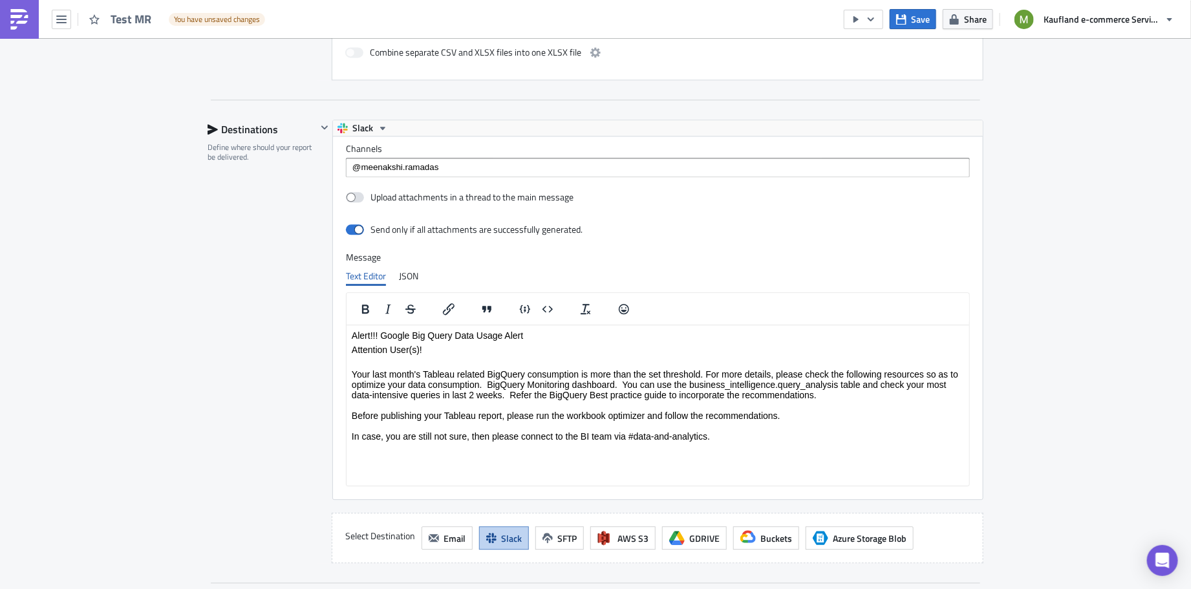
drag, startPoint x: 623, startPoint y: 386, endPoint x: 834, endPoint y: 398, distance: 211.8
click at [834, 398] on p "Your last month's Tableau related BigQuery consumption is more than the set thr…" at bounding box center [657, 399] width 612 height 83
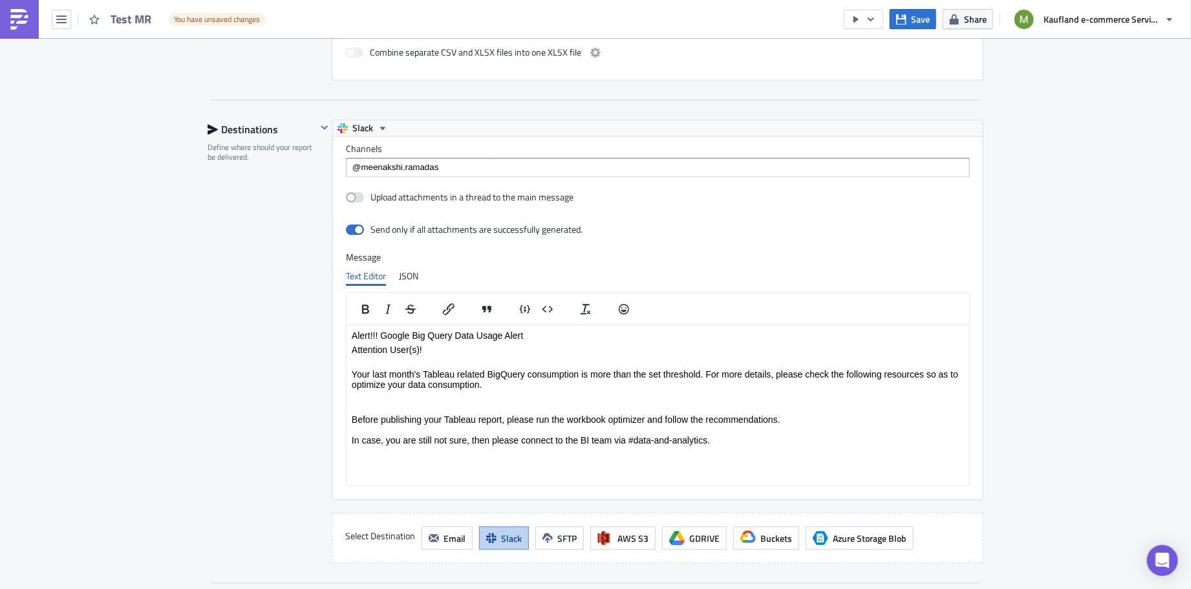
click at [709, 375] on p "Your last month's Tableau related BigQuery consumption is more than the set thr…" at bounding box center [657, 373] width 612 height 31
drag, startPoint x: 709, startPoint y: 375, endPoint x: 719, endPoint y: 391, distance: 18.7
click at [719, 391] on body "Alert!!! Google Big Query Data Usage Alert Attention User(s)! Your last month's…" at bounding box center [657, 387] width 612 height 115
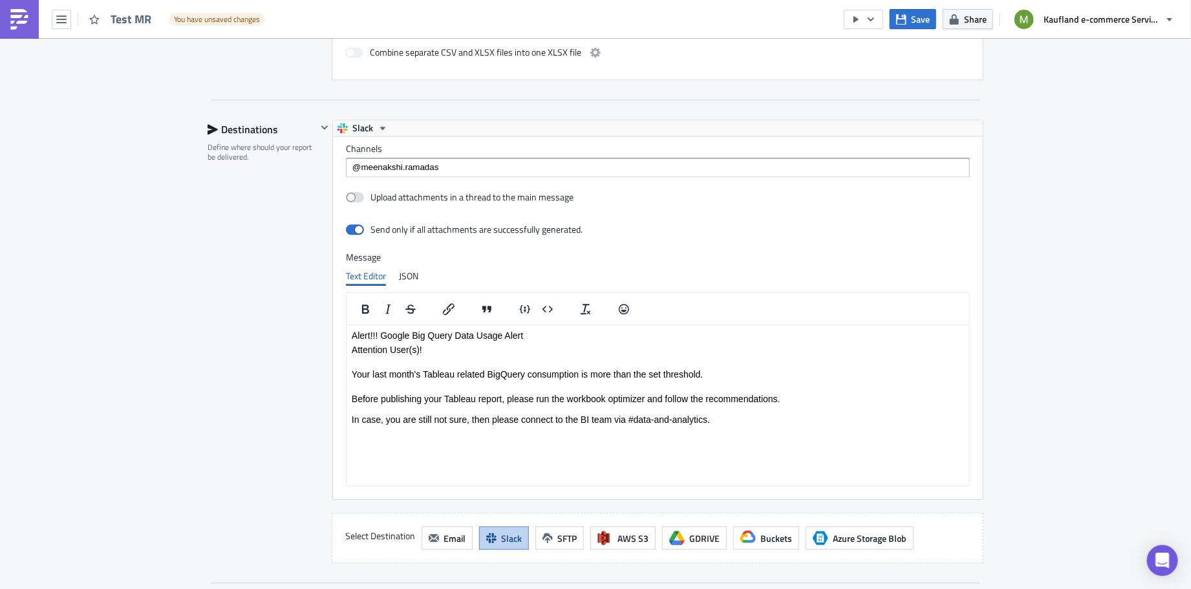
click at [726, 427] on html "Alert!!! Google Big Query Data Usage Alert Attention User(s)! Your last month's…" at bounding box center [657, 377] width 623 height 105
click at [716, 374] on p "Your last month's Tableau related BigQuery consumption is more than the set thr…" at bounding box center [657, 368] width 612 height 21
drag, startPoint x: 432, startPoint y: 356, endPoint x: 348, endPoint y: 352, distance: 84.2
click at [348, 352] on html "Alert!!! Google Big Query Data Usage Alert Attention User(s)! Your last month's…" at bounding box center [657, 377] width 623 height 105
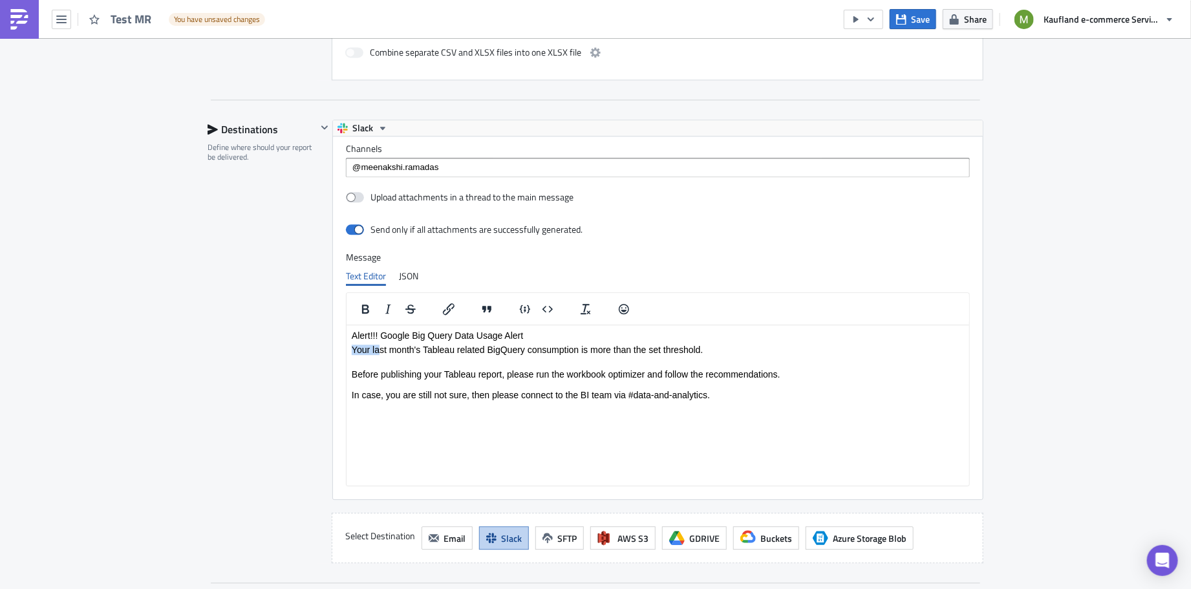
drag, startPoint x: 378, startPoint y: 351, endPoint x: 339, endPoint y: 352, distance: 38.2
click at [346, 352] on html "Alert!!! Google Big Query Data Usage Alert Your last month's Tableau related Bi…" at bounding box center [657, 365] width 623 height 80
drag, startPoint x: 739, startPoint y: 401, endPoint x: 381, endPoint y: 358, distance: 360.8
click at [399, 375] on html "Alert!!! Google Big Query Data Usage Alert Your last month's Tableau related Bi…" at bounding box center [657, 365] width 623 height 80
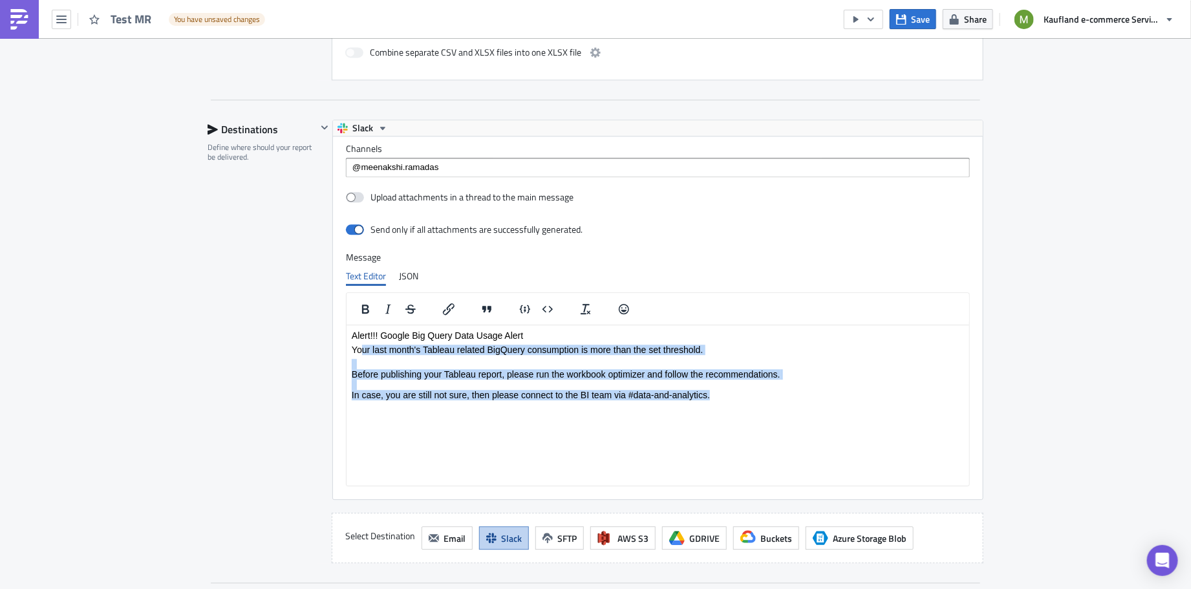
drag, startPoint x: 357, startPoint y: 350, endPoint x: 736, endPoint y: 432, distance: 387.7
click at [736, 405] on html "Alert!!! Google Big Query Data Usage Alert Your last month's Tableau related Bi…" at bounding box center [657, 365] width 623 height 80
click at [667, 372] on p "Before publishing your Tableau report, please run the workbook optimizer and fo…" at bounding box center [657, 378] width 612 height 41
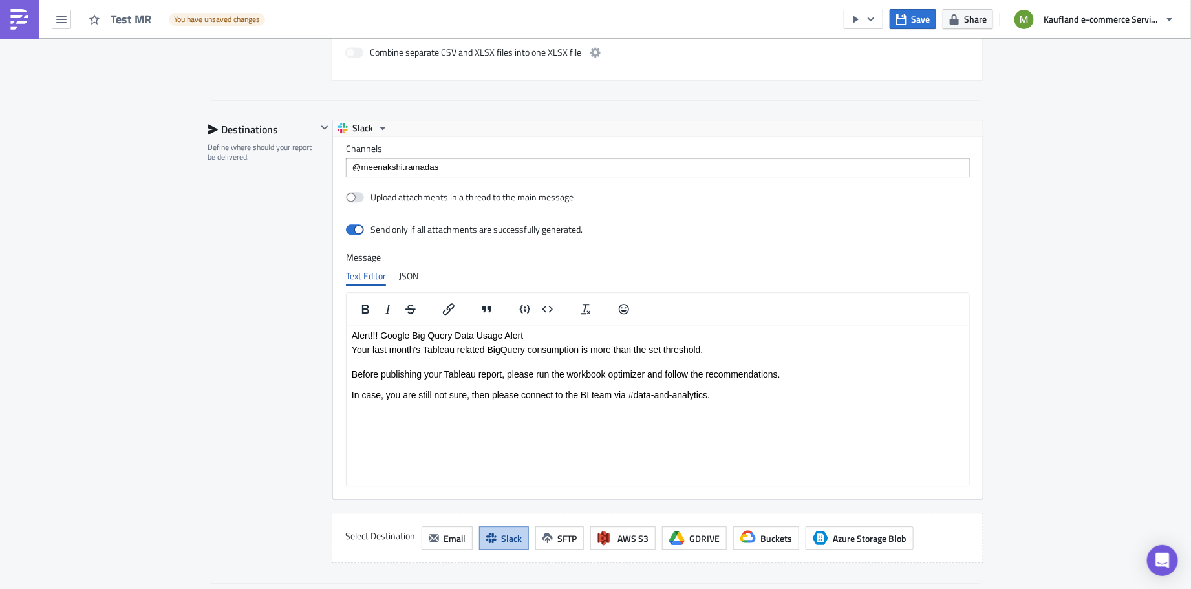
click at [380, 332] on p "Alert!!! Google Big Query Data Usage Alert" at bounding box center [657, 335] width 612 height 10
click at [503, 335] on p "Alert!!! Google Big Query Data Usage Alert" at bounding box center [657, 335] width 612 height 10
click at [528, 336] on p "Alert!!! Google Big Query Data Usage Alert" at bounding box center [657, 335] width 612 height 10
click at [477, 338] on p "Alert!!! Google Big Query Data Usage Alert" at bounding box center [657, 335] width 612 height 10
click at [504, 332] on p "Alert!!! Google Big Query Data Usage Alert" at bounding box center [657, 335] width 612 height 10
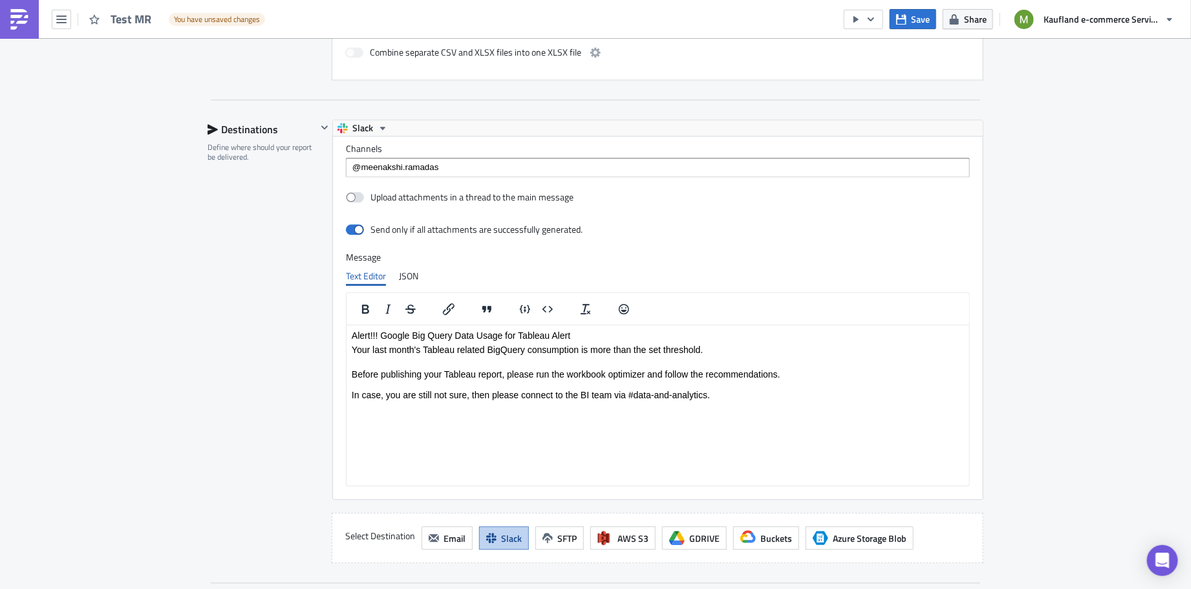
click at [378, 337] on p "Alert!!! Google Big Query Data Usage for Tableau Alert" at bounding box center [657, 335] width 612 height 10
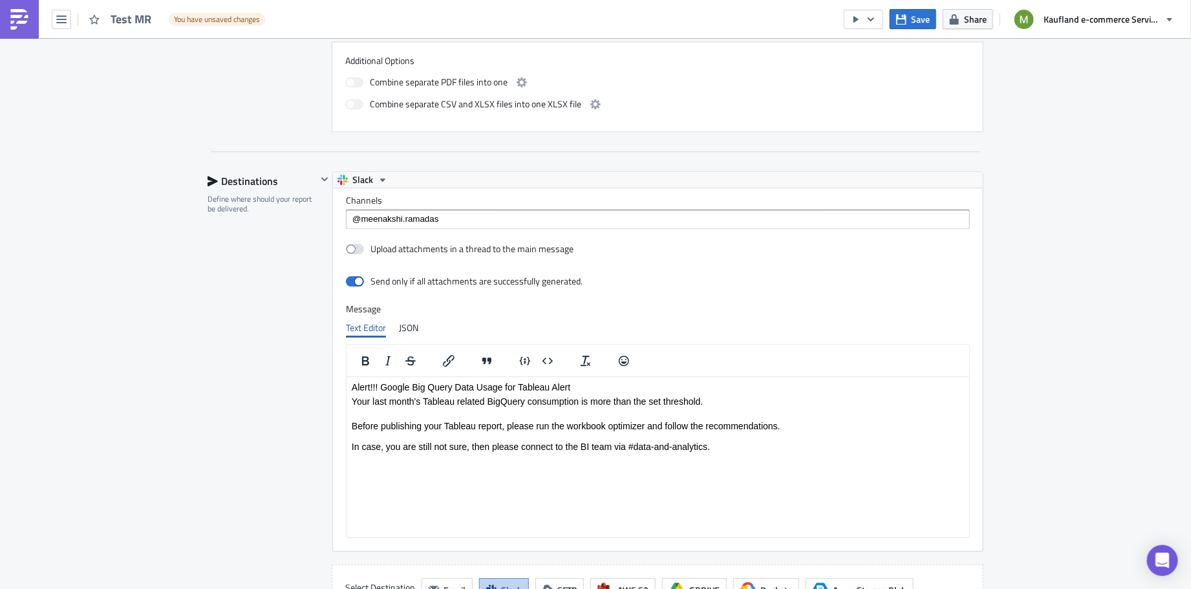
scroll to position [1417, 0]
click at [586, 383] on p "Alert!!! Google Big Query Data Usage for Tableau Alert" at bounding box center [657, 385] width 612 height 10
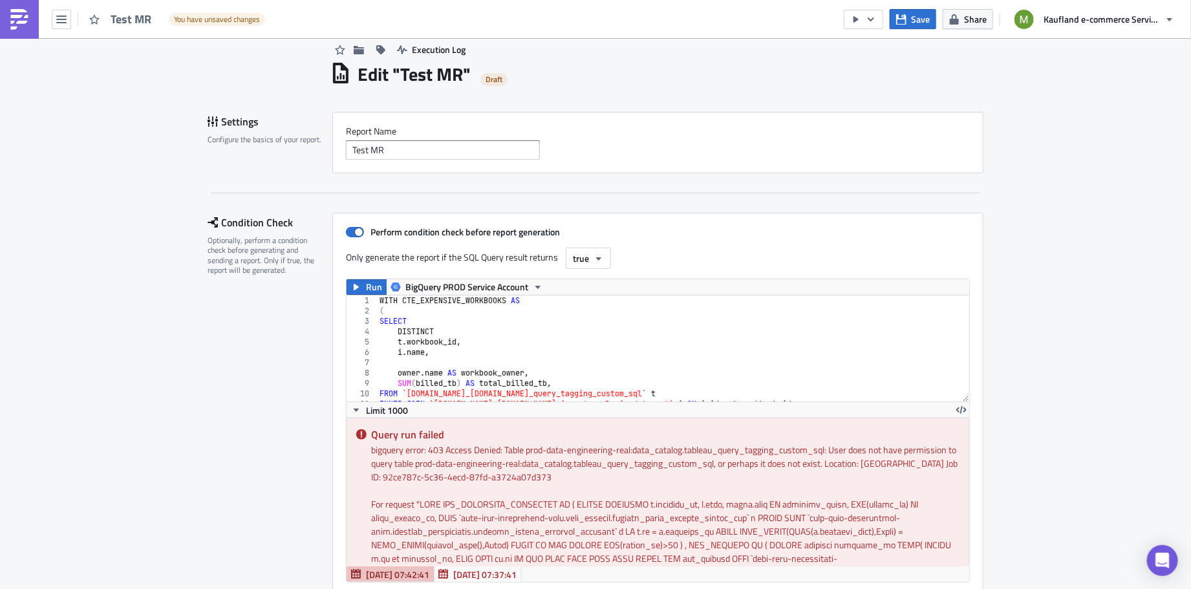
scroll to position [0, 0]
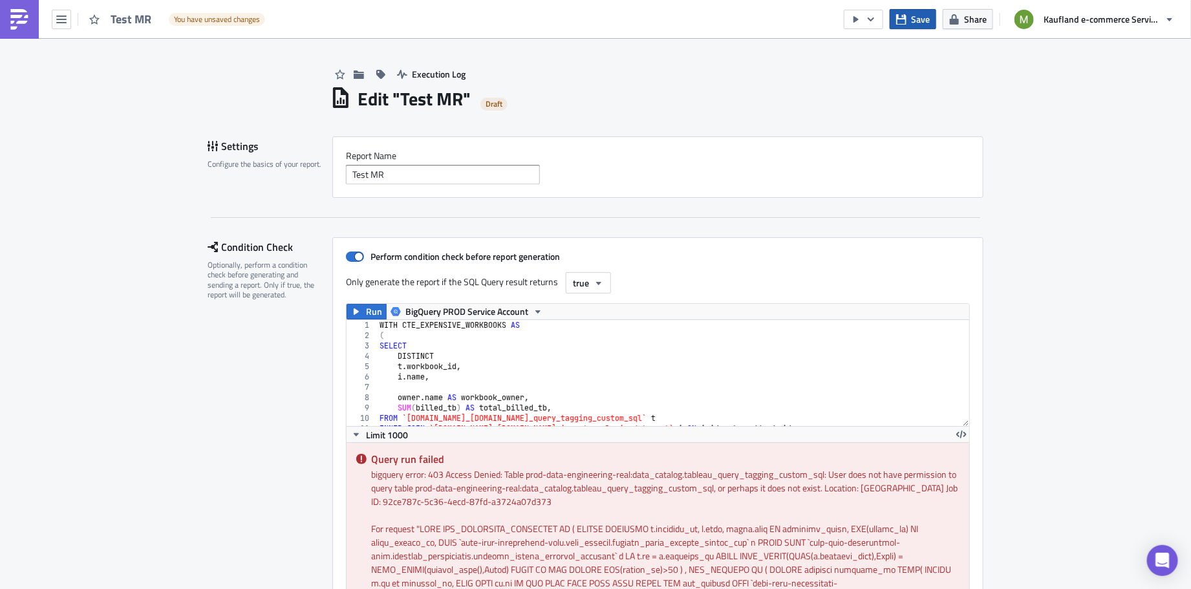
click at [909, 23] on button "Save" at bounding box center [913, 19] width 47 height 20
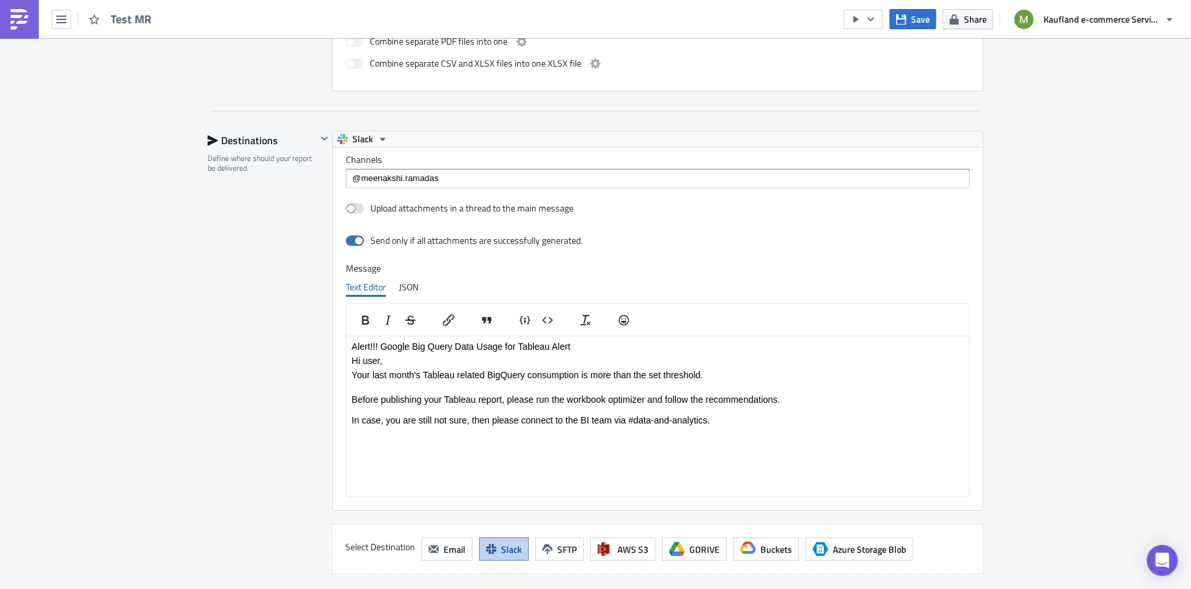
scroll to position [1459, 0]
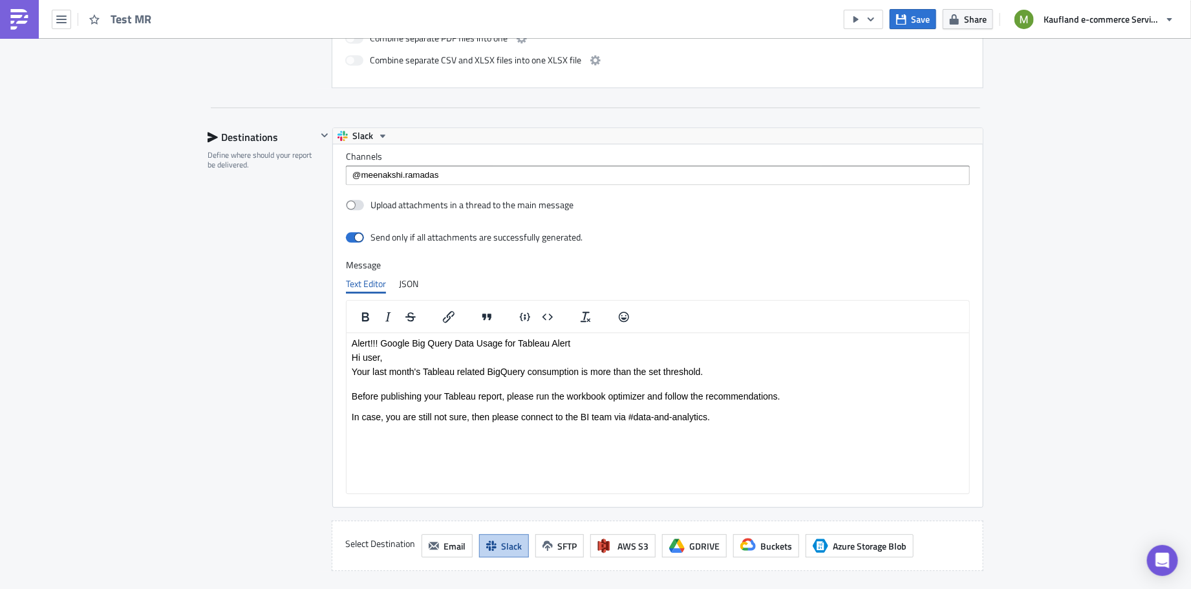
click at [382, 374] on p "Your last month's Tableau related BigQuery consumption is more than the set thr…" at bounding box center [657, 371] width 612 height 10
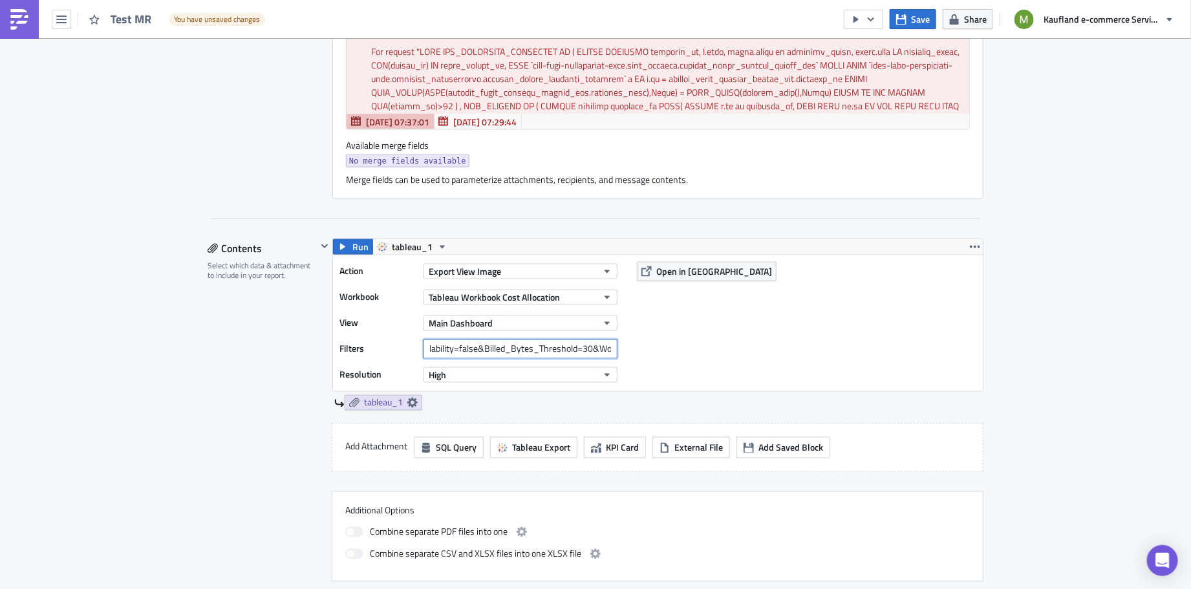
scroll to position [0, 182]
drag, startPoint x: 519, startPoint y: 350, endPoint x: 623, endPoint y: 349, distance: 104.8
click at [623, 349] on div "Action Export View Image Workbook Tableau Workbook Cost Allocation View Main Da…" at bounding box center [658, 323] width 650 height 136
click at [557, 347] on input "Extract%20availability=false&Billed_Bytes_Threshold=30&Workbook%20Owner=Gayatri…" at bounding box center [521, 348] width 194 height 19
drag, startPoint x: 553, startPoint y: 345, endPoint x: 626, endPoint y: 341, distance: 73.2
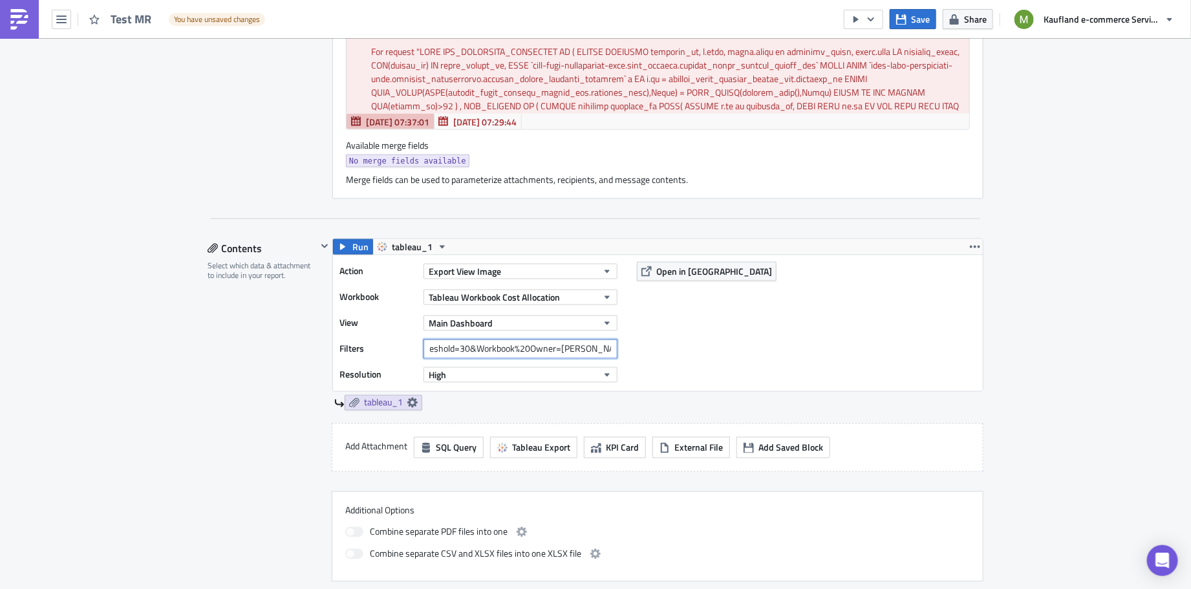
click at [626, 341] on div "Action Export View Image Workbook Tableau Workbook Cost Allocation View Main Da…" at bounding box center [658, 323] width 650 height 136
type input "Extract%20availability=false&Billed_Bytes_Threshold=30&Workbook%20Owner="
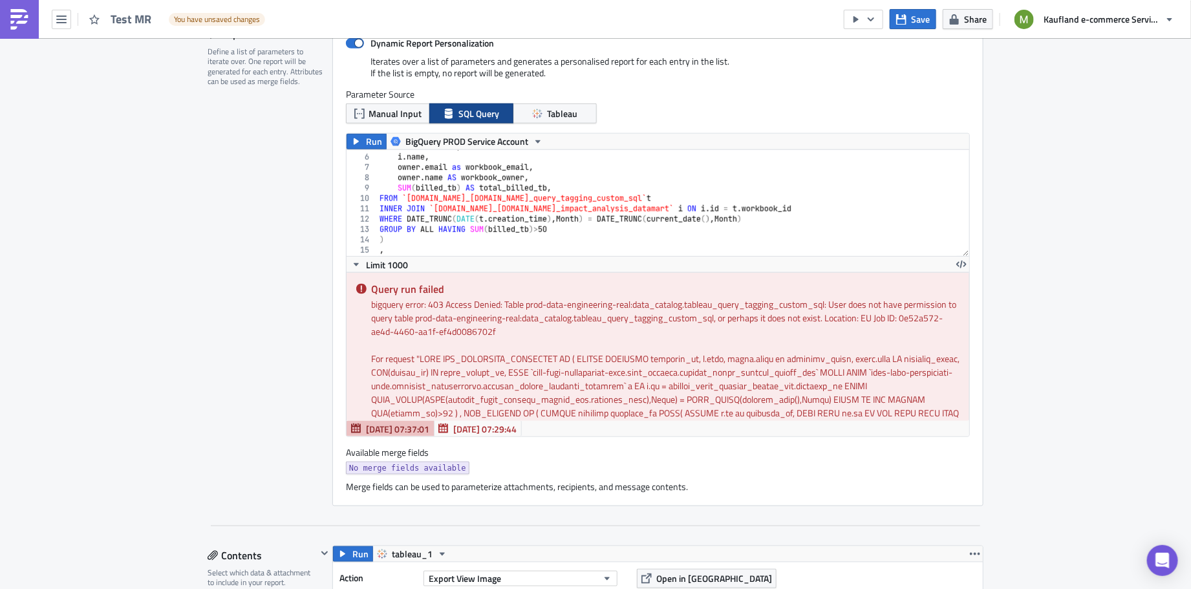
scroll to position [52, 0]
click at [915, 24] on span "Save" at bounding box center [920, 19] width 19 height 14
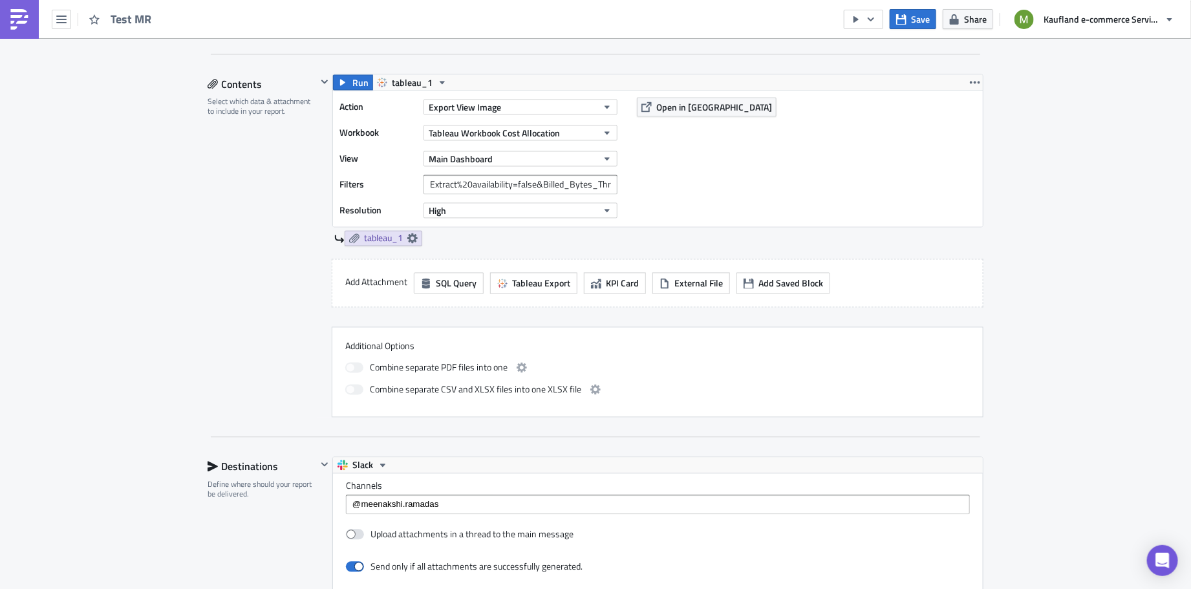
scroll to position [1140, 0]
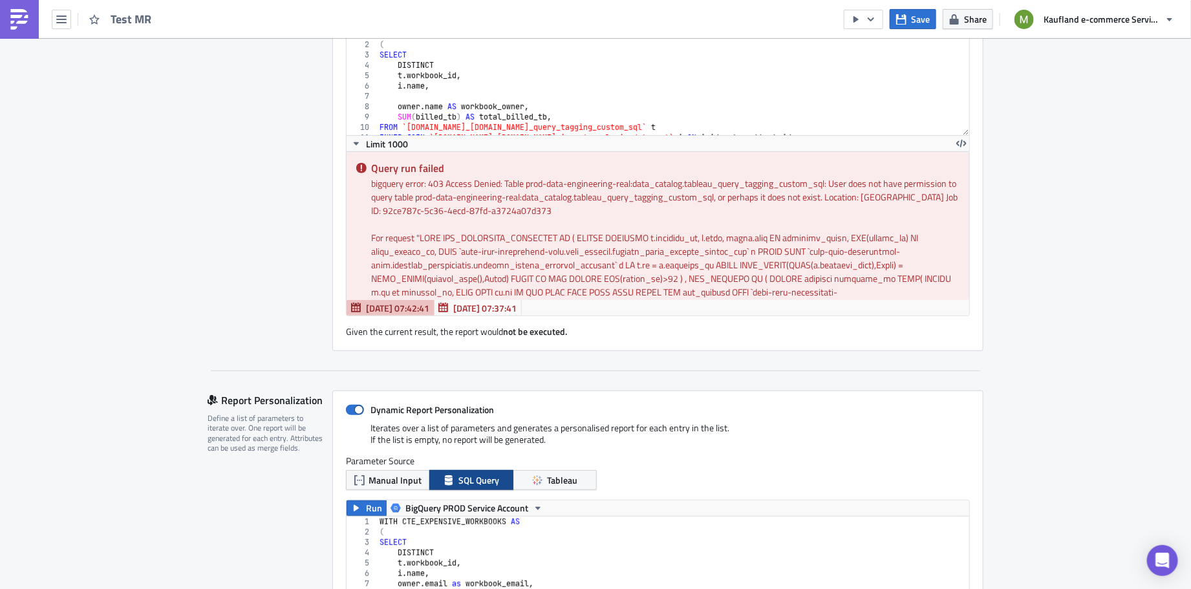
scroll to position [288, 0]
